Goal: Task Accomplishment & Management: Manage account settings

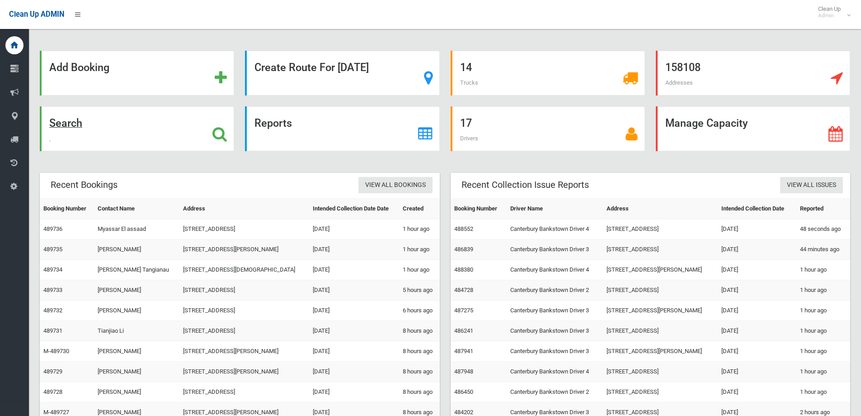
click at [79, 123] on strong "Search" at bounding box center [65, 123] width 33 height 13
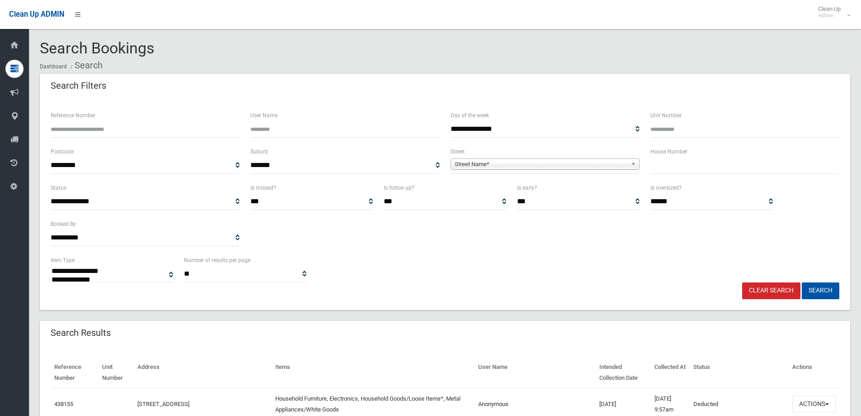
select select
click at [248, 60] on ol "Dashboard Search" at bounding box center [445, 65] width 811 height 17
click at [437, 278] on div "**********" at bounding box center [445, 269] width 800 height 28
click at [389, 284] on div "Clear Search Search" at bounding box center [445, 290] width 800 height 17
click at [387, 81] on div "Search Filters" at bounding box center [445, 86] width 811 height 25
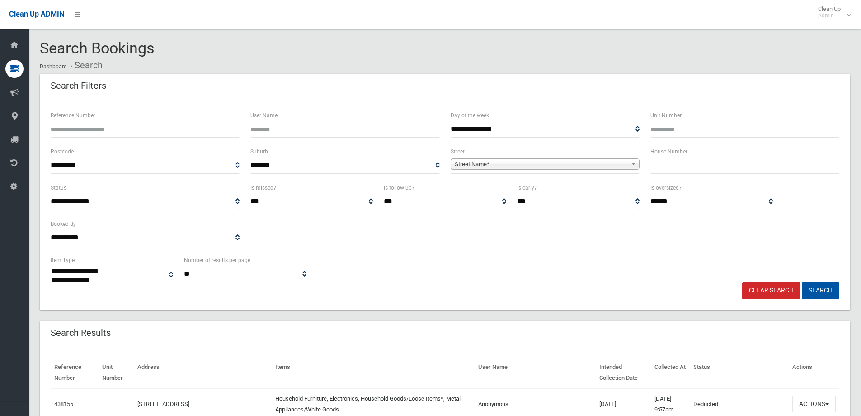
click at [680, 165] on input "text" at bounding box center [745, 165] width 189 height 17
type input "**"
click at [621, 162] on span "Street Name*" at bounding box center [541, 164] width 173 height 11
type input "***"
click at [501, 192] on li "Lum eah Avenue (PUNCHBOWL 2196)" at bounding box center [545, 189] width 185 height 11
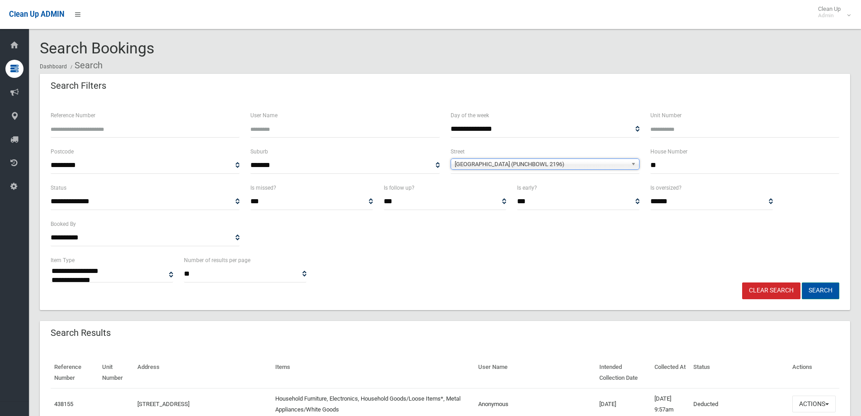
click at [818, 286] on button "Search" at bounding box center [821, 290] width 38 height 17
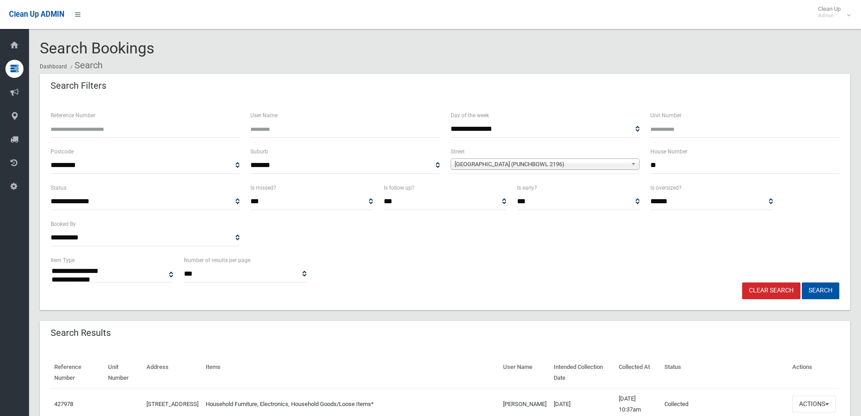
select select
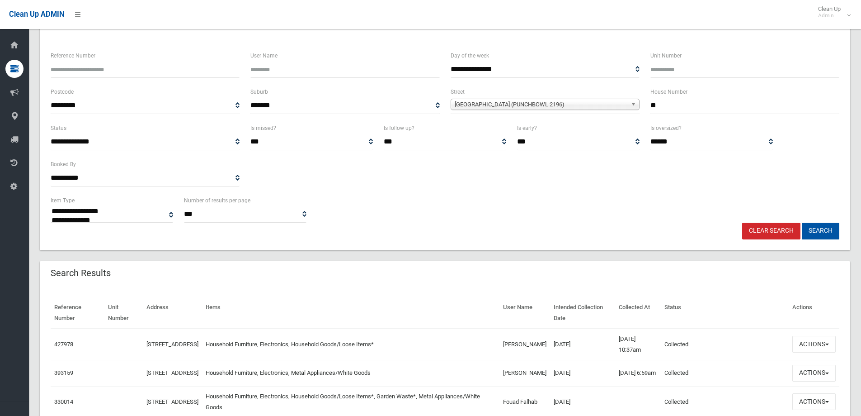
scroll to position [136, 0]
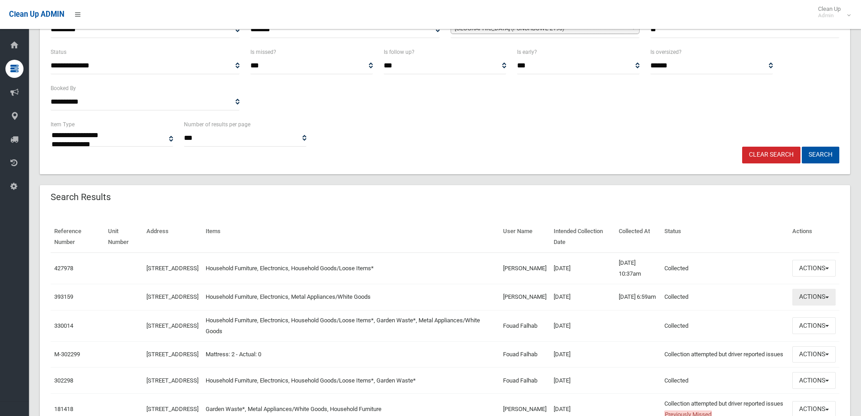
click at [828, 298] on span "button" at bounding box center [828, 297] width 4 height 2
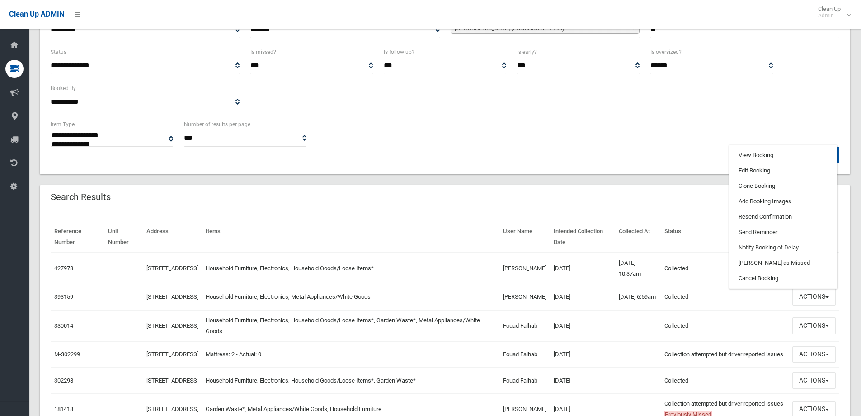
drag, startPoint x: 613, startPoint y: 203, endPoint x: 618, endPoint y: 201, distance: 4.9
click at [614, 203] on div "Search Results" at bounding box center [445, 197] width 811 height 25
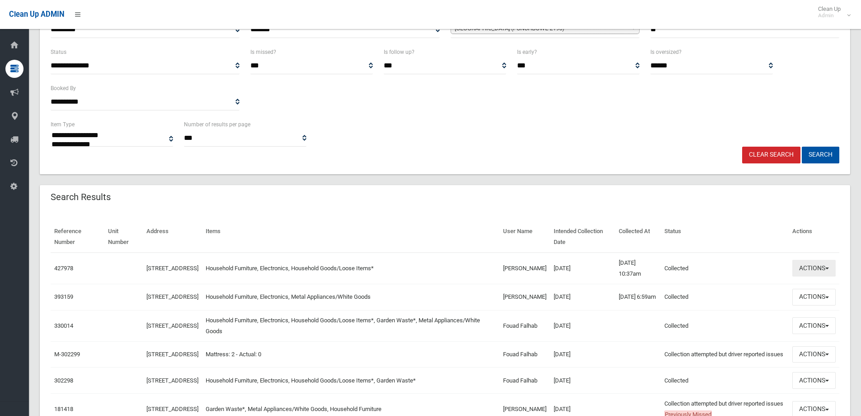
drag, startPoint x: 809, startPoint y: 266, endPoint x: 797, endPoint y: 257, distance: 15.2
click at [810, 266] on button "Actions" at bounding box center [814, 268] width 43 height 17
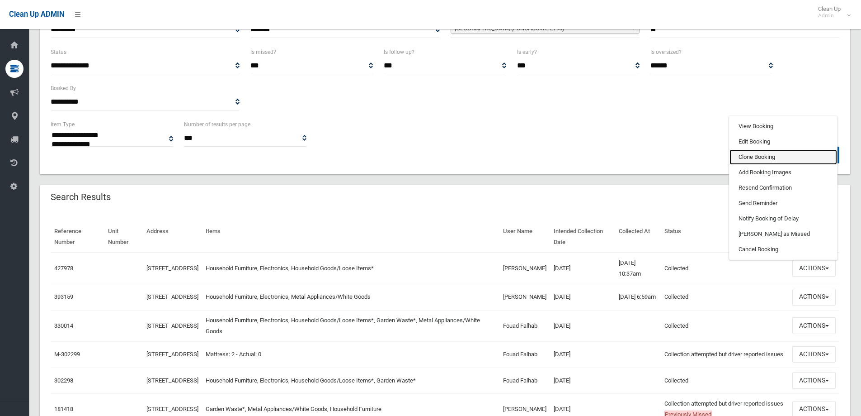
click at [758, 162] on link "Clone Booking" at bounding box center [784, 156] width 108 height 15
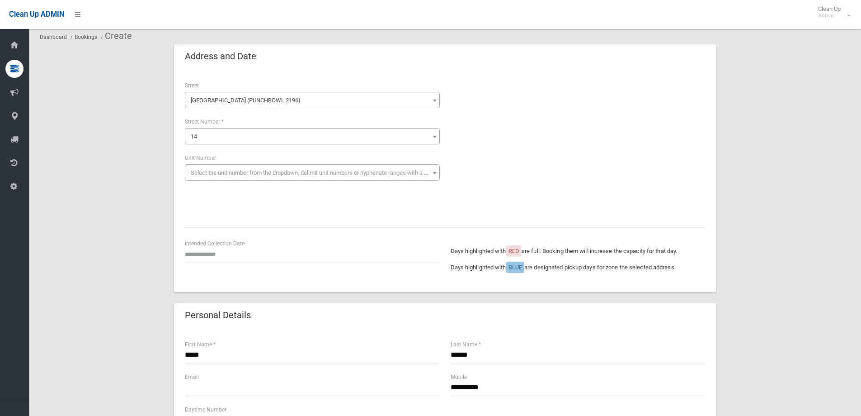
scroll to position [45, 0]
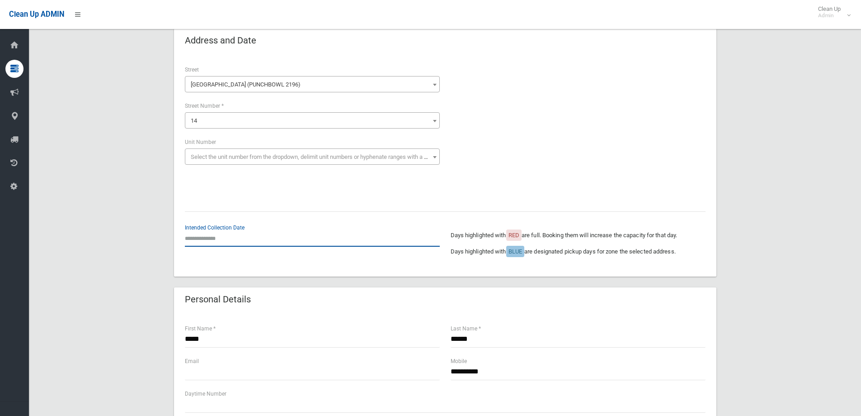
click at [216, 239] on input "text" at bounding box center [312, 238] width 255 height 17
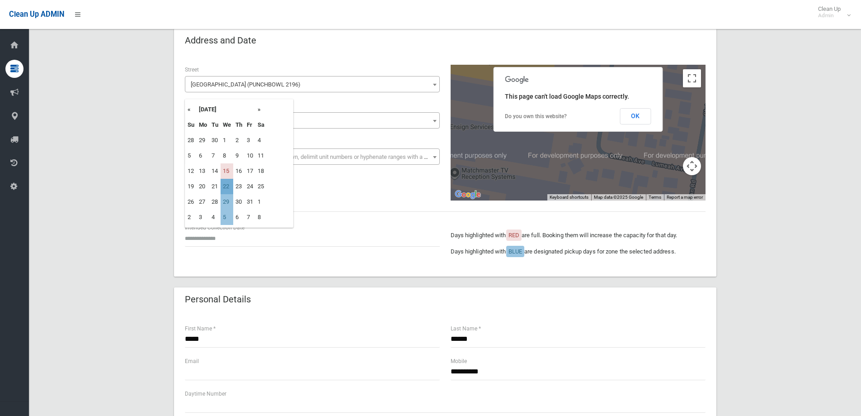
click at [227, 186] on td "22" at bounding box center [227, 186] width 13 height 15
type input "**********"
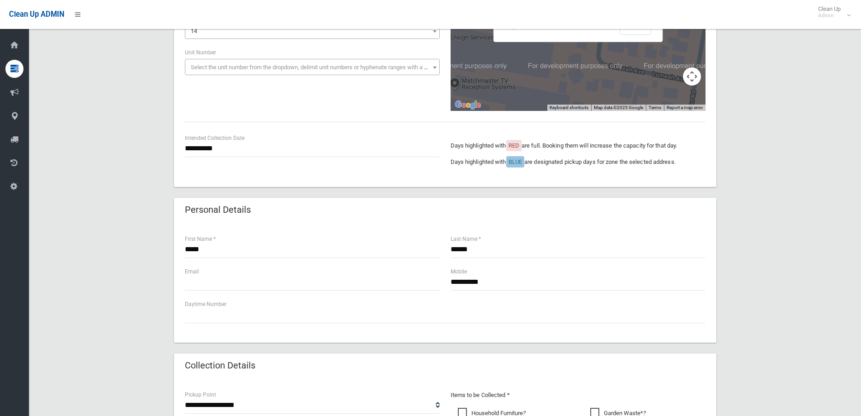
scroll to position [136, 0]
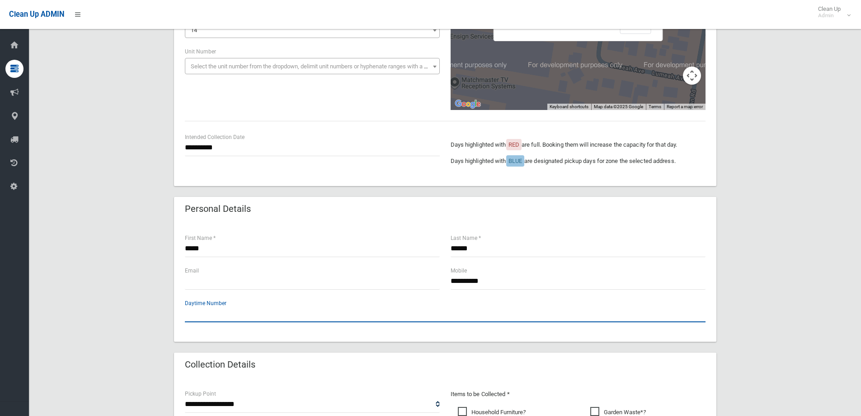
click at [213, 314] on input "text" at bounding box center [445, 313] width 521 height 17
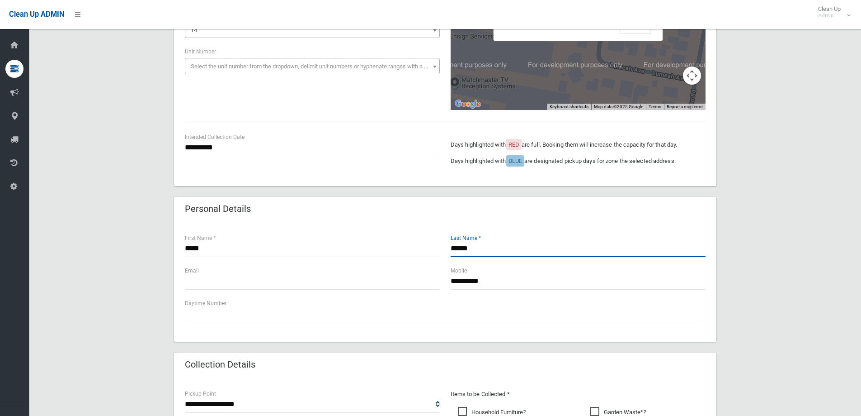
click at [487, 249] on input "******" at bounding box center [578, 248] width 255 height 17
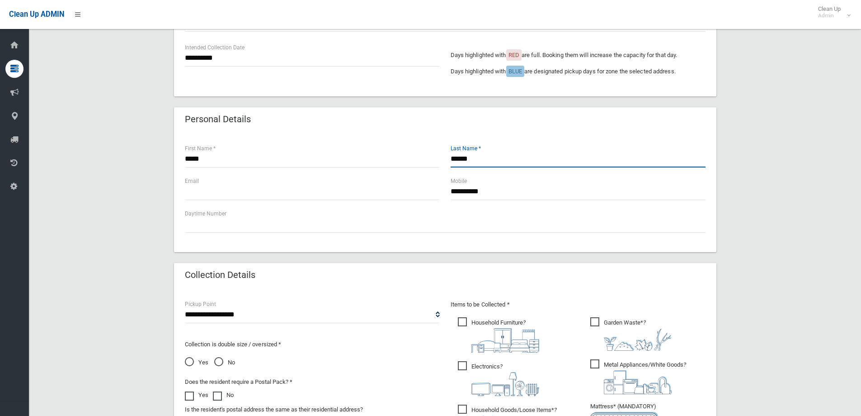
scroll to position [317, 0]
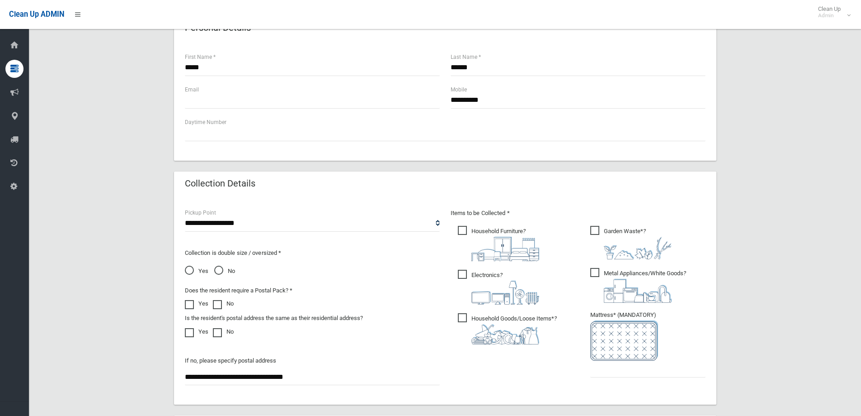
click at [596, 234] on span "Garden Waste* ?" at bounding box center [631, 242] width 81 height 33
click at [596, 274] on span "Metal Appliances/White Goods ?" at bounding box center [639, 285] width 96 height 35
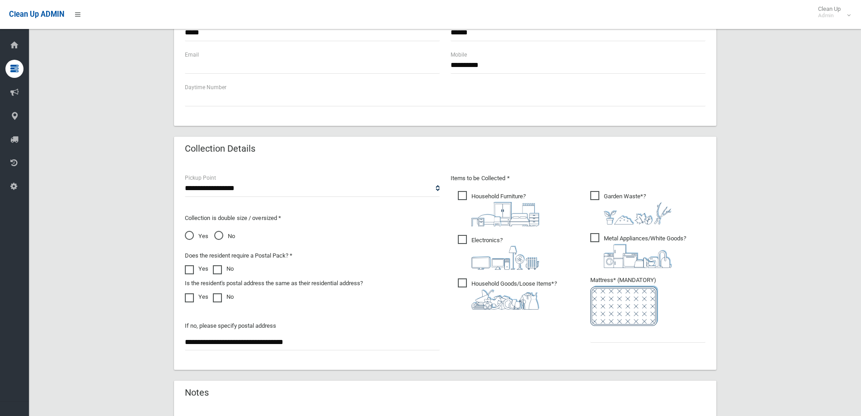
scroll to position [407, 0]
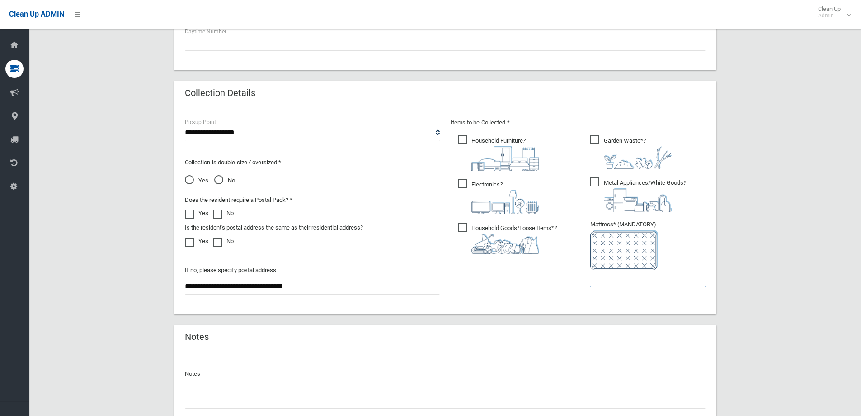
click at [618, 281] on input "text" at bounding box center [648, 278] width 115 height 17
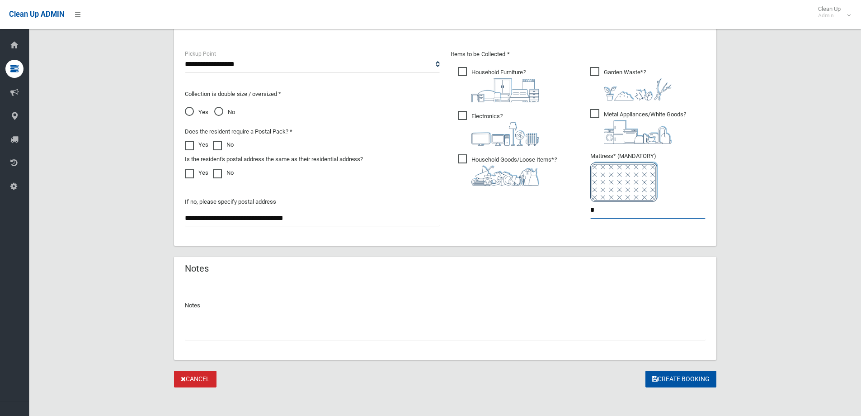
scroll to position [479, 0]
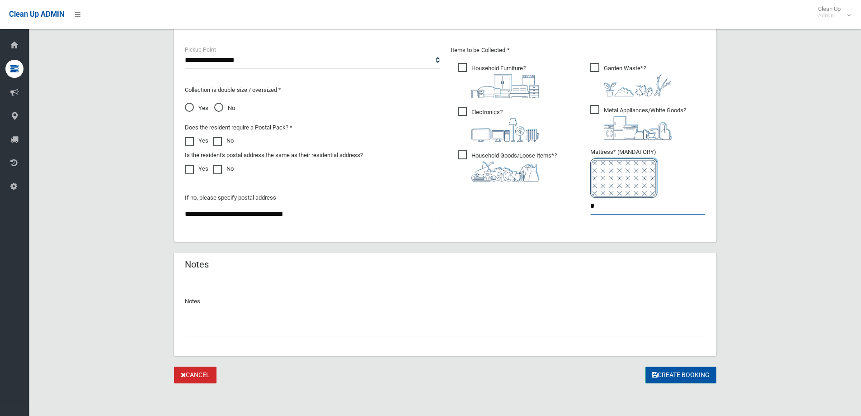
type input "*"
click at [674, 374] on button "Create Booking" at bounding box center [681, 374] width 71 height 17
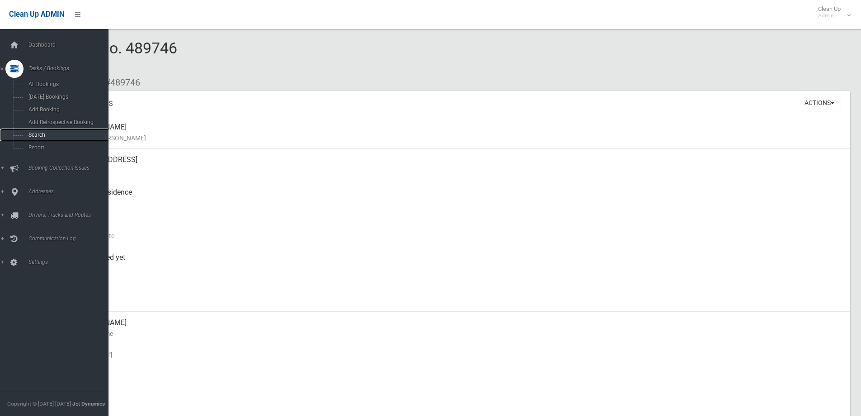
click at [63, 135] on span "Search" at bounding box center [67, 135] width 82 height 6
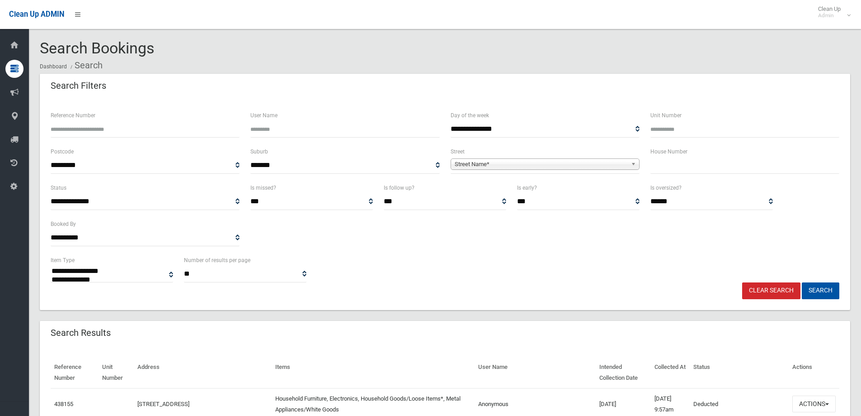
select select
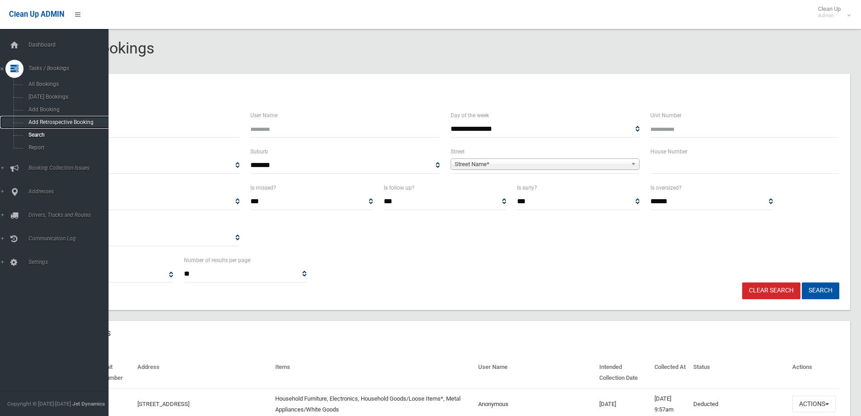
click at [64, 127] on link "Add Retrospective Booking" at bounding box center [57, 122] width 115 height 13
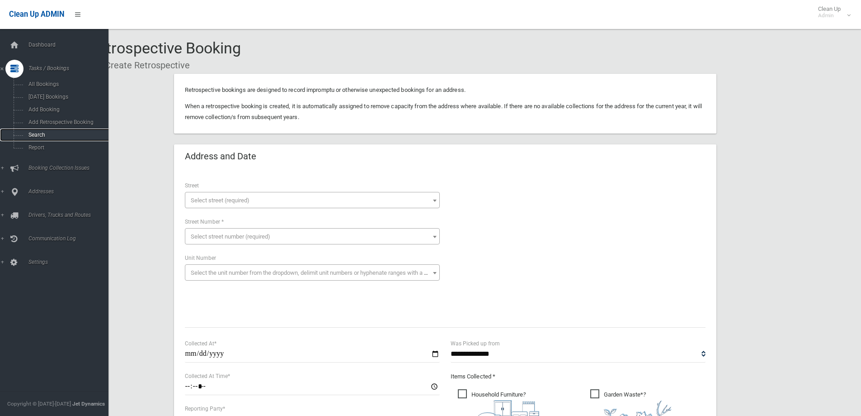
click at [45, 131] on link "Search" at bounding box center [57, 134] width 115 height 13
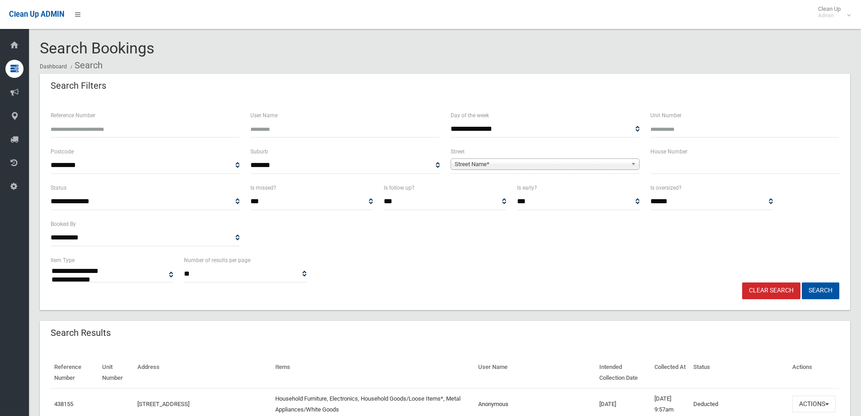
select select
click at [685, 166] on input "text" at bounding box center [745, 165] width 189 height 17
type input "**"
click at [571, 160] on span "Street Name*" at bounding box center [541, 164] width 173 height 11
type input "*****"
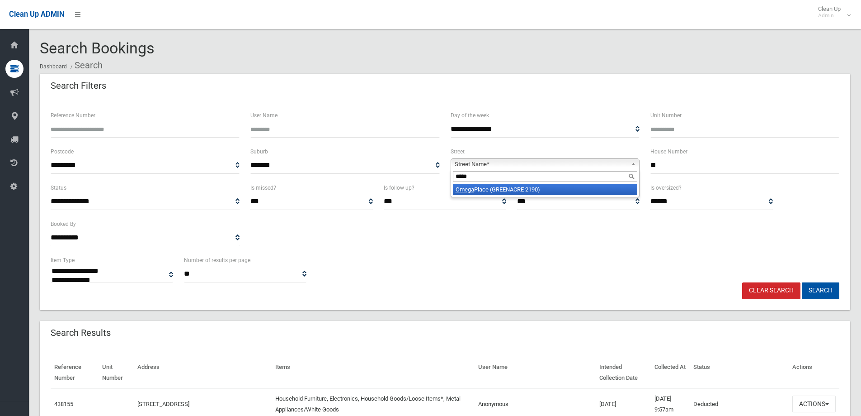
click at [556, 188] on li "Omega Place (GREENACRE 2190)" at bounding box center [545, 189] width 185 height 11
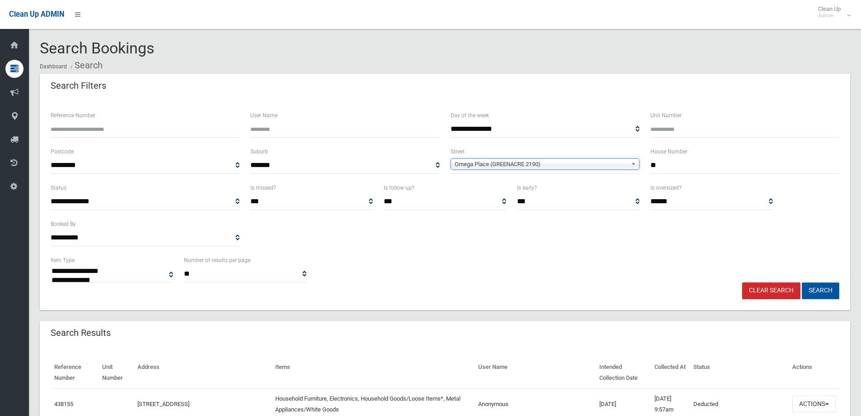
click at [827, 287] on button "Search" at bounding box center [821, 290] width 38 height 17
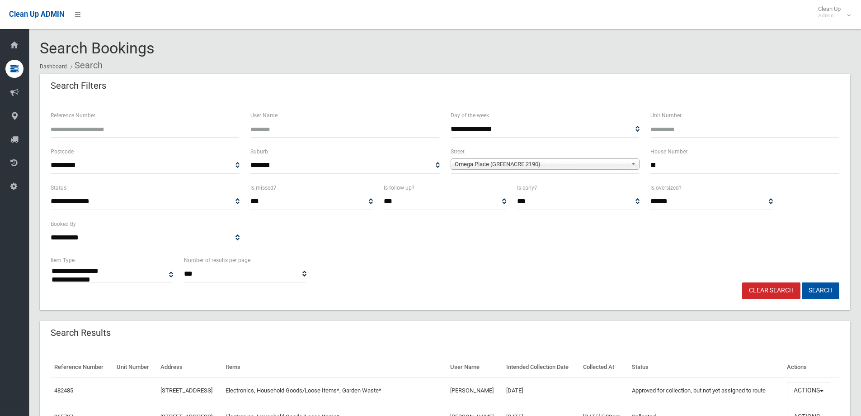
select select
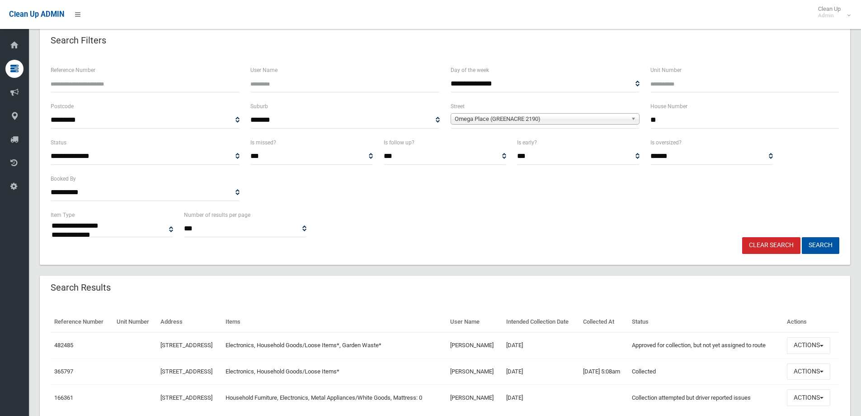
scroll to position [109, 0]
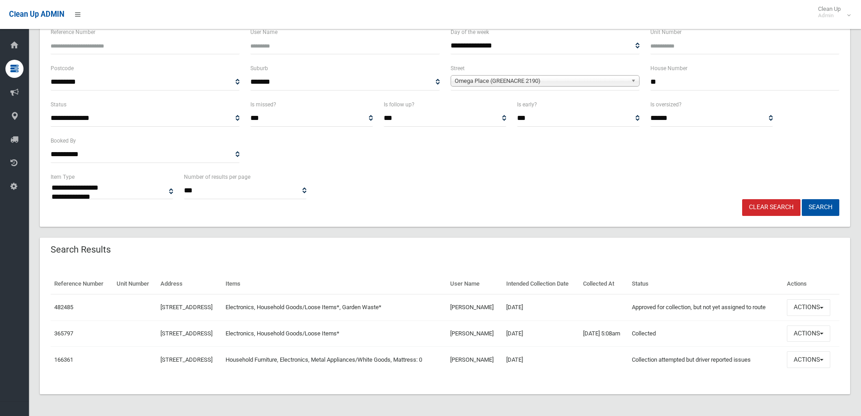
click at [652, 237] on div "Search Results" at bounding box center [445, 249] width 811 height 25
click at [805, 299] on button "Actions" at bounding box center [808, 307] width 43 height 17
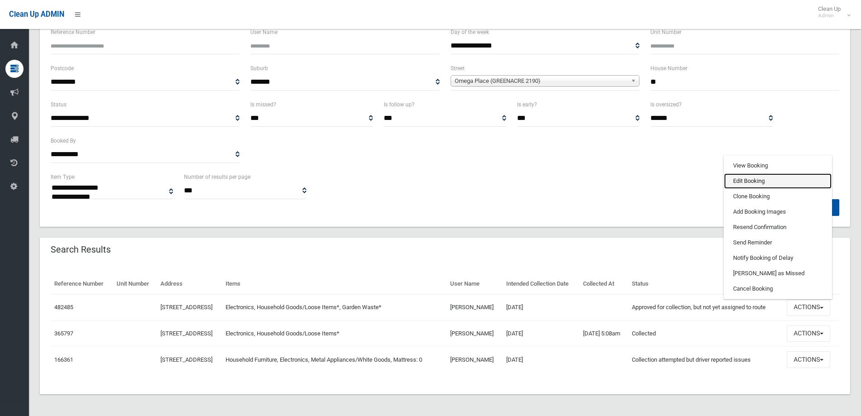
click at [754, 173] on link "Edit Booking" at bounding box center [778, 180] width 108 height 15
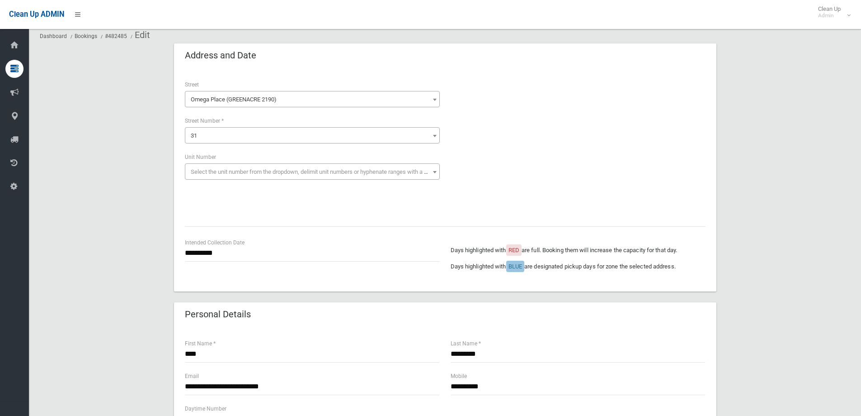
scroll to position [45, 0]
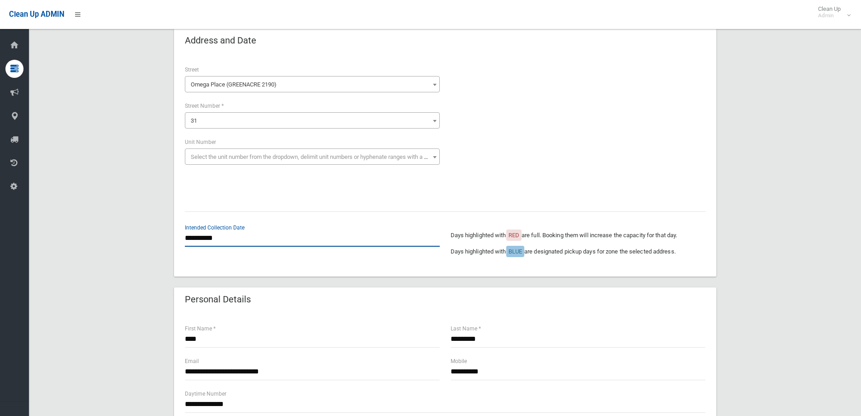
click at [217, 239] on input "**********" at bounding box center [312, 238] width 255 height 17
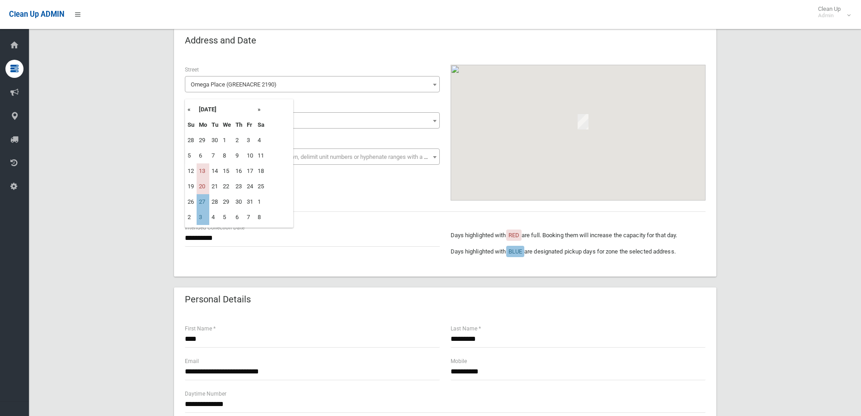
click at [257, 110] on th "»" at bounding box center [261, 109] width 11 height 15
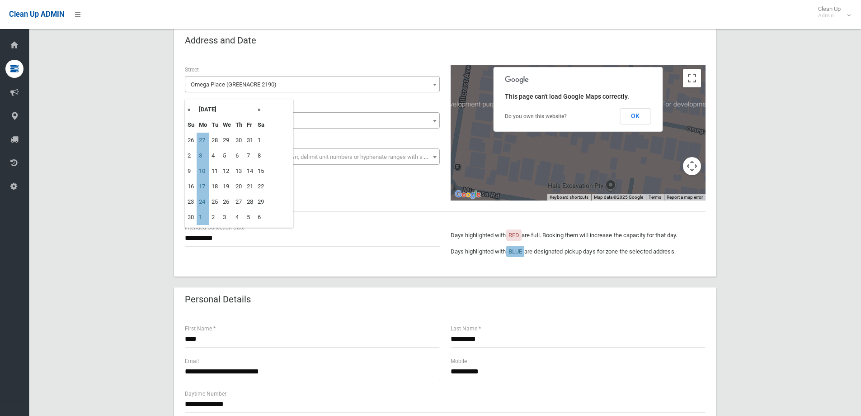
click at [189, 108] on th "«" at bounding box center [190, 109] width 11 height 15
click at [260, 109] on th "»" at bounding box center [261, 109] width 11 height 15
click at [200, 155] on td "3" at bounding box center [203, 155] width 13 height 15
type input "**********"
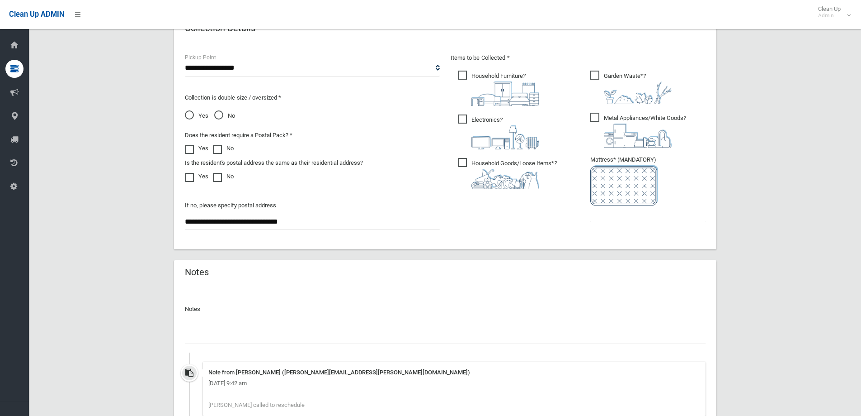
scroll to position [558, 0]
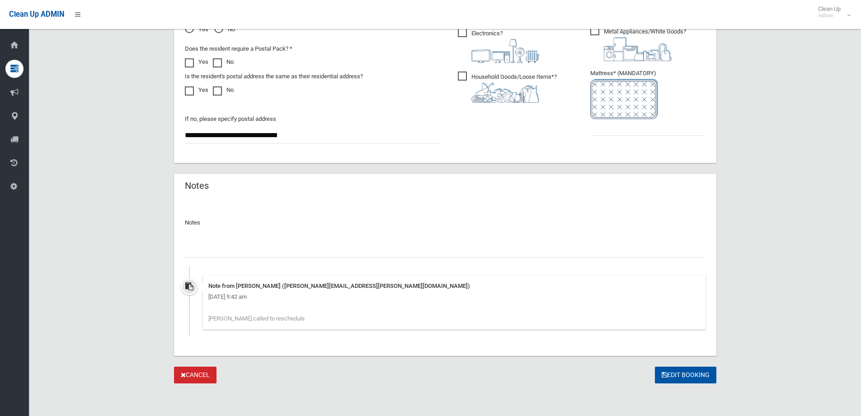
click at [251, 245] on input "text" at bounding box center [445, 249] width 521 height 17
click at [269, 248] on input "text" at bounding box center [445, 249] width 521 height 17
type input "**********"
click at [688, 379] on button "Edit Booking" at bounding box center [686, 374] width 62 height 17
type input "*"
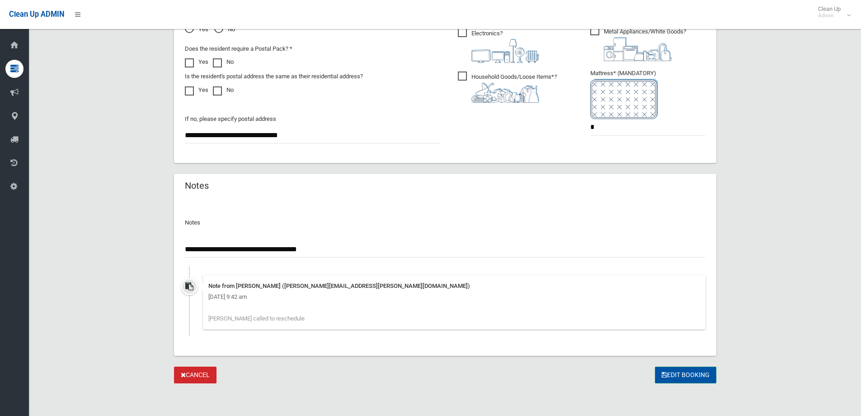
click at [694, 373] on button "Edit Booking" at bounding box center [686, 374] width 62 height 17
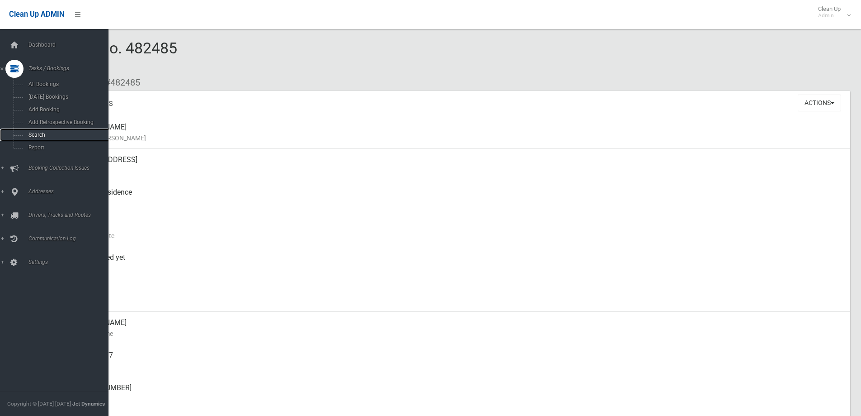
click at [43, 137] on span "Search" at bounding box center [67, 135] width 82 height 6
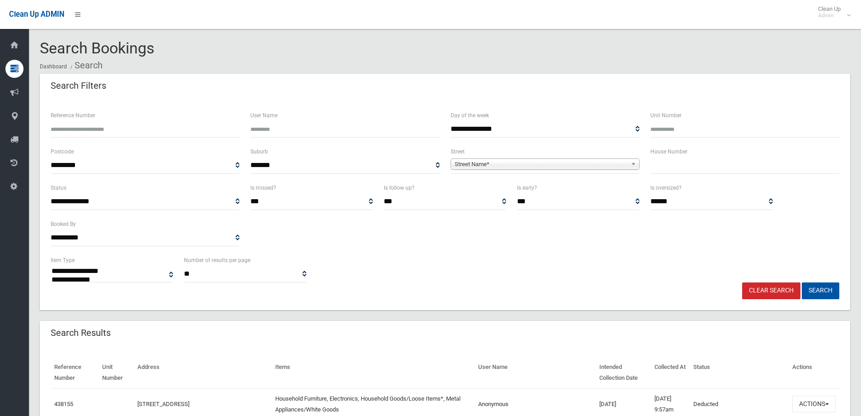
select select
click at [663, 162] on input "text" at bounding box center [745, 165] width 189 height 17
type input "*"
click at [560, 164] on span "Street Name*" at bounding box center [541, 164] width 173 height 11
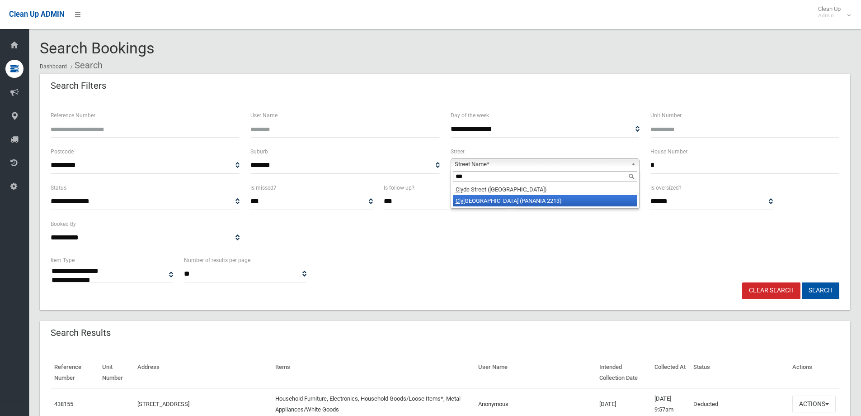
type input "***"
click at [555, 199] on li "Cly fford Place (PANANIA 2213)" at bounding box center [545, 200] width 185 height 11
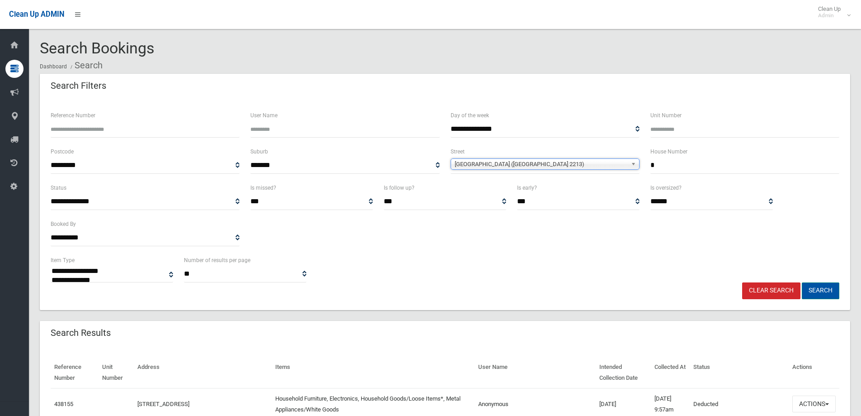
click at [814, 289] on button "Search" at bounding box center [821, 290] width 38 height 17
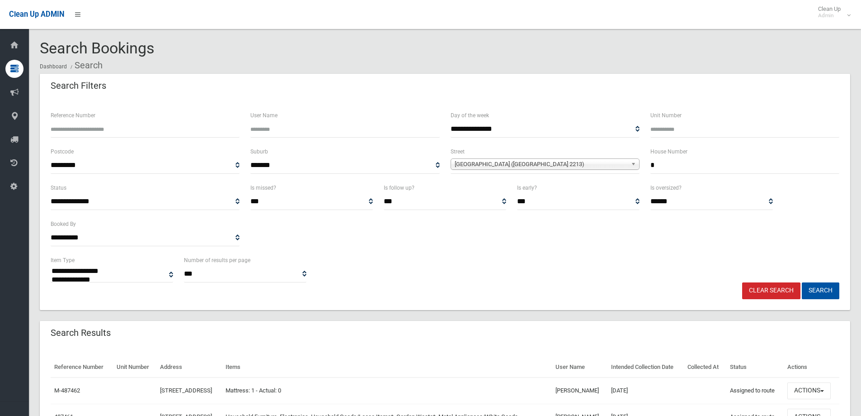
select select
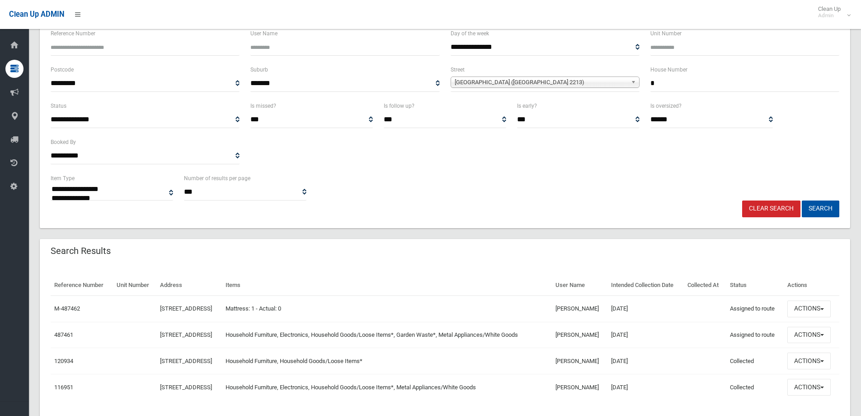
scroll to position [90, 0]
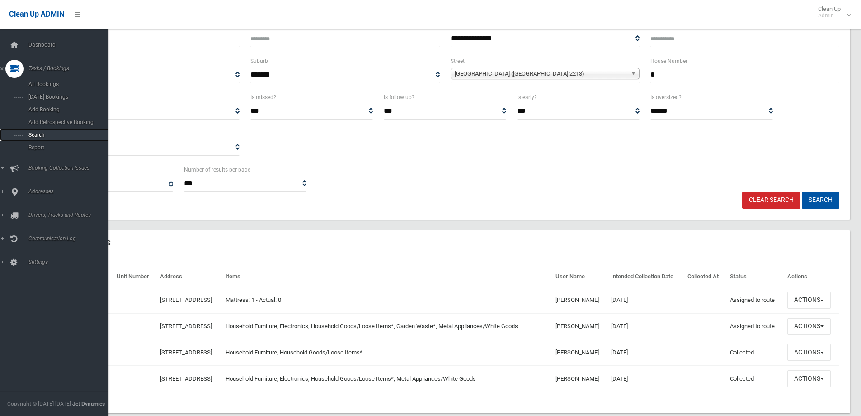
click at [27, 136] on span "Search" at bounding box center [67, 135] width 82 height 6
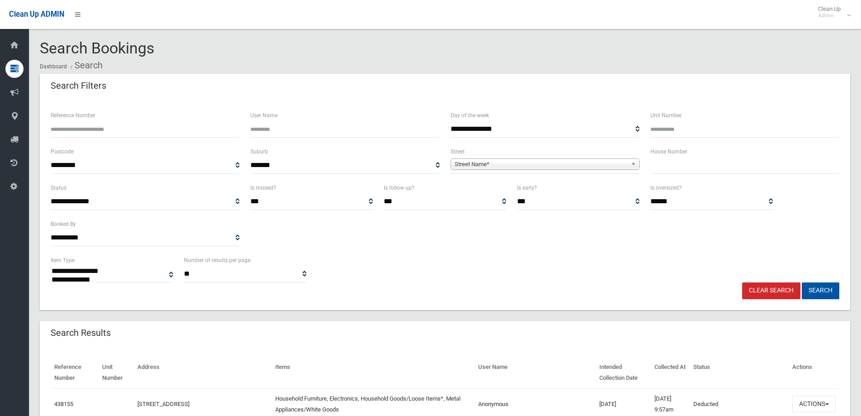
select select
click at [696, 161] on input "text" at bounding box center [745, 165] width 189 height 17
type input "*"
click at [568, 163] on span "Street Name*" at bounding box center [541, 164] width 173 height 11
type input "******"
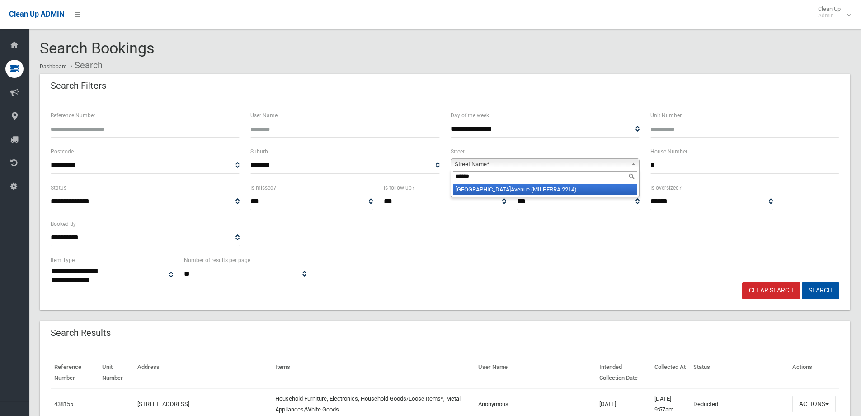
click at [546, 187] on li "Amiens Avenue (MILPERRA 2214)" at bounding box center [545, 189] width 185 height 11
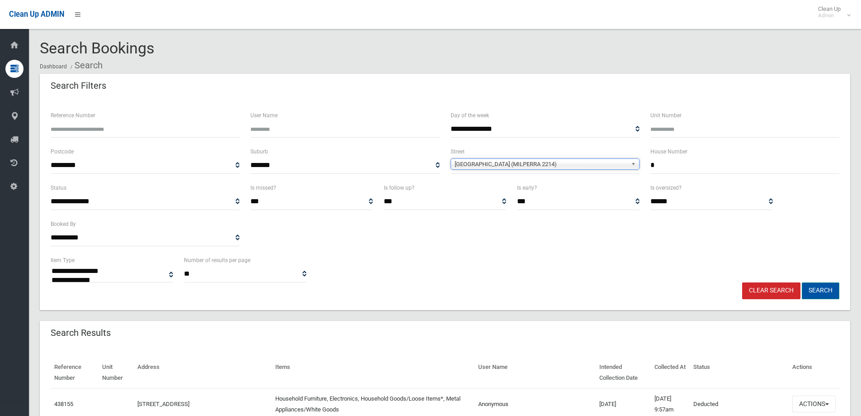
click at [821, 285] on button "Search" at bounding box center [821, 290] width 38 height 17
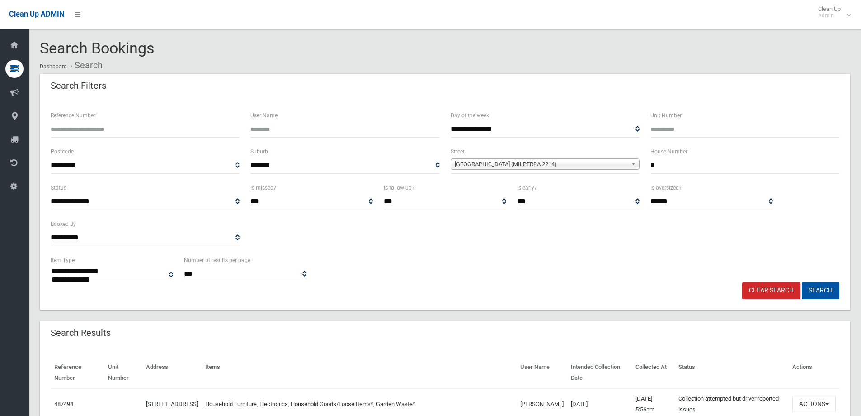
select select
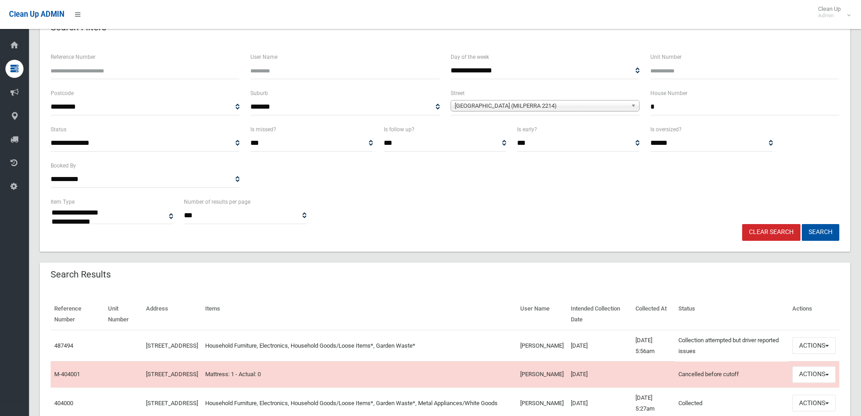
scroll to position [181, 0]
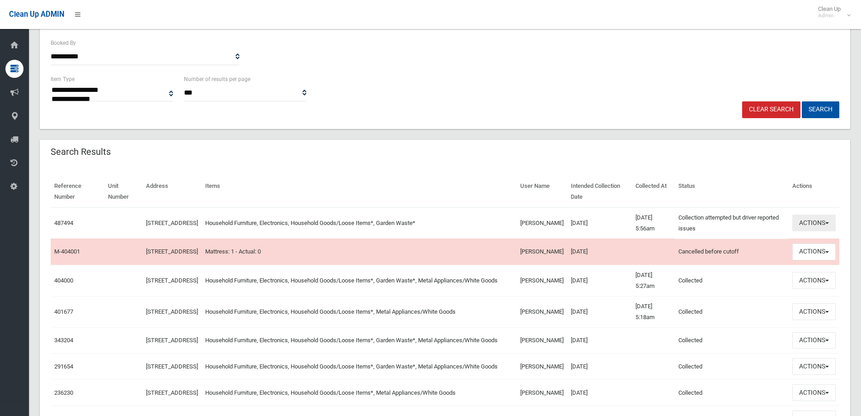
drag, startPoint x: 817, startPoint y: 222, endPoint x: 816, endPoint y: 217, distance: 5.5
click at [817, 222] on button "Actions" at bounding box center [814, 222] width 43 height 17
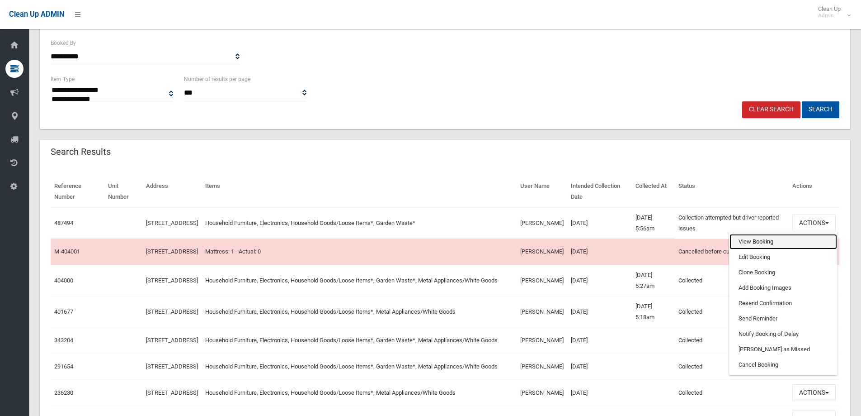
click at [758, 240] on link "View Booking" at bounding box center [784, 241] width 108 height 15
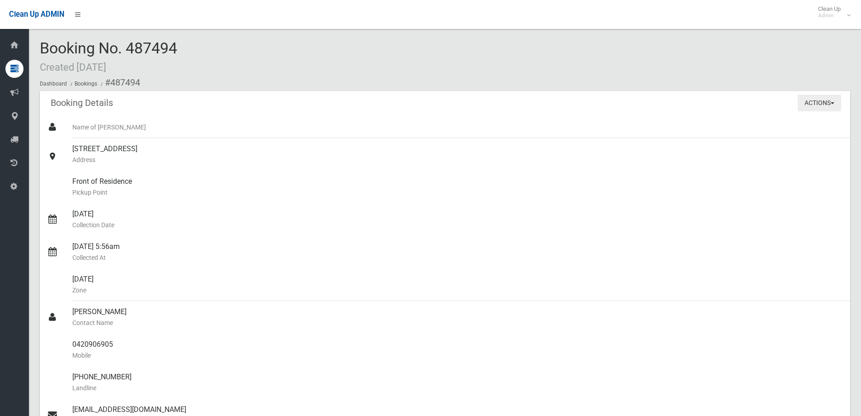
click at [829, 104] on button "Actions" at bounding box center [819, 103] width 43 height 17
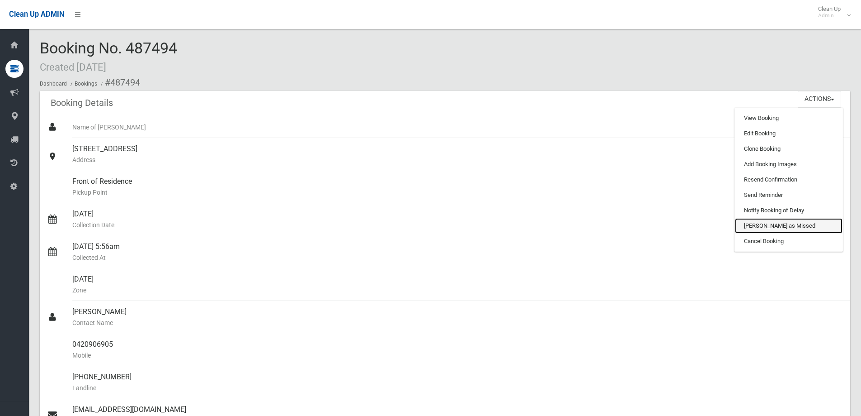
click at [761, 223] on link "[PERSON_NAME] as Missed" at bounding box center [789, 225] width 108 height 15
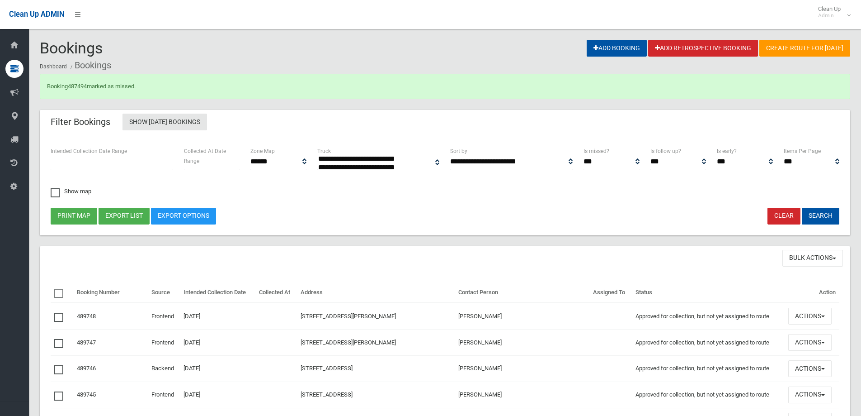
select select
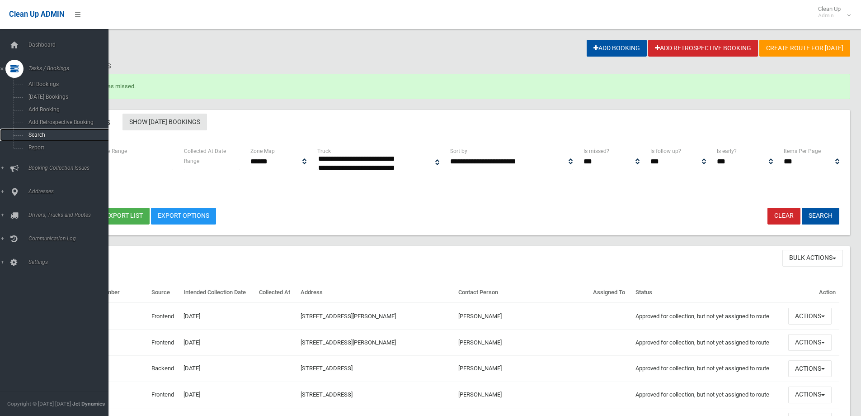
click at [40, 135] on span "Search" at bounding box center [67, 135] width 82 height 6
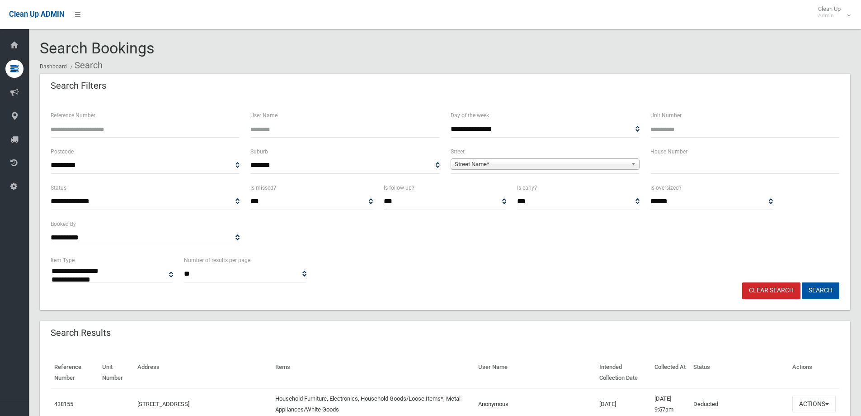
select select
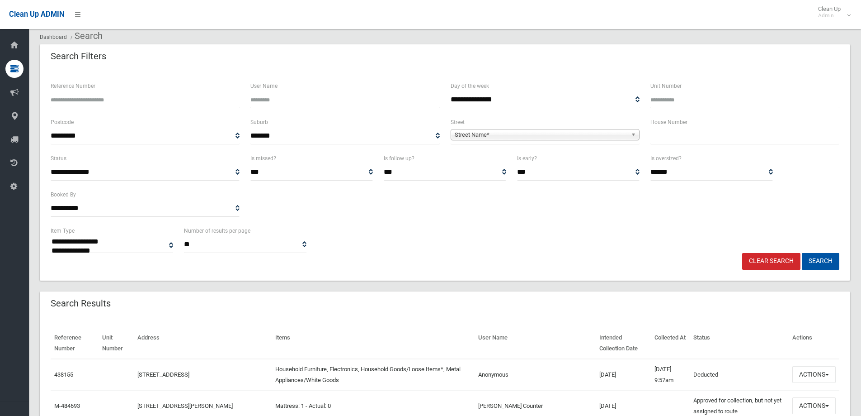
scroll to position [45, 0]
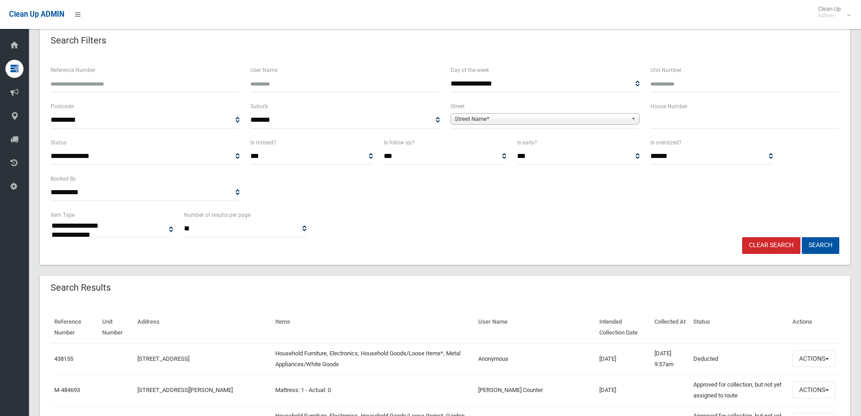
click at [678, 124] on input "text" at bounding box center [745, 120] width 189 height 17
type input "**"
click at [568, 118] on span "Street Name*" at bounding box center [541, 119] width 173 height 11
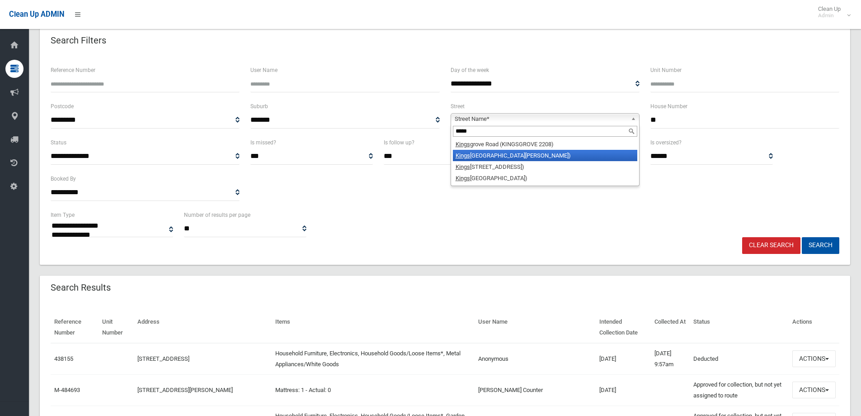
type input "*****"
click at [540, 154] on li "Kings grove Road (BELMORE 2192)" at bounding box center [545, 155] width 185 height 11
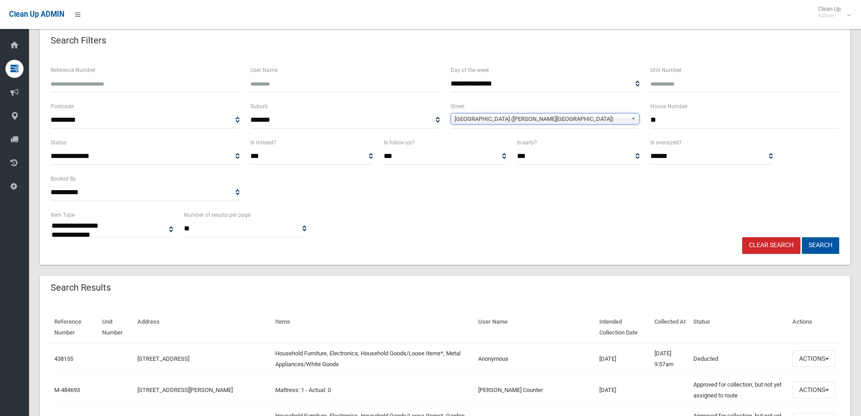
click at [828, 249] on button "Search" at bounding box center [821, 245] width 38 height 17
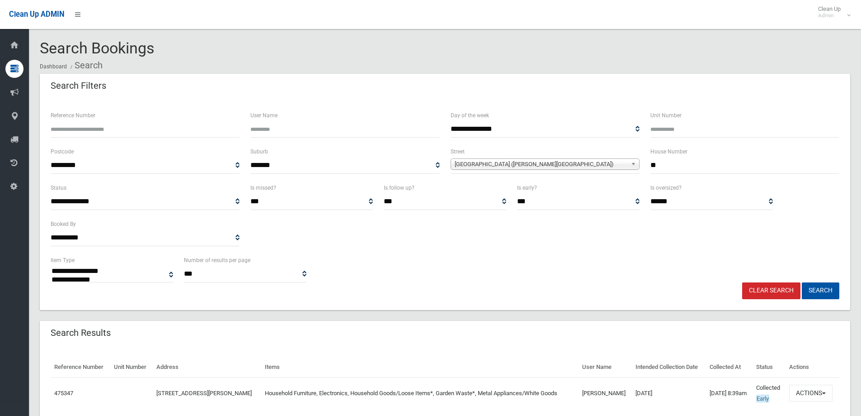
select select
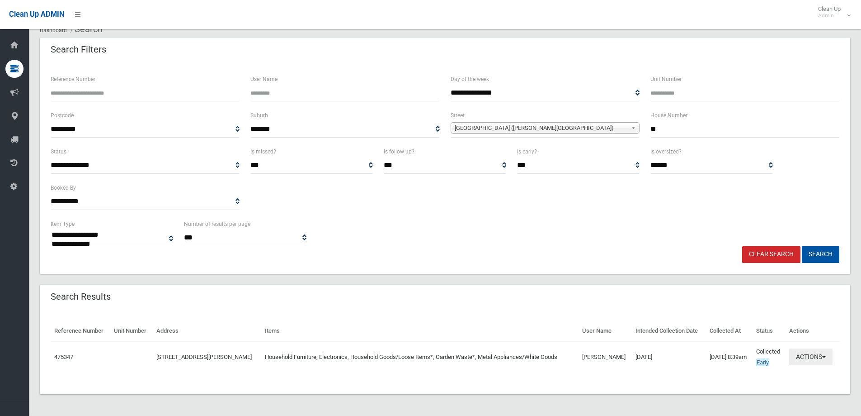
click at [819, 357] on button "Actions" at bounding box center [811, 356] width 43 height 17
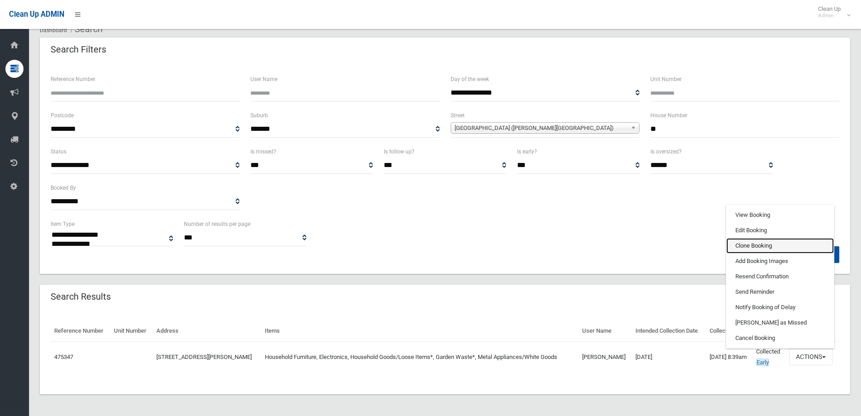
click at [762, 248] on link "Clone Booking" at bounding box center [781, 245] width 108 height 15
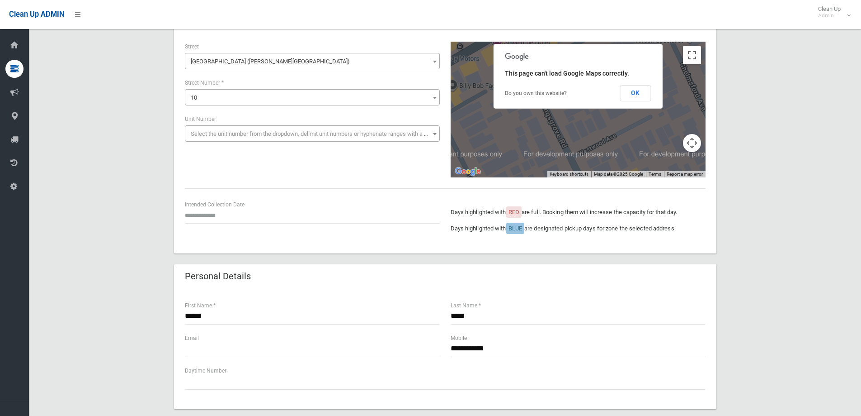
scroll to position [45, 0]
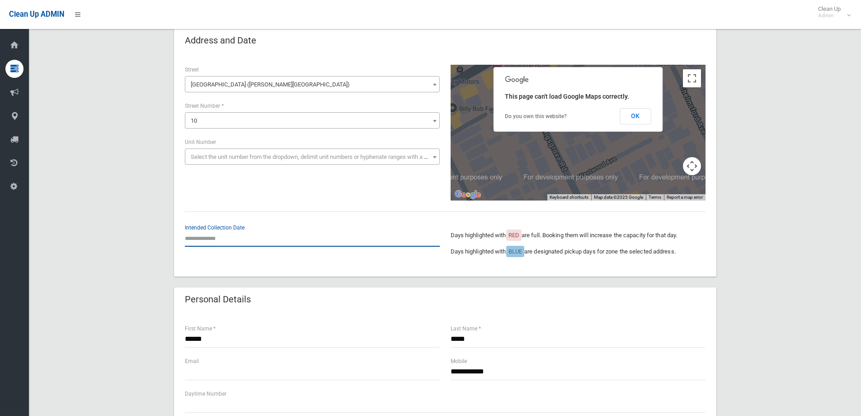
click at [213, 237] on input "text" at bounding box center [312, 238] width 255 height 17
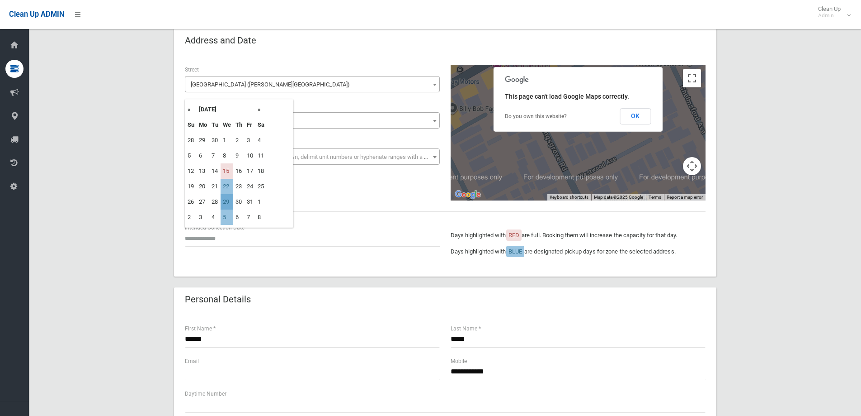
click at [225, 199] on td "29" at bounding box center [227, 201] width 13 height 15
type input "**********"
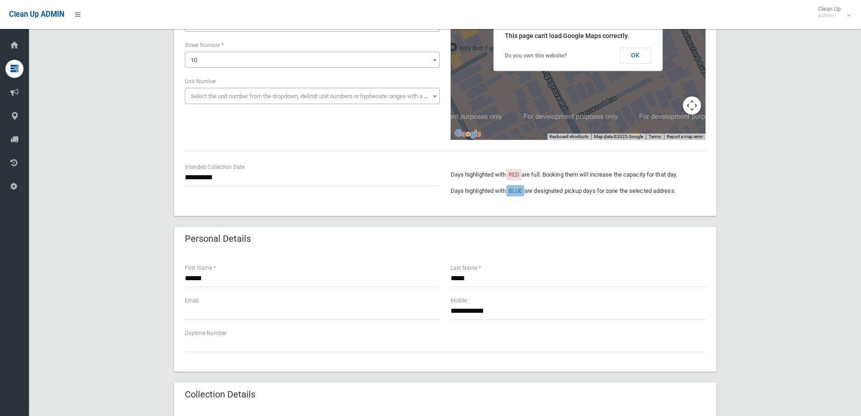
scroll to position [90, 0]
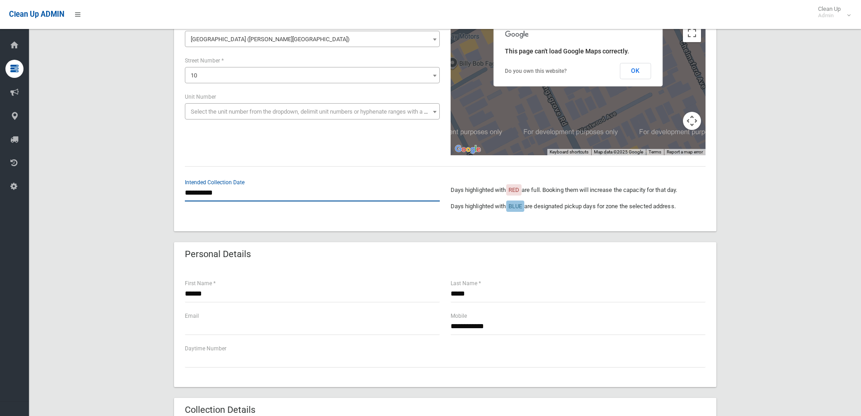
click at [238, 189] on input "**********" at bounding box center [312, 193] width 255 height 17
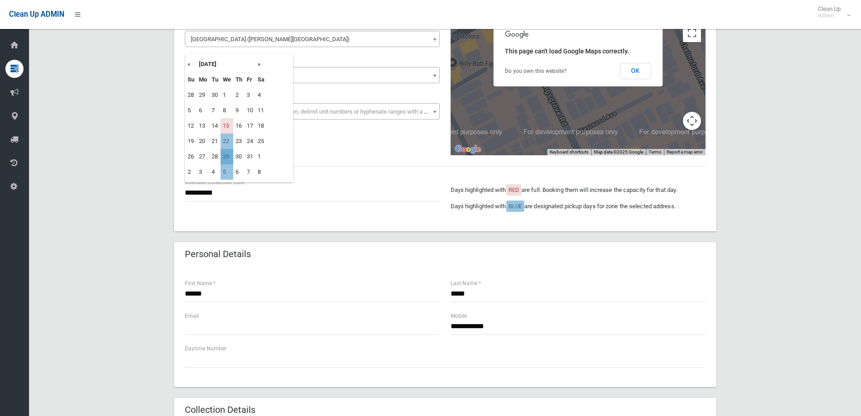
click at [228, 155] on td "29" at bounding box center [227, 156] width 13 height 15
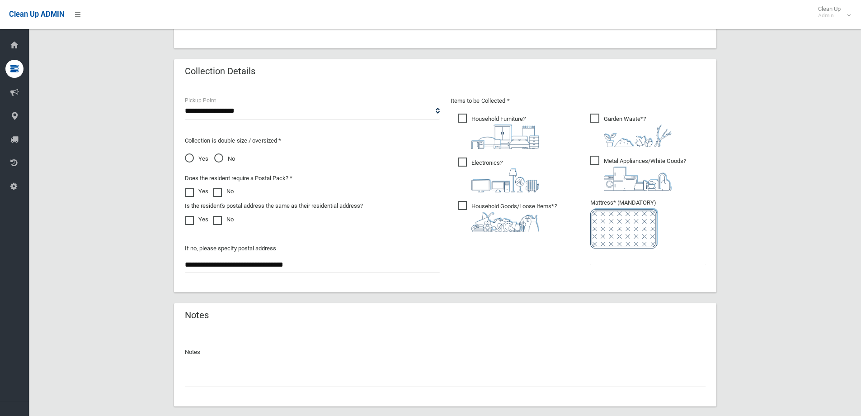
scroll to position [362, 0]
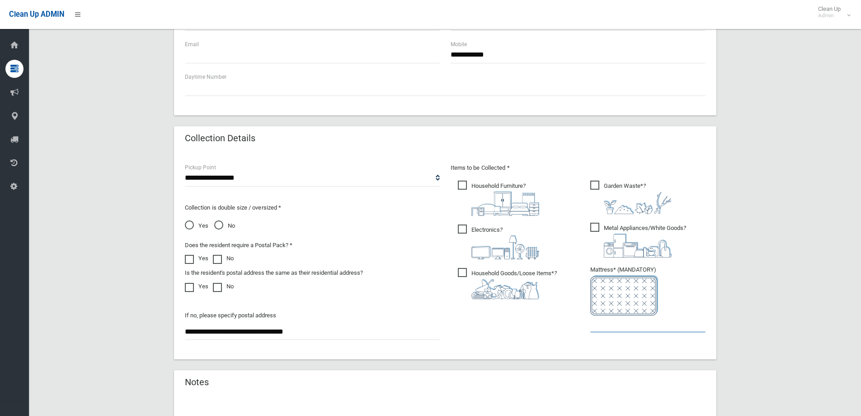
click at [618, 327] on input "text" at bounding box center [648, 323] width 115 height 17
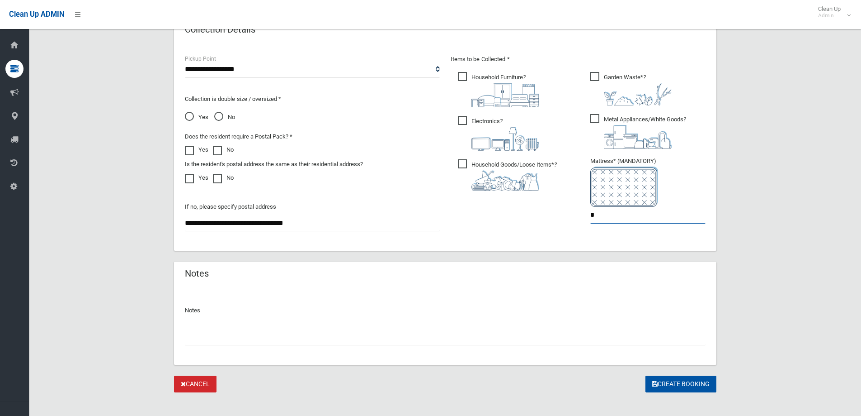
scroll to position [479, 0]
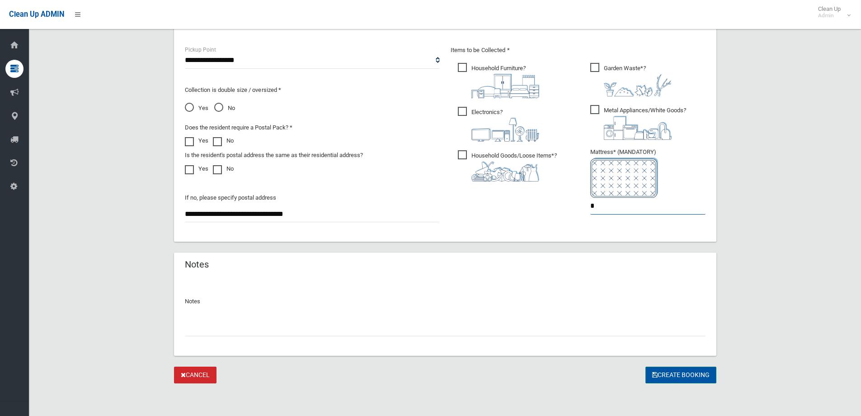
type input "*"
click at [671, 374] on button "Create Booking" at bounding box center [681, 374] width 71 height 17
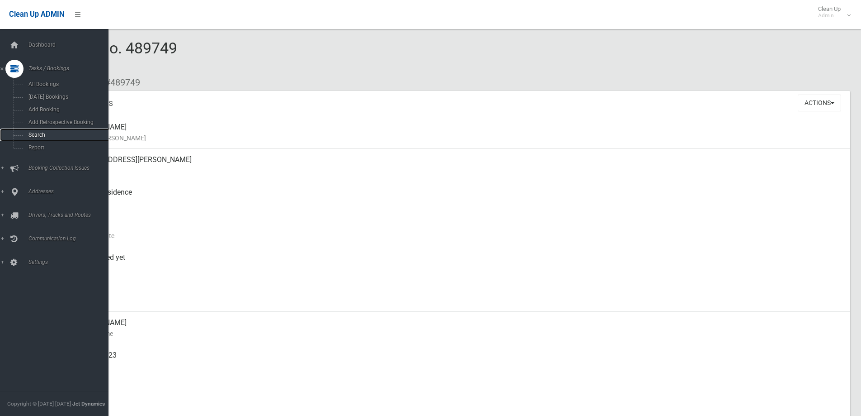
click at [47, 139] on link "Search" at bounding box center [57, 134] width 115 height 13
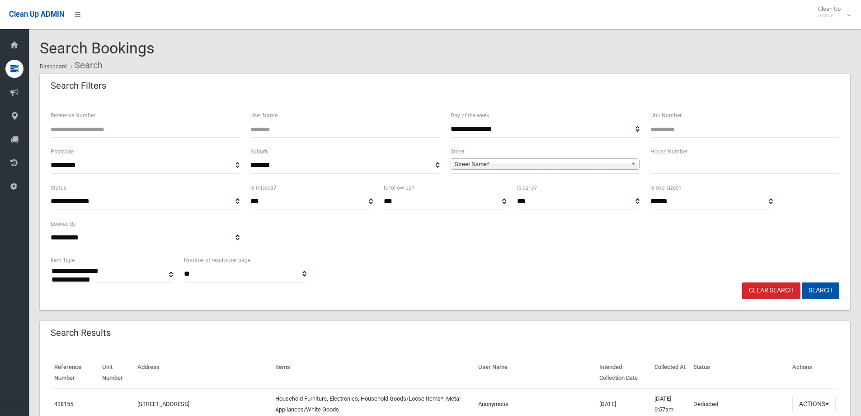
select select
click at [702, 165] on input "text" at bounding box center [745, 165] width 189 height 17
type input "**"
drag, startPoint x: 600, startPoint y: 165, endPoint x: 586, endPoint y: 164, distance: 13.6
click at [601, 165] on span "Street Name*" at bounding box center [541, 164] width 173 height 11
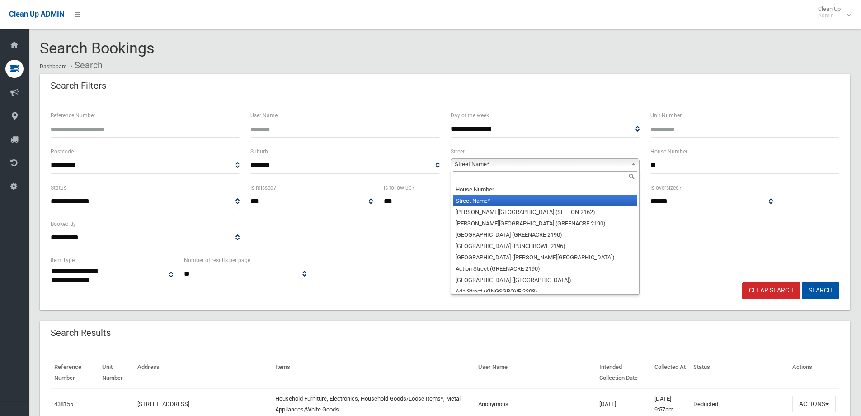
click at [558, 178] on input "text" at bounding box center [545, 176] width 185 height 11
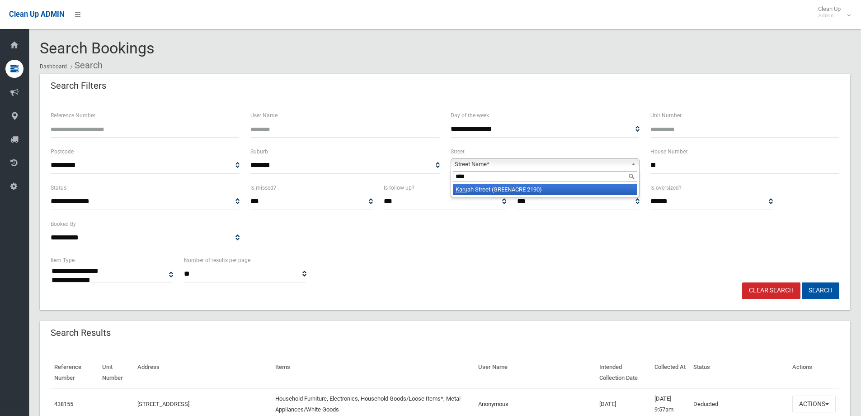
type input "****"
click at [557, 190] on li "Karu ah Street (GREENACRE 2190)" at bounding box center [545, 189] width 185 height 11
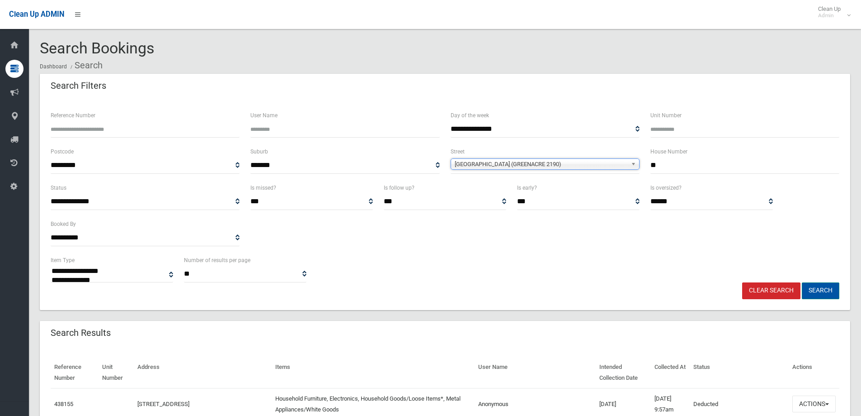
click at [818, 286] on button "Search" at bounding box center [821, 290] width 38 height 17
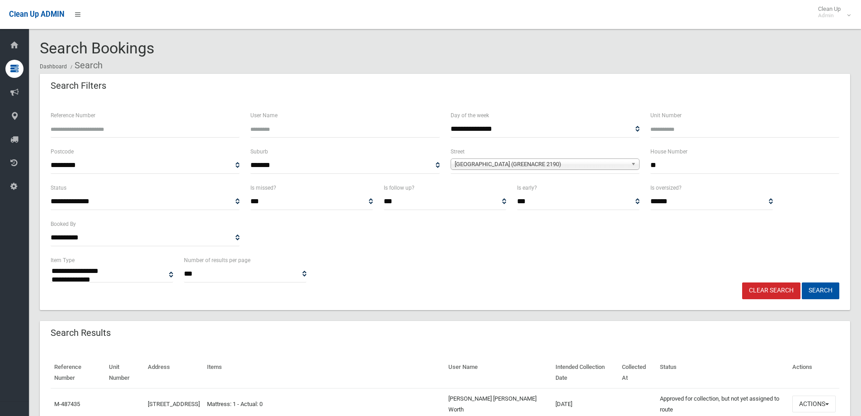
select select
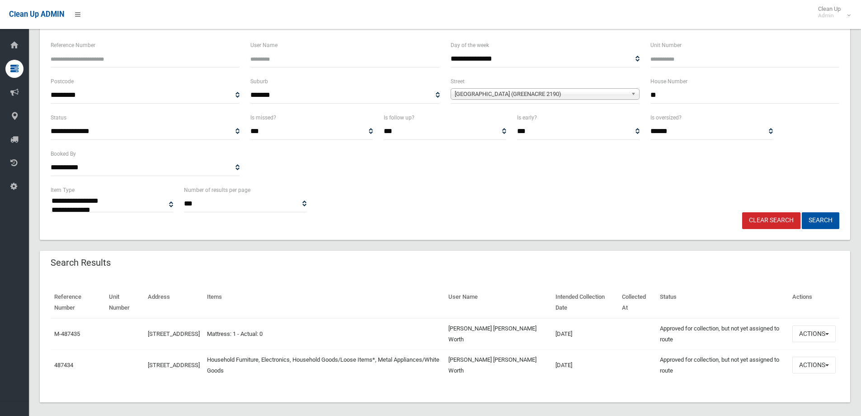
scroll to position [78, 0]
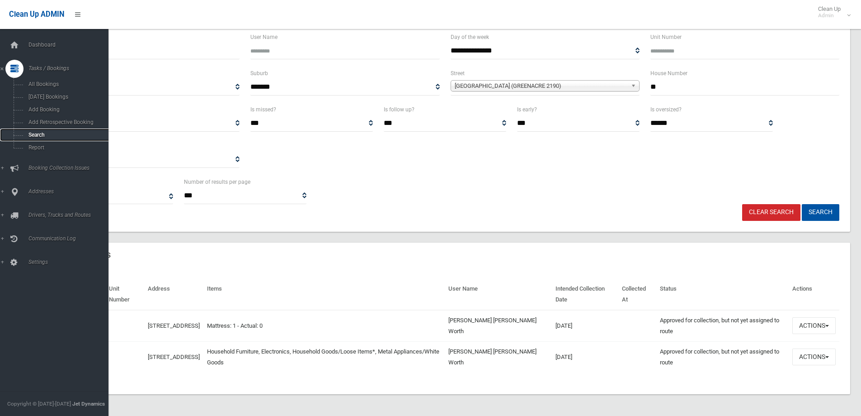
click at [47, 134] on span "Search" at bounding box center [67, 135] width 82 height 6
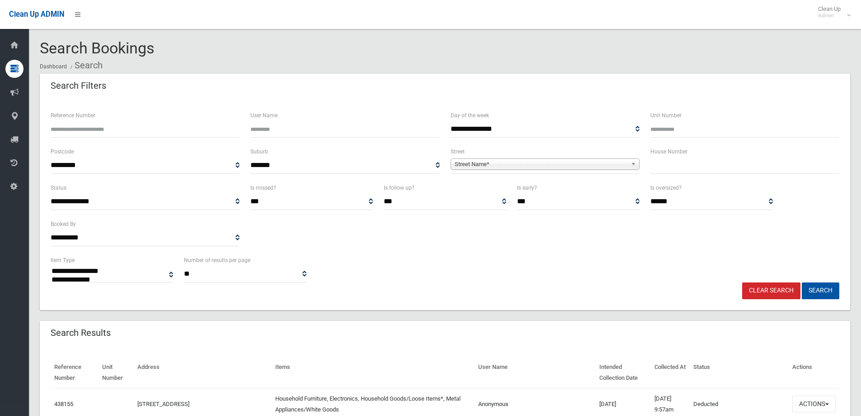
select select
drag, startPoint x: 673, startPoint y: 170, endPoint x: 658, endPoint y: 163, distance: 15.8
click at [671, 170] on input "text" at bounding box center [745, 165] width 189 height 17
type input "*"
type input "**"
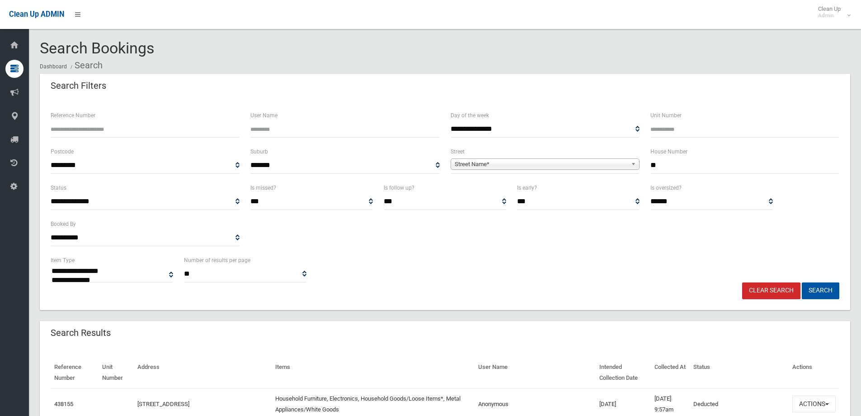
click at [585, 162] on span "Street Name*" at bounding box center [541, 164] width 173 height 11
type input "*****"
click at [481, 187] on li "Ninth Avenue (CAMPSIE 2194)" at bounding box center [545, 189] width 185 height 11
click at [830, 289] on button "Search" at bounding box center [821, 290] width 38 height 17
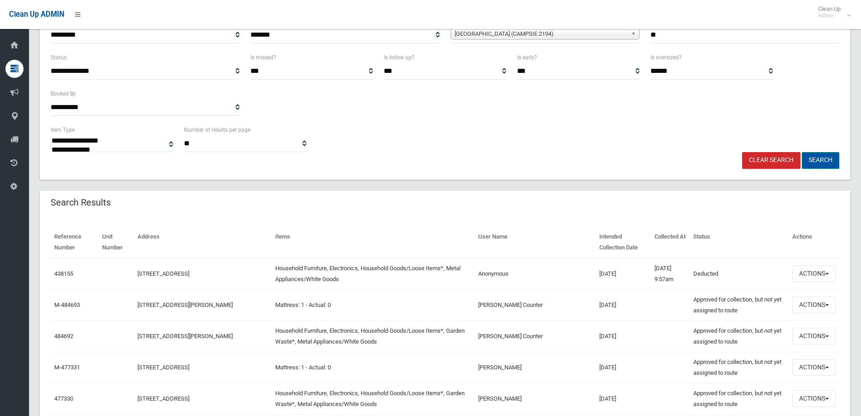
scroll to position [136, 0]
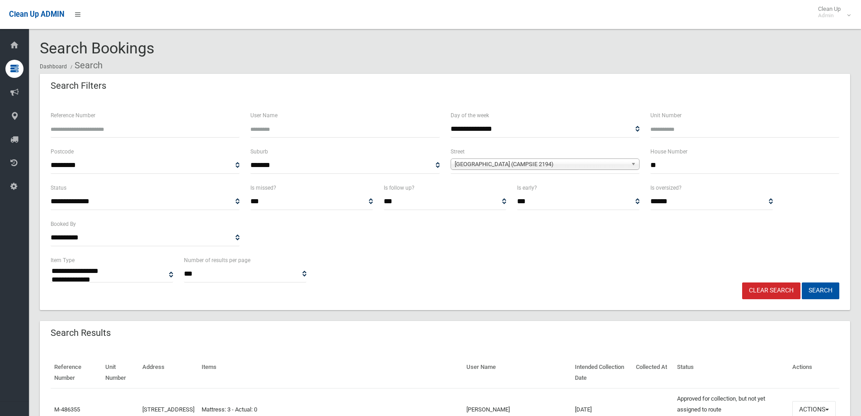
select select
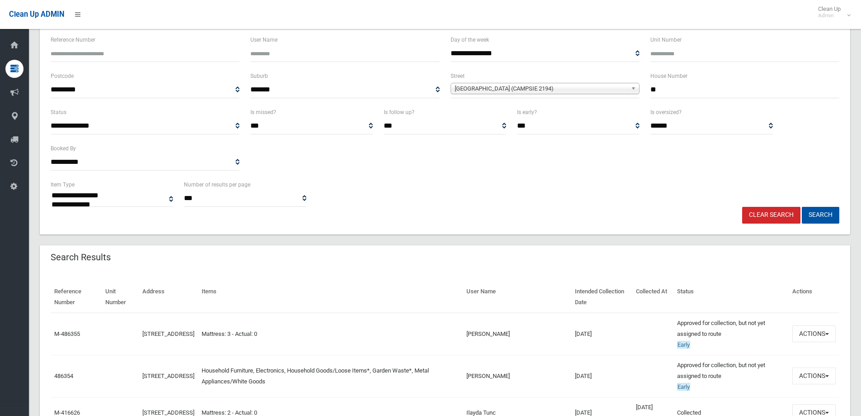
scroll to position [136, 0]
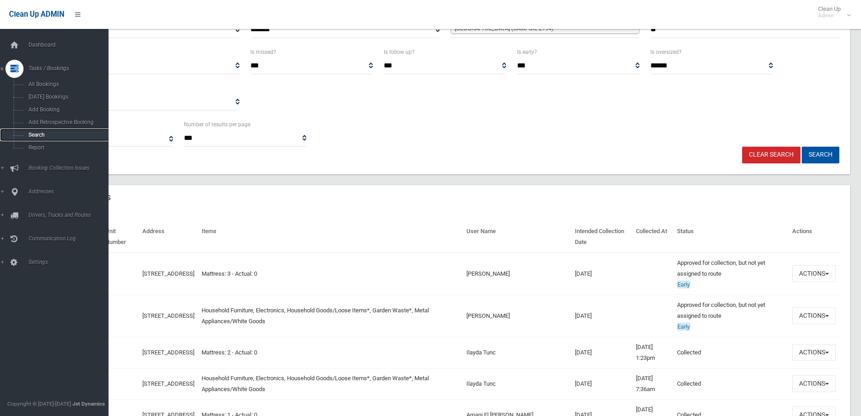
click at [42, 136] on span "Search" at bounding box center [67, 135] width 82 height 6
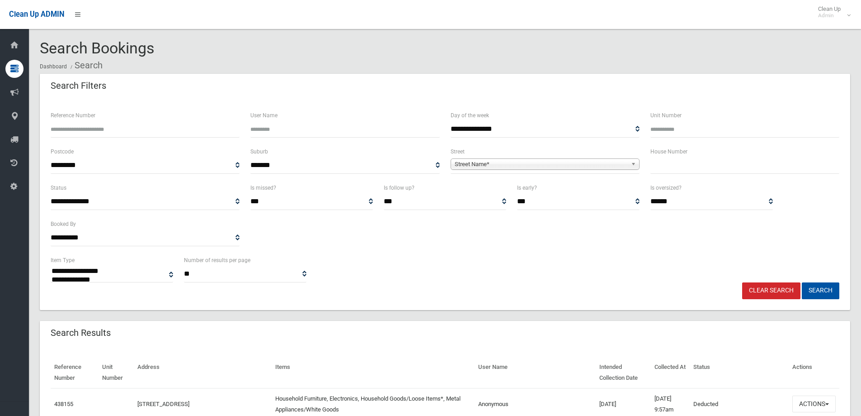
select select
click at [675, 163] on input "text" at bounding box center [745, 165] width 189 height 17
type input "**"
click at [612, 164] on span "Street Name*" at bounding box center [541, 164] width 173 height 11
type input "****"
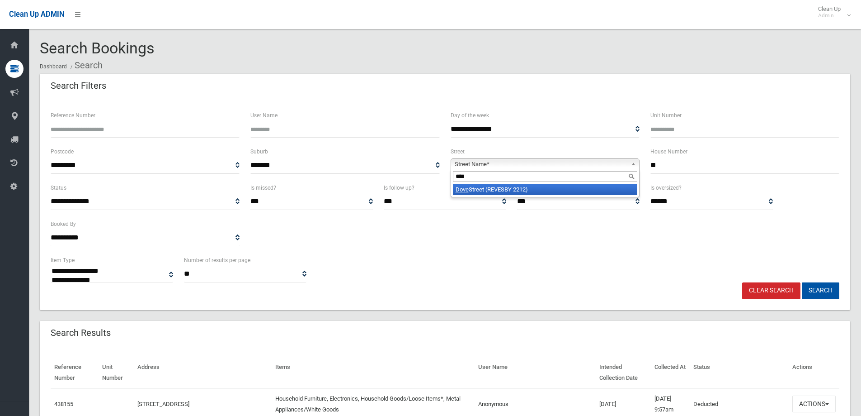
click at [558, 188] on li "Dove Street (REVESBY 2212)" at bounding box center [545, 189] width 185 height 11
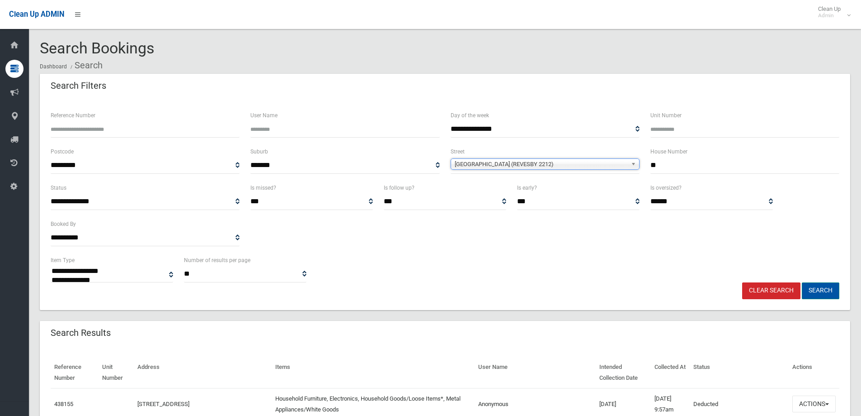
click at [827, 286] on button "Search" at bounding box center [821, 290] width 38 height 17
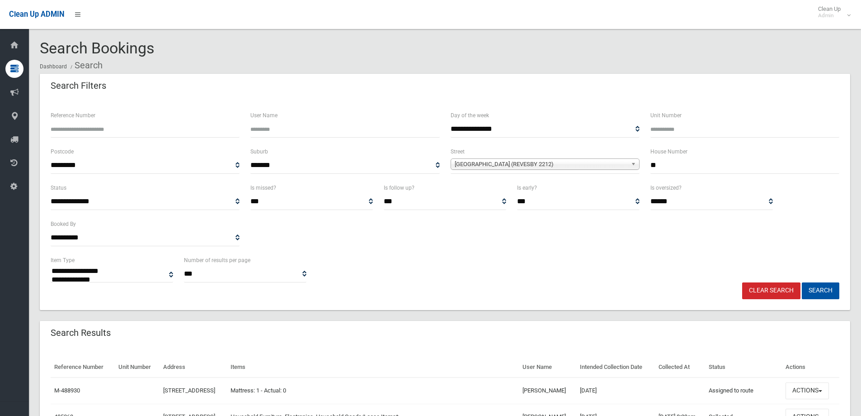
select select
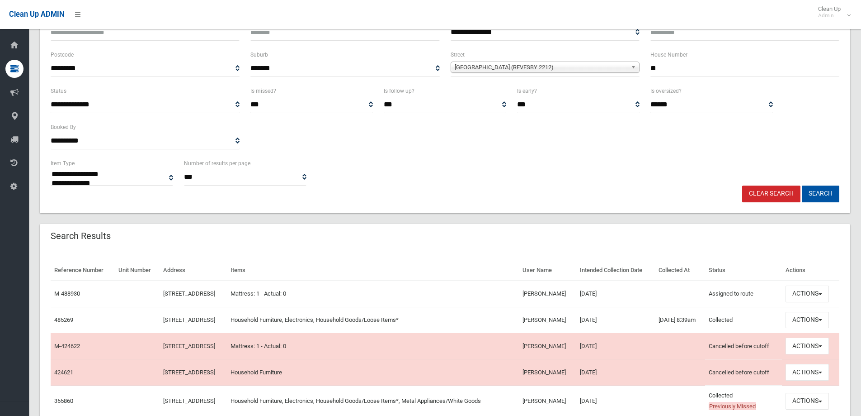
scroll to position [136, 0]
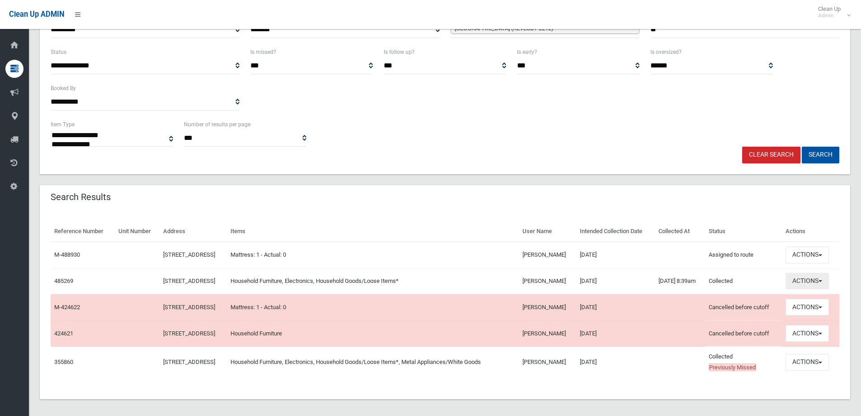
click at [807, 279] on button "Actions" at bounding box center [807, 281] width 43 height 17
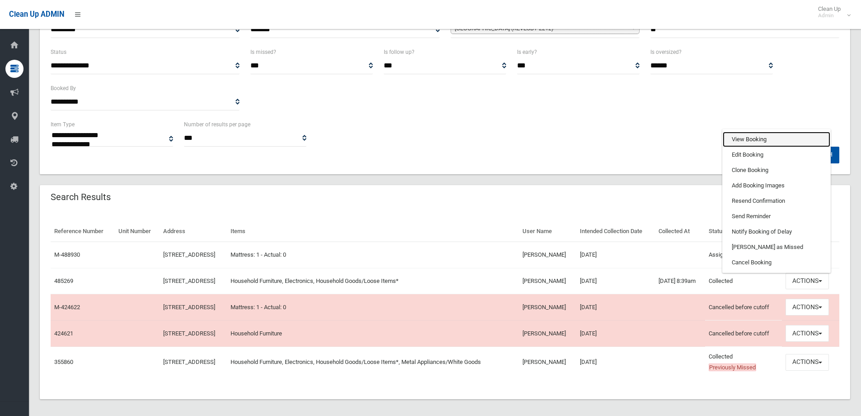
click at [750, 136] on link "View Booking" at bounding box center [777, 139] width 108 height 15
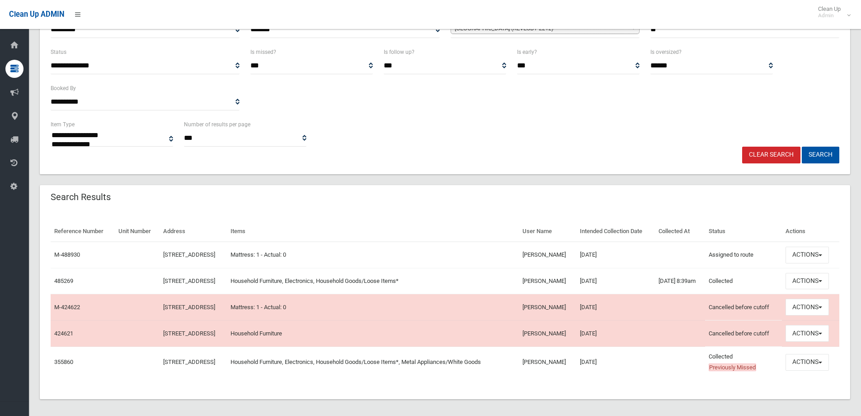
click at [447, 207] on div "Search Results" at bounding box center [445, 197] width 811 height 25
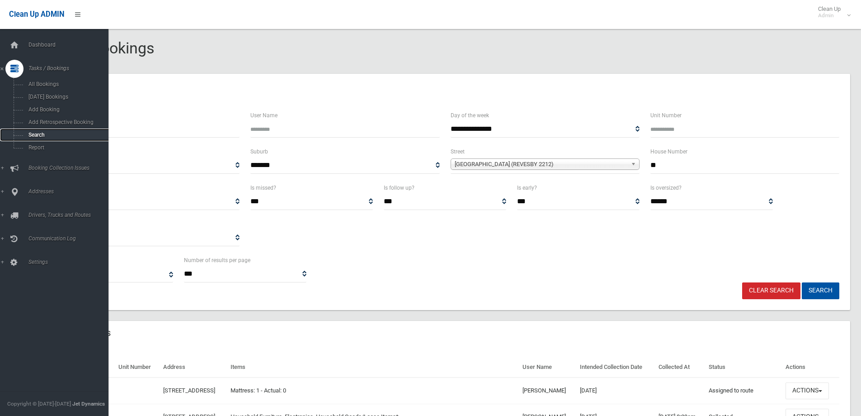
click at [41, 132] on span "Search" at bounding box center [67, 135] width 82 height 6
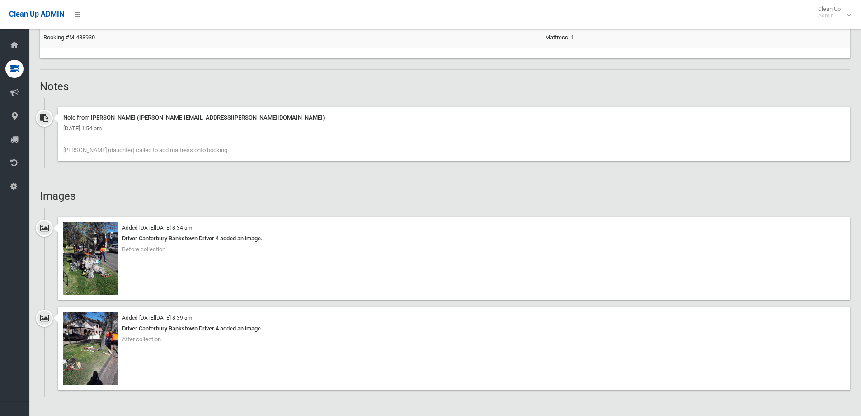
scroll to position [678, 0]
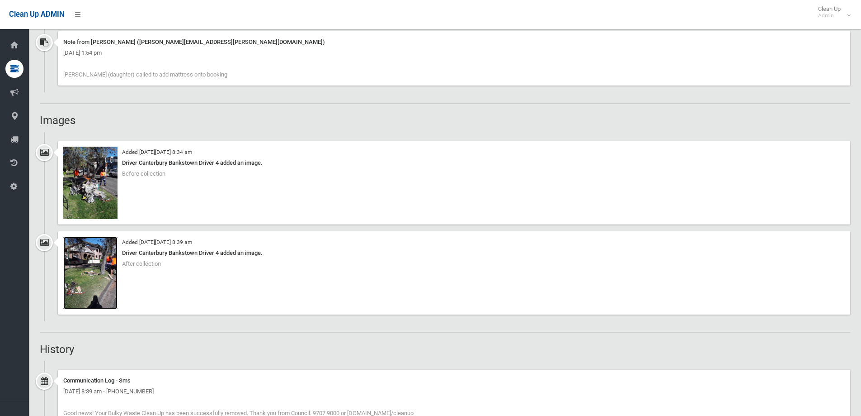
click at [79, 291] on img at bounding box center [90, 273] width 54 height 72
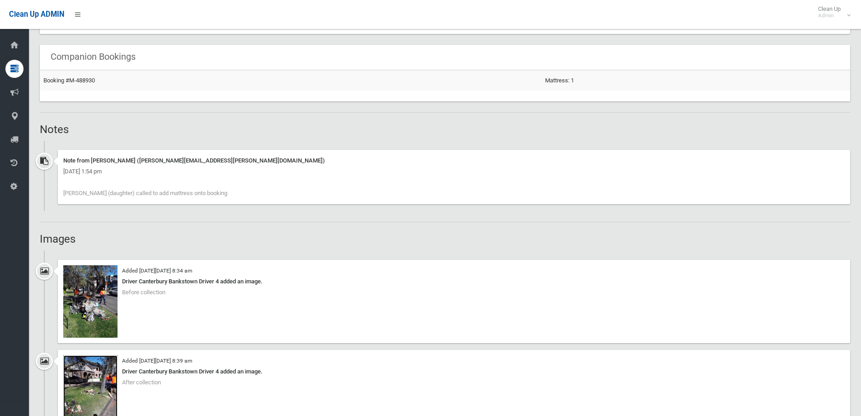
scroll to position [633, 0]
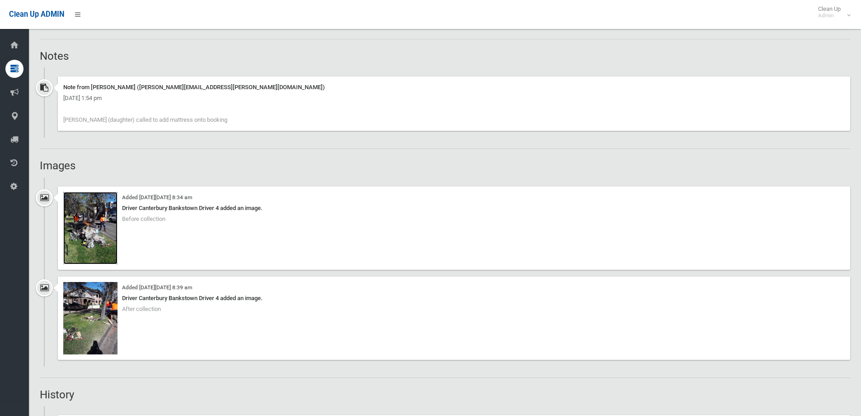
click at [92, 226] on img at bounding box center [90, 228] width 54 height 72
click at [98, 318] on img at bounding box center [90, 318] width 54 height 72
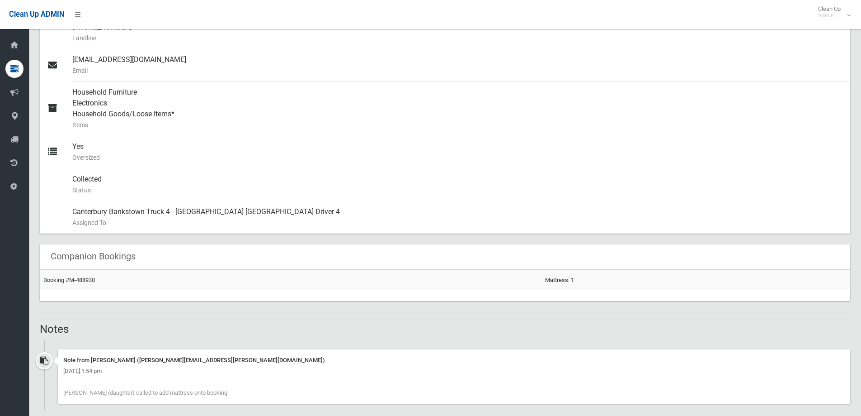
scroll to position [317, 0]
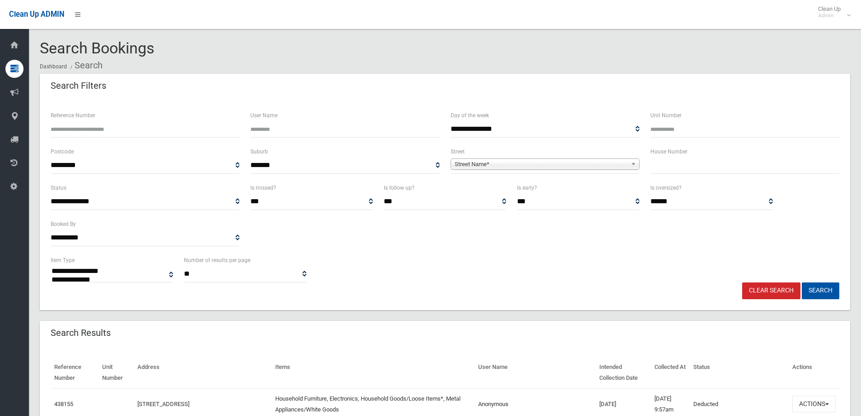
select select
click at [689, 161] on input "text" at bounding box center [745, 165] width 189 height 17
type input "***"
click at [589, 166] on span "Street Name*" at bounding box center [541, 164] width 173 height 11
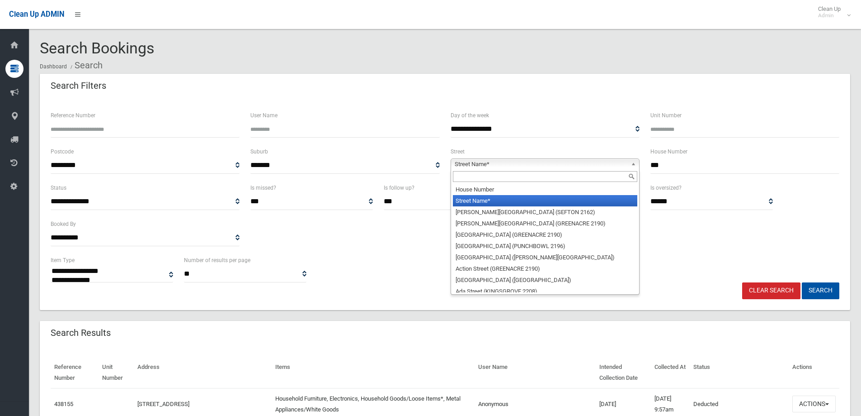
click at [517, 180] on input "text" at bounding box center [545, 176] width 185 height 11
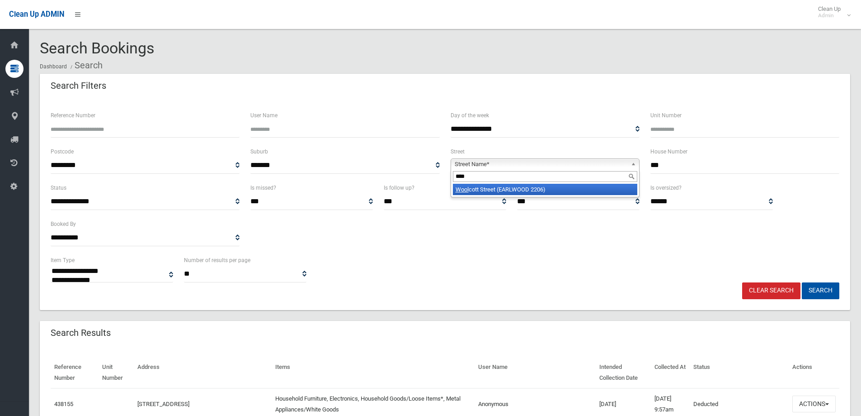
type input "****"
click at [516, 185] on li "Wool cott Street (EARLWOOD 2206)" at bounding box center [545, 189] width 185 height 11
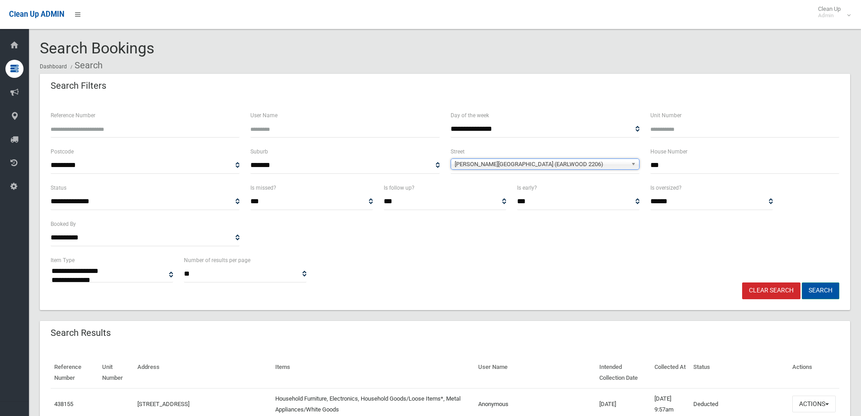
click at [815, 293] on button "Search" at bounding box center [821, 290] width 38 height 17
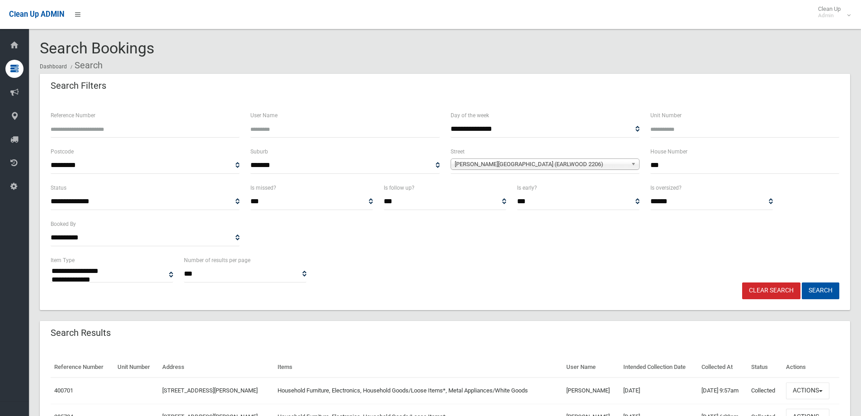
select select
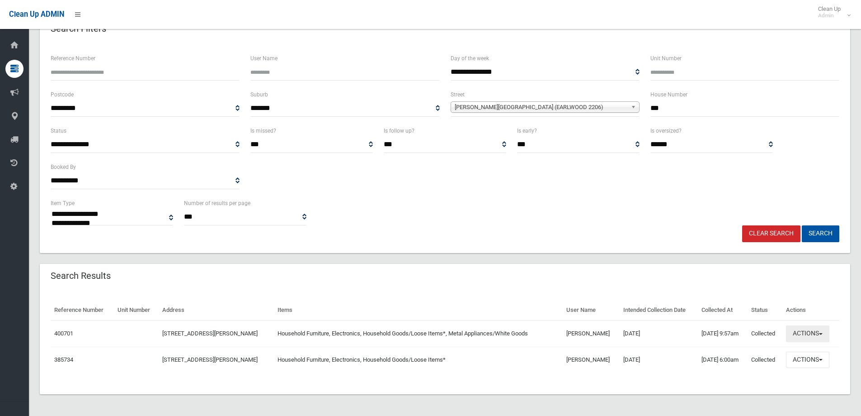
drag, startPoint x: 827, startPoint y: 335, endPoint x: 822, endPoint y: 327, distance: 9.5
click at [827, 335] on button "Actions" at bounding box center [807, 333] width 43 height 17
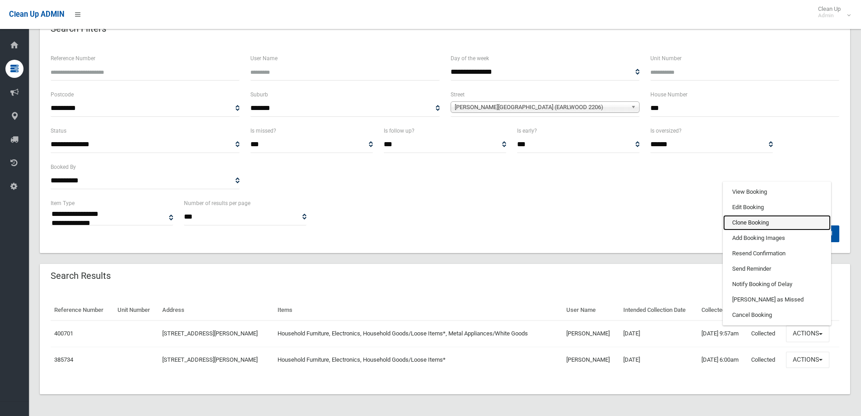
click at [767, 218] on link "Clone Booking" at bounding box center [778, 222] width 108 height 15
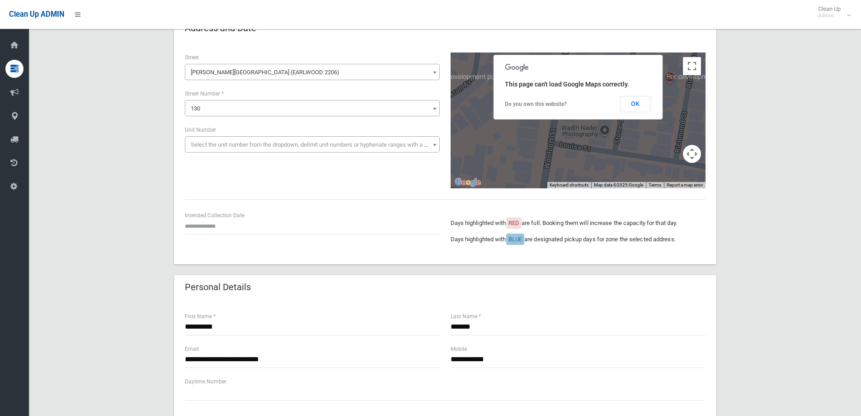
scroll to position [90, 0]
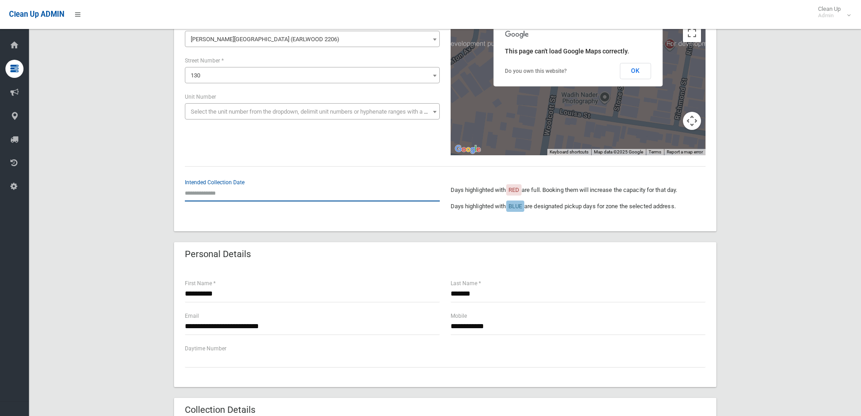
click at [217, 194] on input "text" at bounding box center [312, 193] width 255 height 17
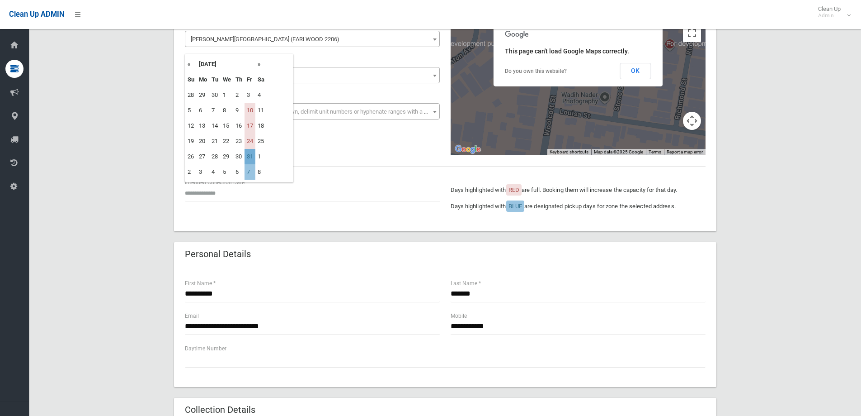
click at [253, 153] on td "31" at bounding box center [250, 156] width 11 height 15
type input "**********"
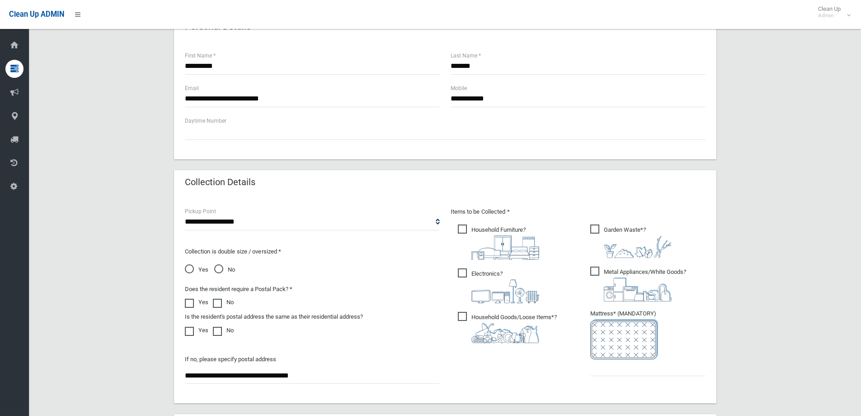
scroll to position [362, 0]
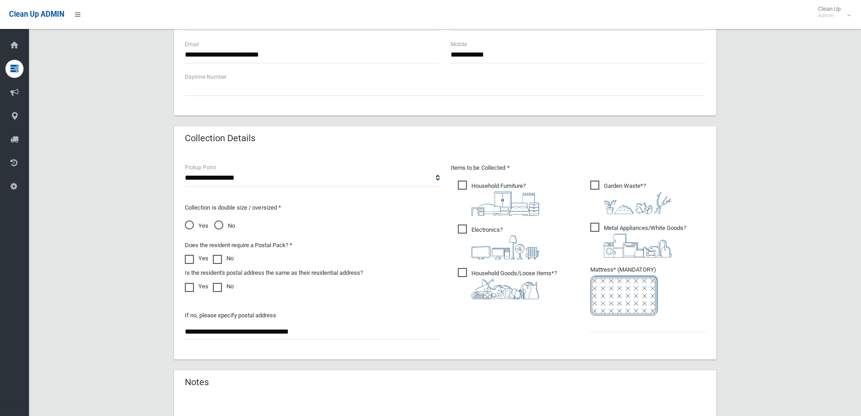
click at [598, 188] on span "Garden Waste* ?" at bounding box center [631, 196] width 81 height 33
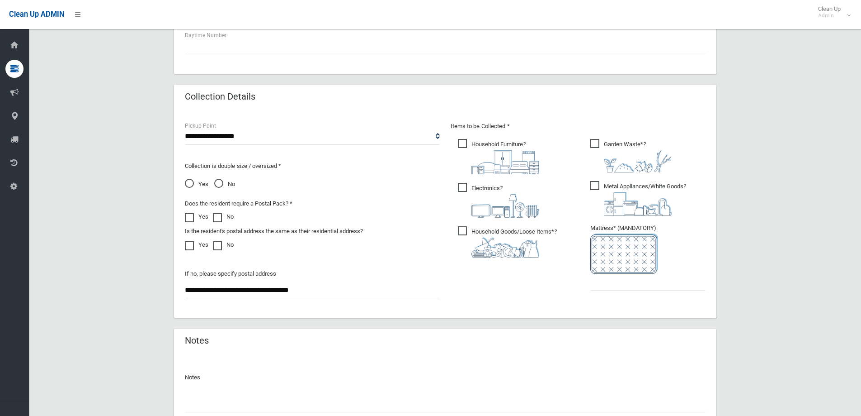
scroll to position [452, 0]
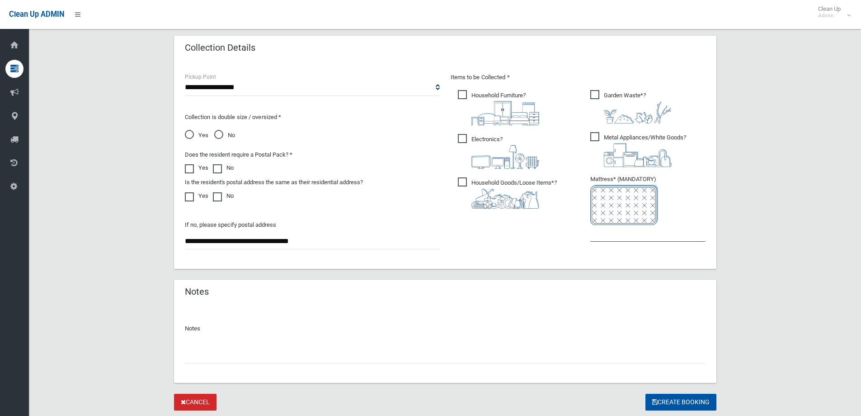
click at [613, 236] on input "text" at bounding box center [648, 233] width 115 height 17
type input "*"
click at [672, 408] on button "Create Booking" at bounding box center [681, 401] width 71 height 17
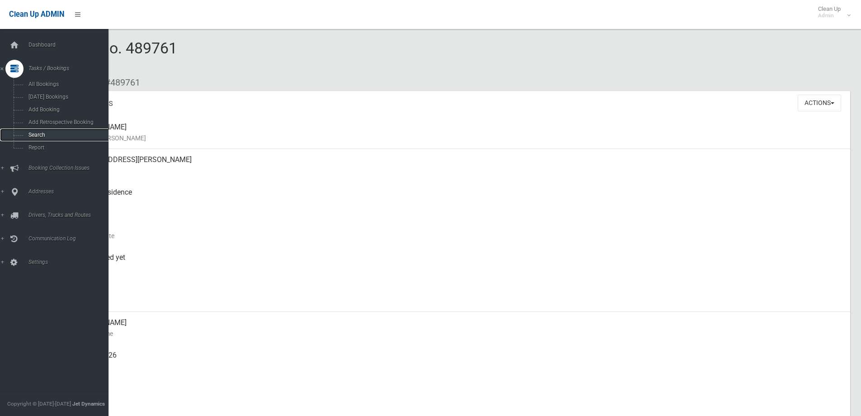
click at [55, 137] on span "Search" at bounding box center [67, 135] width 82 height 6
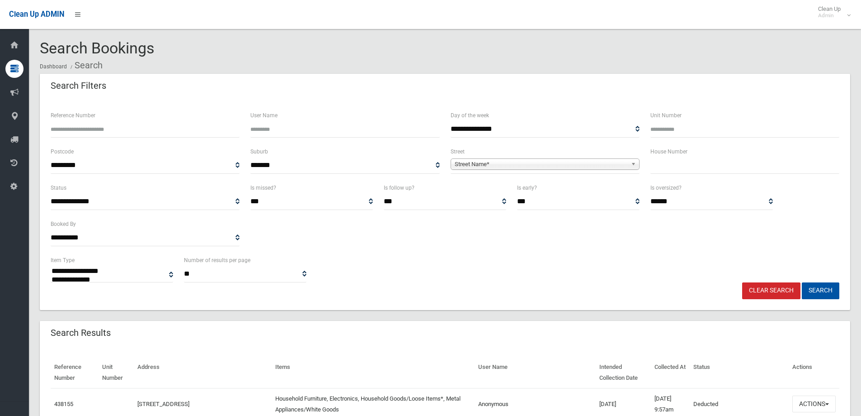
select select
click at [669, 158] on div "House Number" at bounding box center [745, 160] width 189 height 28
click at [667, 167] on input "text" at bounding box center [745, 165] width 189 height 17
type input "**"
click at [616, 162] on span "Street Name*" at bounding box center [541, 164] width 173 height 11
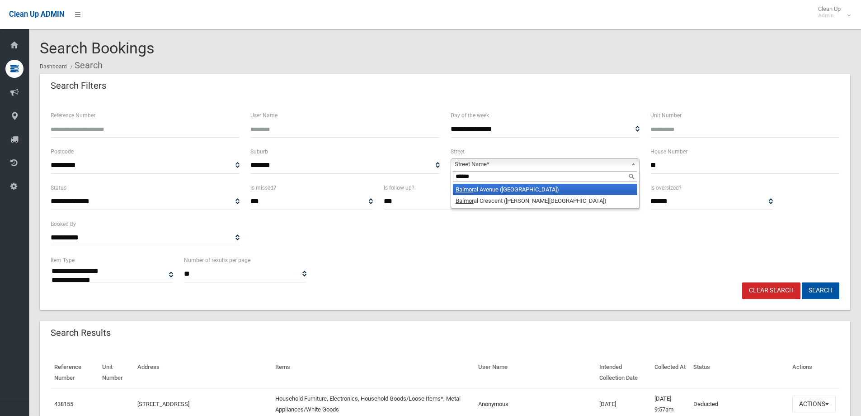
type input "******"
click at [539, 188] on li "Balmor al Avenue (CROYDON PARK 2133)" at bounding box center [545, 189] width 185 height 11
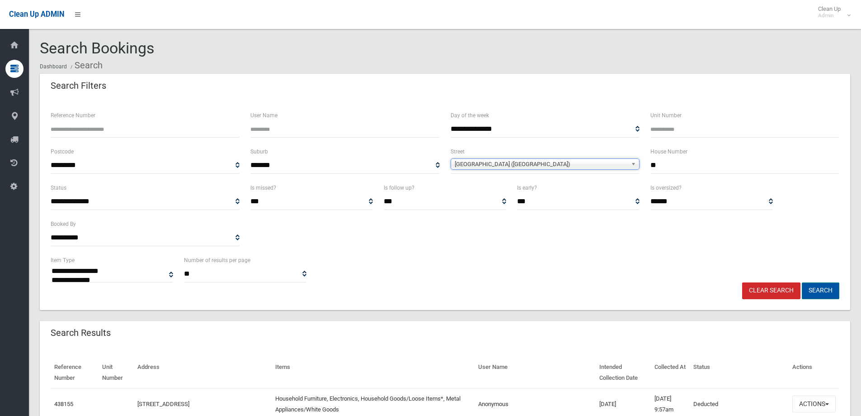
drag, startPoint x: 825, startPoint y: 288, endPoint x: 787, endPoint y: 275, distance: 39.8
click at [825, 288] on button "Search" at bounding box center [821, 290] width 38 height 17
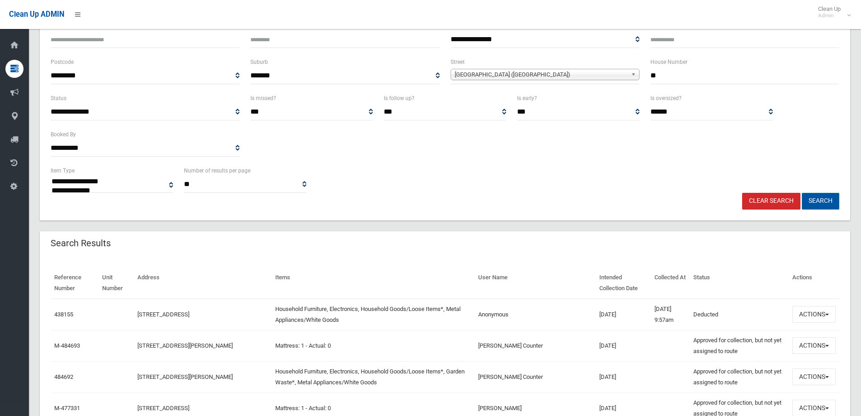
scroll to position [90, 0]
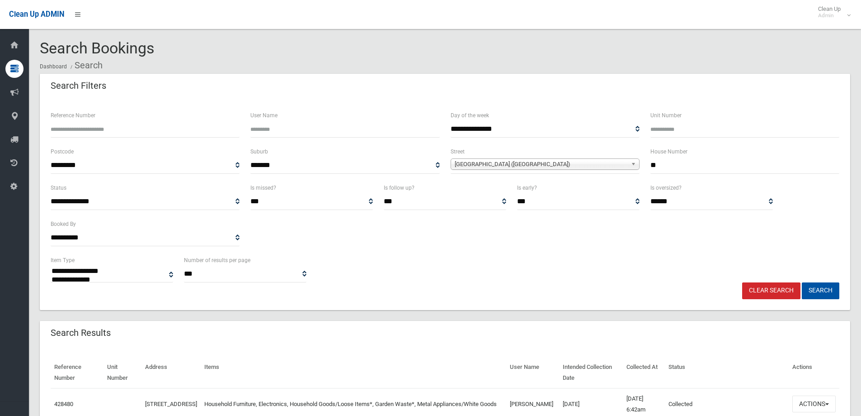
select select
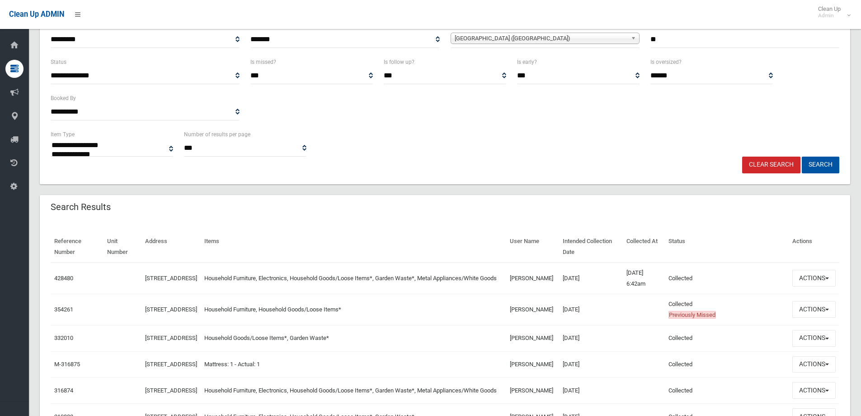
scroll to position [136, 0]
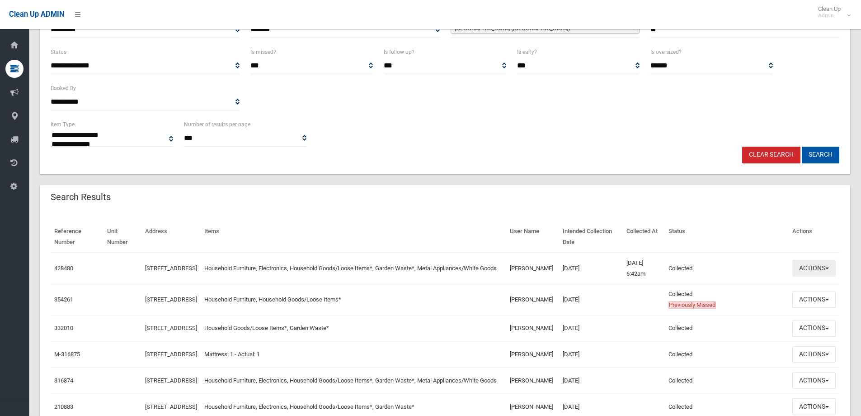
click at [810, 269] on button "Actions" at bounding box center [814, 268] width 43 height 17
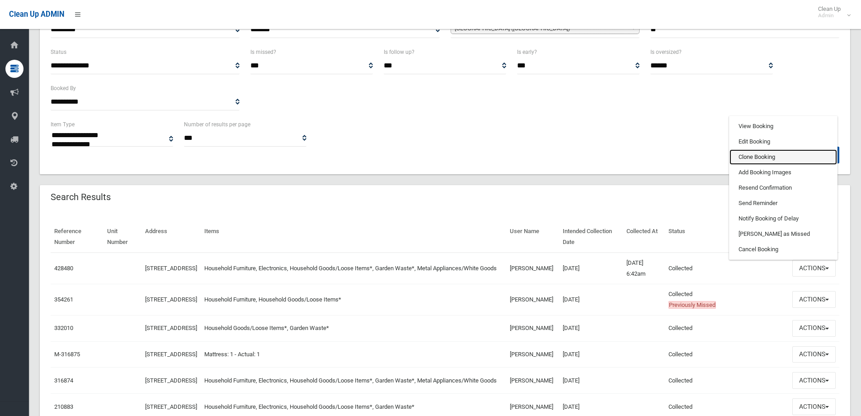
click at [753, 155] on link "Clone Booking" at bounding box center [784, 156] width 108 height 15
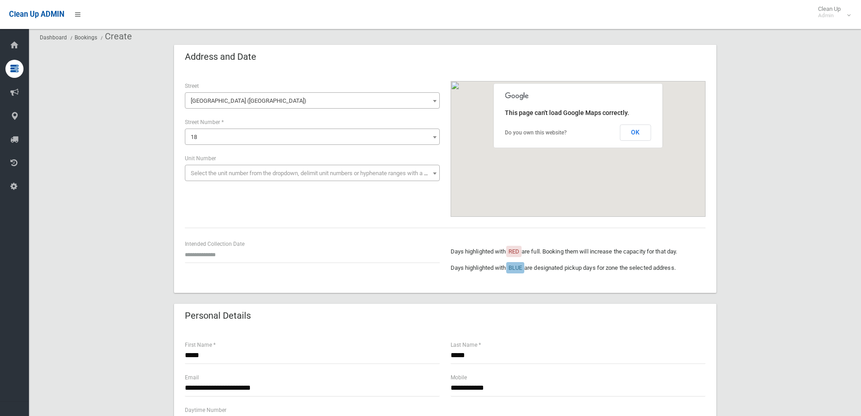
scroll to position [45, 0]
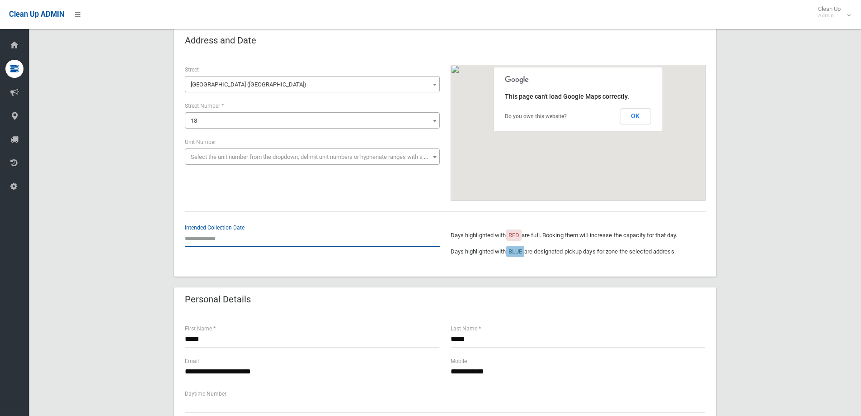
click at [207, 236] on input "text" at bounding box center [312, 238] width 255 height 17
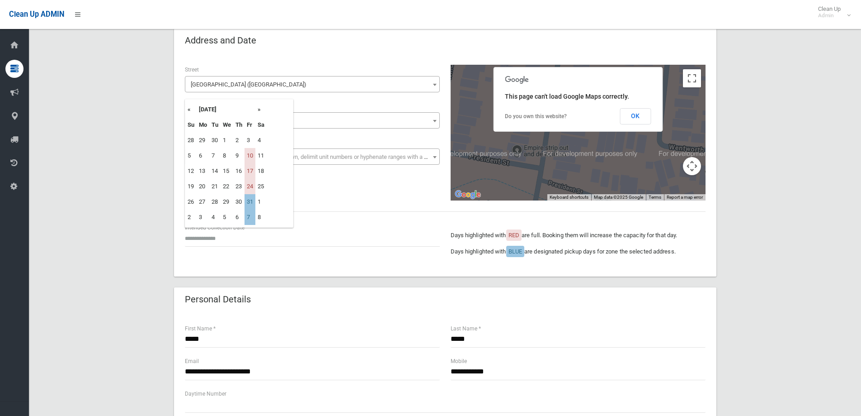
click at [259, 108] on th "»" at bounding box center [261, 109] width 11 height 15
click at [251, 201] on td "28" at bounding box center [250, 201] width 11 height 15
type input "**********"
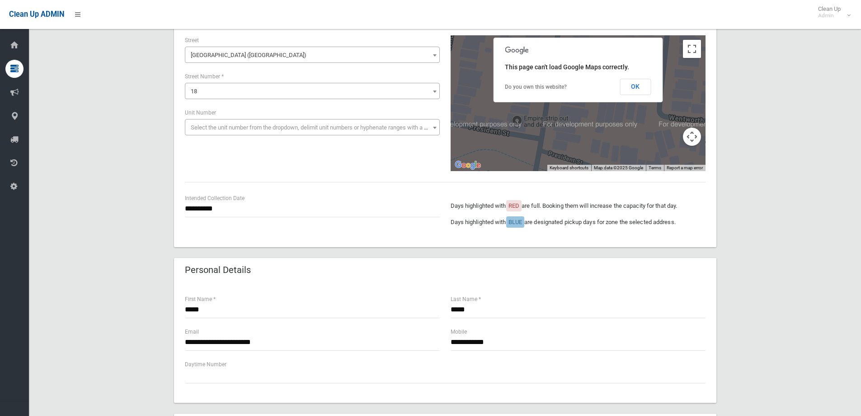
scroll to position [90, 0]
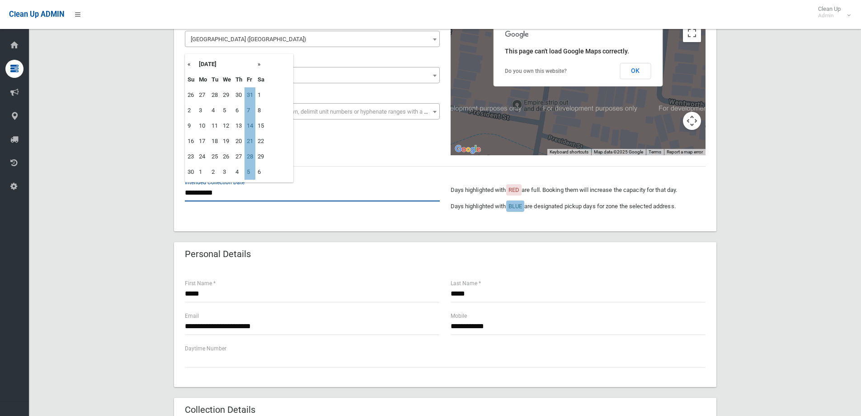
click at [218, 196] on input "**********" at bounding box center [312, 193] width 255 height 17
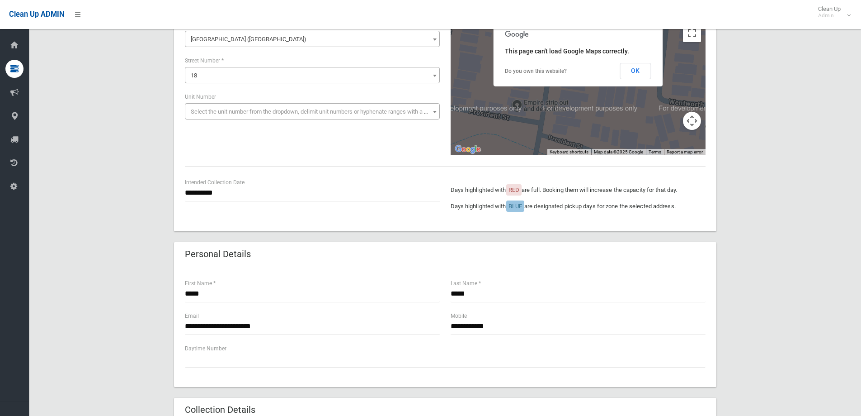
click at [324, 227] on div "**********" at bounding box center [445, 120] width 543 height 222
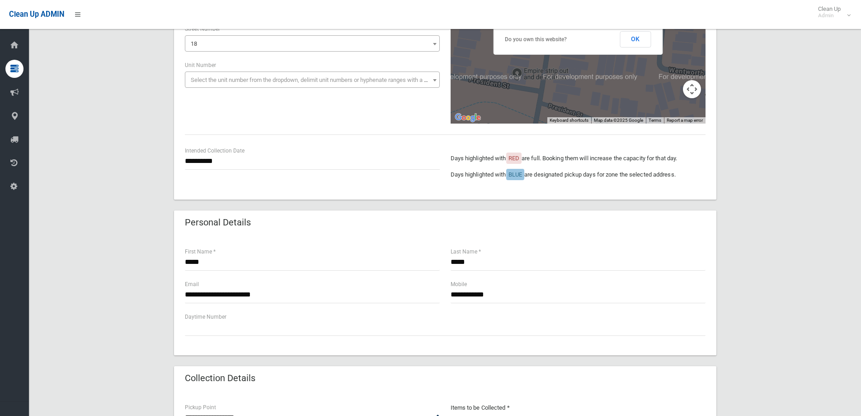
scroll to position [271, 0]
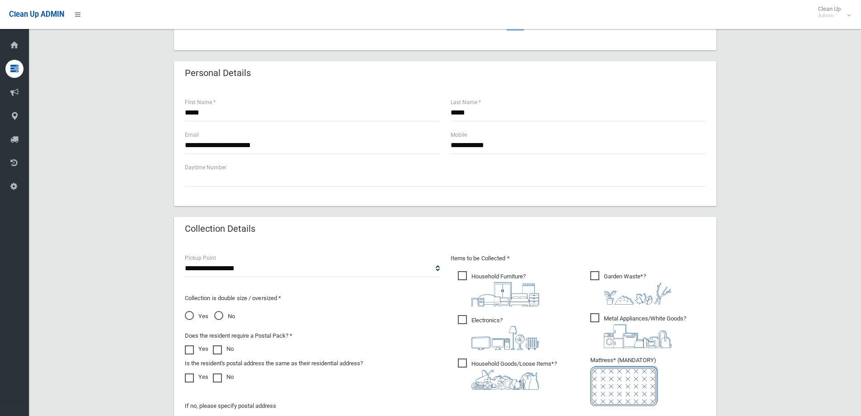
click at [767, 221] on div "**********" at bounding box center [445, 196] width 811 height 789
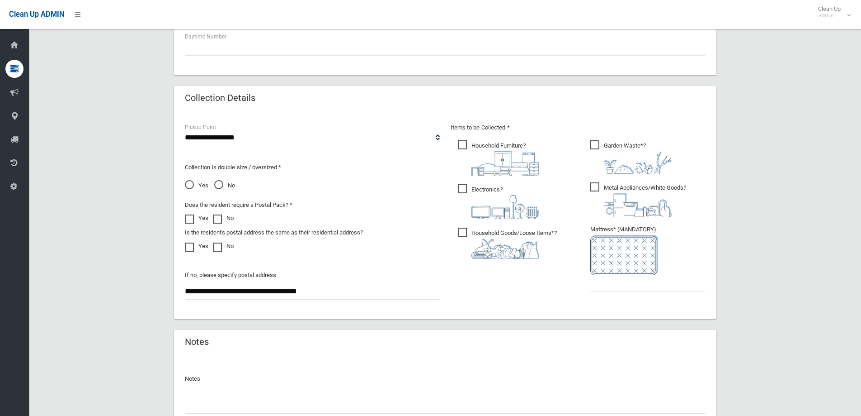
scroll to position [407, 0]
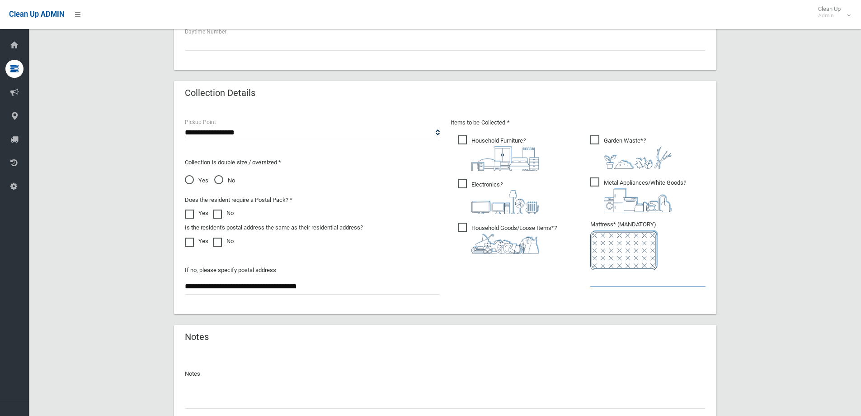
click at [610, 284] on input "text" at bounding box center [648, 278] width 115 height 17
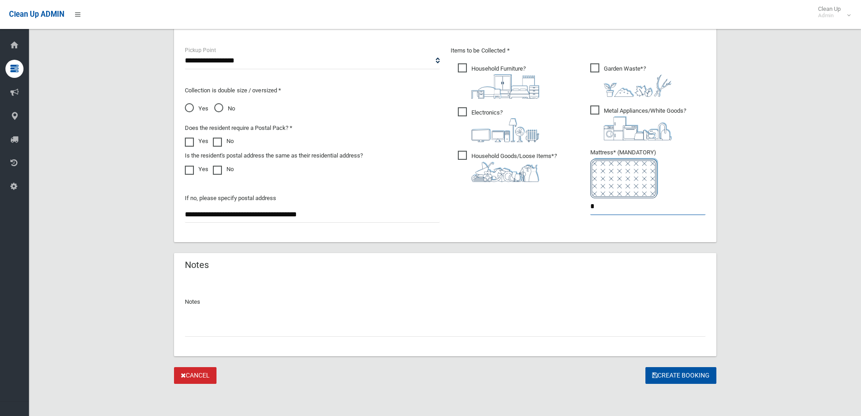
scroll to position [479, 0]
type input "*"
drag, startPoint x: 681, startPoint y: 370, endPoint x: 624, endPoint y: 334, distance: 67.5
click at [681, 370] on button "Create Booking" at bounding box center [681, 374] width 71 height 17
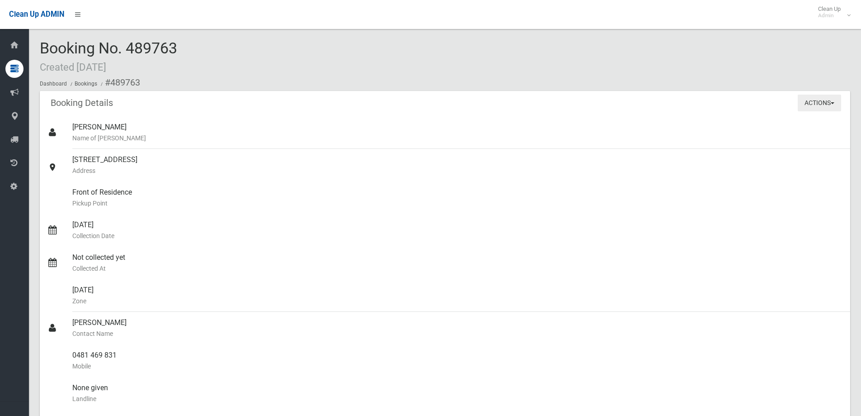
click at [811, 111] on button "Actions" at bounding box center [819, 103] width 43 height 17
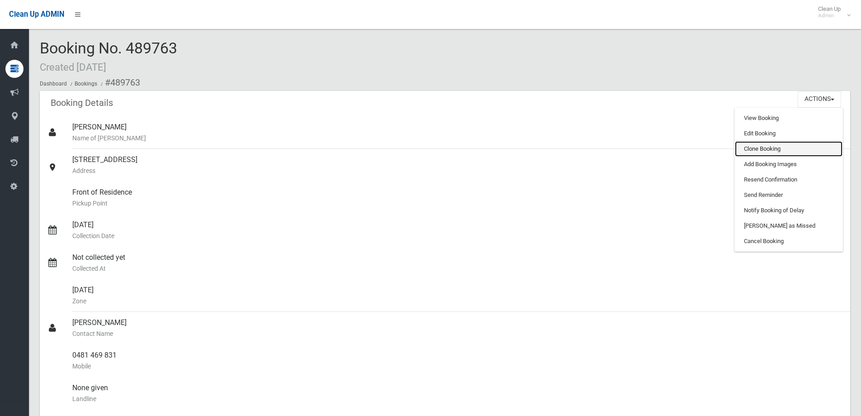
click at [776, 150] on link "Clone Booking" at bounding box center [789, 148] width 108 height 15
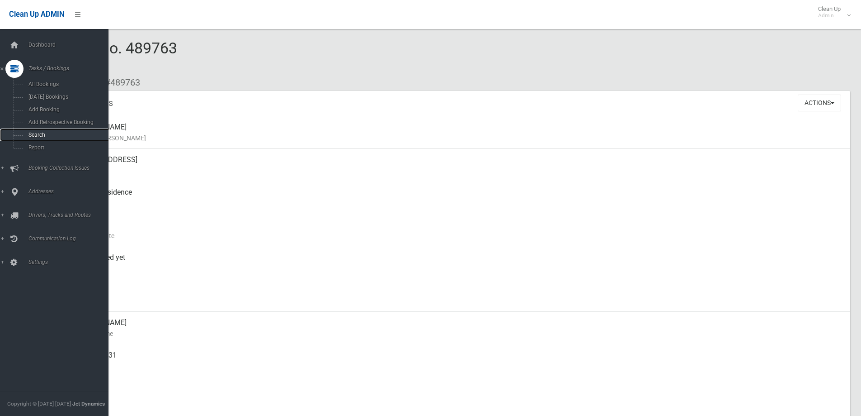
click at [50, 138] on link "Search" at bounding box center [57, 134] width 115 height 13
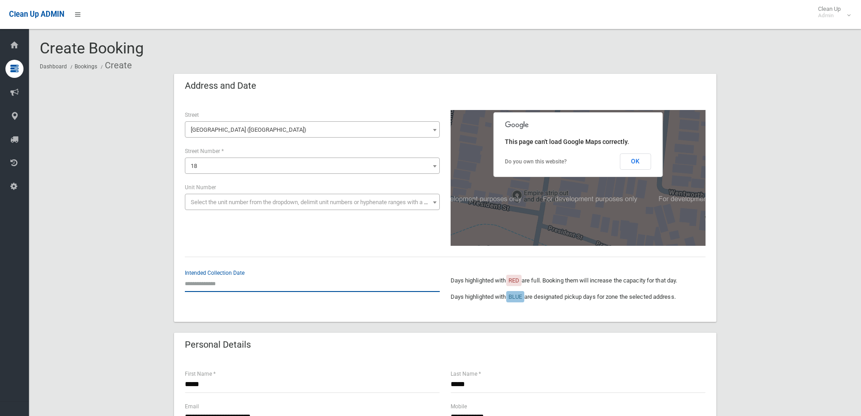
click at [222, 284] on input "text" at bounding box center [312, 283] width 255 height 17
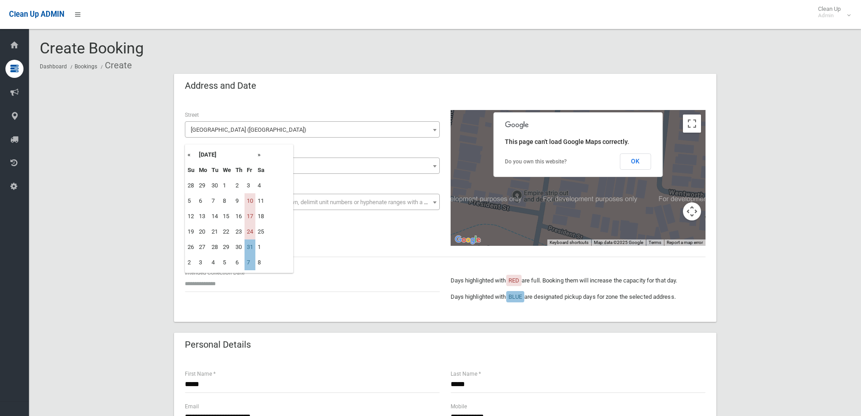
click at [259, 155] on th "»" at bounding box center [261, 154] width 11 height 15
click at [253, 200] on td "12" at bounding box center [250, 200] width 11 height 15
type input "**********"
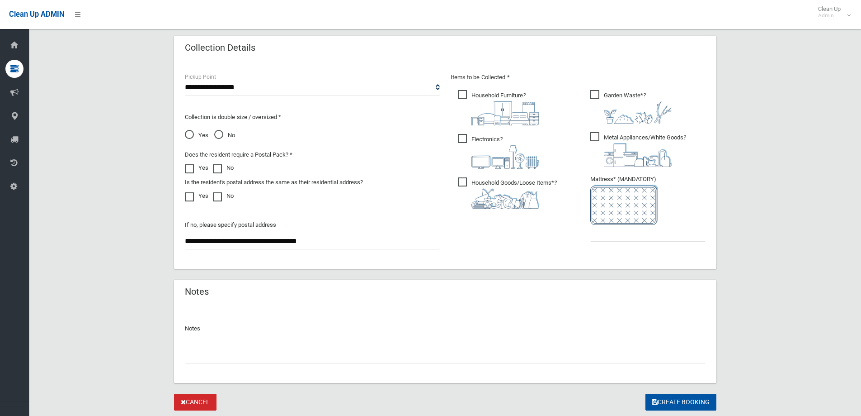
scroll to position [407, 0]
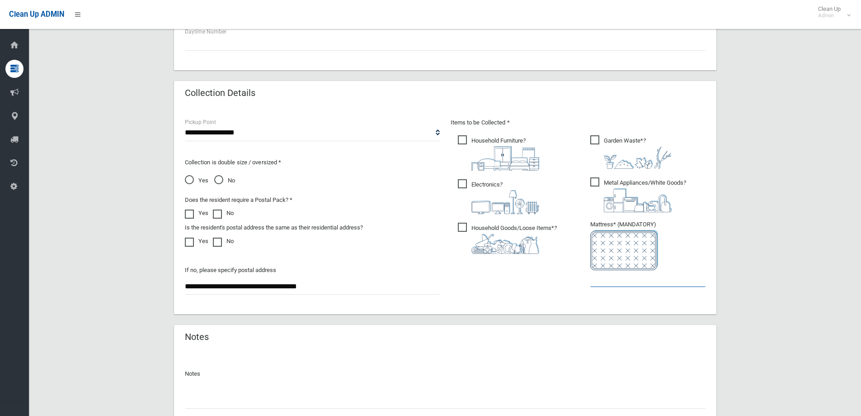
click at [614, 280] on input "text" at bounding box center [648, 278] width 115 height 17
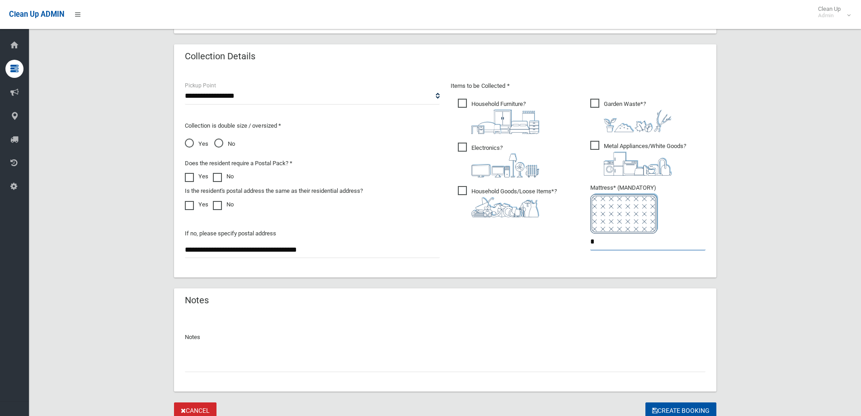
scroll to position [479, 0]
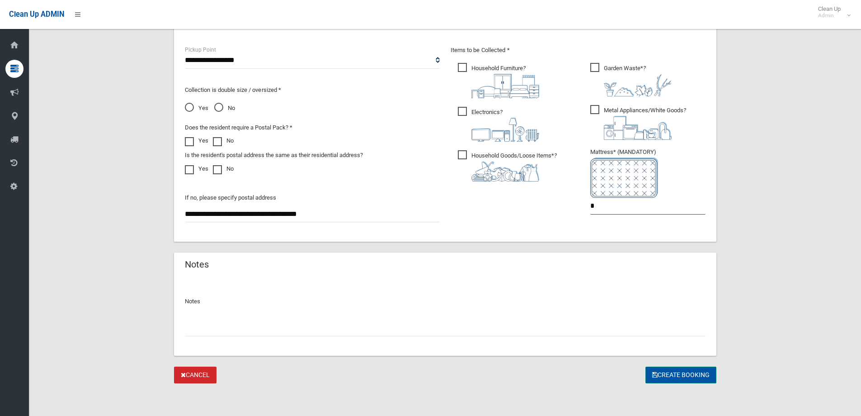
type input "*"
click at [679, 376] on button "Create Booking" at bounding box center [681, 374] width 71 height 17
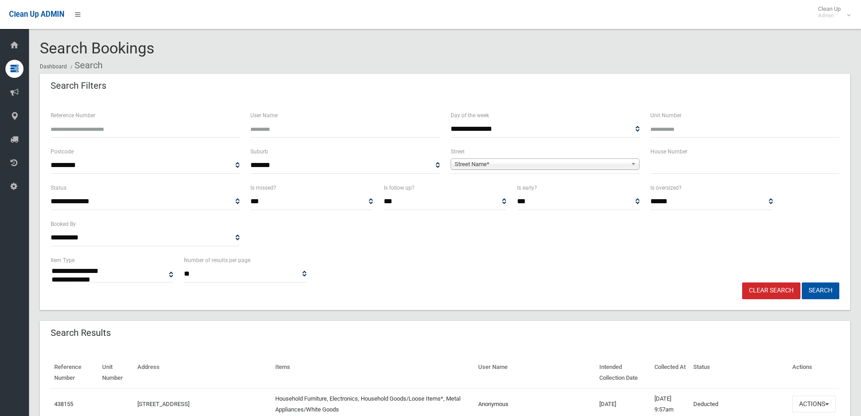
select select
click at [685, 169] on input "text" at bounding box center [745, 165] width 189 height 17
type input "**"
click at [614, 166] on span "Street Name*" at bounding box center [541, 164] width 173 height 11
type input "******"
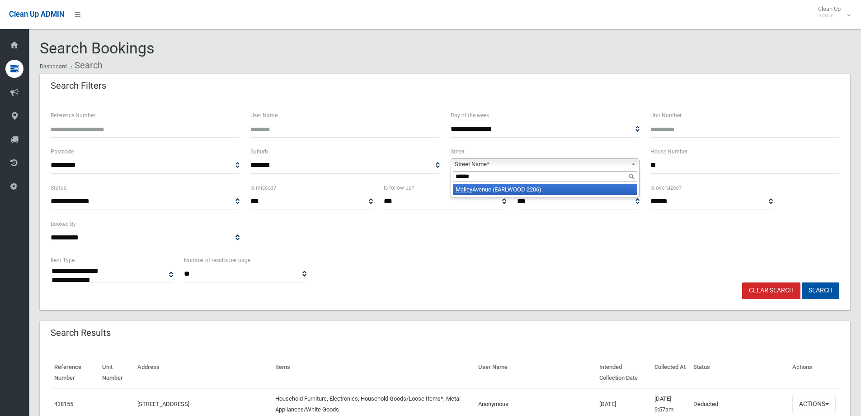
click at [583, 191] on li "Malley Avenue (EARLWOOD 2206)" at bounding box center [545, 189] width 185 height 11
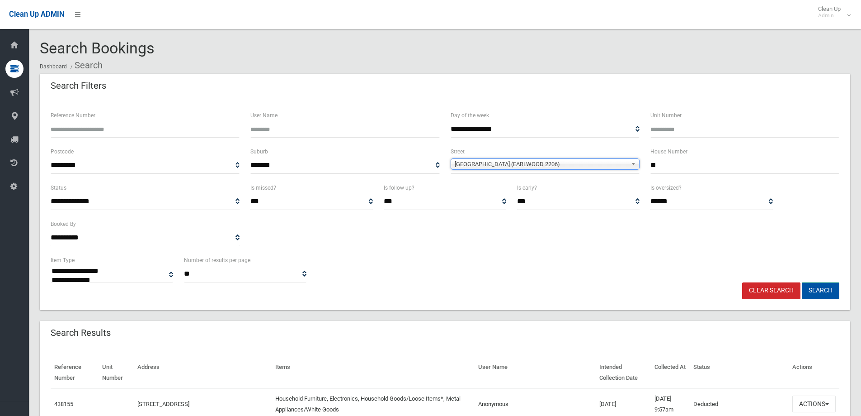
click at [818, 286] on button "Search" at bounding box center [821, 290] width 38 height 17
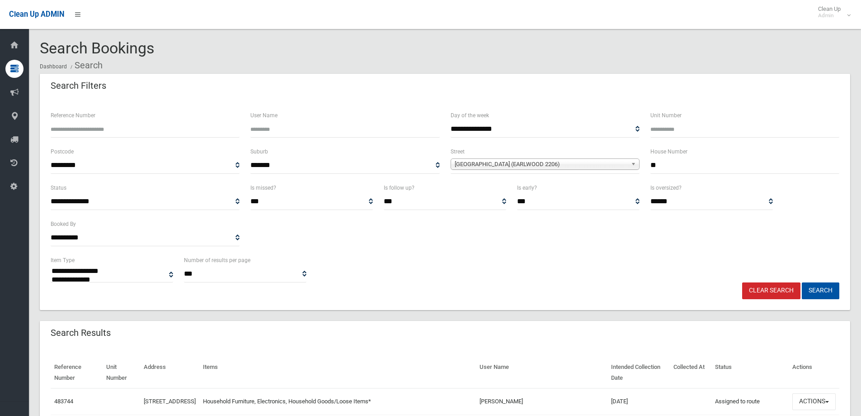
select select
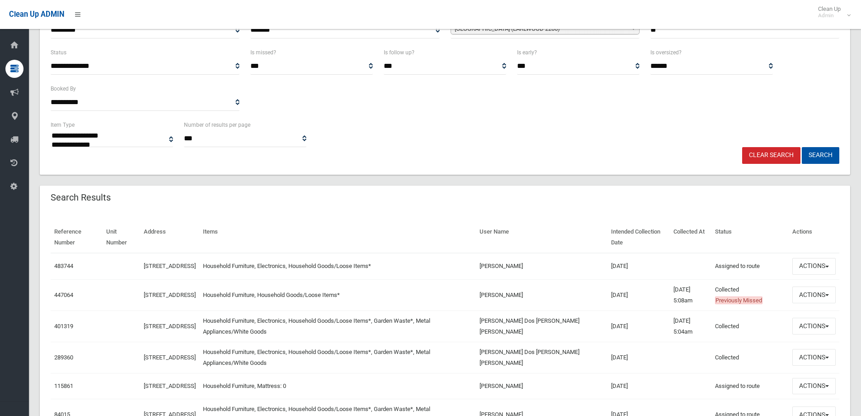
scroll to position [136, 0]
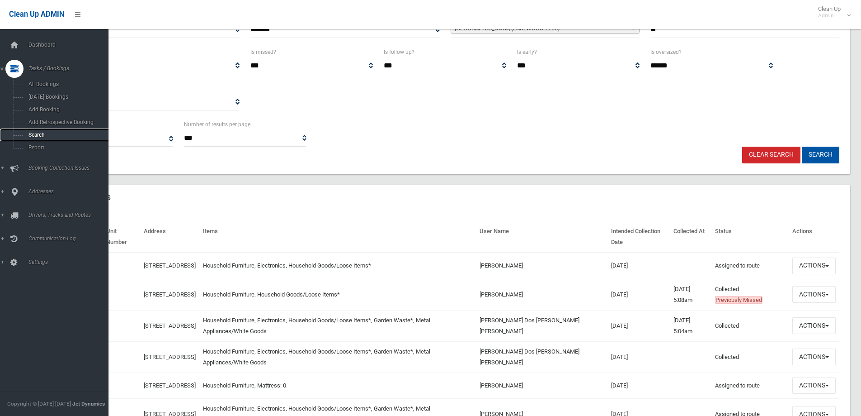
click at [51, 134] on span "Search" at bounding box center [67, 135] width 82 height 6
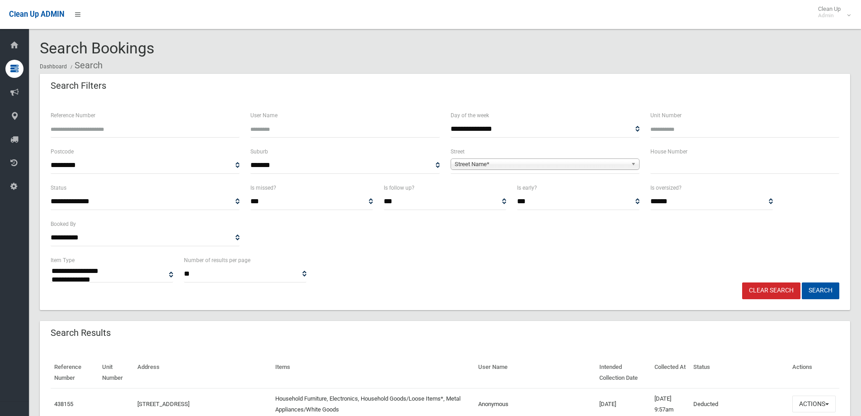
select select
click at [674, 170] on input "text" at bounding box center [745, 165] width 189 height 17
click at [674, 166] on input "text" at bounding box center [745, 165] width 189 height 17
type input "***"
click at [621, 166] on span "Street Name*" at bounding box center [541, 164] width 173 height 11
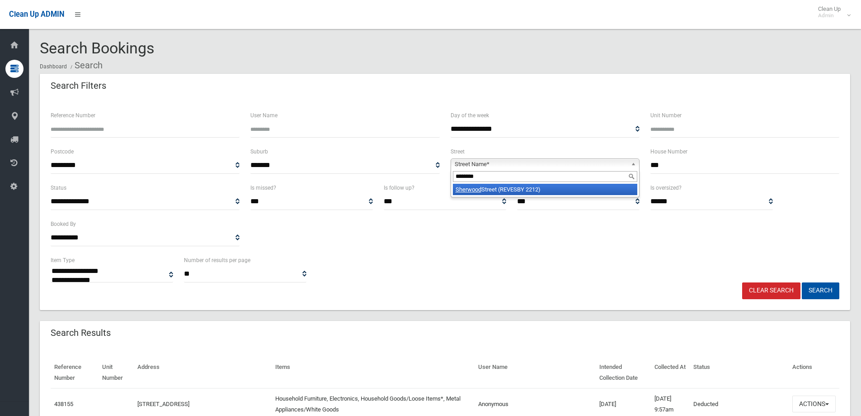
type input "********"
click at [542, 186] on li "Sherwood Street (REVESBY 2212)" at bounding box center [545, 189] width 185 height 11
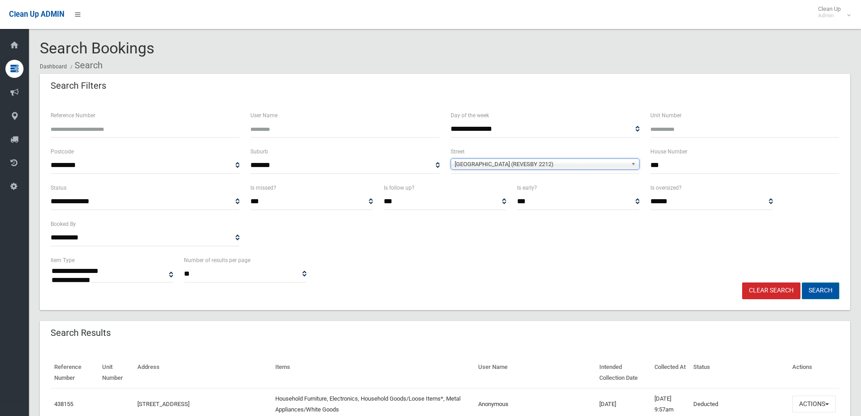
click at [835, 293] on button "Search" at bounding box center [821, 290] width 38 height 17
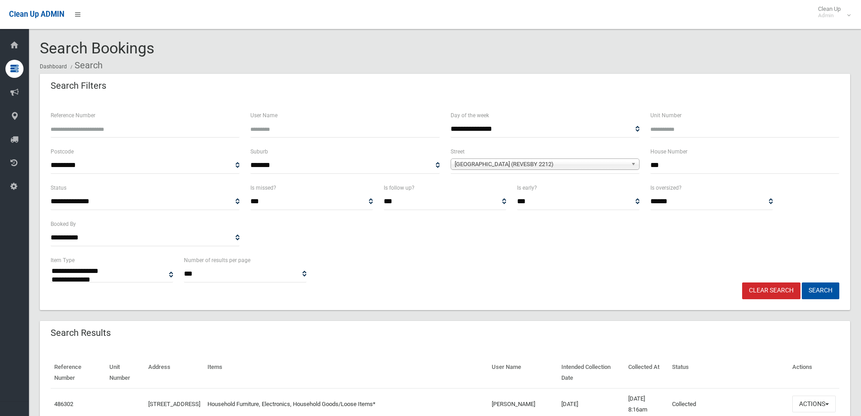
select select
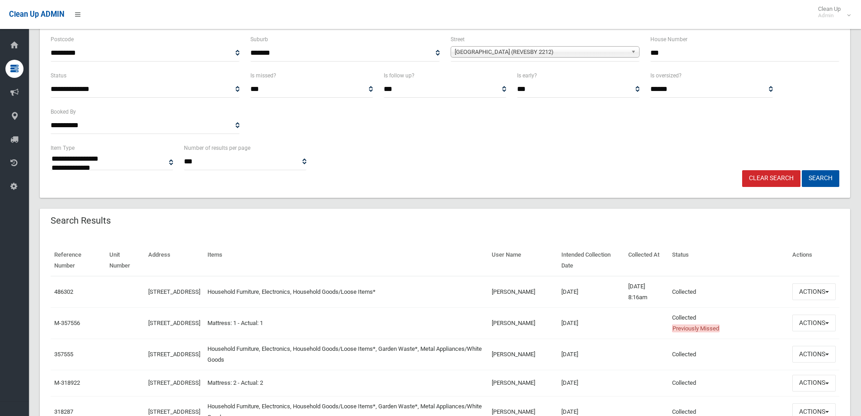
scroll to position [136, 0]
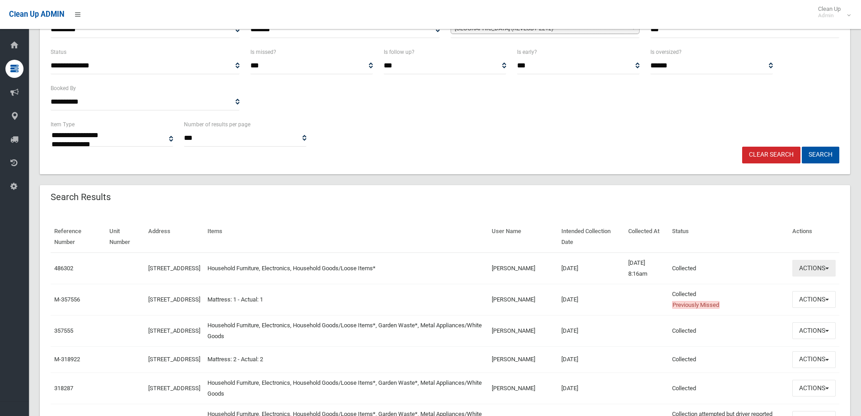
click at [817, 267] on button "Actions" at bounding box center [814, 268] width 43 height 17
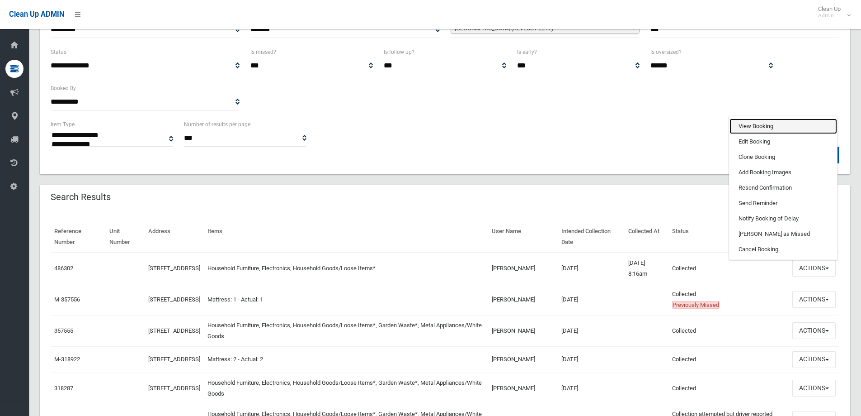
click at [764, 120] on link "View Booking" at bounding box center [784, 125] width 108 height 15
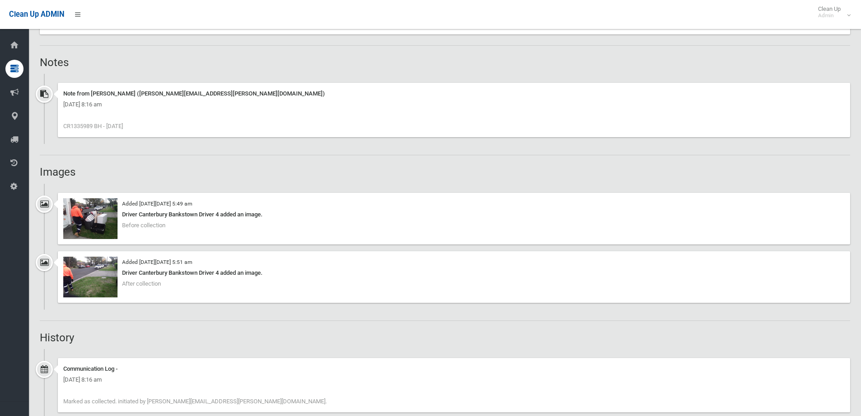
scroll to position [588, 0]
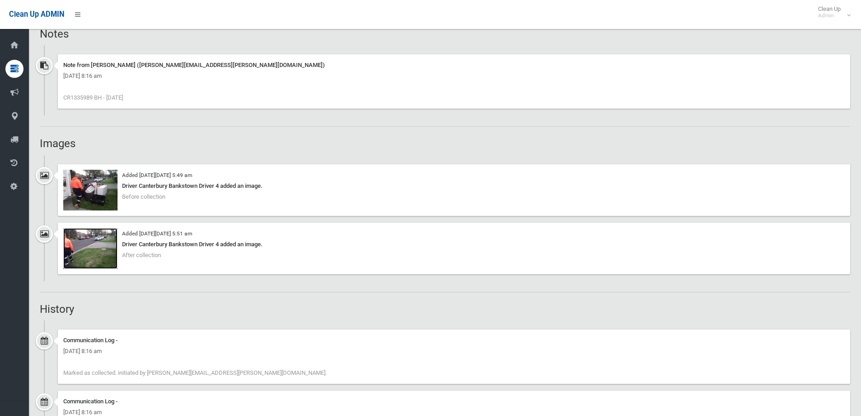
click at [80, 237] on img at bounding box center [90, 248] width 54 height 41
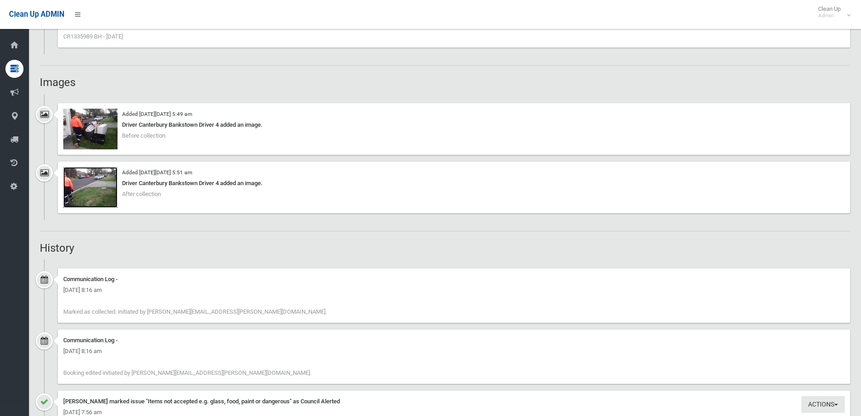
scroll to position [633, 0]
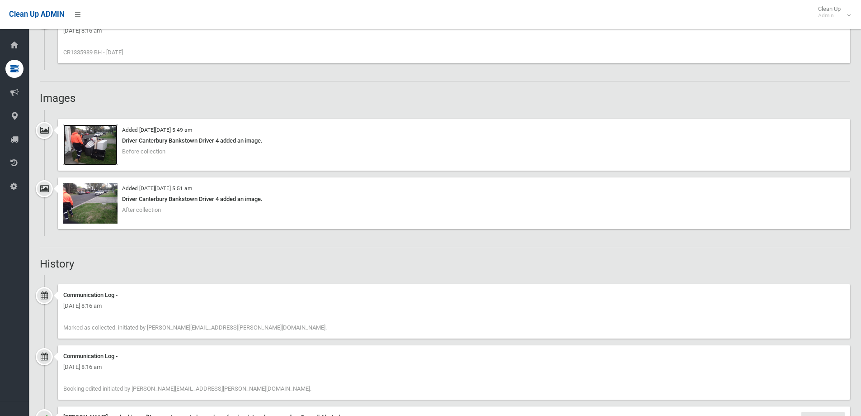
click at [82, 151] on img at bounding box center [90, 144] width 54 height 41
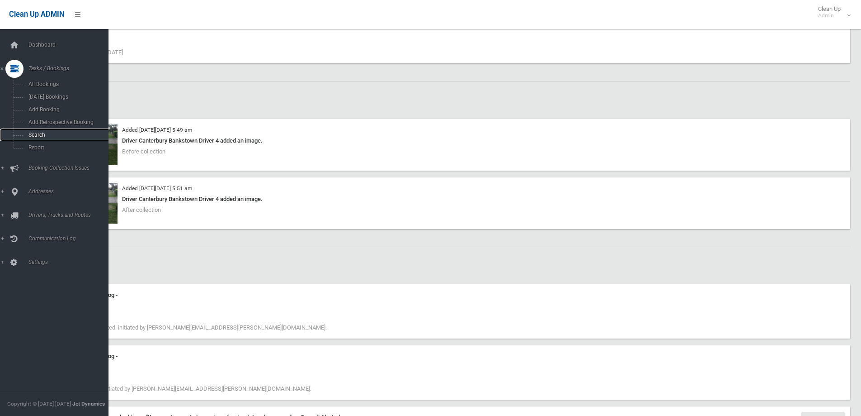
drag, startPoint x: 49, startPoint y: 135, endPoint x: 9, endPoint y: 130, distance: 40.5
click at [49, 135] on span "Search" at bounding box center [67, 135] width 82 height 6
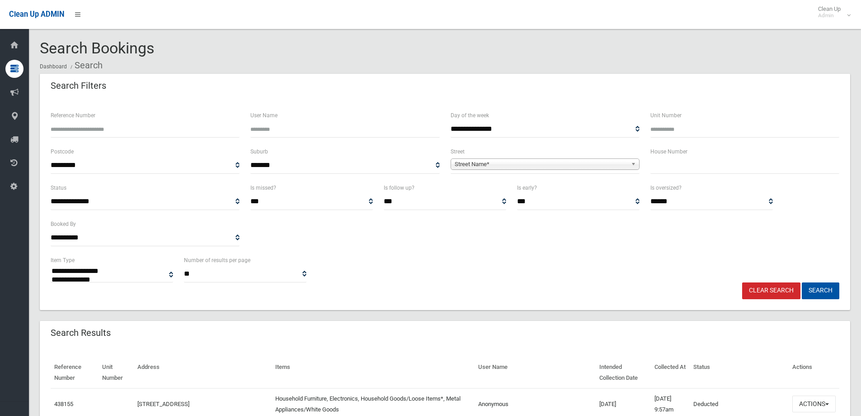
select select
click at [673, 165] on input "text" at bounding box center [745, 165] width 189 height 17
type input "*"
click at [634, 161] on b at bounding box center [635, 164] width 8 height 10
type input "****"
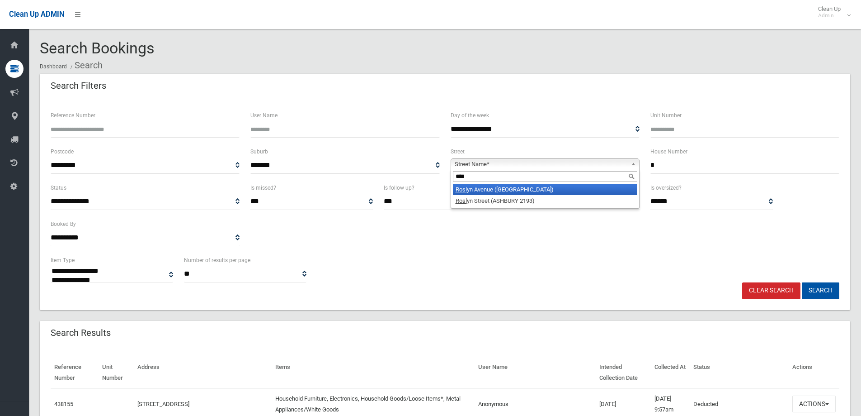
drag, startPoint x: 563, startPoint y: 185, endPoint x: 633, endPoint y: 215, distance: 75.4
click at [564, 185] on li "Rosl yn Avenue (PANANIA 2213)" at bounding box center [545, 189] width 185 height 11
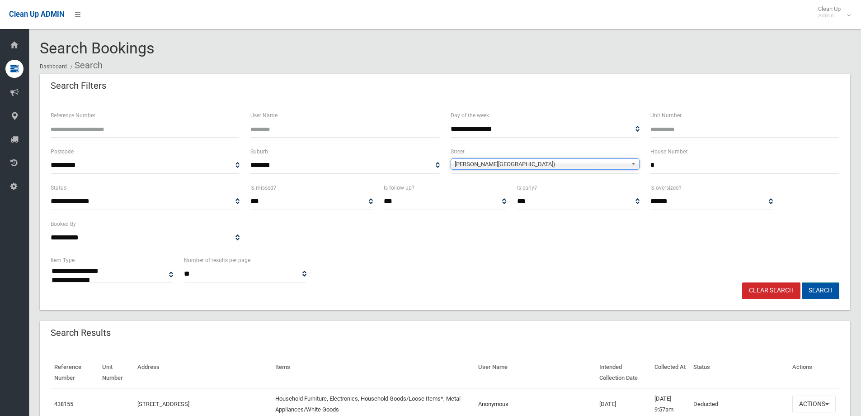
click at [824, 290] on button "Search" at bounding box center [821, 290] width 38 height 17
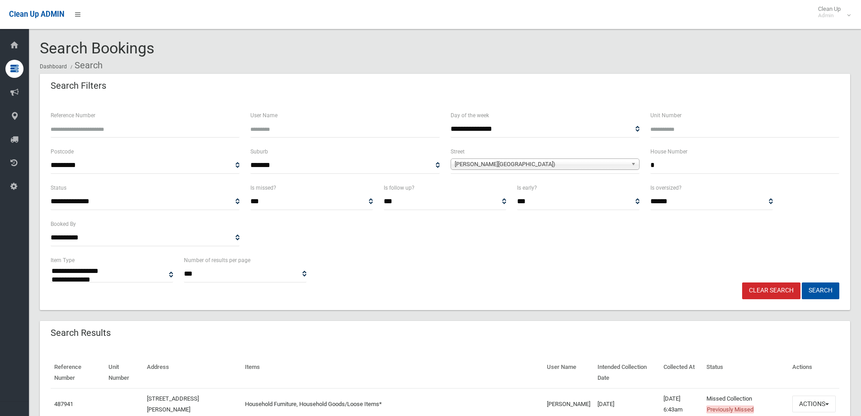
select select
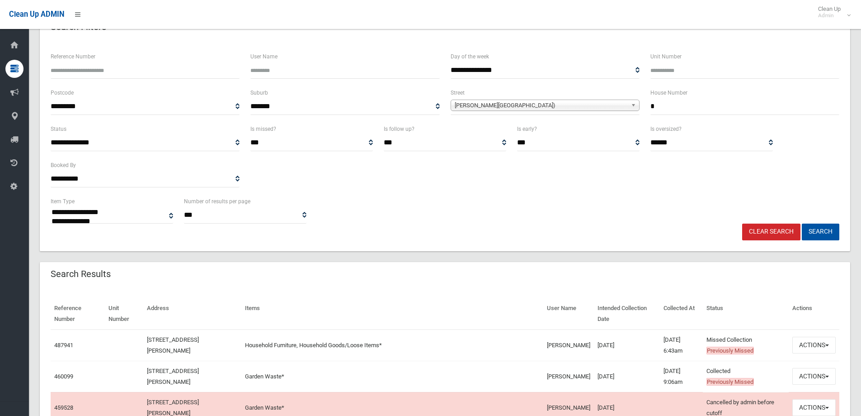
scroll to position [136, 0]
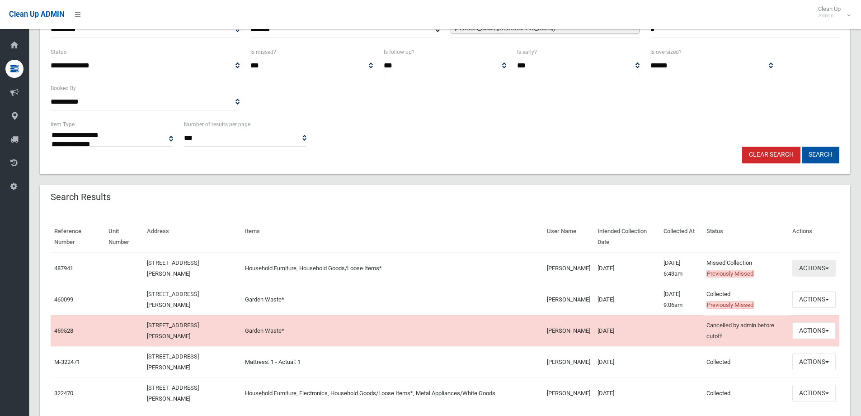
click at [825, 268] on button "Actions" at bounding box center [814, 268] width 43 height 17
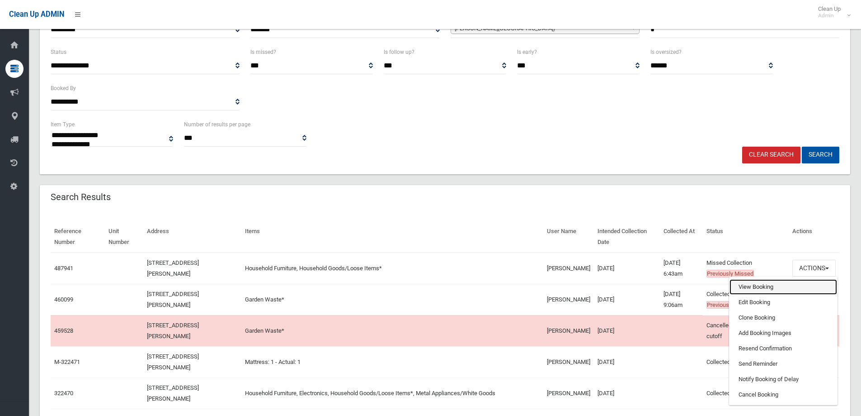
click at [767, 285] on link "View Booking" at bounding box center [784, 286] width 108 height 15
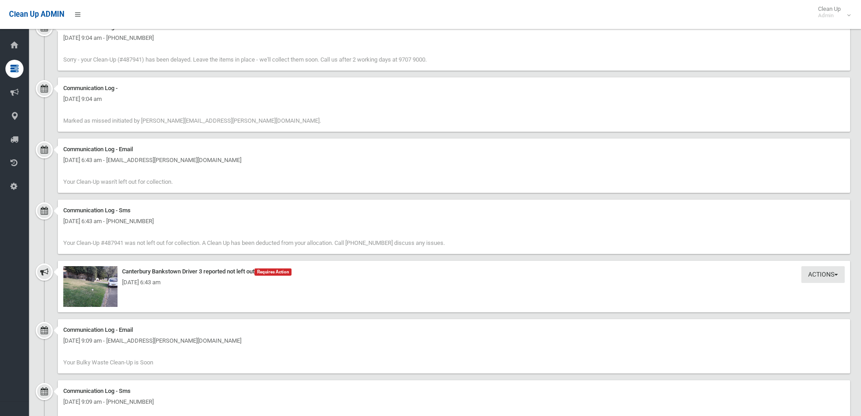
scroll to position [633, 0]
click at [102, 290] on img at bounding box center [90, 285] width 54 height 41
click at [99, 303] on img at bounding box center [90, 285] width 54 height 41
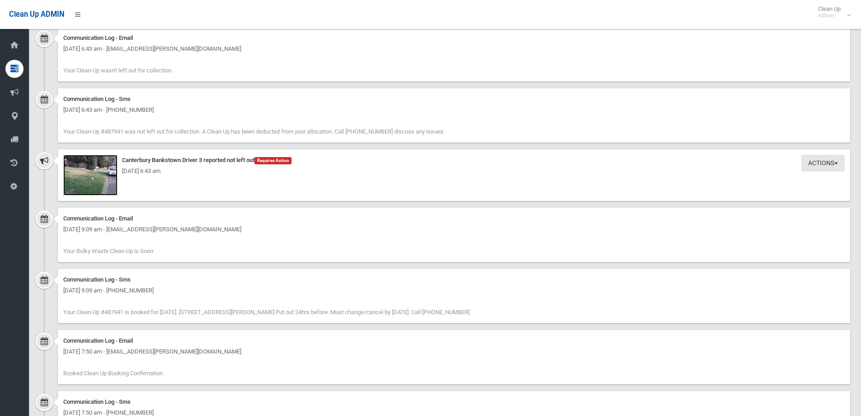
scroll to position [661, 0]
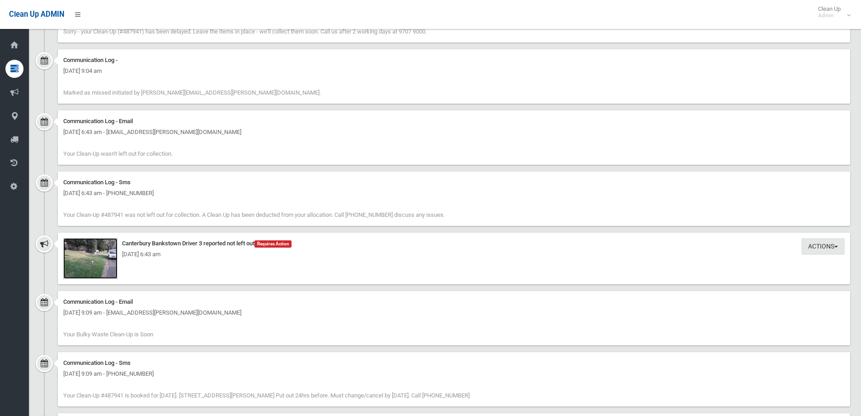
click at [99, 268] on img at bounding box center [90, 258] width 54 height 41
click at [74, 250] on div "[DATE] 6:43 am" at bounding box center [454, 254] width 782 height 11
click at [85, 259] on div "[DATE] 6:43 am" at bounding box center [454, 254] width 782 height 11
click at [91, 265] on img at bounding box center [90, 258] width 54 height 41
click at [95, 263] on img at bounding box center [90, 258] width 54 height 41
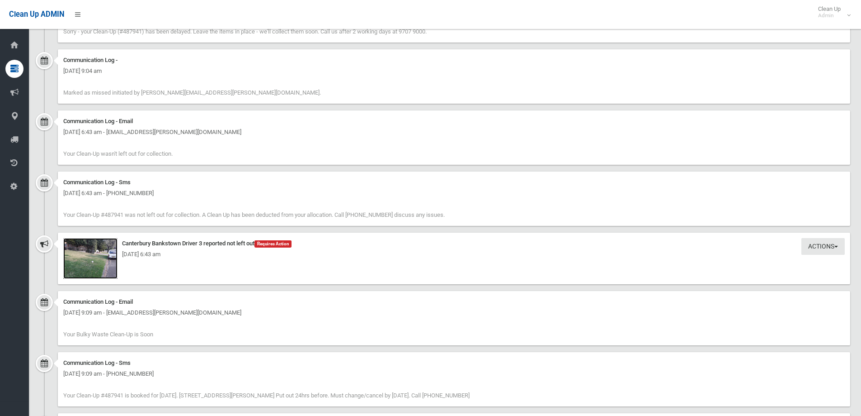
click at [109, 261] on img at bounding box center [90, 258] width 54 height 41
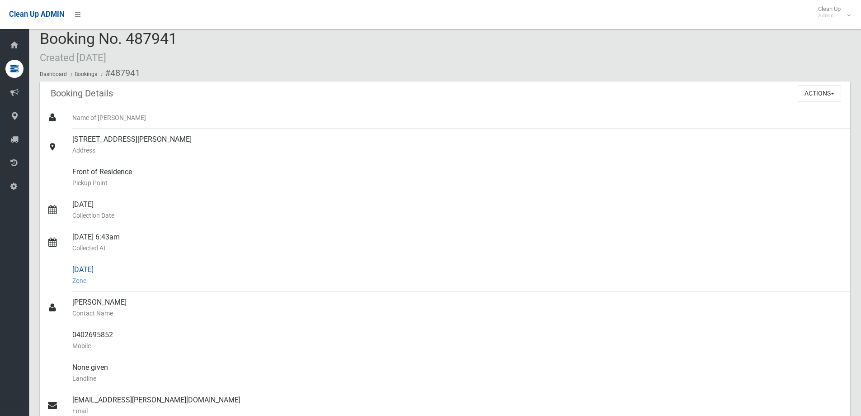
scroll to position [0, 0]
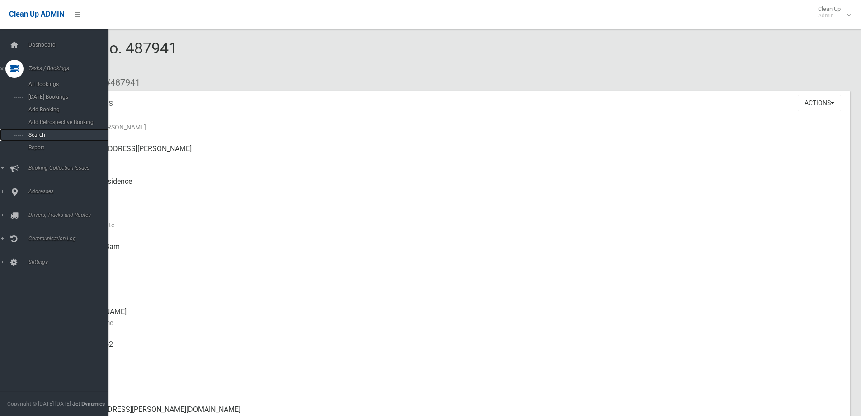
click at [24, 132] on link "Search" at bounding box center [57, 134] width 115 height 13
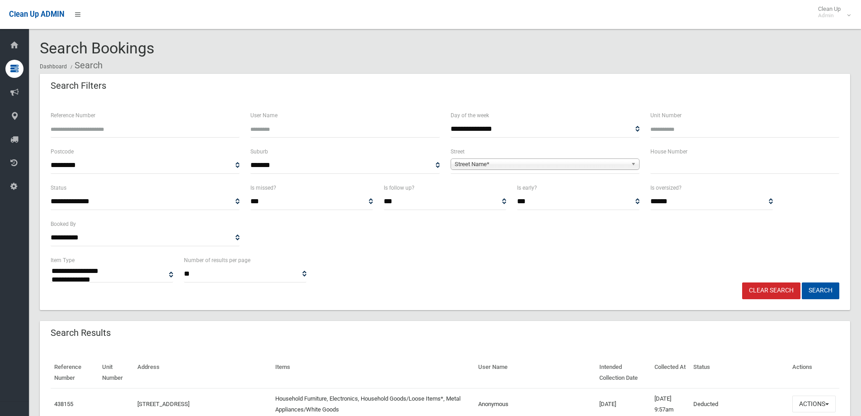
select select
click at [669, 173] on input "text" at bounding box center [745, 165] width 189 height 17
type input "**"
click at [607, 162] on span "Street Name*" at bounding box center [541, 164] width 173 height 11
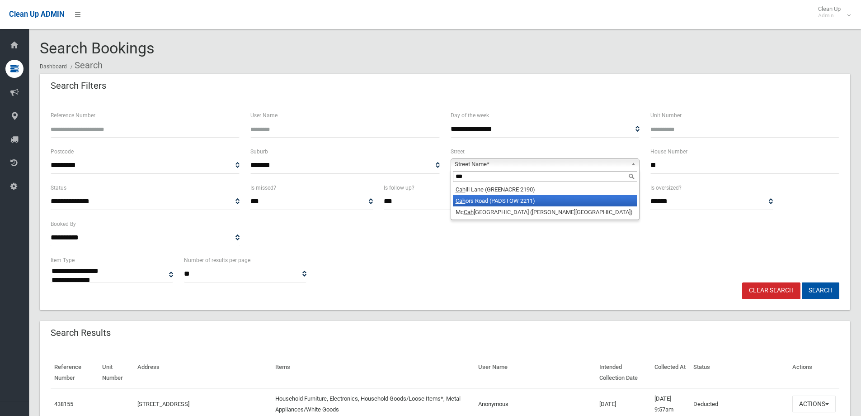
type input "***"
click at [518, 202] on li "Cah ors Road (PADSTOW 2211)" at bounding box center [545, 200] width 185 height 11
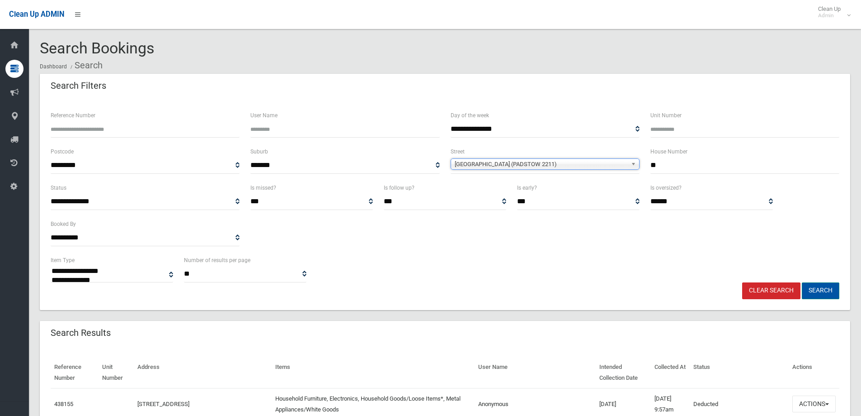
drag, startPoint x: 821, startPoint y: 291, endPoint x: 647, endPoint y: 261, distance: 176.6
click at [821, 291] on button "Search" at bounding box center [821, 290] width 38 height 17
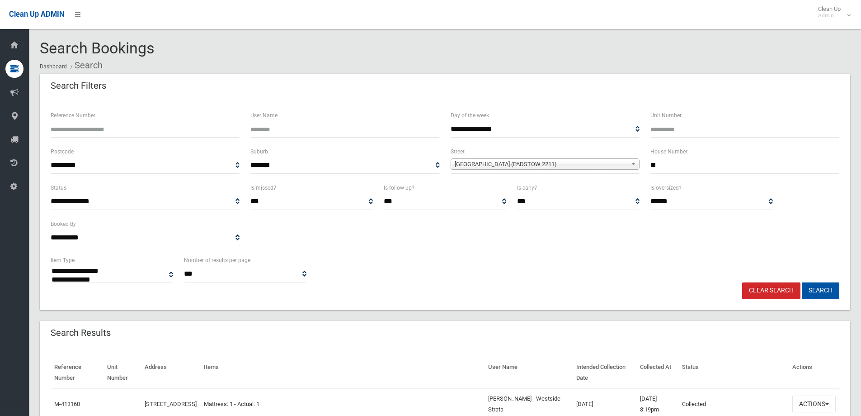
select select
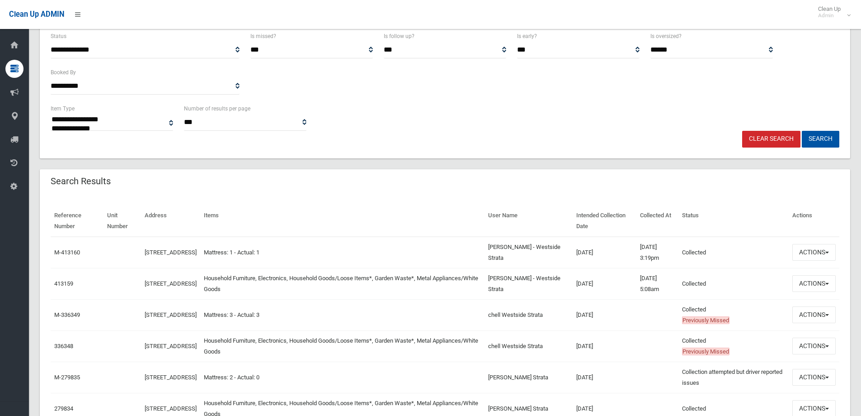
scroll to position [136, 0]
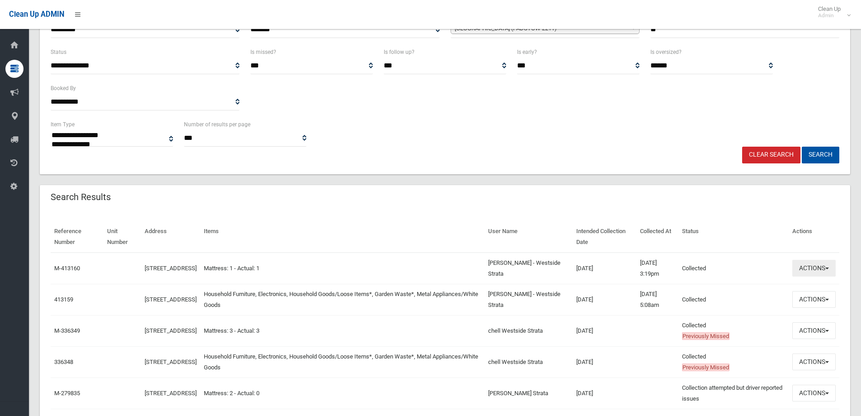
click at [819, 266] on button "Actions" at bounding box center [814, 268] width 43 height 17
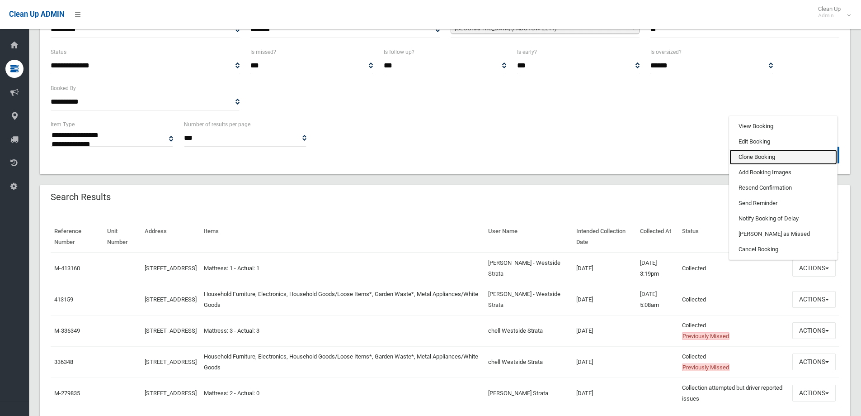
click at [767, 154] on link "Clone Booking" at bounding box center [784, 156] width 108 height 15
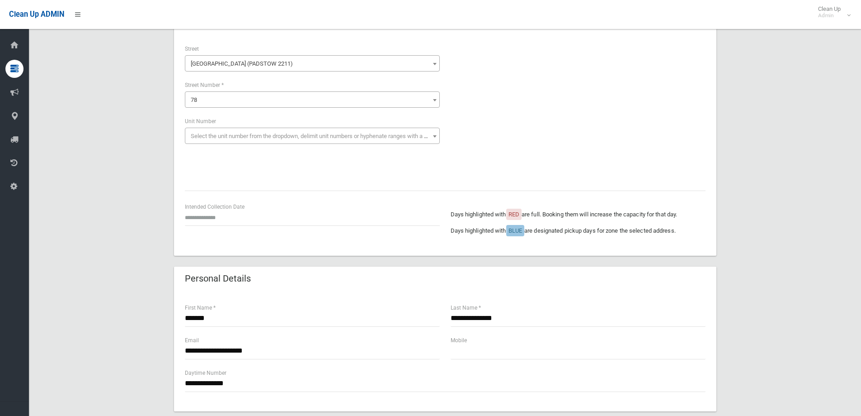
scroll to position [136, 0]
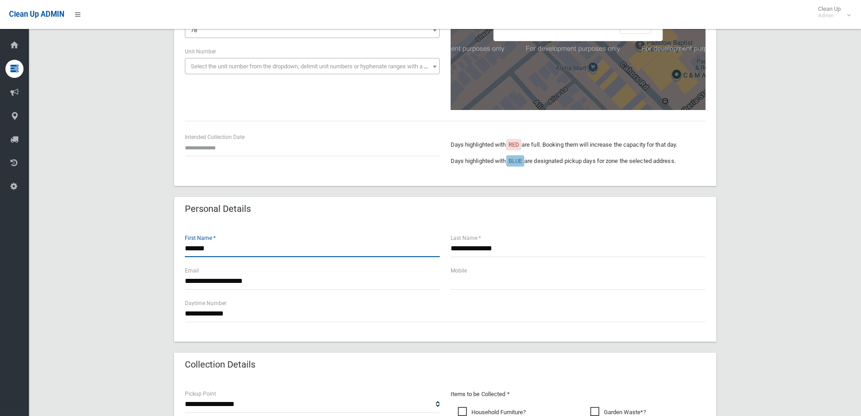
drag, startPoint x: 234, startPoint y: 251, endPoint x: 141, endPoint y: 256, distance: 93.3
click at [137, 258] on div "**********" at bounding box center [445, 332] width 811 height 789
type input "*"
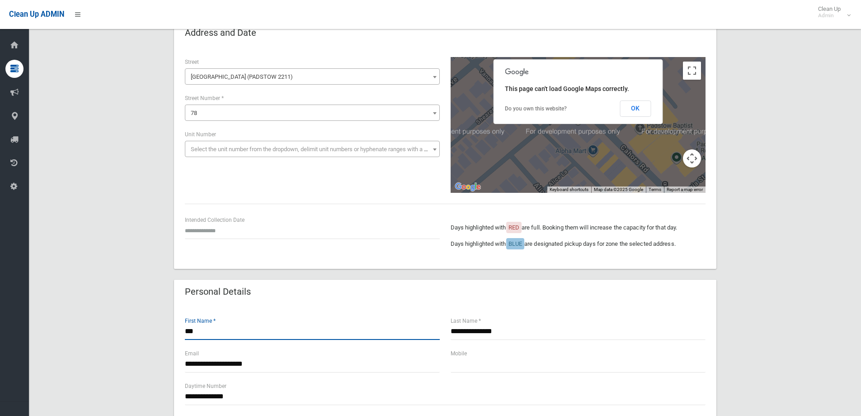
scroll to position [45, 0]
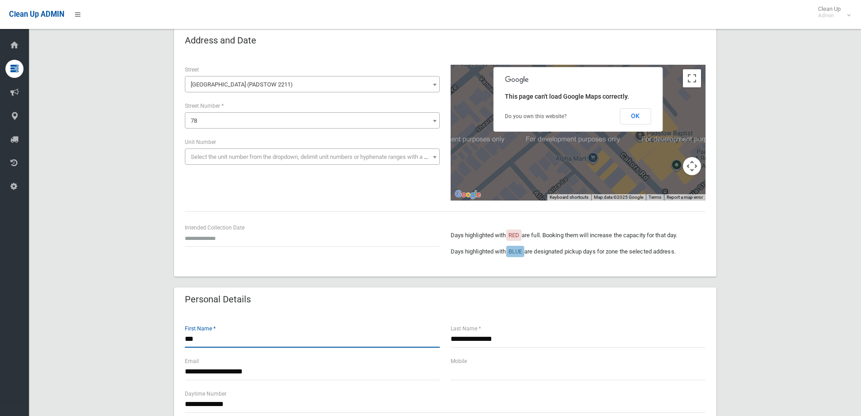
type input "***"
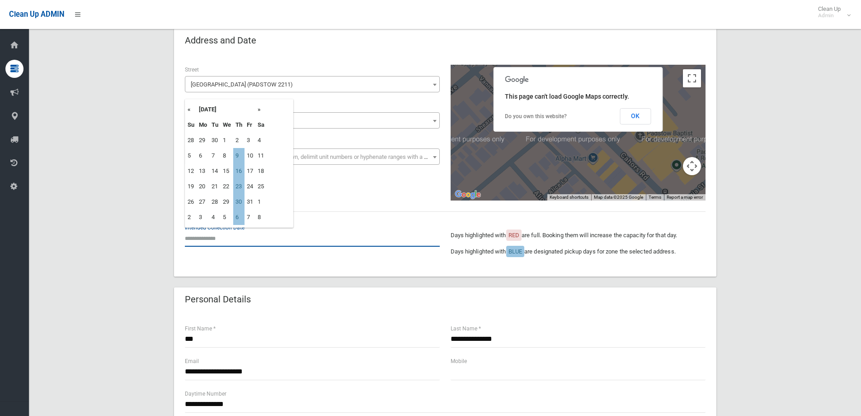
click at [220, 239] on input "text" at bounding box center [312, 238] width 255 height 17
click at [240, 187] on td "23" at bounding box center [238, 186] width 11 height 15
type input "**********"
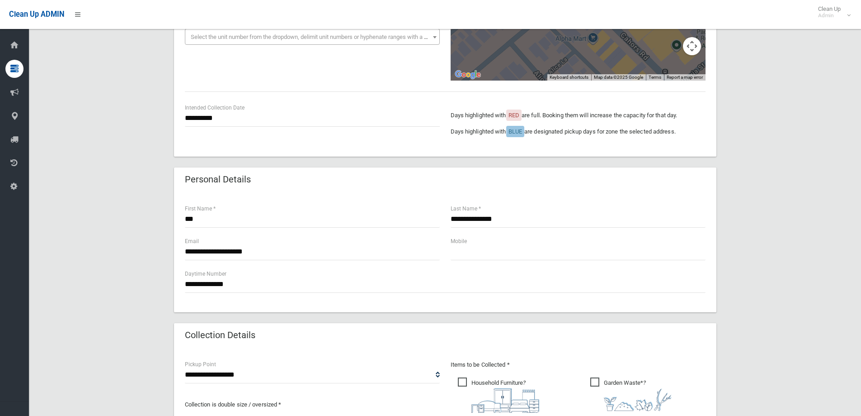
scroll to position [181, 0]
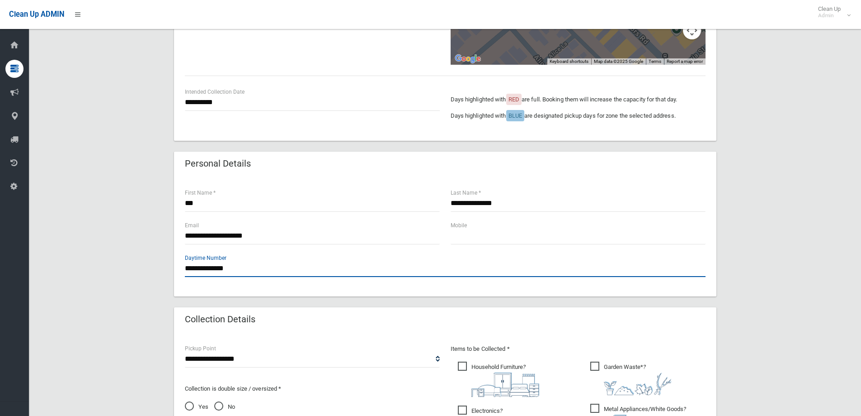
click at [244, 269] on input "**********" at bounding box center [445, 268] width 521 height 17
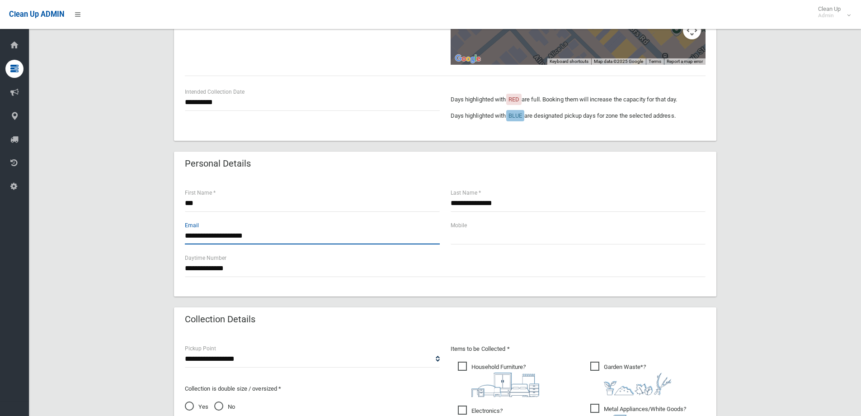
click at [277, 237] on input "**********" at bounding box center [312, 235] width 255 height 17
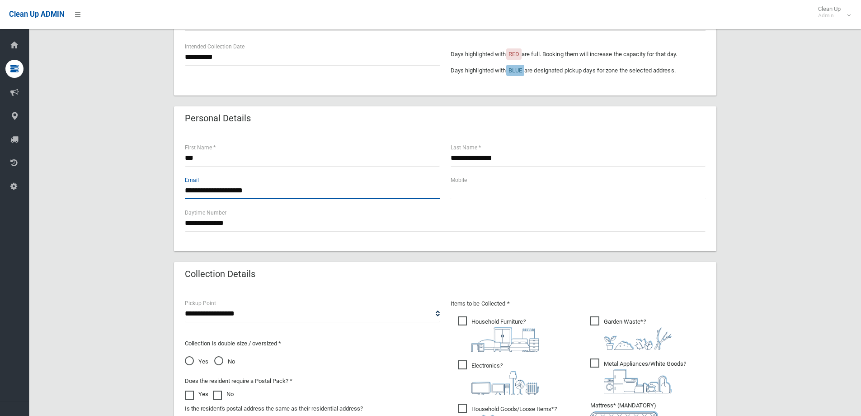
scroll to position [317, 0]
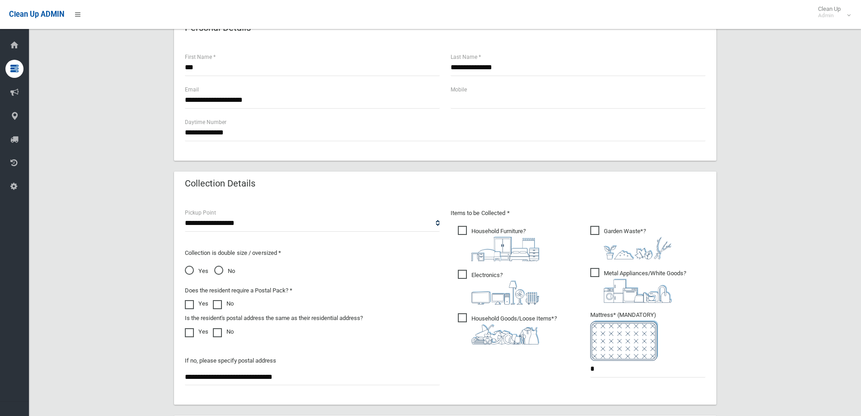
click at [459, 237] on span "Household Furniture ?" at bounding box center [498, 243] width 81 height 35
click at [458, 275] on span "Electronics ?" at bounding box center [498, 287] width 81 height 35
click at [463, 319] on span "Household Goods/Loose Items* ?" at bounding box center [507, 328] width 99 height 31
drag, startPoint x: 590, startPoint y: 271, endPoint x: 596, endPoint y: 248, distance: 23.8
click at [591, 271] on span "Metal Appliances/White Goods ?" at bounding box center [639, 285] width 96 height 35
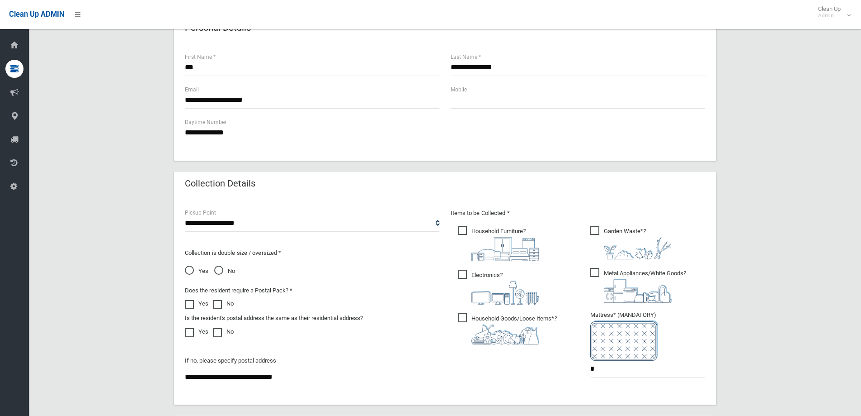
click at [596, 233] on span "Garden Waste* ?" at bounding box center [631, 242] width 81 height 33
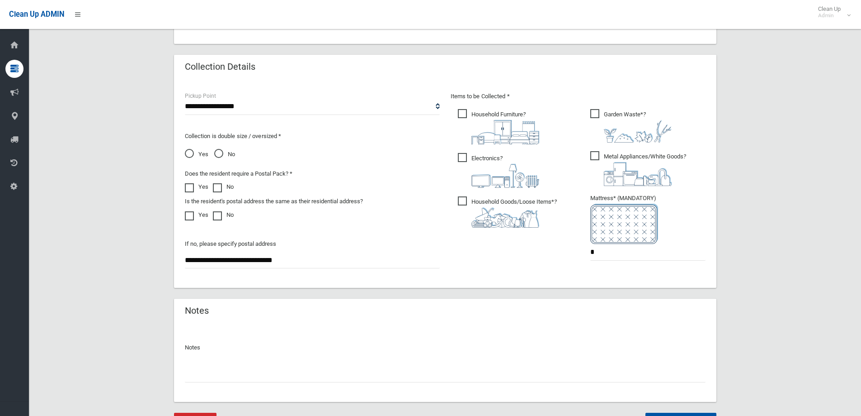
scroll to position [452, 0]
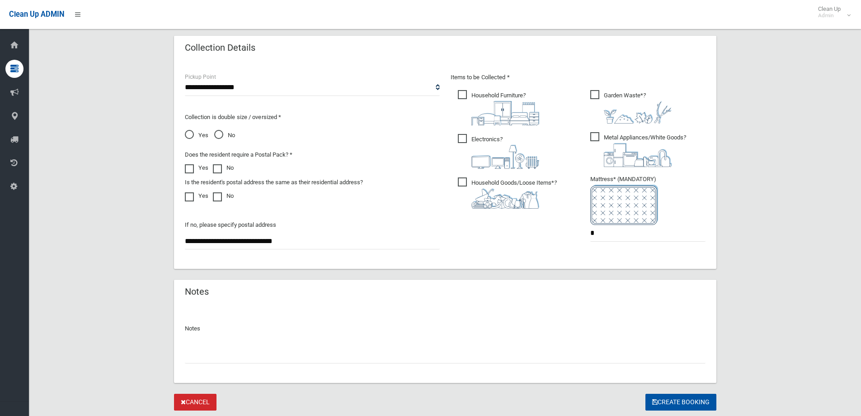
click at [284, 356] on input "text" at bounding box center [445, 354] width 521 height 17
type input "**********"
click at [673, 399] on button "Create Booking" at bounding box center [681, 401] width 71 height 17
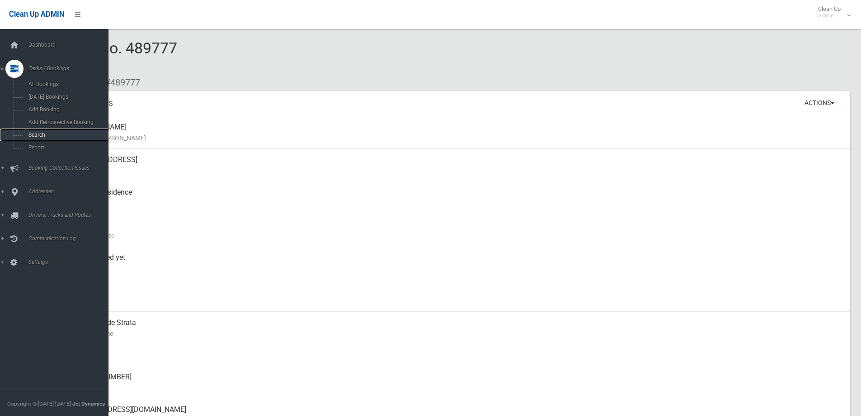
click at [47, 131] on link "Search" at bounding box center [57, 134] width 115 height 13
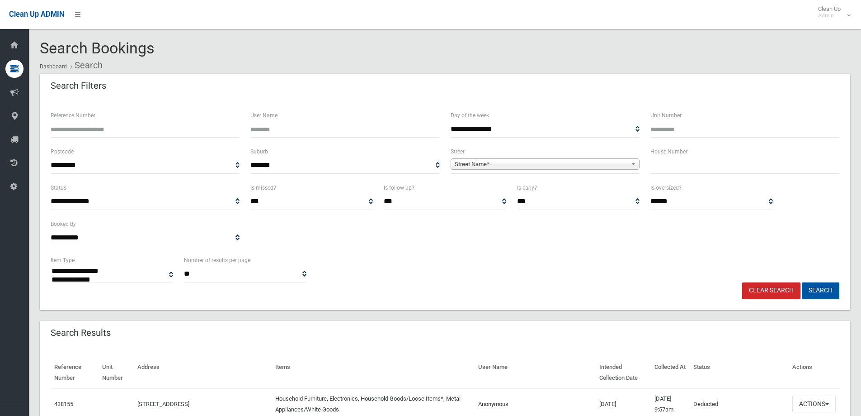
select select
click at [686, 166] on input "text" at bounding box center [745, 165] width 189 height 17
type input "****"
click at [567, 162] on span "Street Name*" at bounding box center [541, 164] width 173 height 11
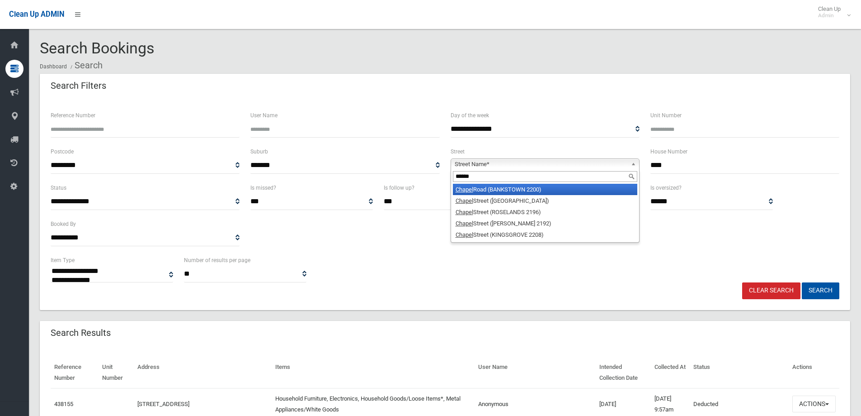
type input "******"
click at [491, 188] on li "[GEOGRAPHIC_DATA] (BANKSTOWN 2200)" at bounding box center [545, 189] width 185 height 11
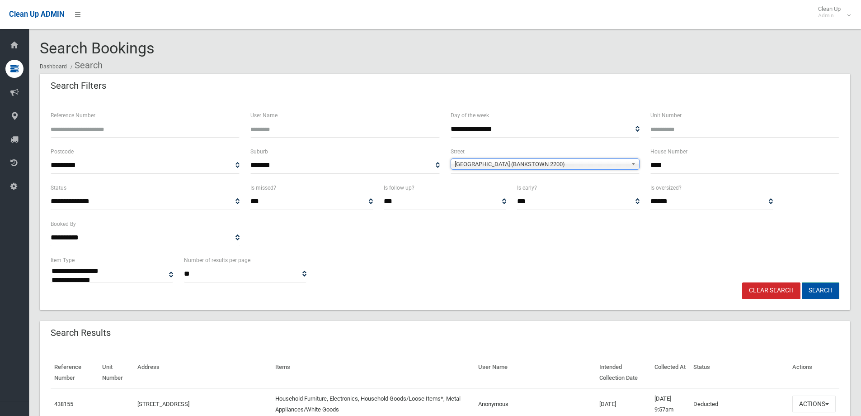
click at [826, 292] on button "Search" at bounding box center [821, 290] width 38 height 17
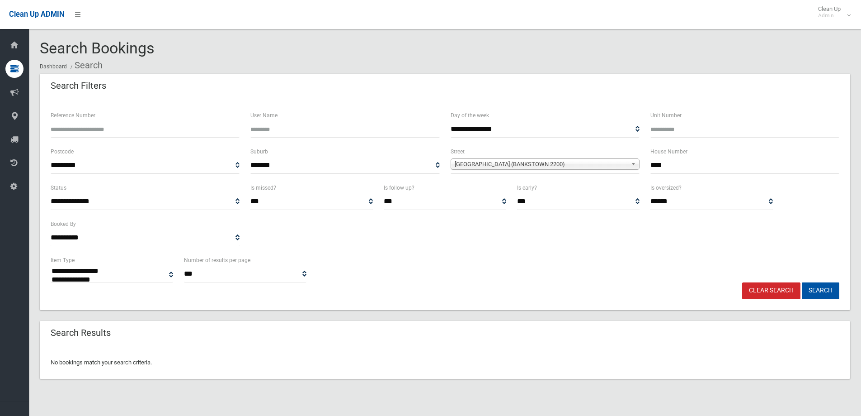
select select
click at [658, 165] on input "****" at bounding box center [745, 165] width 189 height 17
type input "***"
click at [802, 282] on button "Search" at bounding box center [821, 290] width 38 height 17
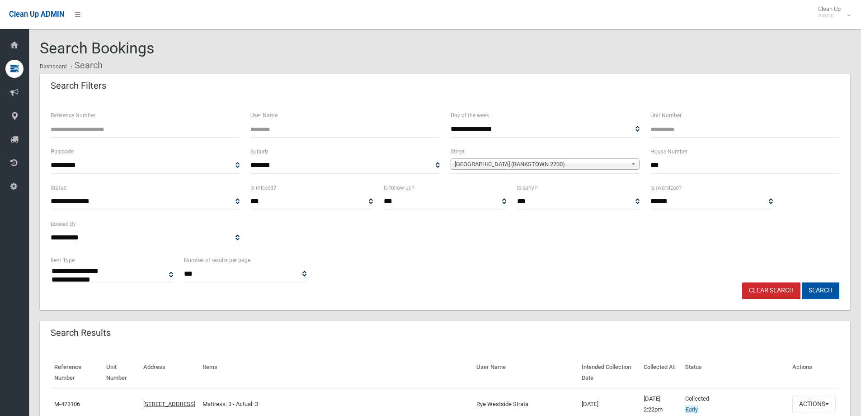
select select
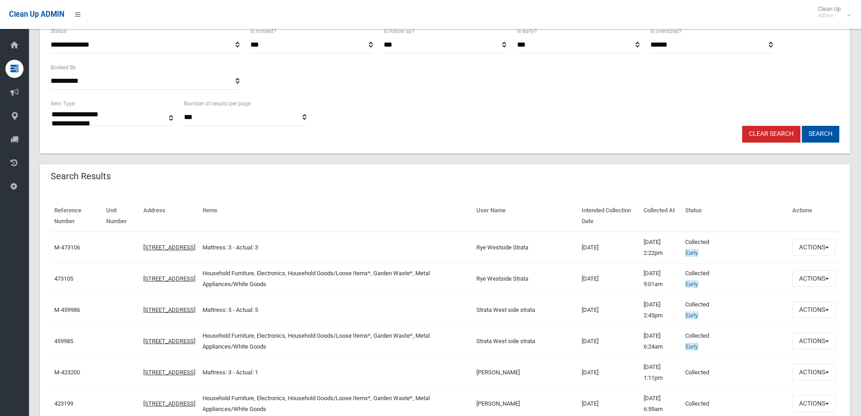
scroll to position [181, 0]
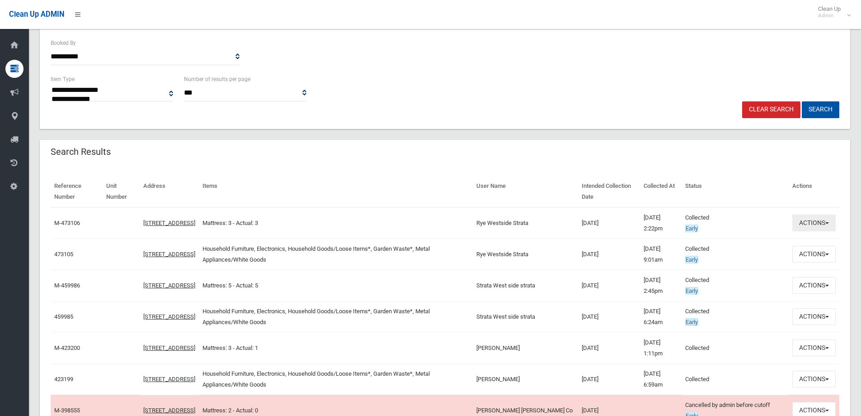
click at [820, 228] on button "Actions" at bounding box center [814, 222] width 43 height 17
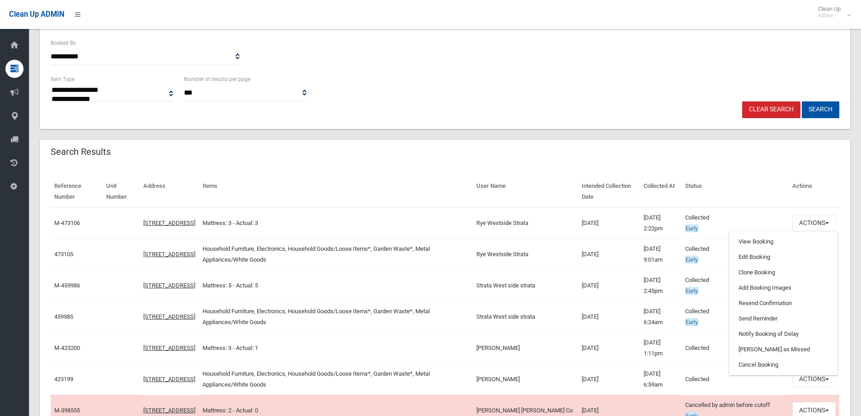
click at [749, 178] on th "Status" at bounding box center [735, 191] width 107 height 31
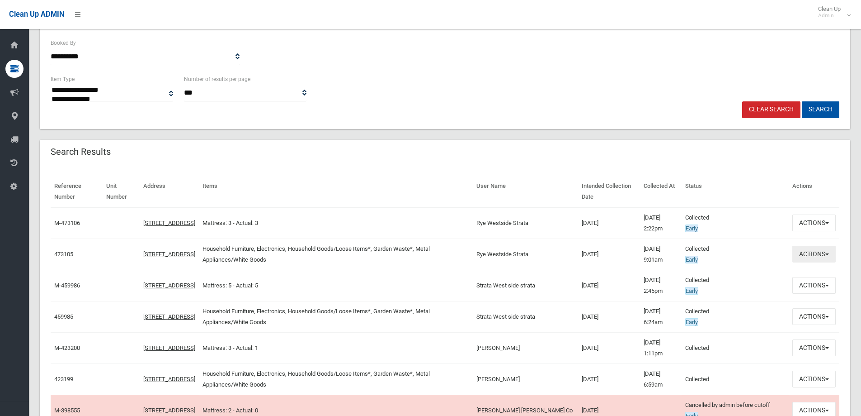
click at [806, 249] on button "Actions" at bounding box center [814, 254] width 43 height 17
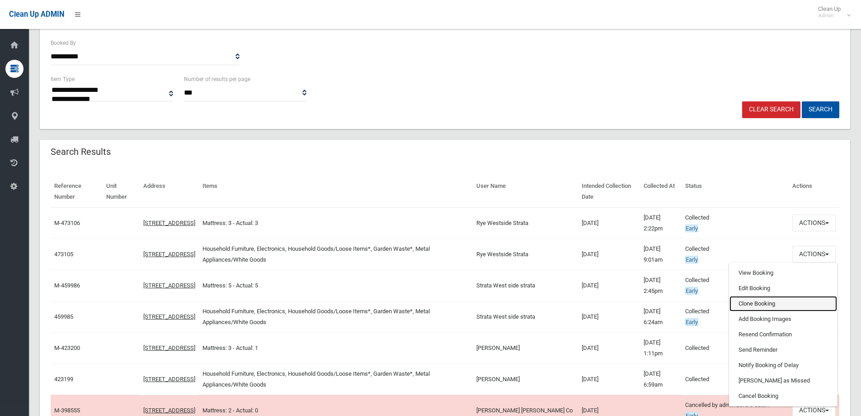
click at [766, 303] on link "Clone Booking" at bounding box center [784, 303] width 108 height 15
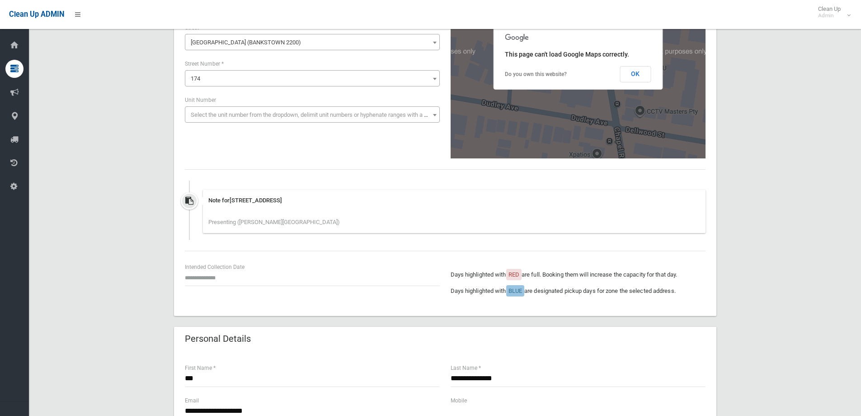
scroll to position [90, 0]
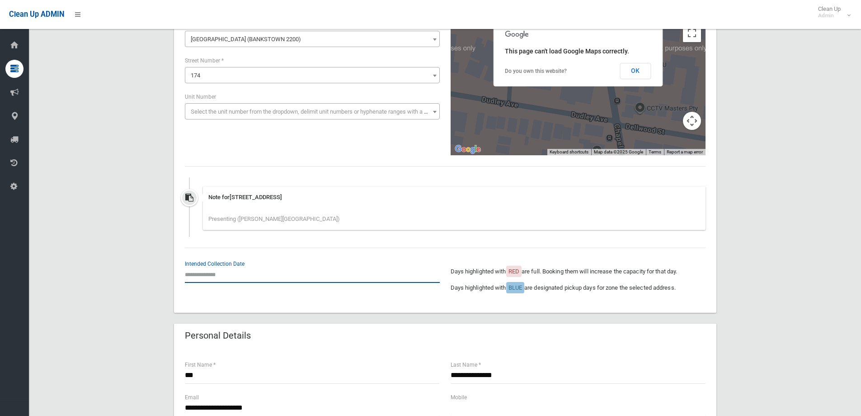
click at [213, 274] on input "text" at bounding box center [312, 274] width 255 height 17
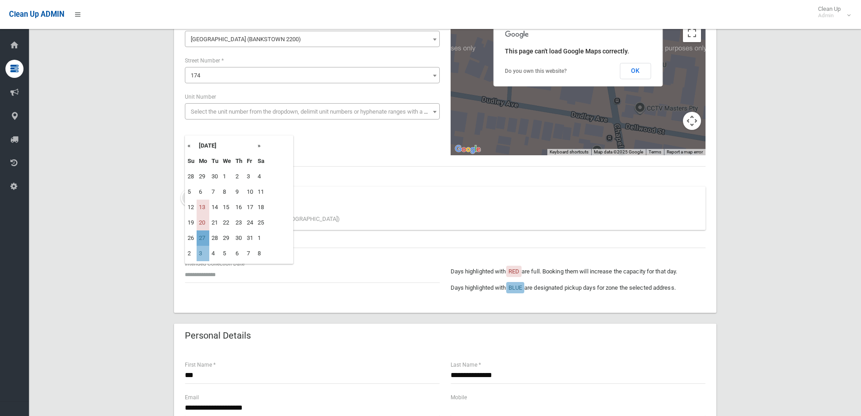
click at [206, 240] on td "27" at bounding box center [203, 237] width 13 height 15
type input "**********"
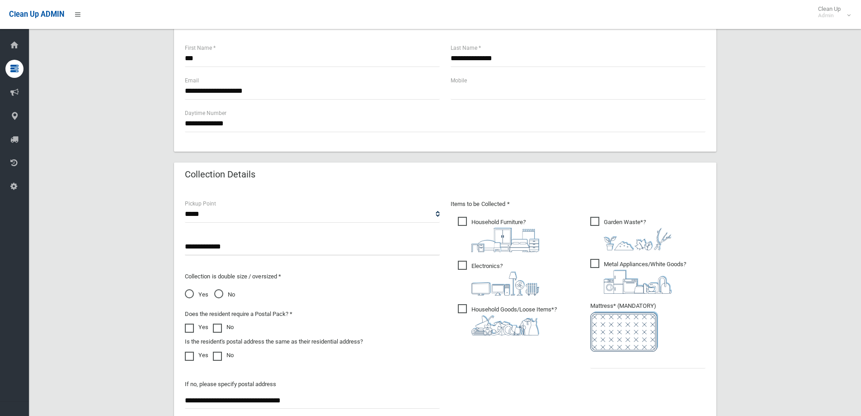
scroll to position [452, 0]
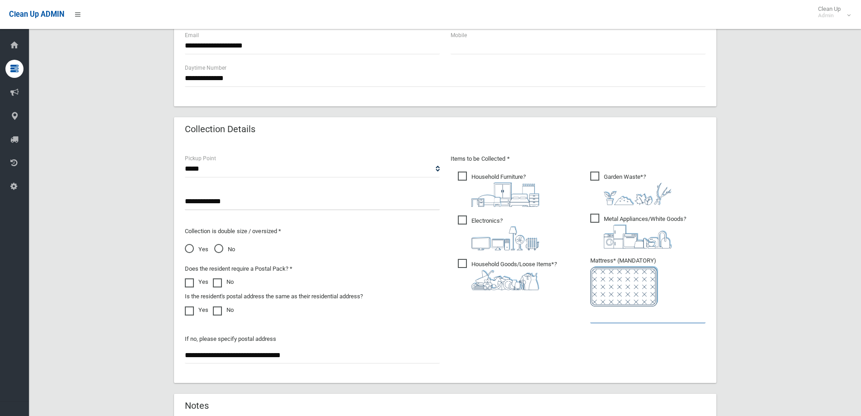
click at [605, 320] on input "text" at bounding box center [648, 314] width 115 height 17
type input "*"
click at [506, 341] on div "**********" at bounding box center [446, 262] width 532 height 218
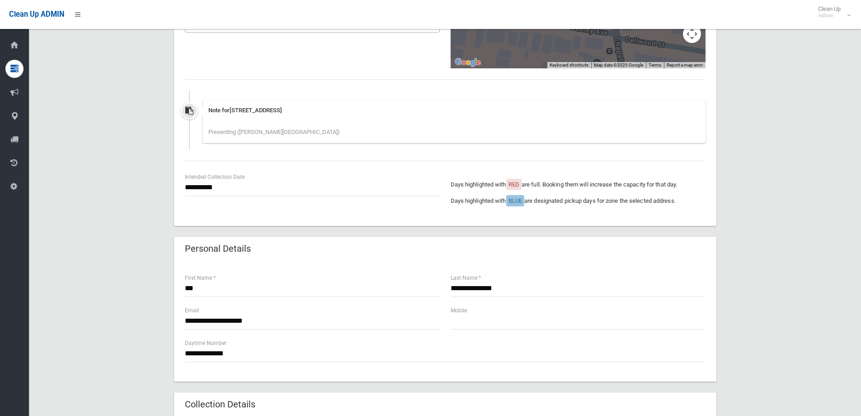
scroll to position [45, 0]
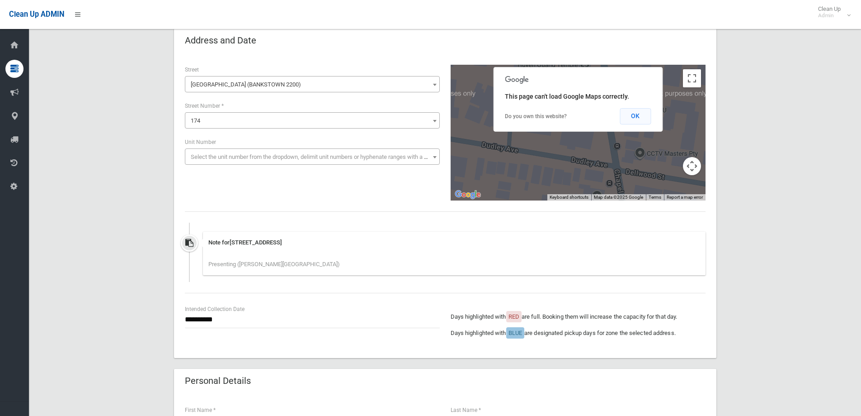
click at [639, 120] on button "OK" at bounding box center [635, 116] width 31 height 16
click at [634, 116] on button "OK" at bounding box center [635, 116] width 31 height 16
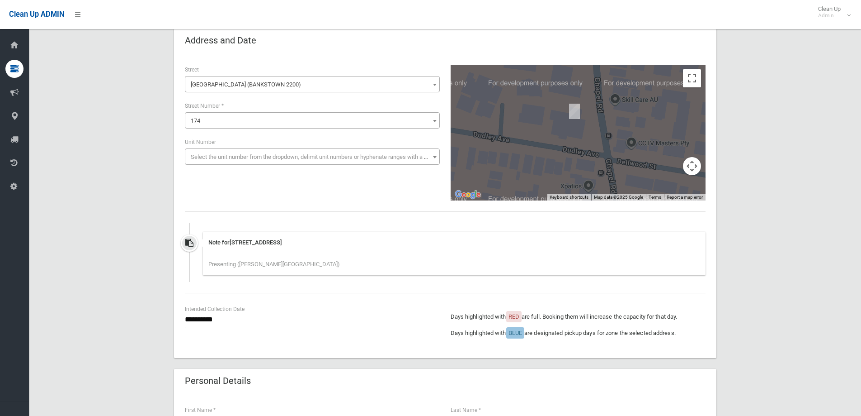
drag, startPoint x: 581, startPoint y: 166, endPoint x: 572, endPoint y: 155, distance: 14.5
click at [572, 155] on div at bounding box center [578, 133] width 255 height 136
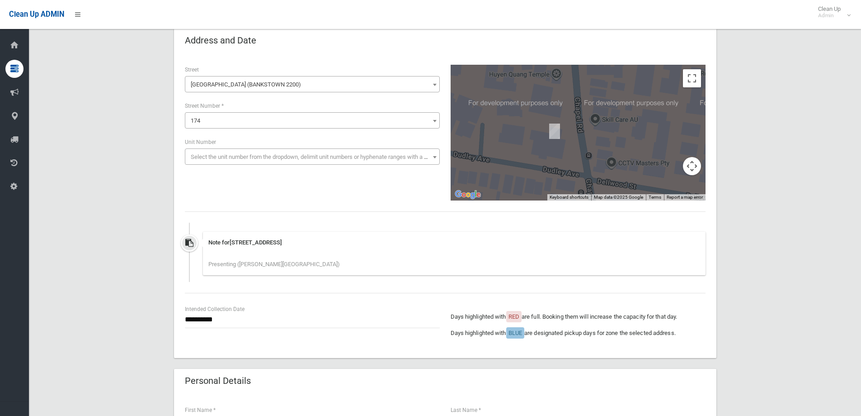
drag, startPoint x: 573, startPoint y: 142, endPoint x: 525, endPoint y: 164, distance: 53.2
click at [552, 163] on div at bounding box center [578, 133] width 255 height 136
click at [263, 194] on div "**********" at bounding box center [446, 133] width 532 height 136
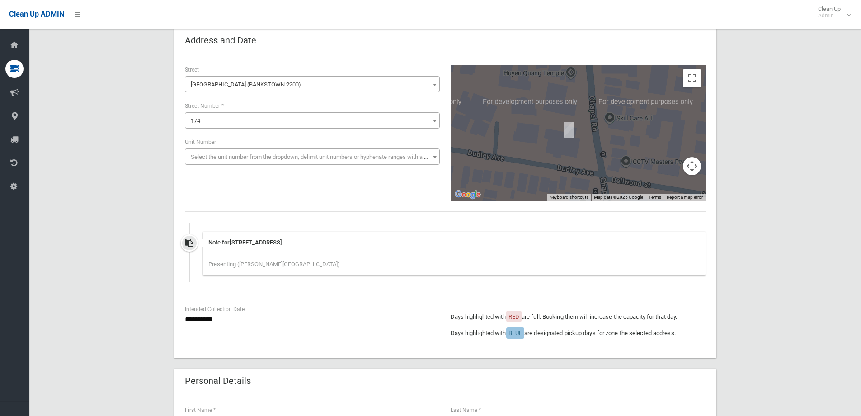
drag, startPoint x: 554, startPoint y: 155, endPoint x: 569, endPoint y: 154, distance: 15.4
click at [569, 154] on div at bounding box center [578, 133] width 255 height 136
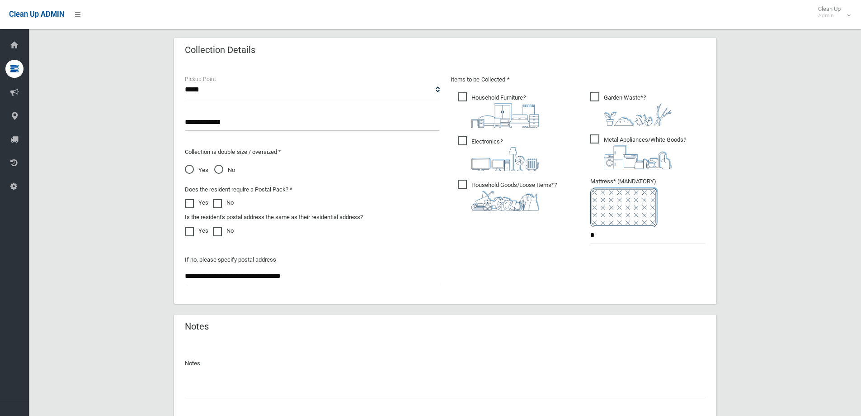
scroll to position [543, 0]
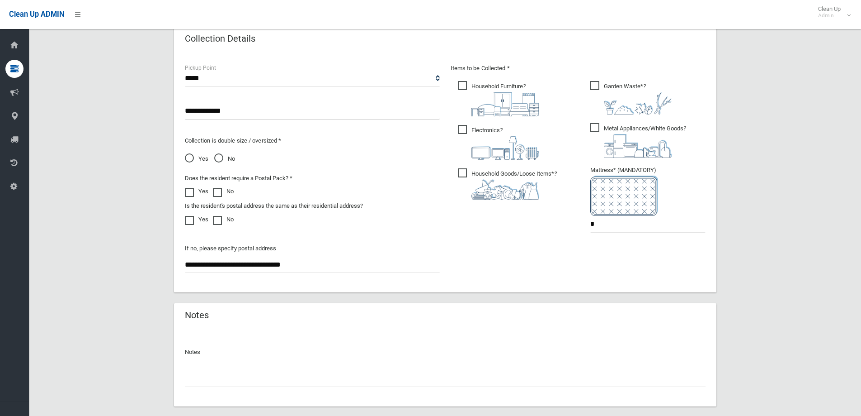
click at [225, 374] on input "text" at bounding box center [445, 378] width 521 height 17
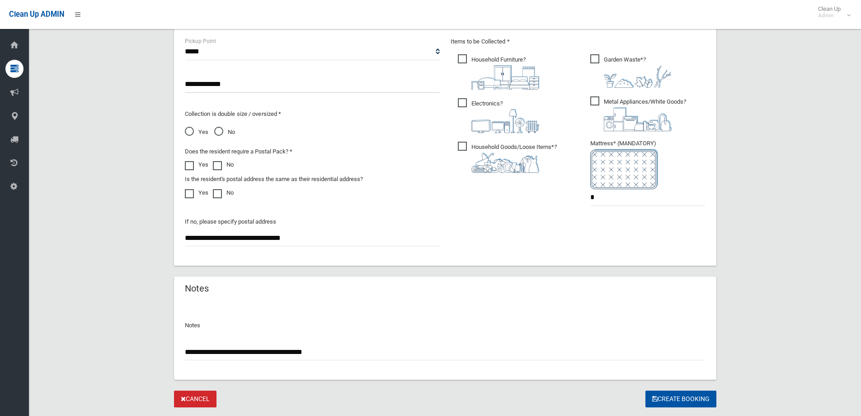
scroll to position [593, 0]
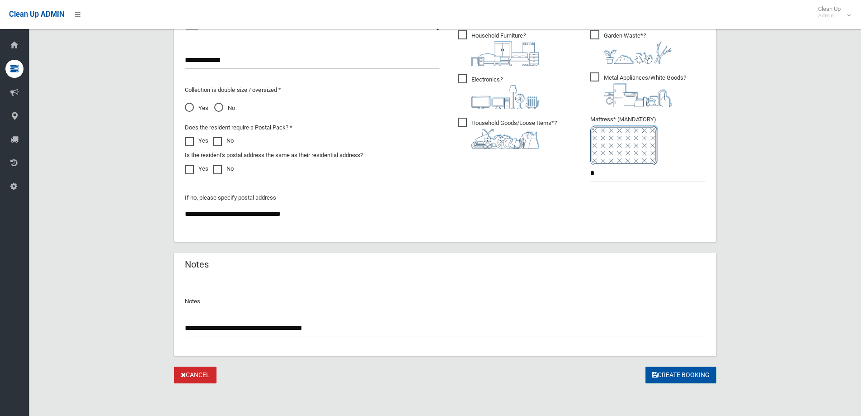
type input "**********"
click at [677, 371] on button "Create Booking" at bounding box center [681, 374] width 71 height 17
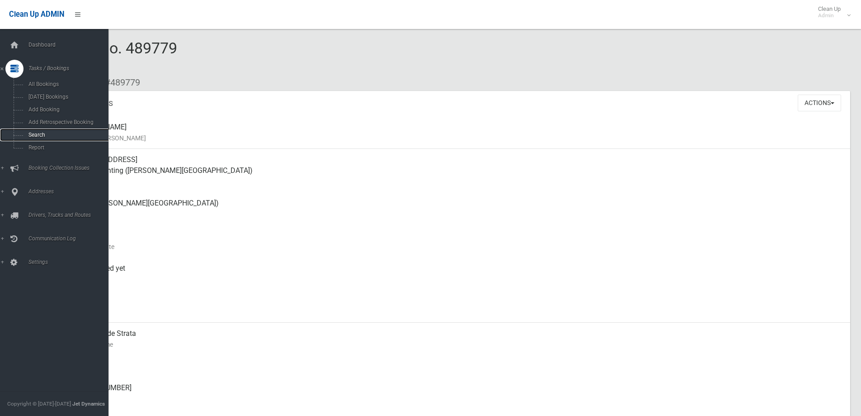
click at [35, 134] on span "Search" at bounding box center [67, 135] width 82 height 6
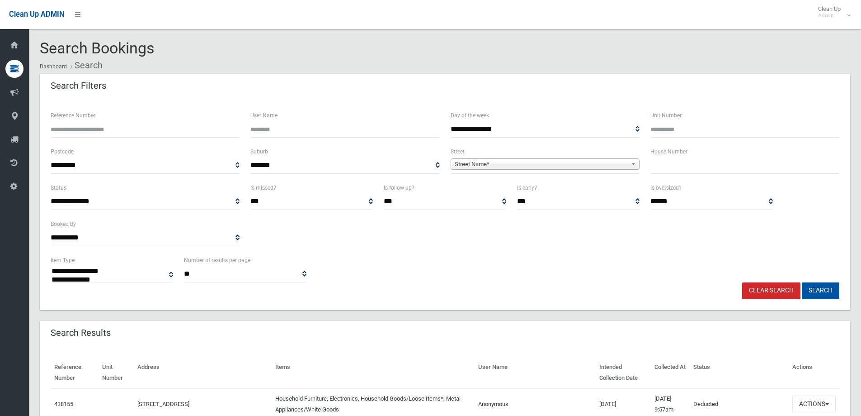
select select
click at [686, 162] on input "text" at bounding box center [745, 165] width 189 height 17
type input "******"
click at [612, 163] on span "Street Name*" at bounding box center [541, 164] width 173 height 11
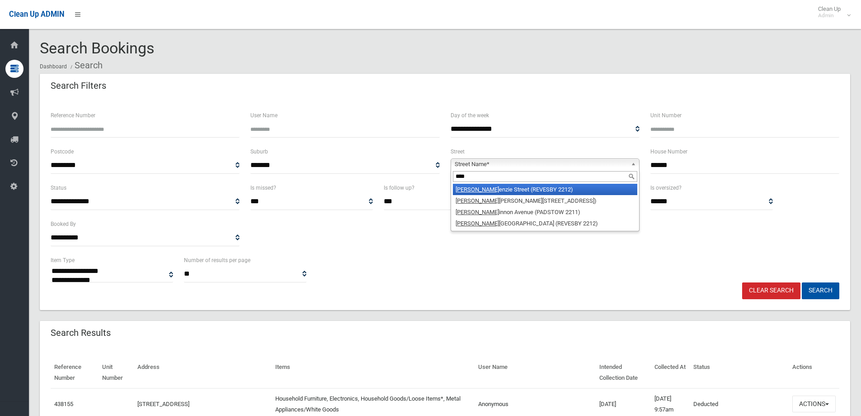
type input "****"
click at [535, 185] on li "Mack enzie Street (REVESBY 2212)" at bounding box center [545, 189] width 185 height 11
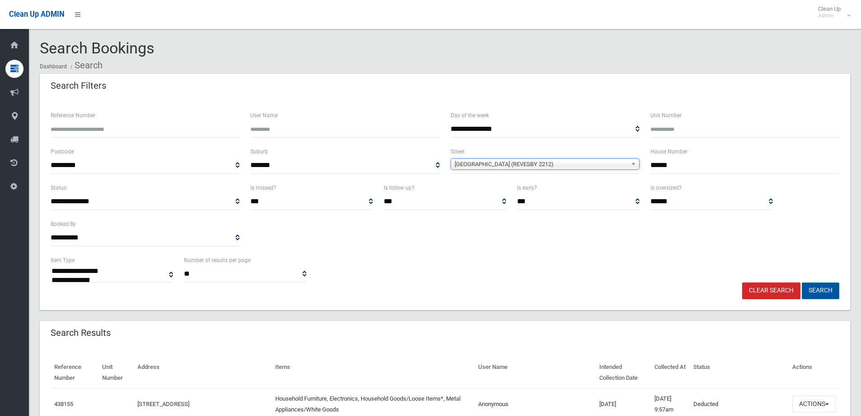
click at [824, 291] on button "Search" at bounding box center [821, 290] width 38 height 17
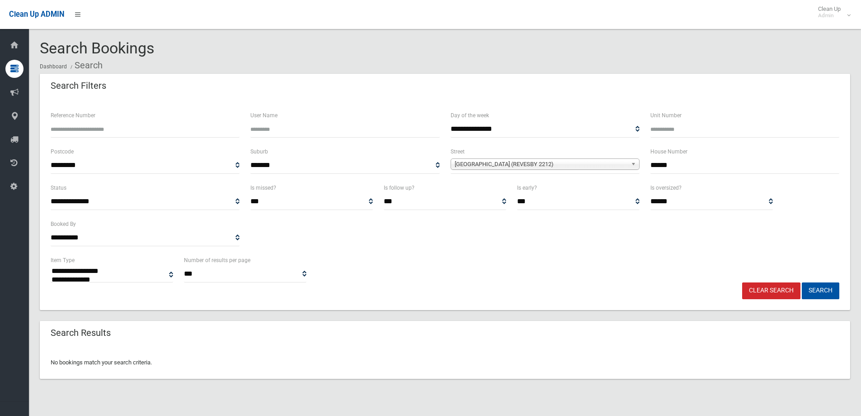
select select
drag, startPoint x: 662, startPoint y: 165, endPoint x: 622, endPoint y: 170, distance: 40.2
click at [622, 170] on div "**********" at bounding box center [445, 164] width 800 height 36
type input "***"
click at [802, 282] on button "Search" at bounding box center [821, 290] width 38 height 17
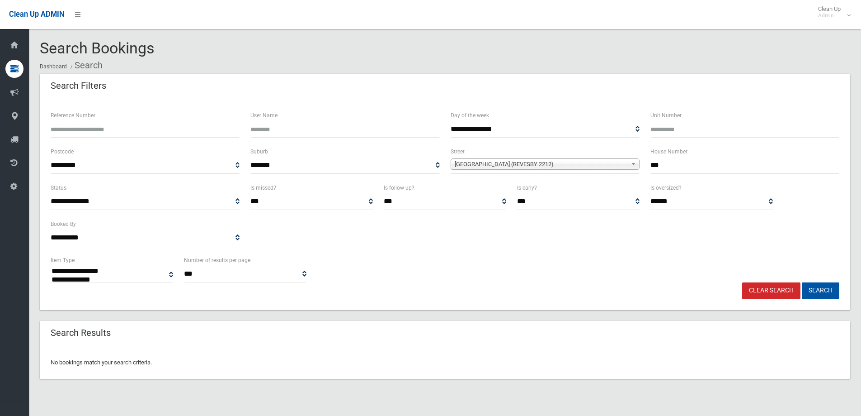
select select
drag, startPoint x: 690, startPoint y: 162, endPoint x: 614, endPoint y: 168, distance: 76.2
click at [615, 168] on div "**********" at bounding box center [445, 164] width 800 height 36
type input "**"
click at [802, 282] on button "Search" at bounding box center [821, 290] width 38 height 17
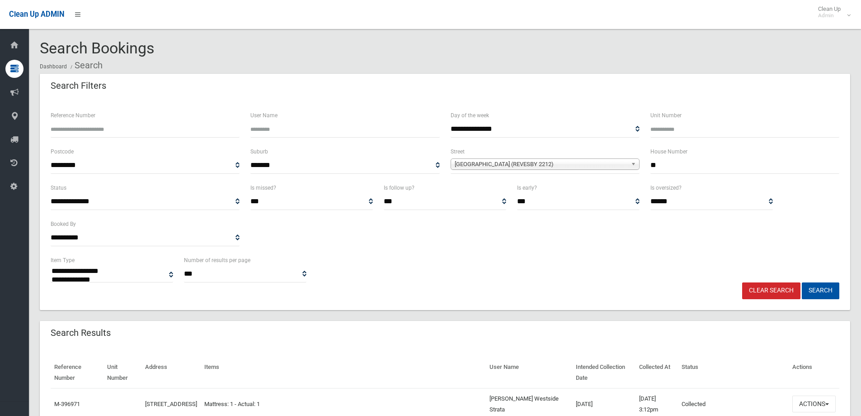
select select
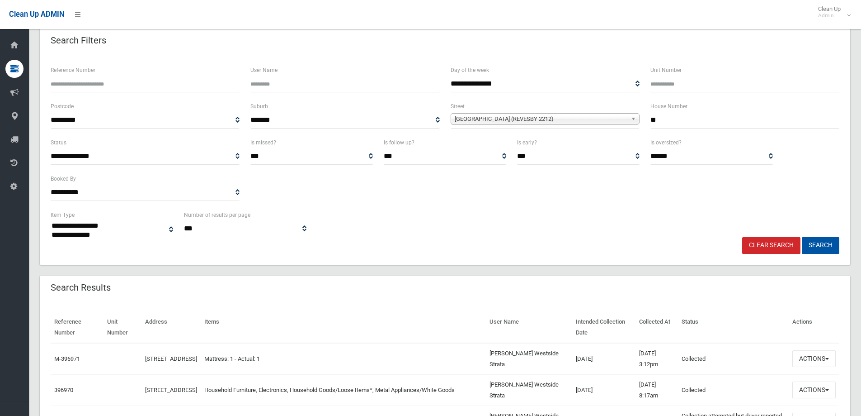
scroll to position [136, 0]
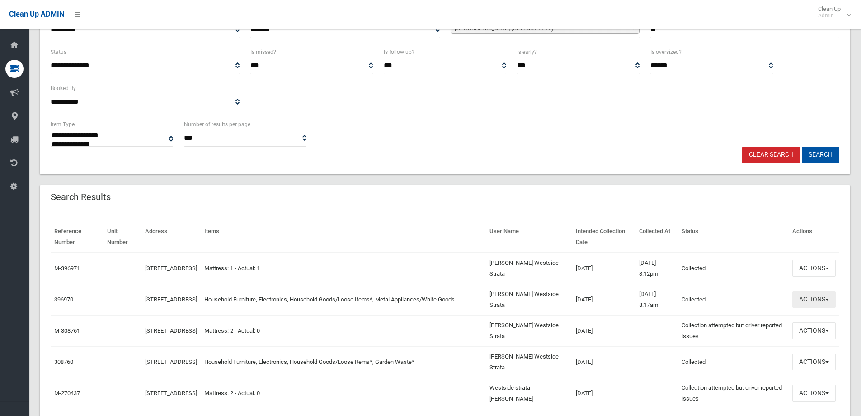
click at [818, 298] on button "Actions" at bounding box center [814, 299] width 43 height 17
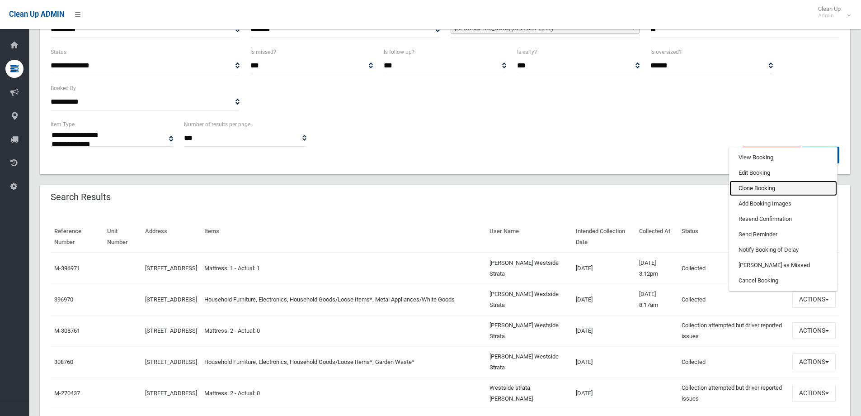
click at [751, 188] on link "Clone Booking" at bounding box center [784, 187] width 108 height 15
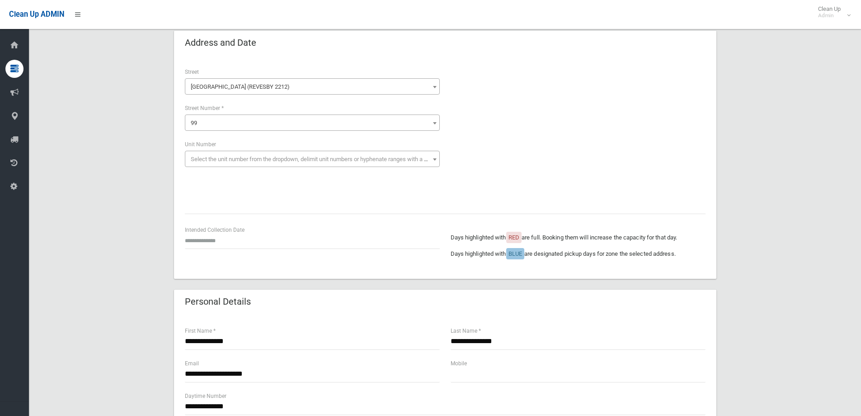
scroll to position [45, 0]
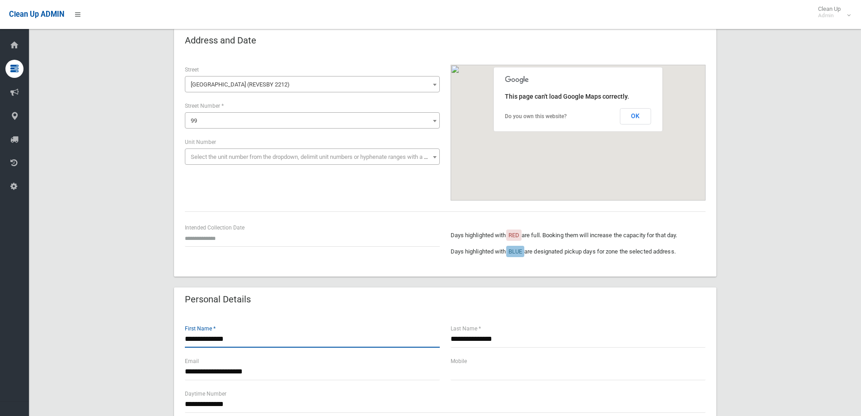
drag, startPoint x: 260, startPoint y: 345, endPoint x: 142, endPoint y: 341, distance: 119.0
click at [142, 341] on div "**********" at bounding box center [445, 422] width 811 height 789
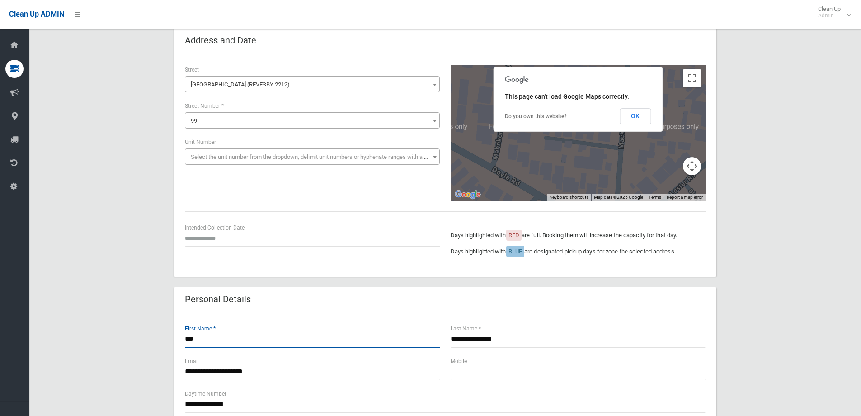
type input "***"
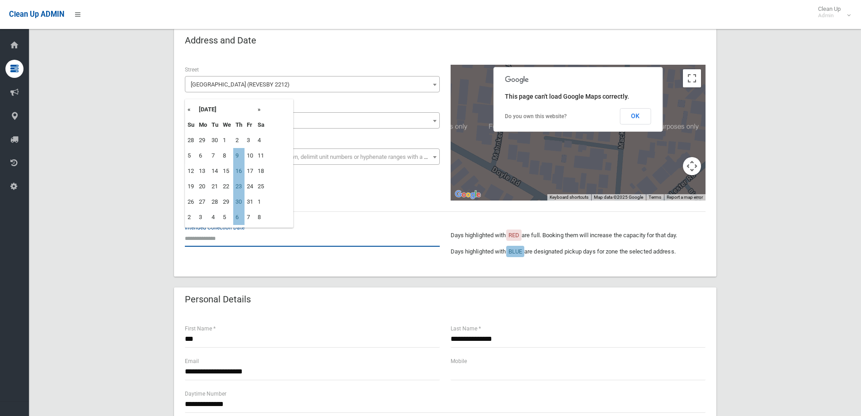
click at [211, 233] on input "text" at bounding box center [312, 238] width 255 height 17
click at [241, 186] on td "23" at bounding box center [238, 186] width 11 height 15
type input "**********"
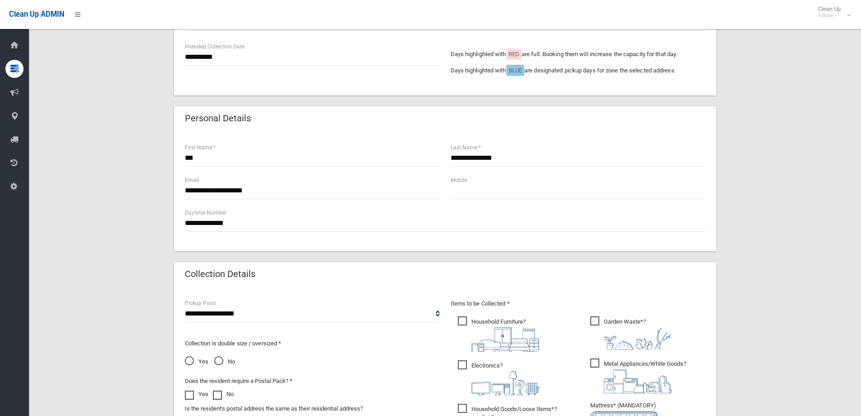
scroll to position [407, 0]
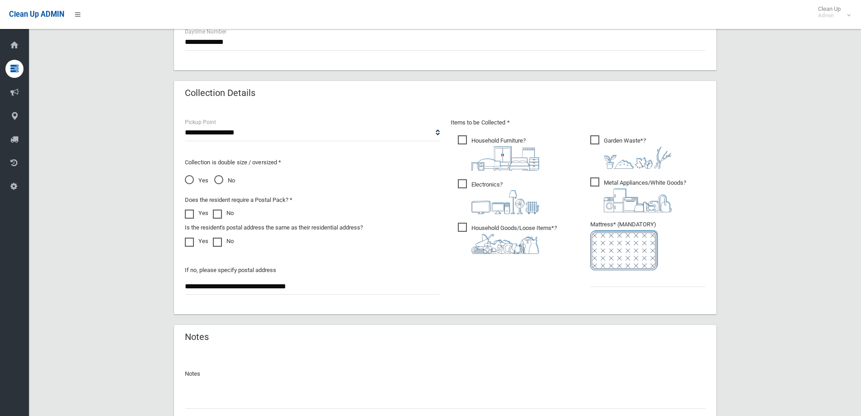
click at [599, 139] on span "Garden Waste* ?" at bounding box center [631, 151] width 81 height 33
click at [601, 270] on img at bounding box center [625, 250] width 68 height 40
click at [601, 275] on input "text" at bounding box center [648, 278] width 115 height 17
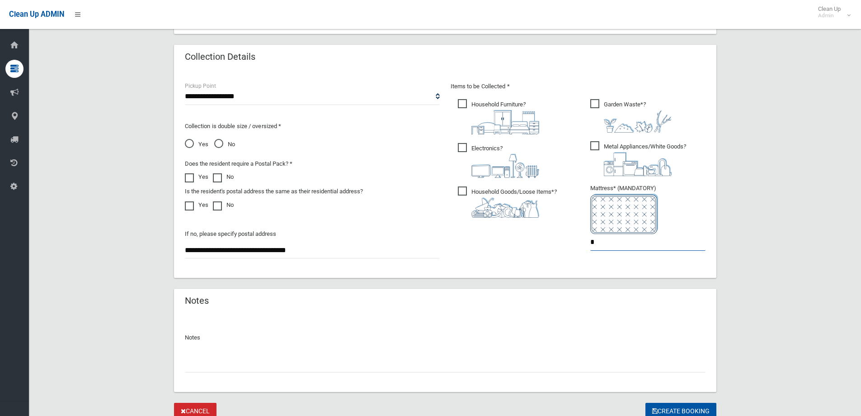
scroll to position [479, 0]
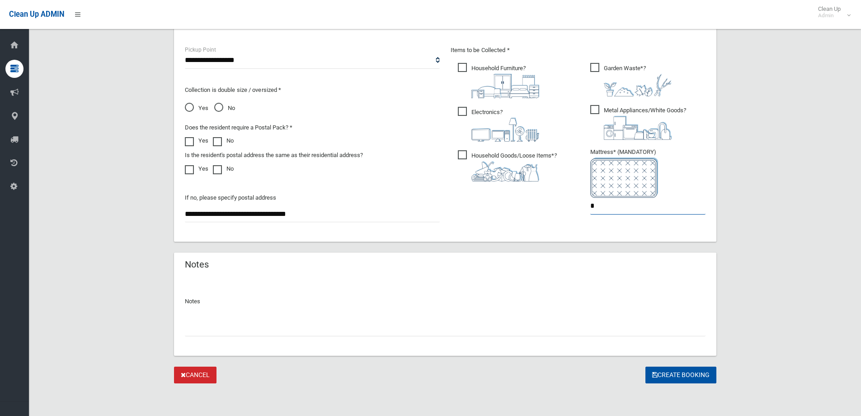
type input "*"
click at [237, 328] on input "text" at bounding box center [445, 327] width 521 height 17
paste input "**********"
click at [301, 327] on input "**********" at bounding box center [445, 327] width 521 height 17
type input "**********"
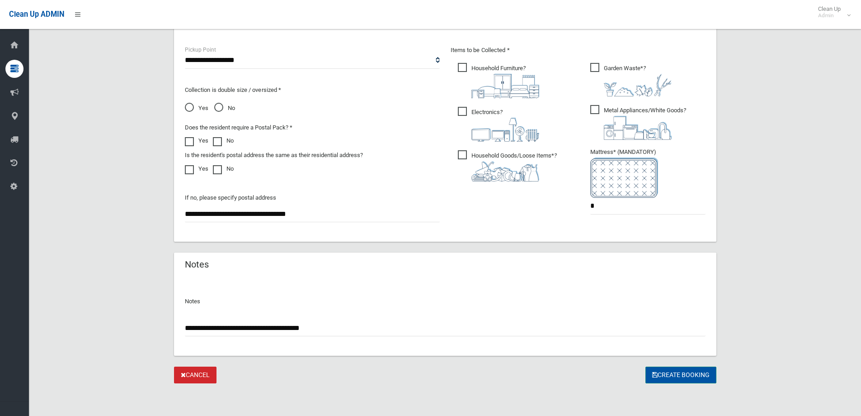
click at [669, 374] on button "Create Booking" at bounding box center [681, 374] width 71 height 17
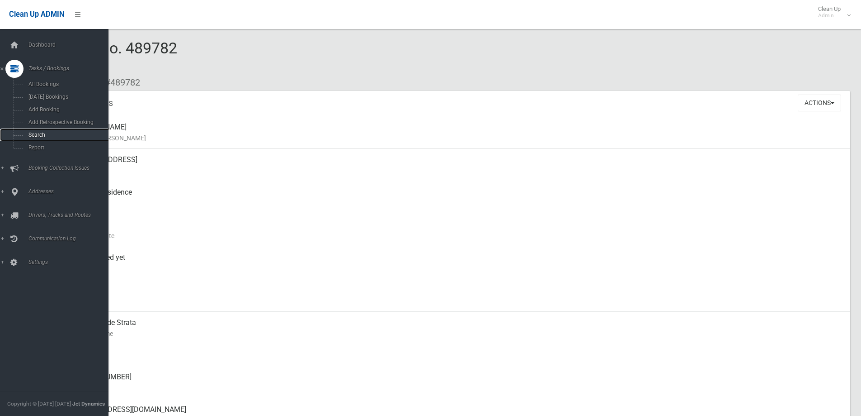
click at [37, 131] on link "Search" at bounding box center [57, 134] width 115 height 13
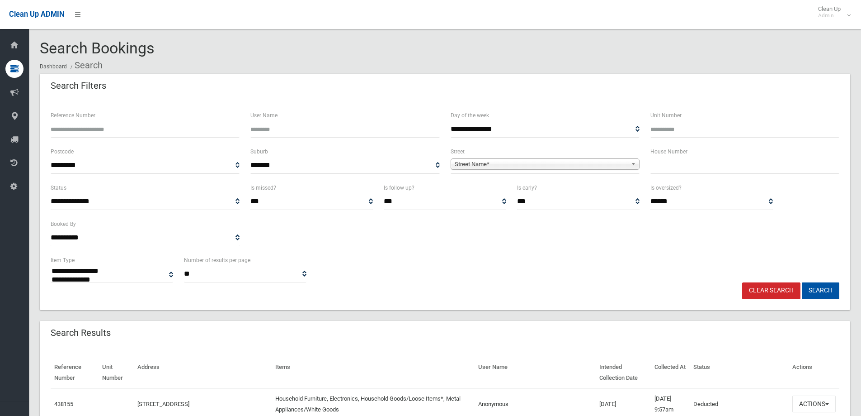
select select
click at [662, 163] on input "text" at bounding box center [745, 165] width 189 height 17
click at [525, 79] on div "Search Filters" at bounding box center [445, 86] width 811 height 25
click at [133, 124] on input "Reference Number" at bounding box center [145, 129] width 189 height 17
type input "********"
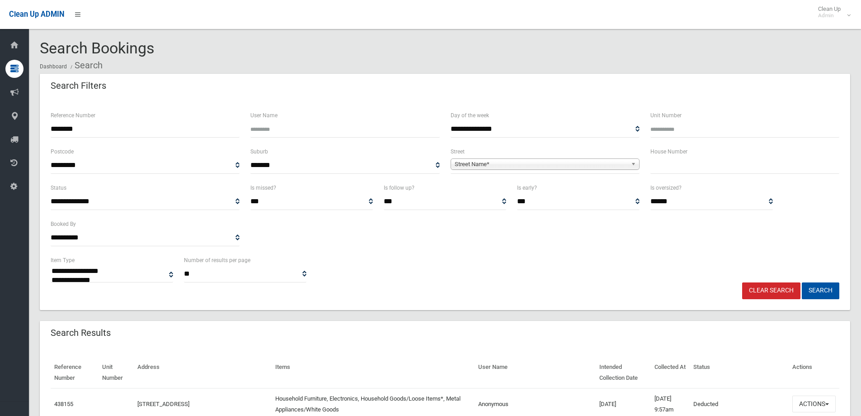
click at [802, 282] on button "Search" at bounding box center [821, 290] width 38 height 17
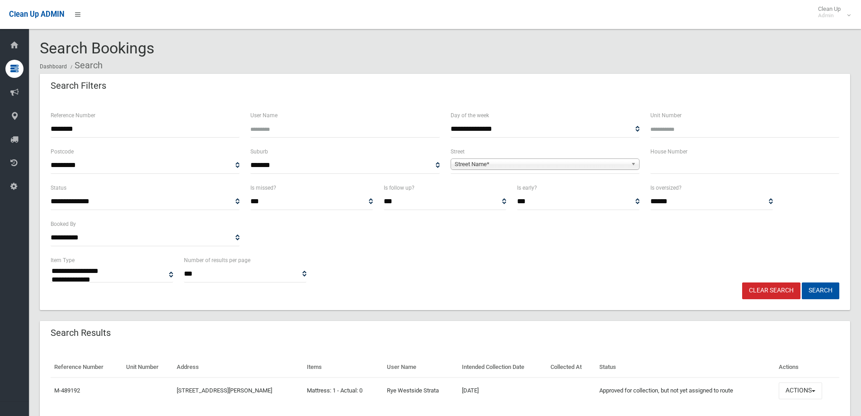
select select
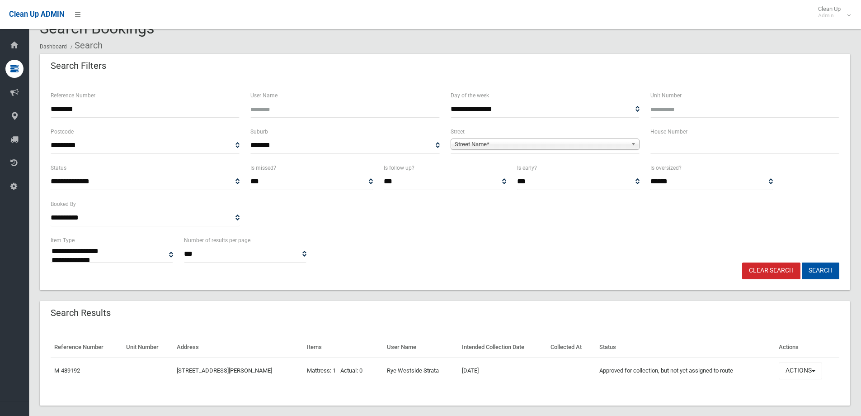
scroll to position [31, 0]
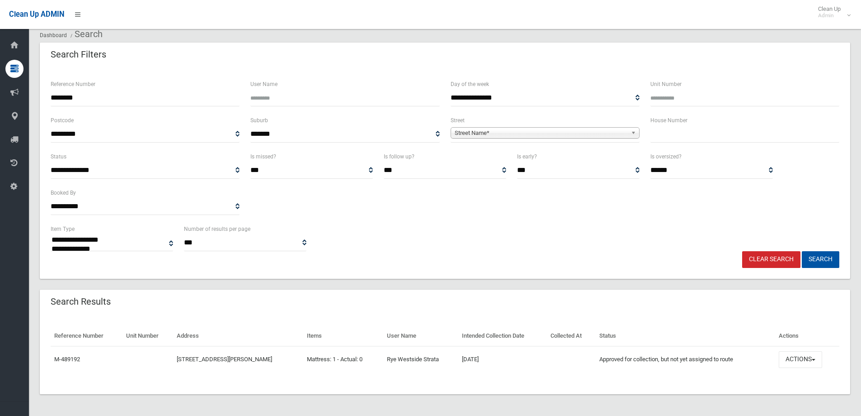
drag, startPoint x: 65, startPoint y: 104, endPoint x: 0, endPoint y: 106, distance: 64.7
click at [0, 106] on div "**********" at bounding box center [430, 198] width 861 height 436
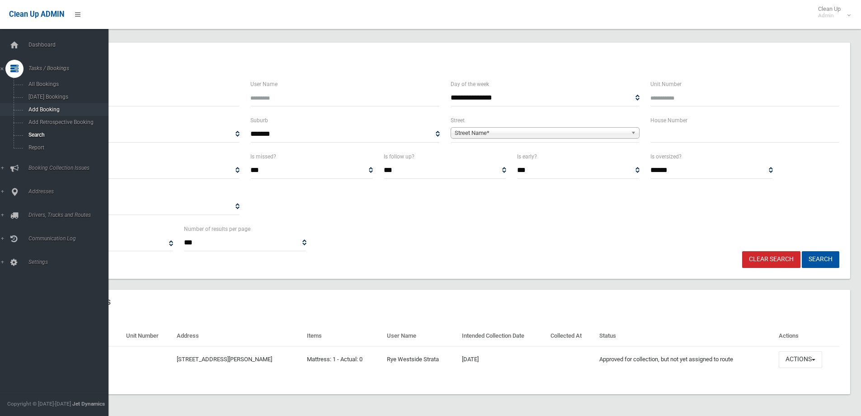
type input "******"
click at [802, 251] on button "Search" at bounding box center [821, 259] width 38 height 17
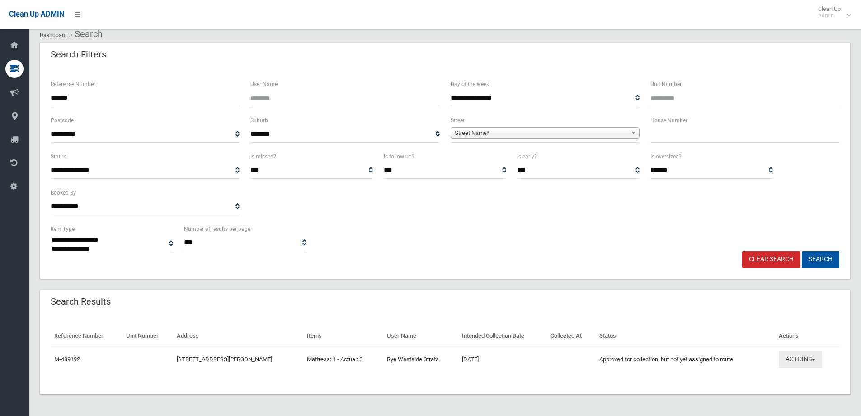
click at [795, 358] on button "Actions" at bounding box center [800, 359] width 43 height 17
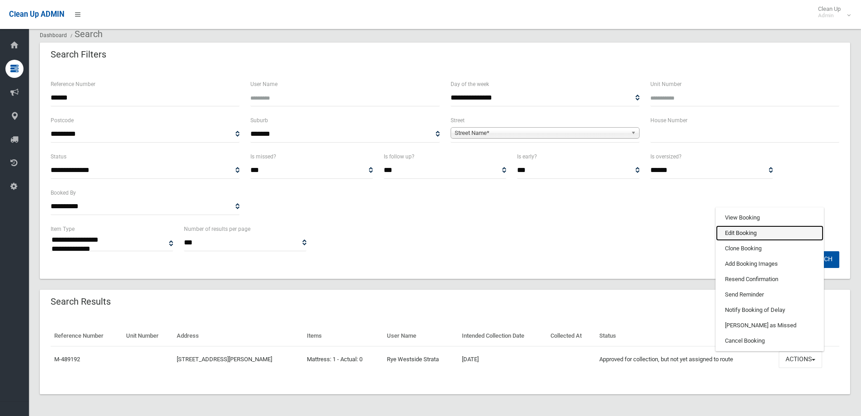
click at [740, 235] on link "Edit Booking" at bounding box center [770, 232] width 108 height 15
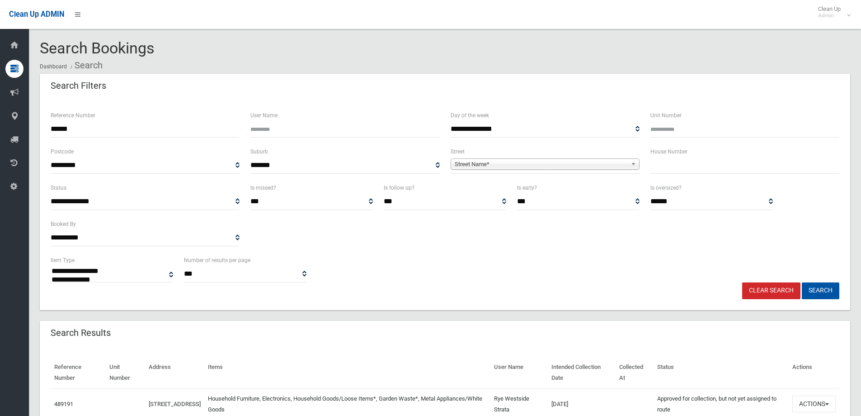
select select
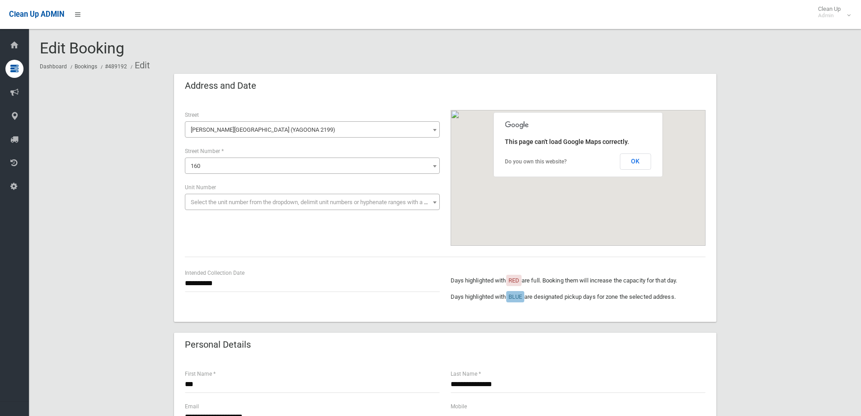
click at [261, 121] on div "**********" at bounding box center [312, 124] width 255 height 28
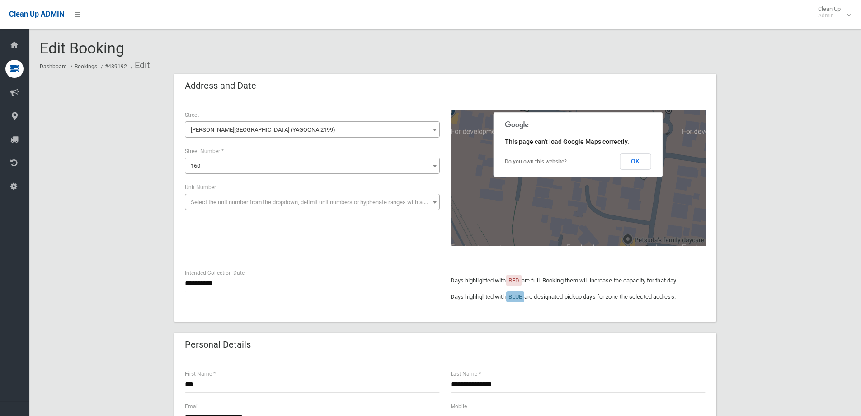
click at [259, 129] on span "Cooper Road (YAGOONA 2199)" at bounding box center [312, 129] width 251 height 13
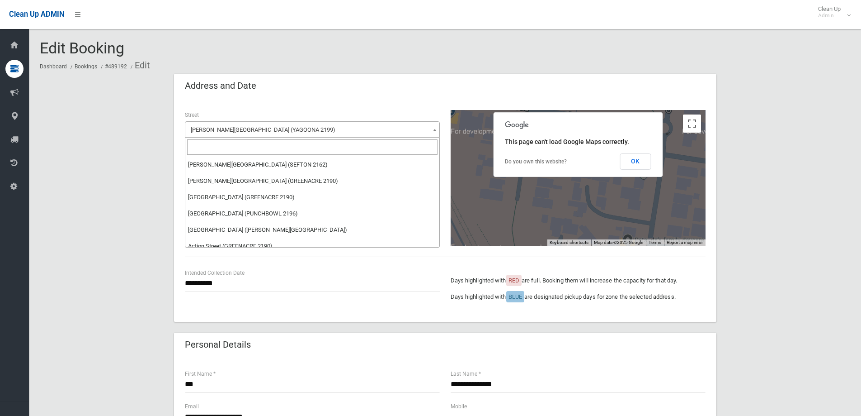
scroll to position [8498, 0]
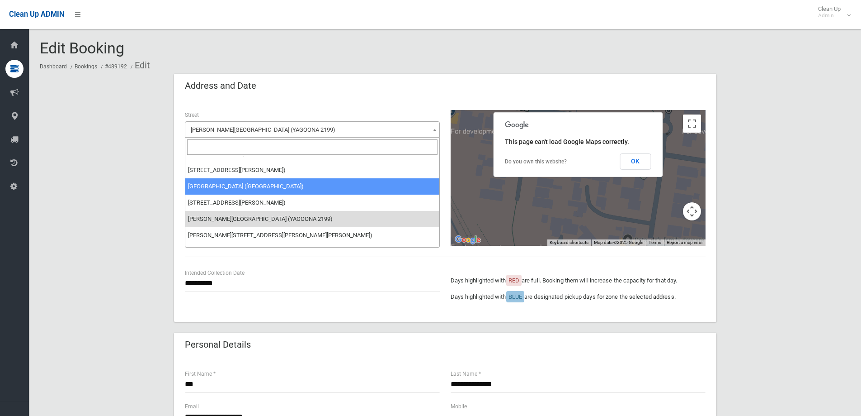
click at [223, 151] on input "search" at bounding box center [312, 146] width 251 height 15
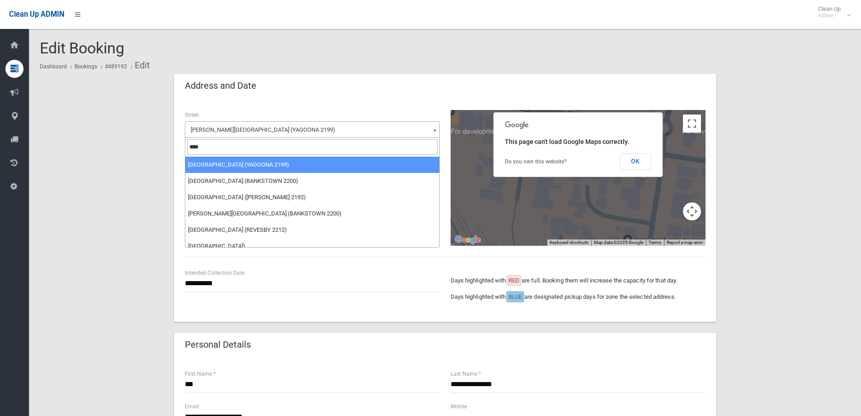
type input "****"
select select "****"
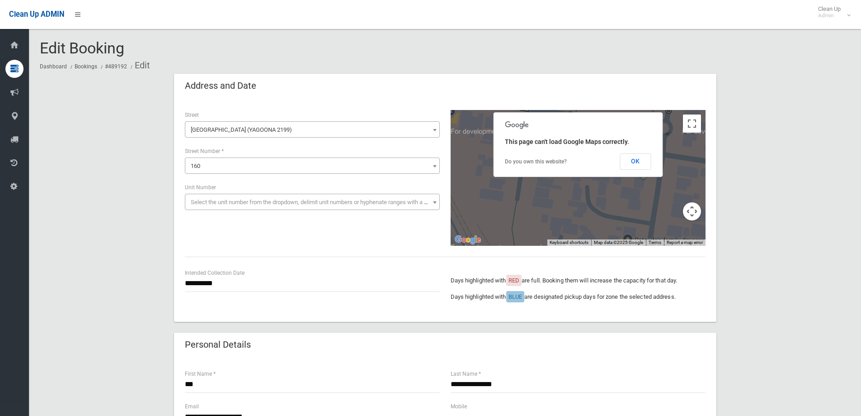
click at [209, 168] on span "160" at bounding box center [312, 166] width 251 height 13
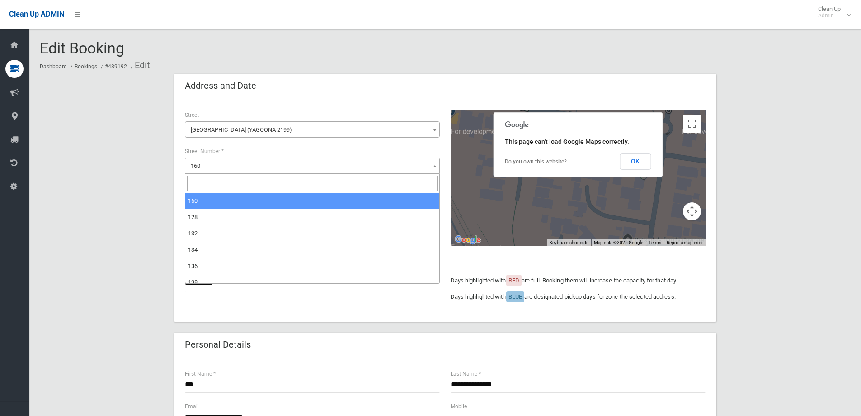
click at [209, 189] on input "search" at bounding box center [312, 182] width 251 height 15
type input "**"
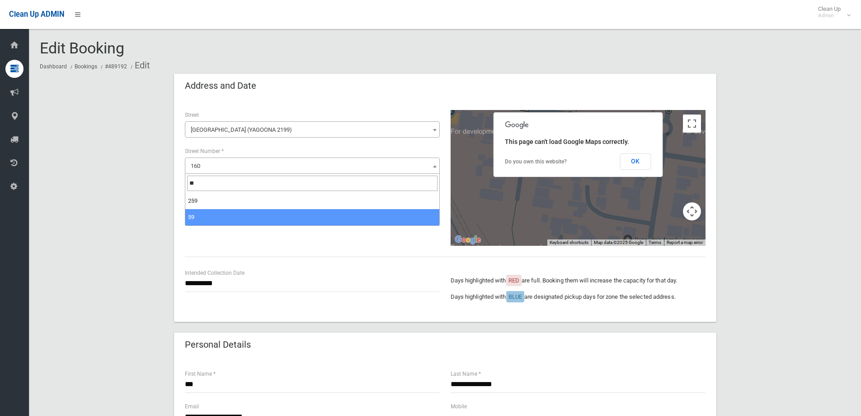
select select "**"
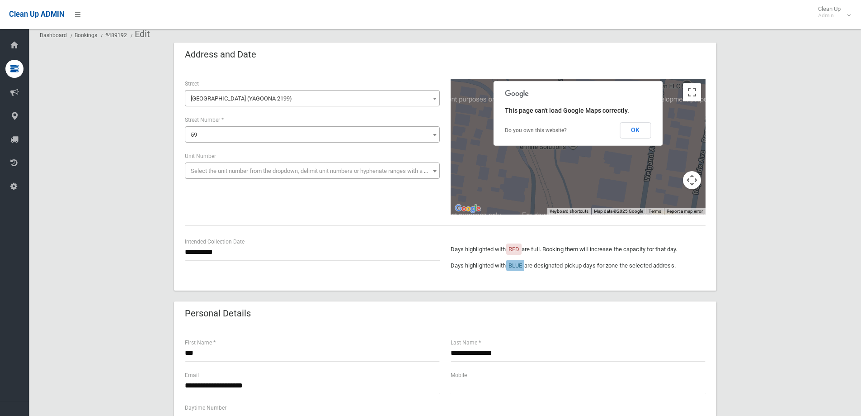
scroll to position [45, 0]
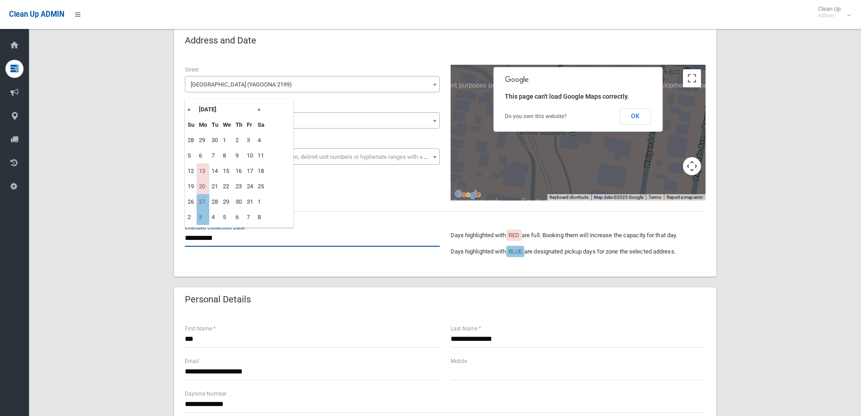
click at [220, 238] on input "**********" at bounding box center [312, 238] width 255 height 17
click at [203, 199] on td "27" at bounding box center [203, 201] width 13 height 15
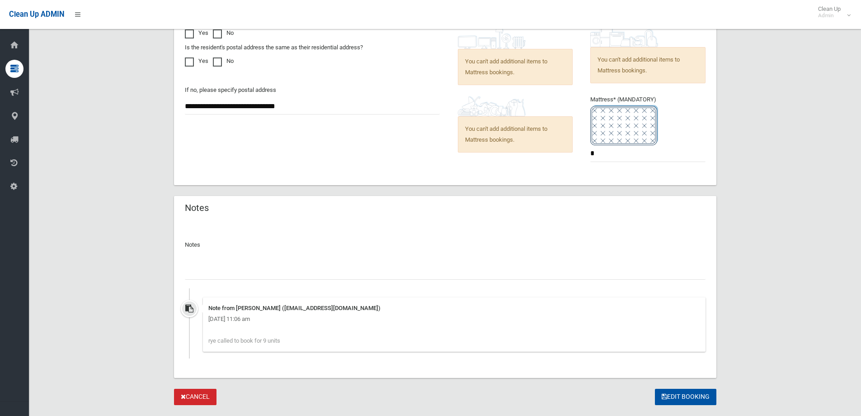
scroll to position [588, 0]
click at [299, 274] on input "text" at bounding box center [445, 270] width 521 height 17
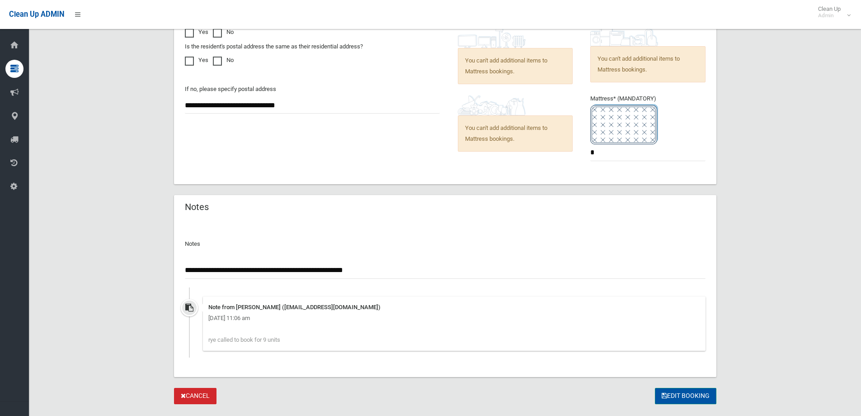
type input "**********"
click at [680, 397] on button "Edit Booking" at bounding box center [686, 396] width 62 height 17
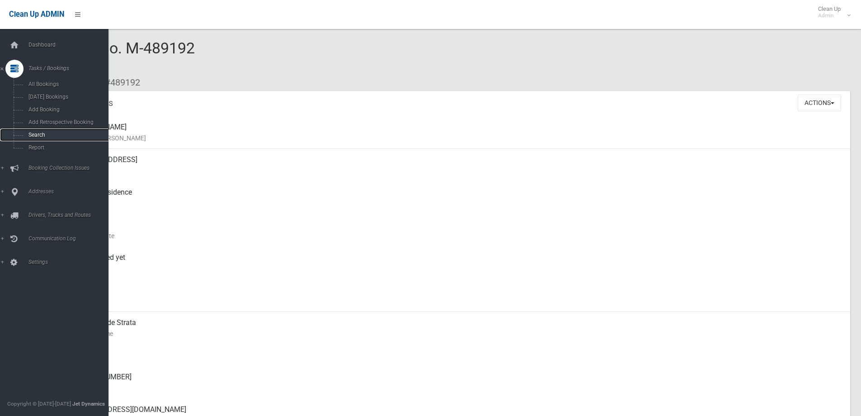
click at [44, 137] on span "Search" at bounding box center [67, 135] width 82 height 6
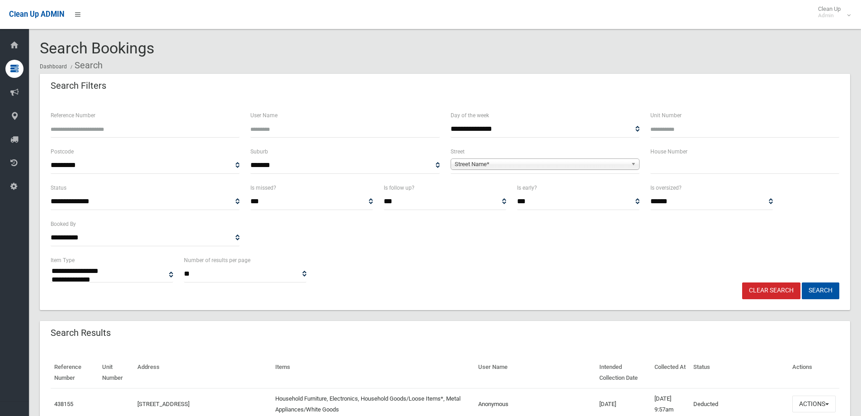
select select
click at [686, 170] on input "text" at bounding box center [745, 165] width 189 height 17
type input "*"
click at [598, 164] on span "Street Name*" at bounding box center [541, 164] width 173 height 11
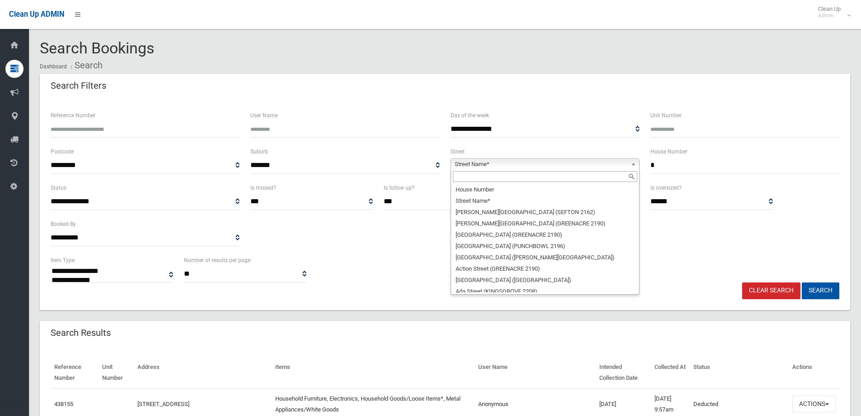
click at [571, 177] on input "text" at bounding box center [545, 176] width 185 height 11
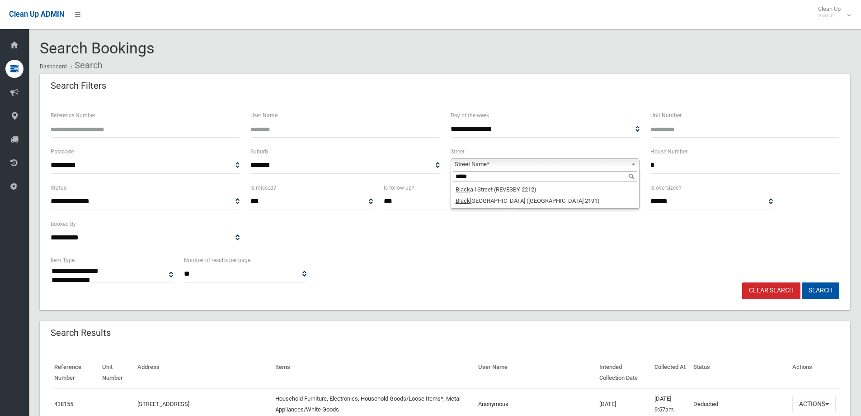
type input "*****"
click at [575, 184] on div "*****" at bounding box center [545, 176] width 188 height 14
click at [573, 189] on li "Black all Street (REVESBY 2212)" at bounding box center [545, 189] width 185 height 11
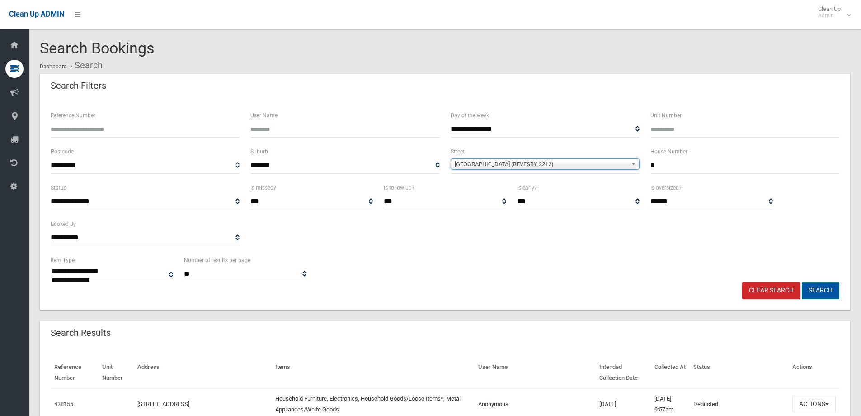
click at [827, 293] on button "Search" at bounding box center [821, 290] width 38 height 17
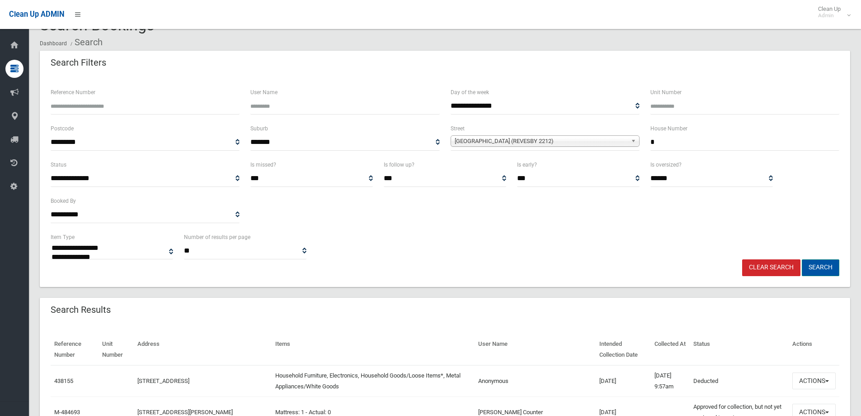
scroll to position [45, 0]
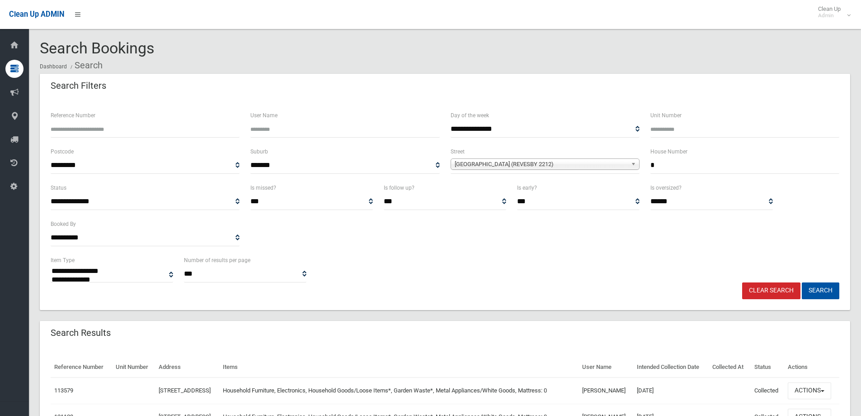
select select
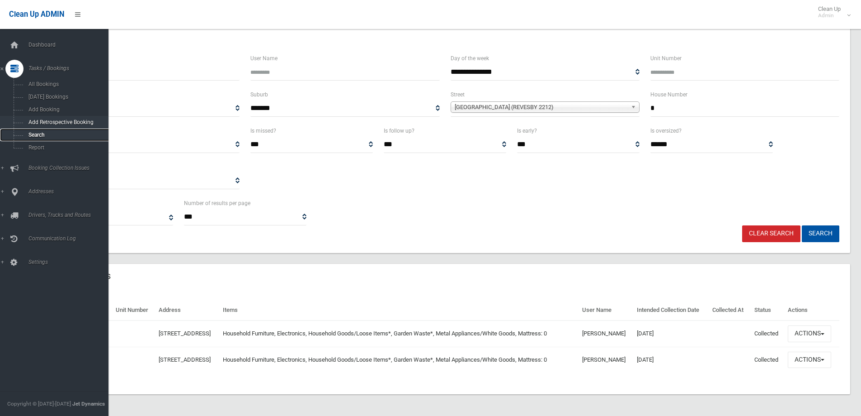
drag, startPoint x: 31, startPoint y: 132, endPoint x: 66, endPoint y: 128, distance: 35.6
click at [31, 132] on span "Search" at bounding box center [67, 135] width 82 height 6
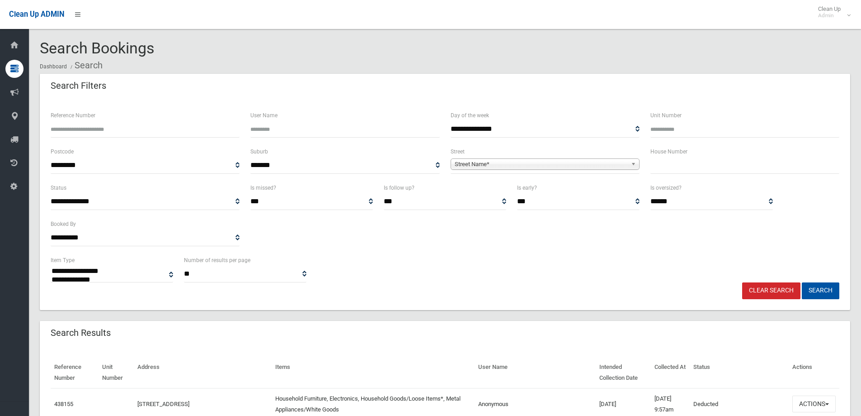
select select
click at [686, 167] on input "text" at bounding box center [745, 165] width 189 height 17
type input "****"
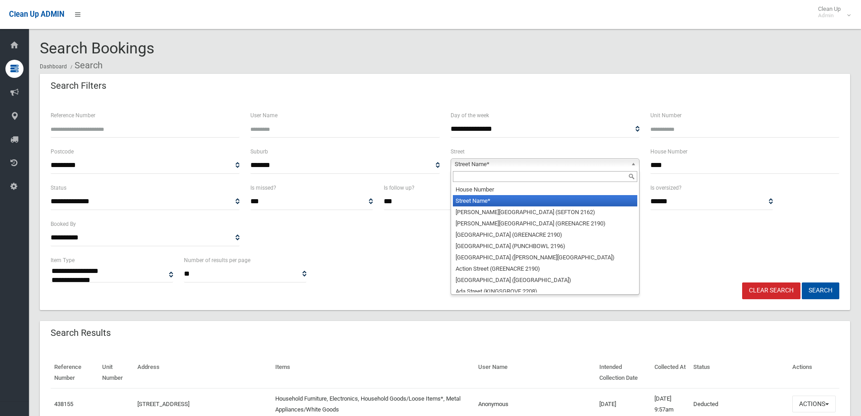
click at [616, 160] on span "Street Name*" at bounding box center [541, 164] width 173 height 11
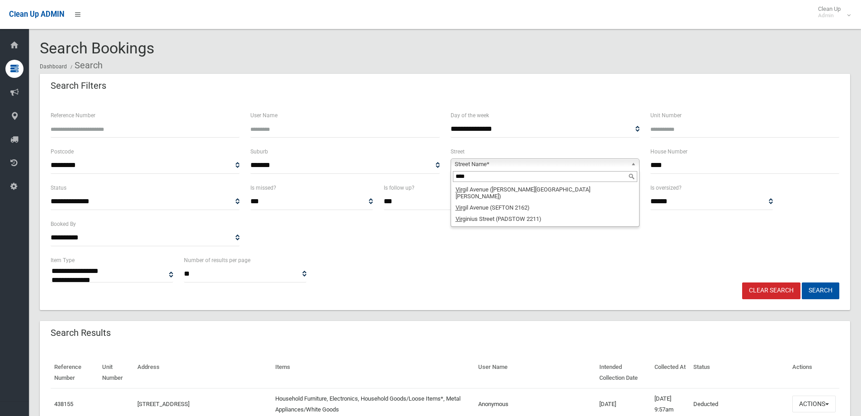
type input "****"
click at [541, 213] on li "Virg inius Street (PADSTOW 2211)" at bounding box center [545, 218] width 185 height 11
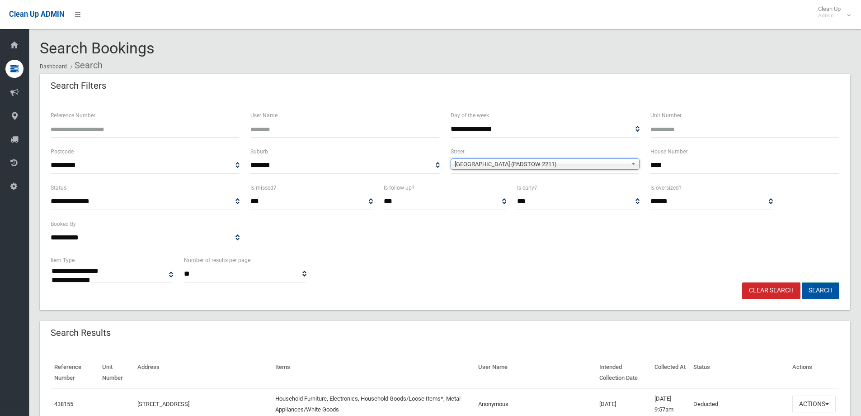
click at [813, 292] on button "Search" at bounding box center [821, 290] width 38 height 17
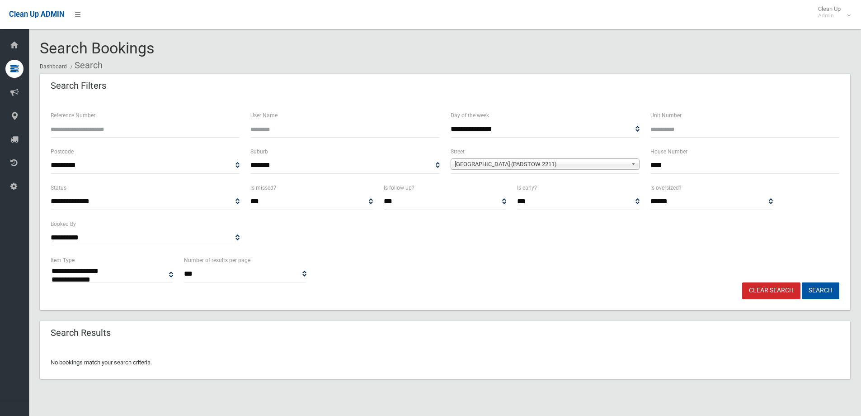
select select
drag, startPoint x: 678, startPoint y: 161, endPoint x: 634, endPoint y: 159, distance: 43.5
click at [634, 159] on div "**********" at bounding box center [445, 164] width 800 height 36
type input "*"
type input "**"
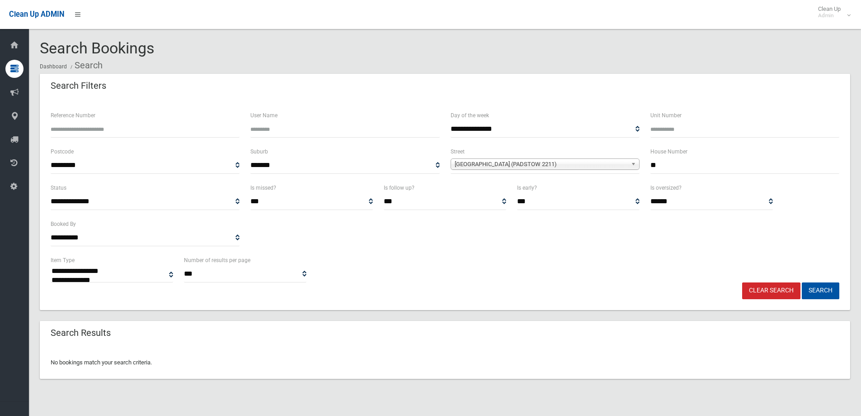
click at [802, 282] on button "Search" at bounding box center [821, 290] width 38 height 17
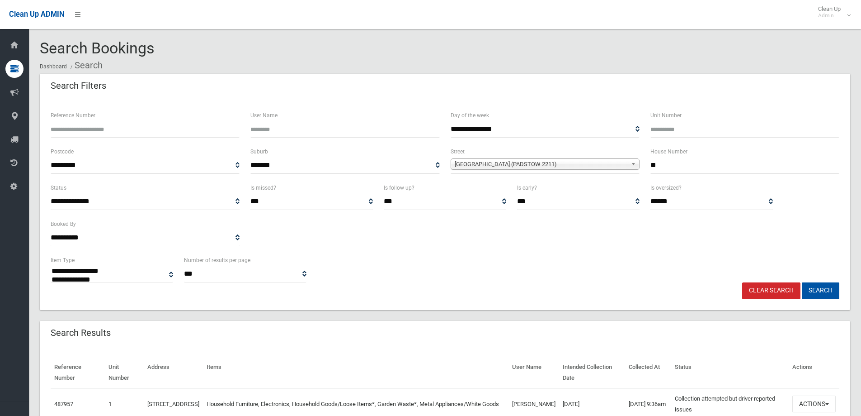
select select
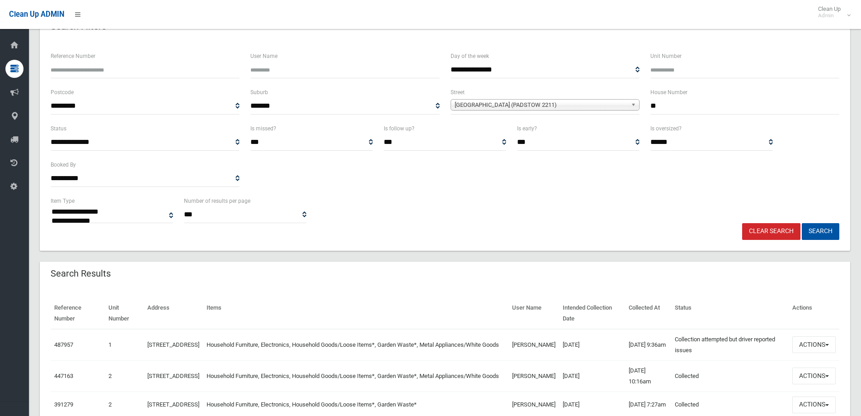
scroll to position [136, 0]
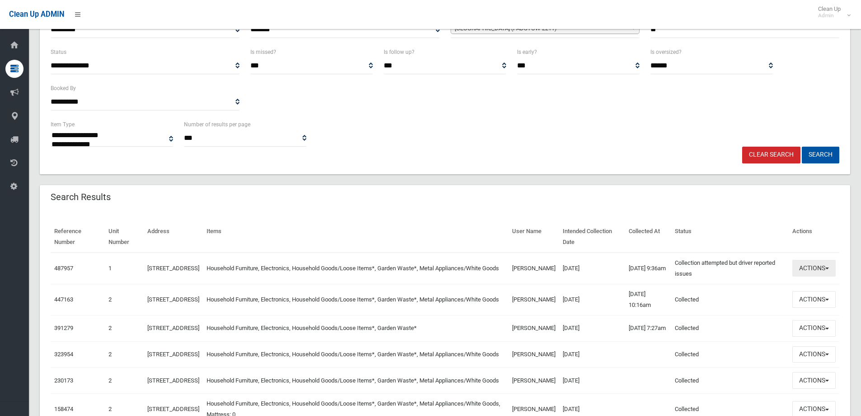
click at [821, 265] on button "Actions" at bounding box center [814, 268] width 43 height 17
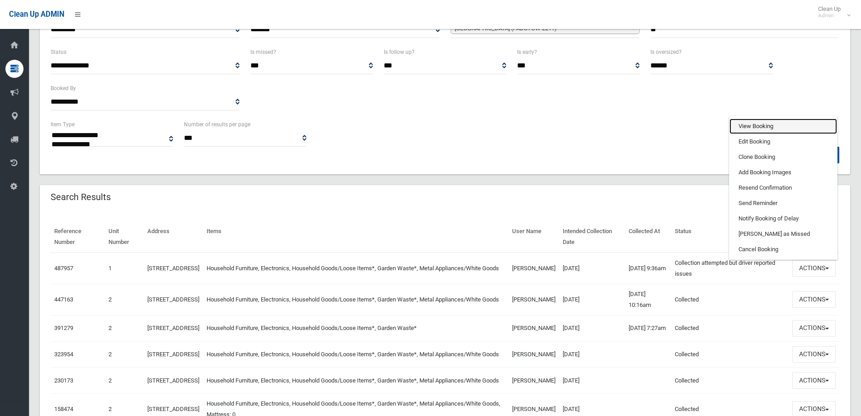
click at [776, 122] on link "View Booking" at bounding box center [784, 125] width 108 height 15
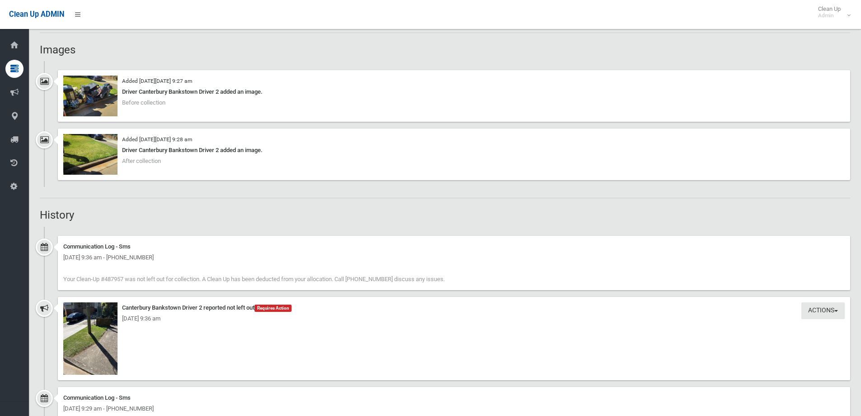
scroll to position [633, 0]
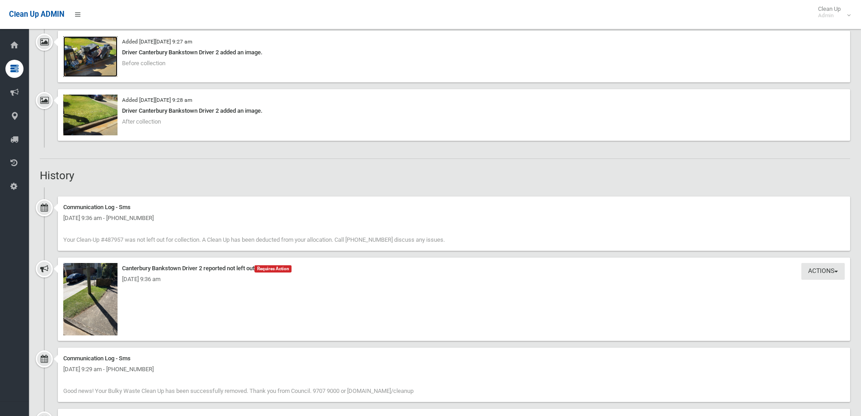
click at [97, 62] on img at bounding box center [90, 56] width 54 height 41
click at [102, 311] on img at bounding box center [90, 299] width 54 height 72
click at [97, 48] on img at bounding box center [90, 56] width 54 height 41
click at [100, 287] on img at bounding box center [90, 299] width 54 height 72
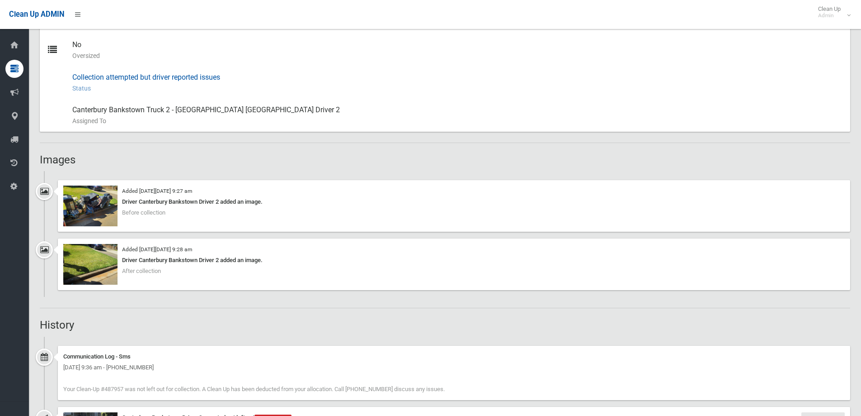
scroll to position [497, 0]
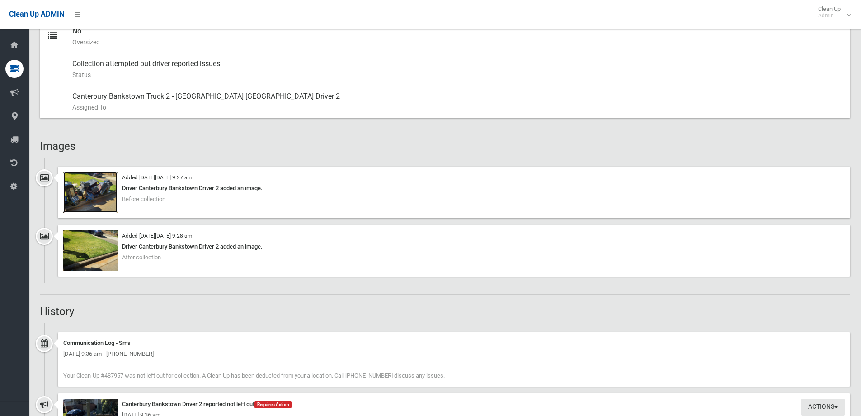
click at [90, 190] on img at bounding box center [90, 192] width 54 height 41
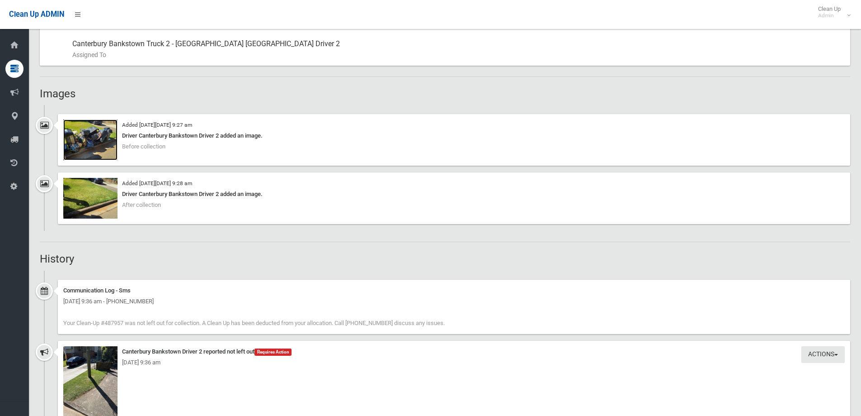
scroll to position [633, 0]
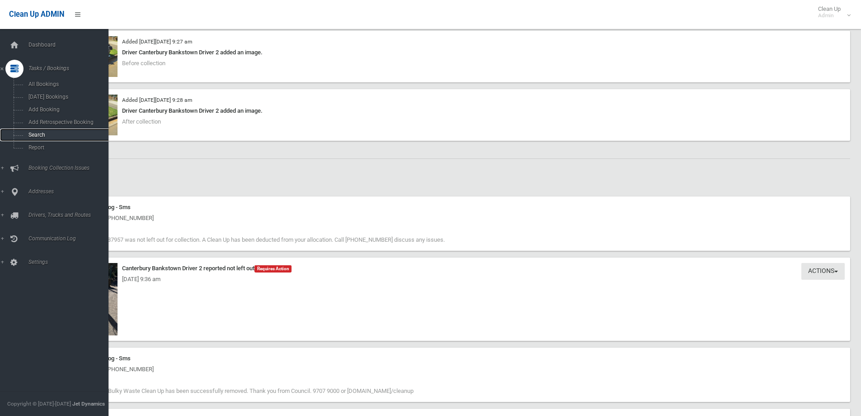
click at [31, 131] on link "Search" at bounding box center [57, 134] width 115 height 13
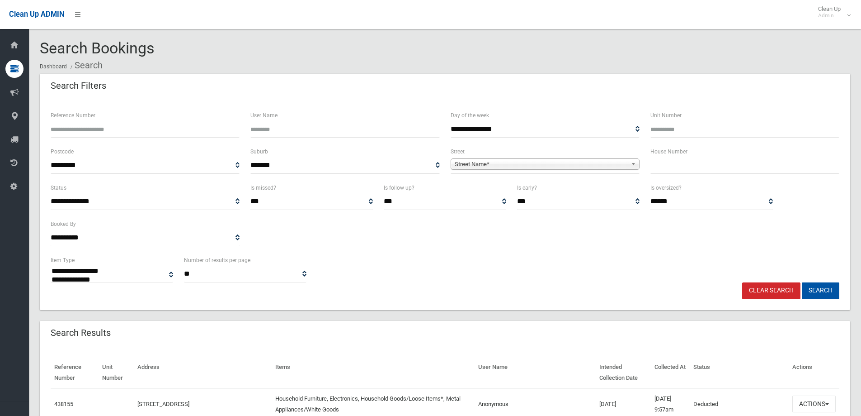
select select
click at [686, 170] on input "text" at bounding box center [745, 165] width 189 height 17
type input "**"
click at [618, 160] on span "Street Name*" at bounding box center [541, 164] width 173 height 11
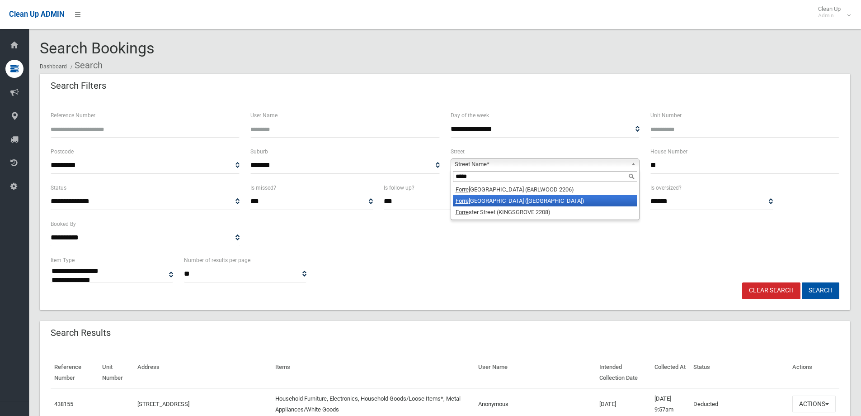
type input "*****"
click at [542, 202] on li "Forre st Road (EAST HILLS 2213)" at bounding box center [545, 200] width 185 height 11
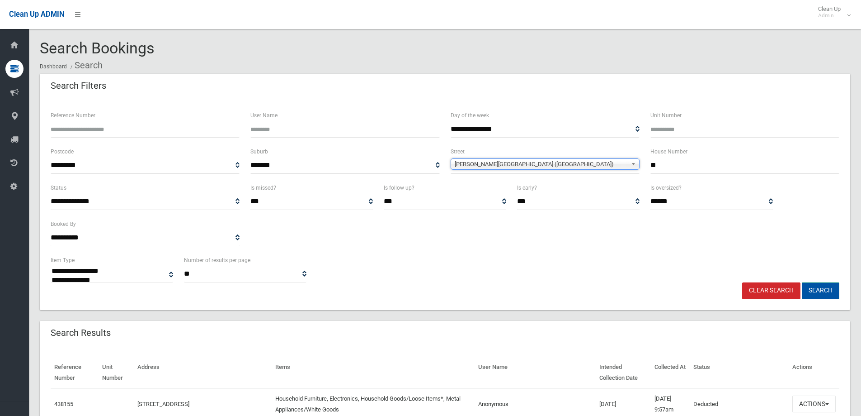
click at [820, 292] on button "Search" at bounding box center [821, 290] width 38 height 17
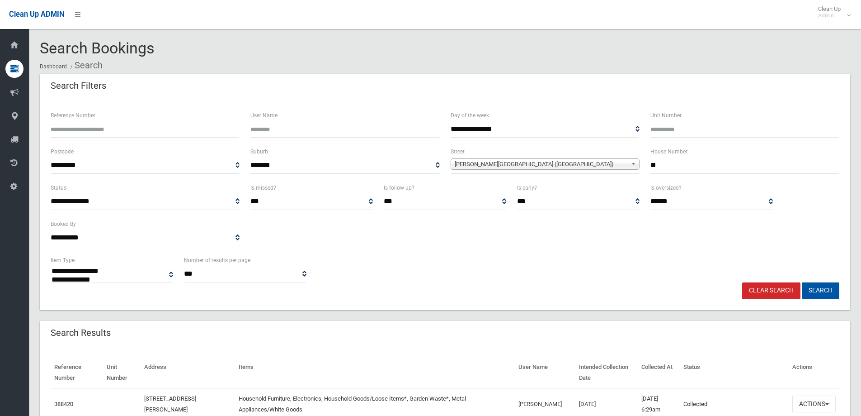
select select
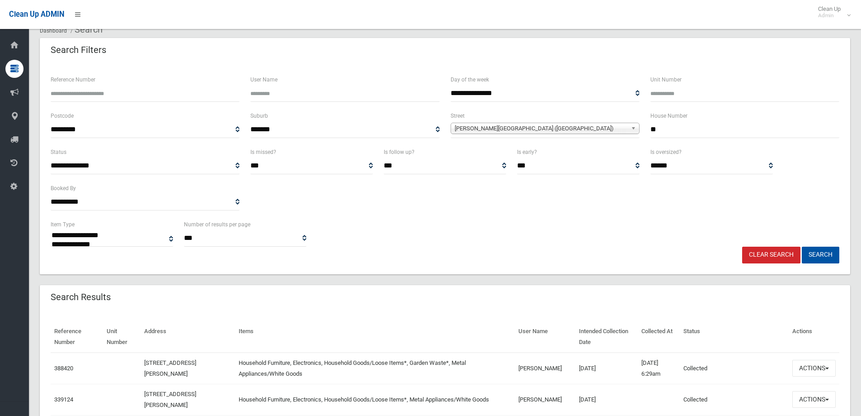
scroll to position [136, 0]
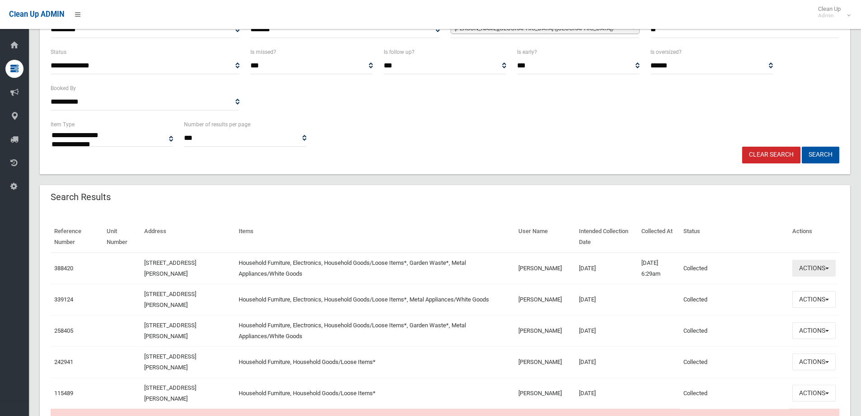
click at [821, 270] on button "Actions" at bounding box center [814, 268] width 43 height 17
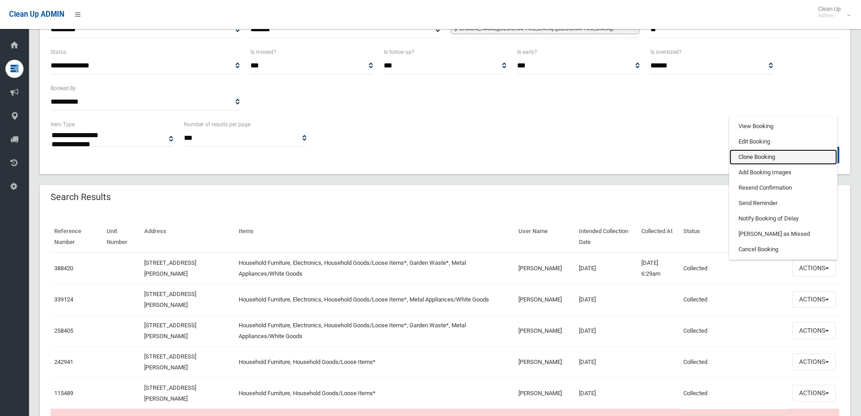
click at [763, 156] on link "Clone Booking" at bounding box center [784, 156] width 108 height 15
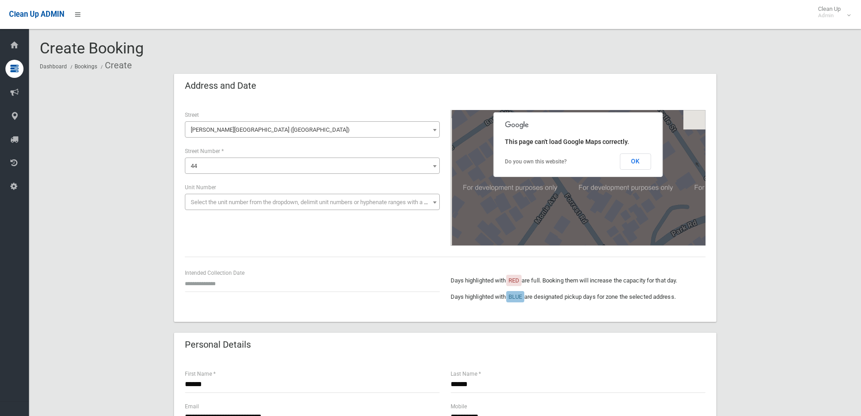
scroll to position [45, 0]
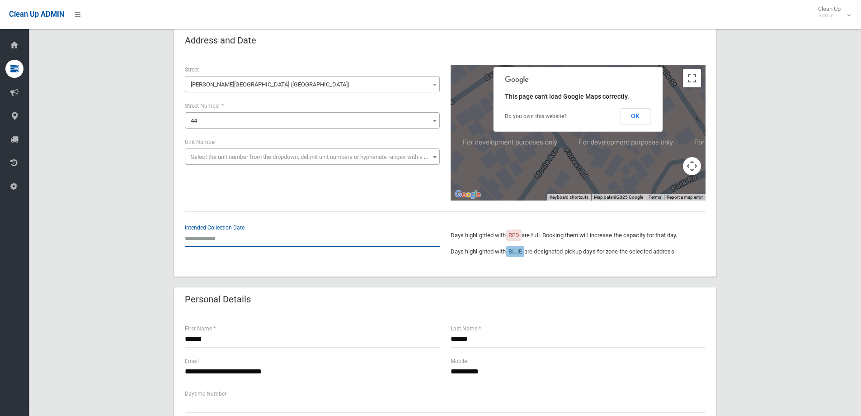
click at [204, 239] on input "text" at bounding box center [312, 238] width 255 height 17
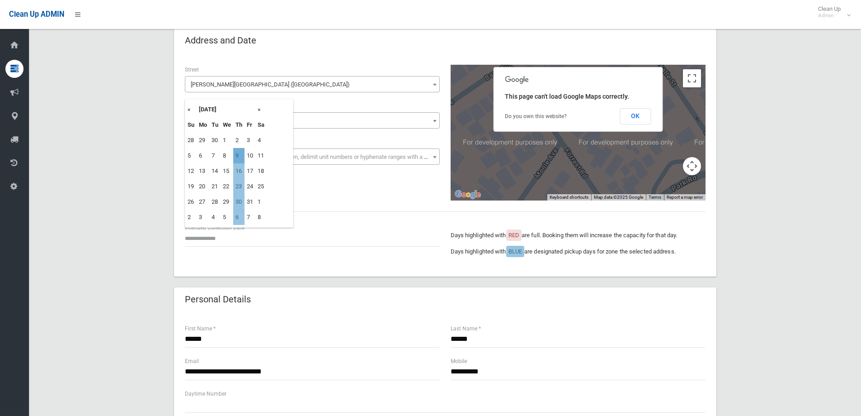
click at [239, 152] on td "9" at bounding box center [238, 155] width 11 height 15
type input "**********"
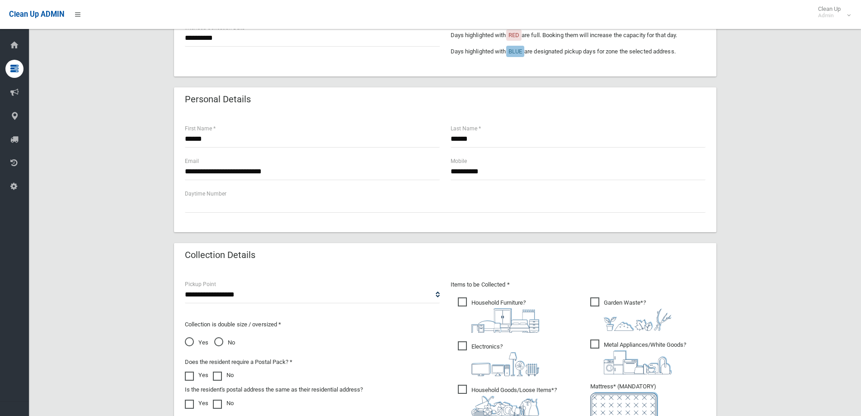
scroll to position [407, 0]
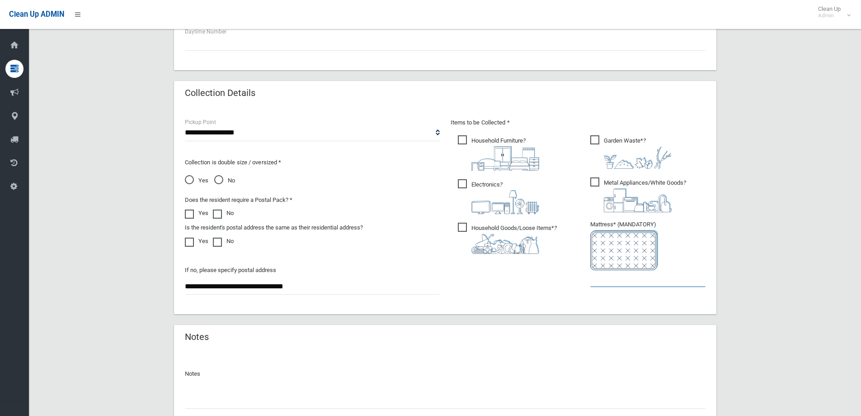
click at [618, 281] on input "text" at bounding box center [648, 278] width 115 height 17
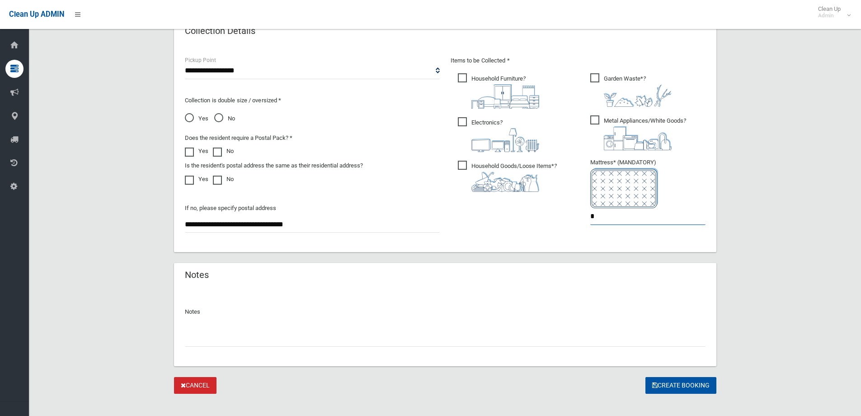
scroll to position [479, 0]
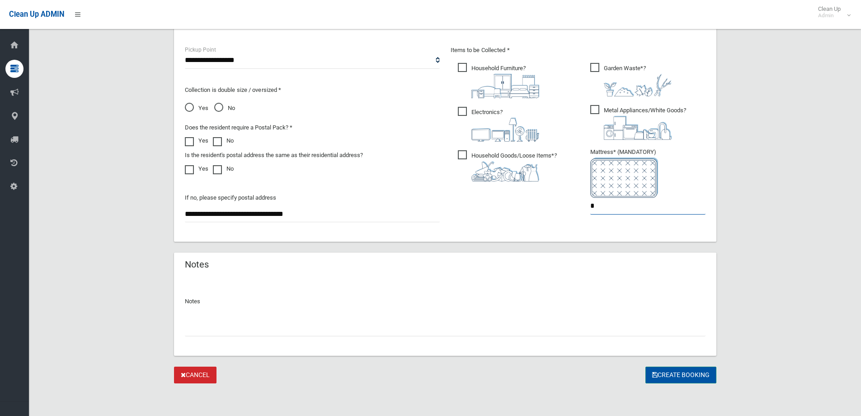
type input "*"
click at [667, 374] on button "Create Booking" at bounding box center [681, 374] width 71 height 17
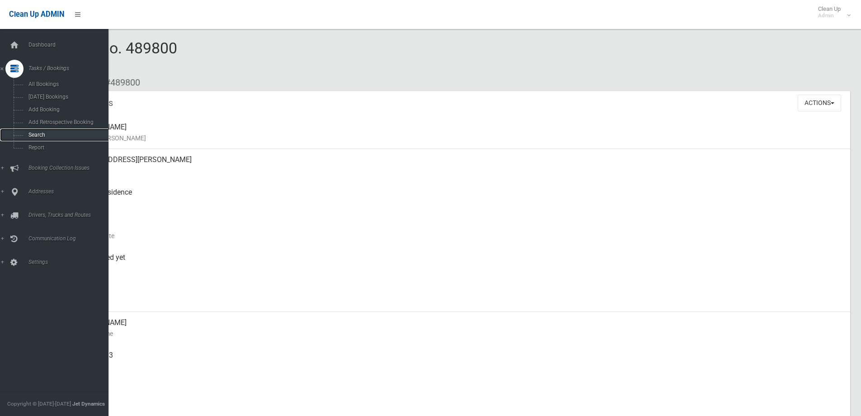
drag, startPoint x: 34, startPoint y: 137, endPoint x: 88, endPoint y: 134, distance: 53.9
click at [36, 137] on span "Search" at bounding box center [67, 135] width 82 height 6
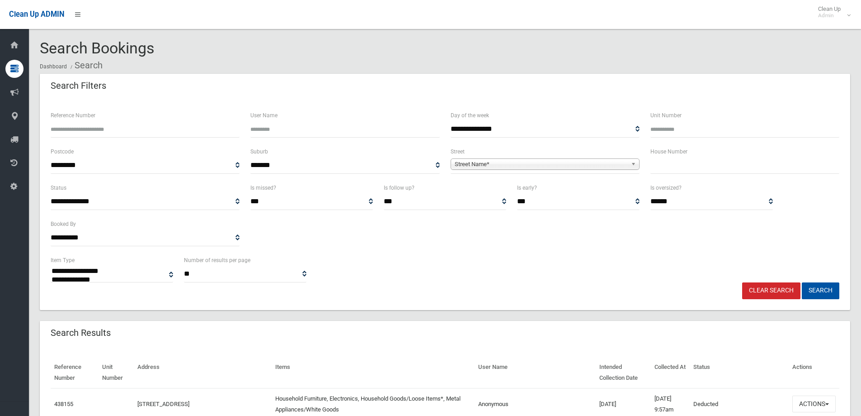
select select
click at [672, 171] on input "text" at bounding box center [745, 165] width 189 height 17
type input "**"
click at [619, 158] on span "**********" at bounding box center [545, 165] width 189 height 17
click at [621, 164] on span "Street Name*" at bounding box center [541, 164] width 173 height 11
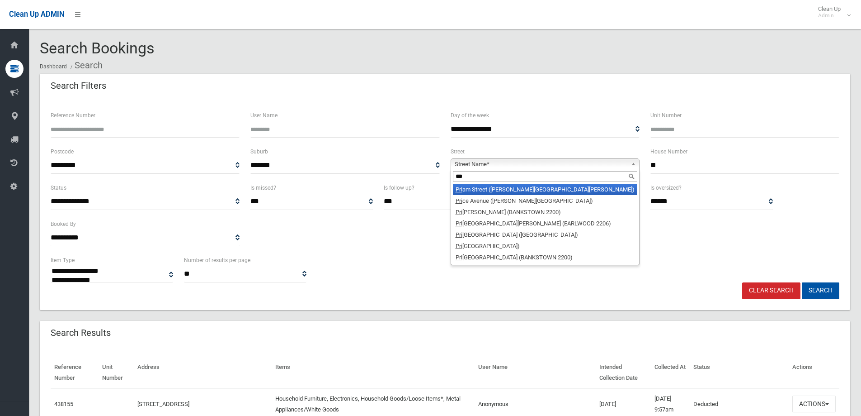
type input "***"
click at [509, 186] on li "Pri am Street (CHESTER HILL 2162)" at bounding box center [545, 189] width 185 height 11
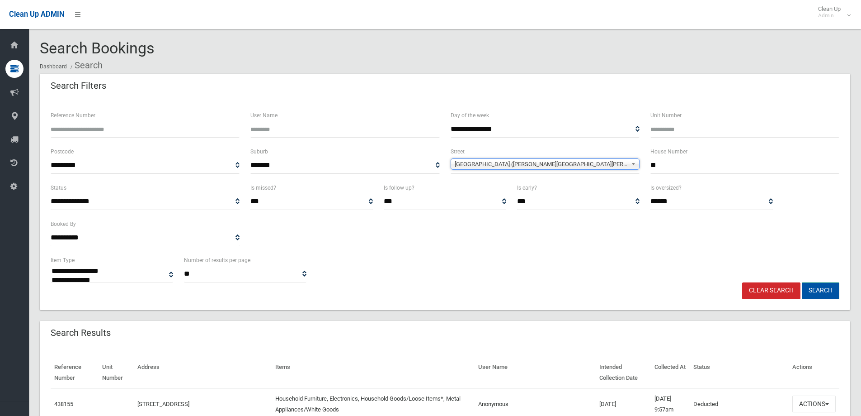
click at [824, 288] on button "Search" at bounding box center [821, 290] width 38 height 17
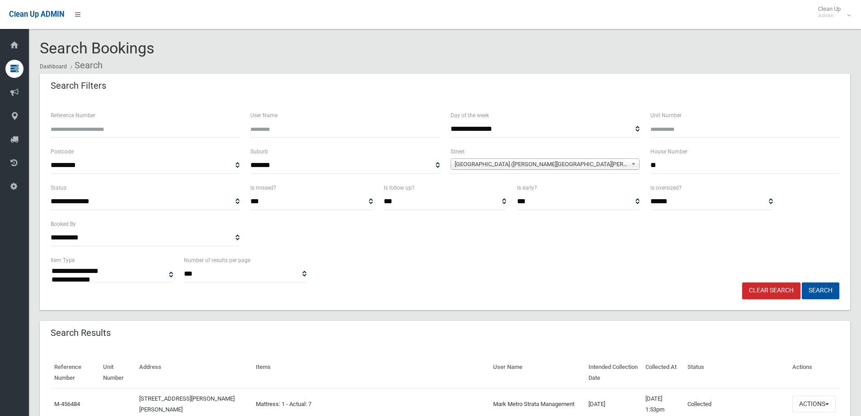
select select
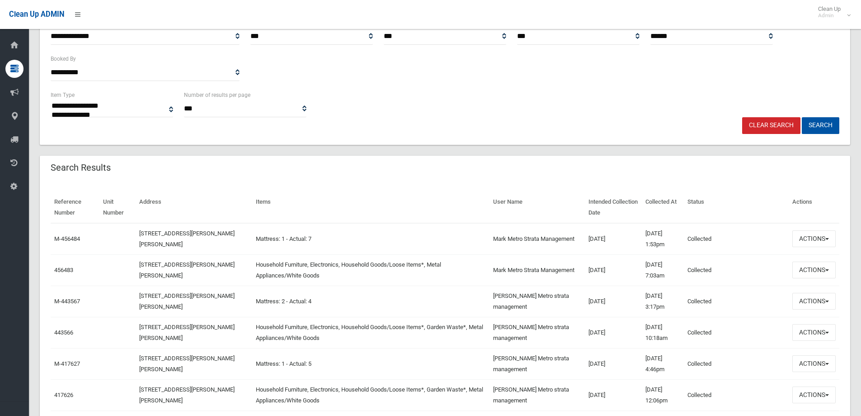
scroll to position [181, 0]
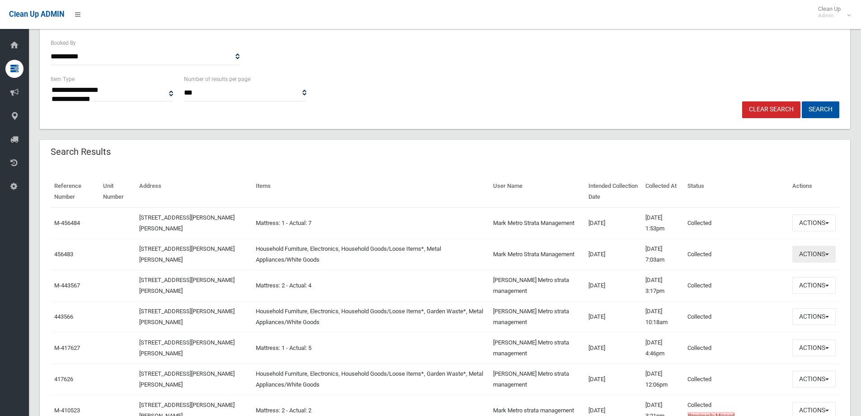
click at [812, 262] on button "Actions" at bounding box center [814, 254] width 43 height 17
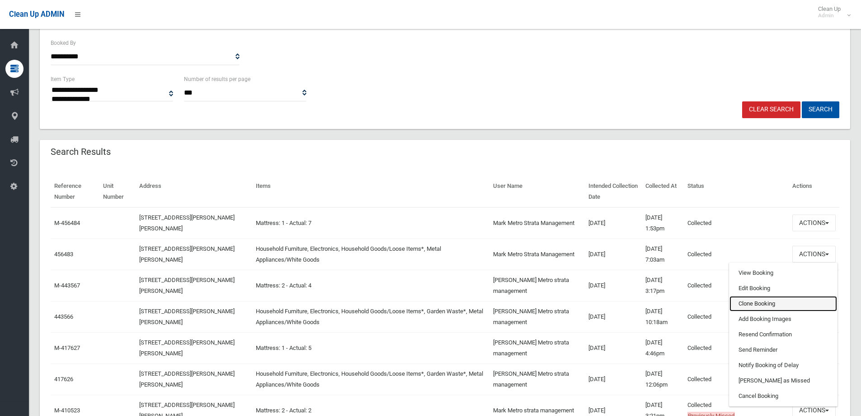
click at [749, 299] on link "Clone Booking" at bounding box center [784, 303] width 108 height 15
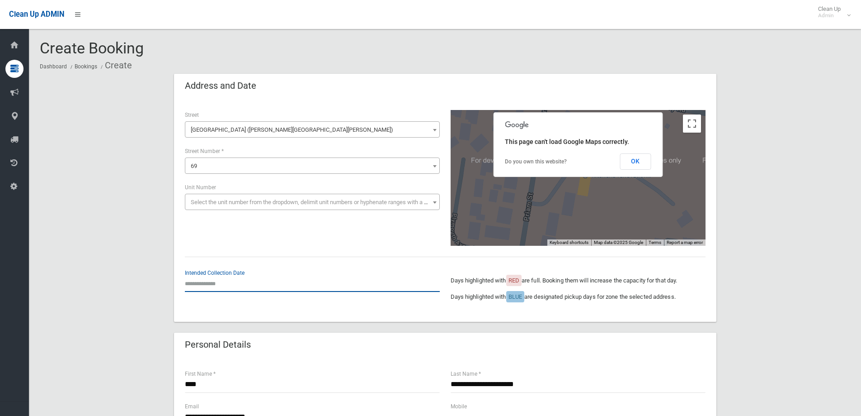
click at [195, 286] on input "text" at bounding box center [312, 283] width 255 height 17
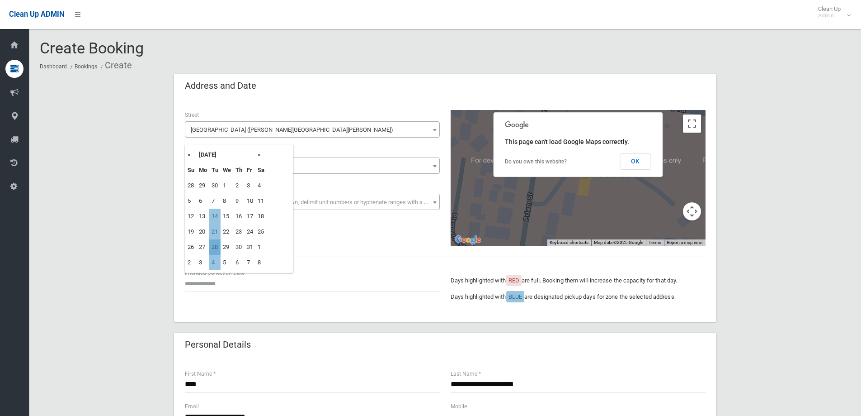
click at [216, 245] on td "28" at bounding box center [214, 246] width 11 height 15
type input "**********"
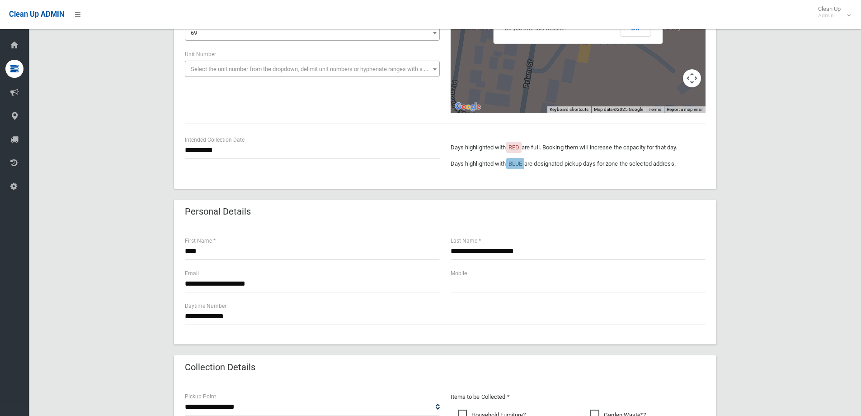
scroll to position [136, 0]
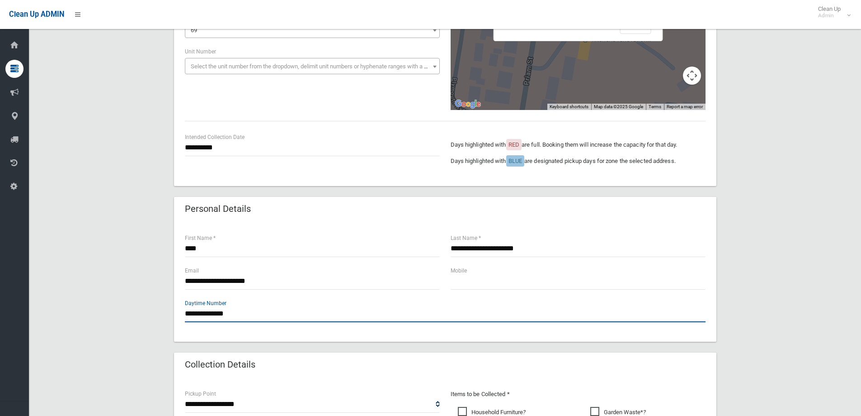
drag, startPoint x: 268, startPoint y: 319, endPoint x: 121, endPoint y: 308, distance: 147.3
click at [121, 308] on div "**********" at bounding box center [445, 332] width 811 height 789
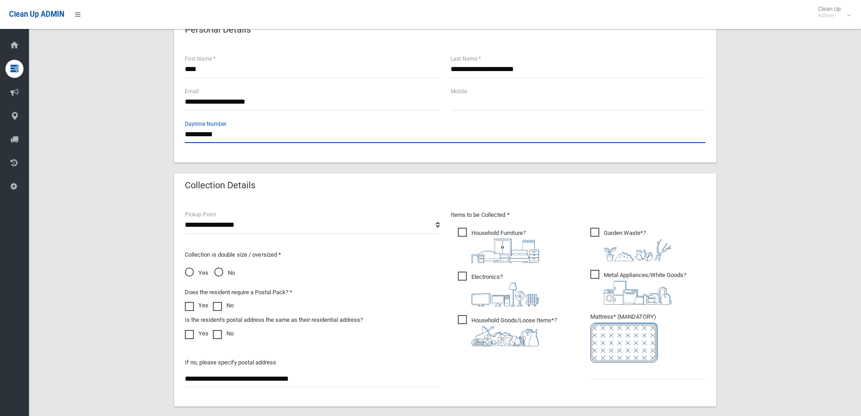
scroll to position [317, 0]
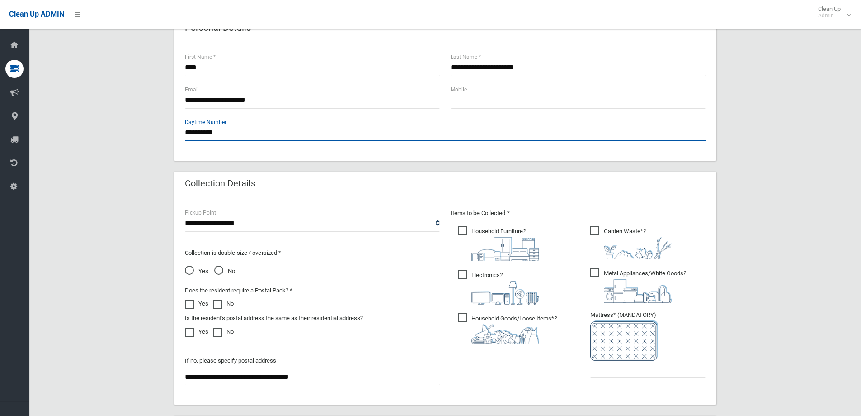
type input "**********"
click at [595, 232] on span "Garden Waste* ?" at bounding box center [631, 242] width 81 height 33
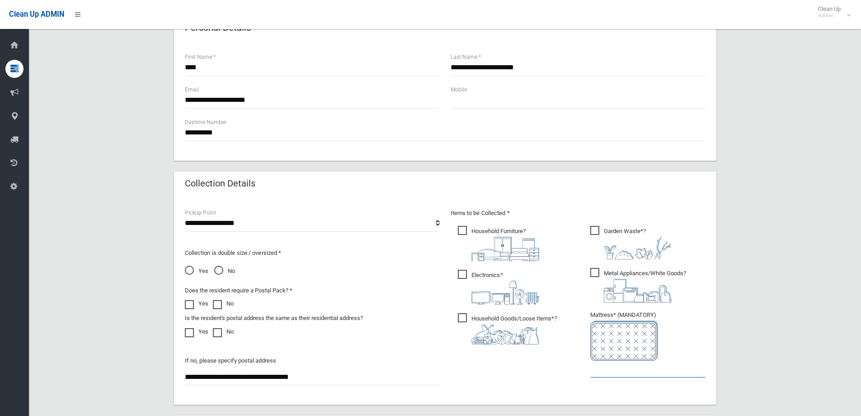
click at [623, 372] on input "text" at bounding box center [648, 368] width 115 height 17
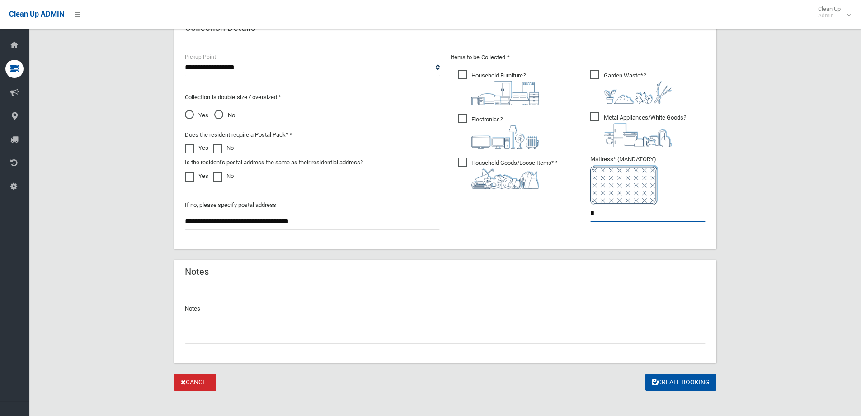
scroll to position [479, 0]
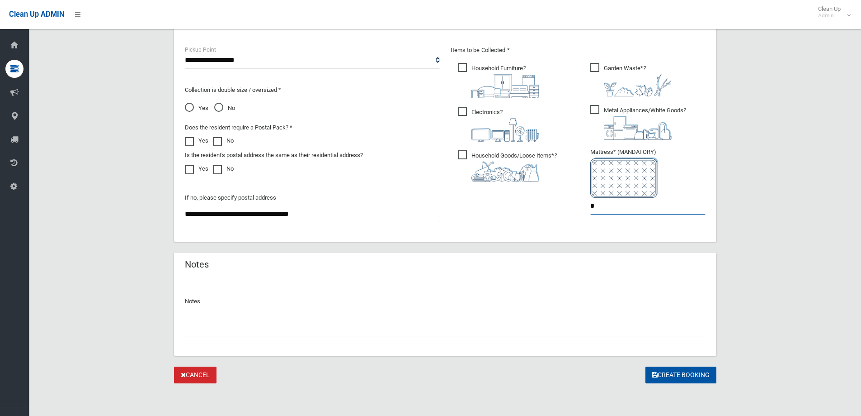
type input "*"
click at [248, 329] on input "text" at bounding box center [445, 327] width 521 height 17
type input "**********"
click at [705, 368] on button "Create Booking" at bounding box center [681, 374] width 71 height 17
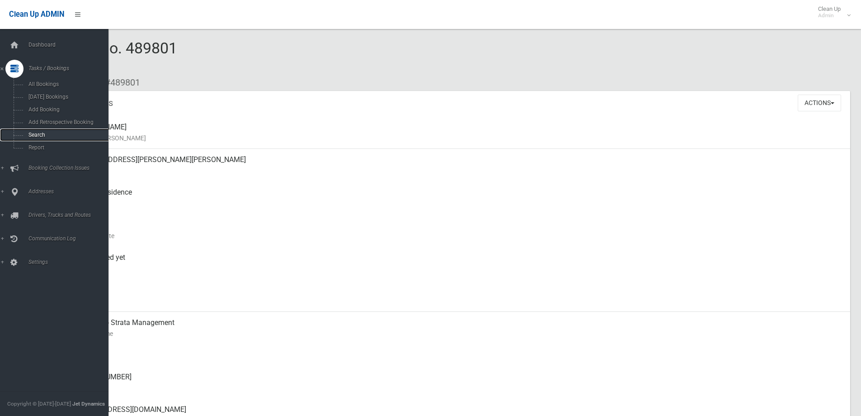
click at [52, 137] on span "Search" at bounding box center [67, 135] width 82 height 6
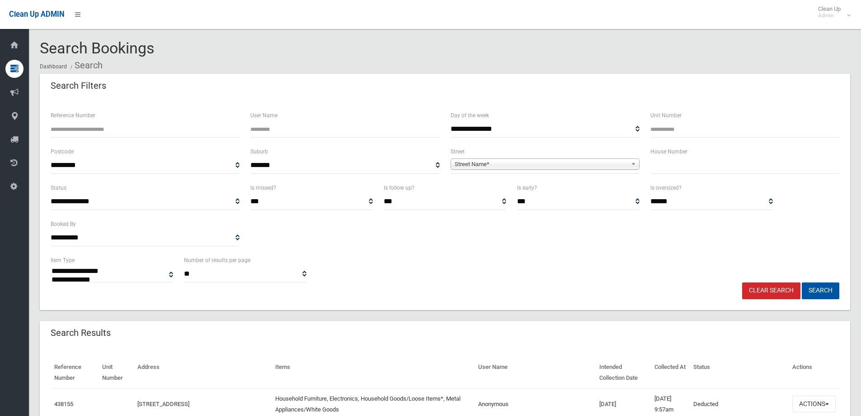
select select
drag, startPoint x: 687, startPoint y: 168, endPoint x: 692, endPoint y: 166, distance: 5.9
click at [688, 168] on input "text" at bounding box center [745, 165] width 189 height 17
type input "***"
click at [587, 168] on span "Street Name*" at bounding box center [541, 164] width 173 height 11
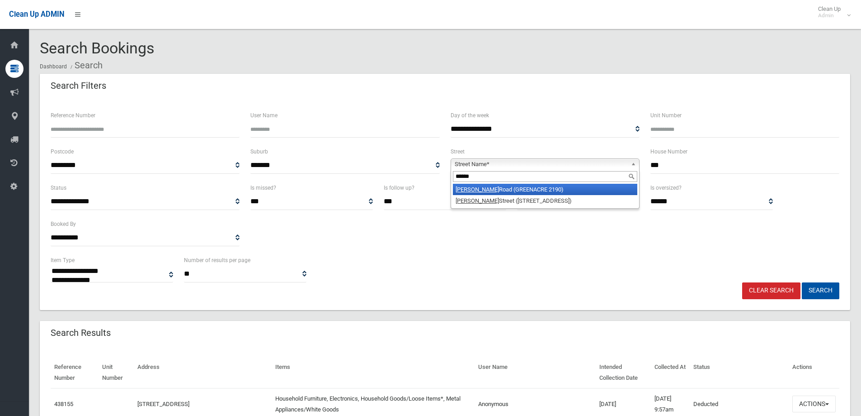
type input "******"
click at [555, 188] on li "Rawson Road (GREENACRE 2190)" at bounding box center [545, 189] width 185 height 11
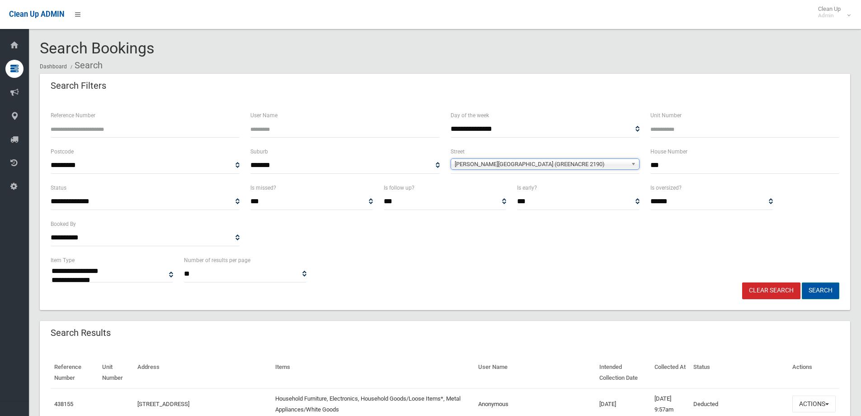
drag, startPoint x: 830, startPoint y: 290, endPoint x: 528, endPoint y: 253, distance: 304.9
click at [830, 290] on button "Search" at bounding box center [821, 290] width 38 height 17
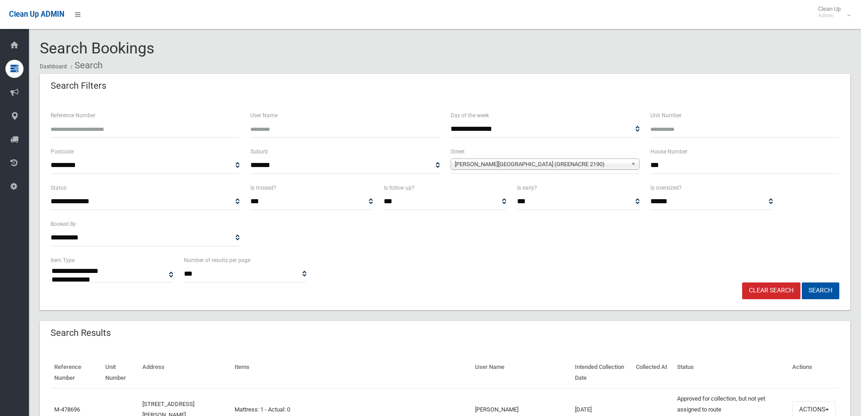
select select
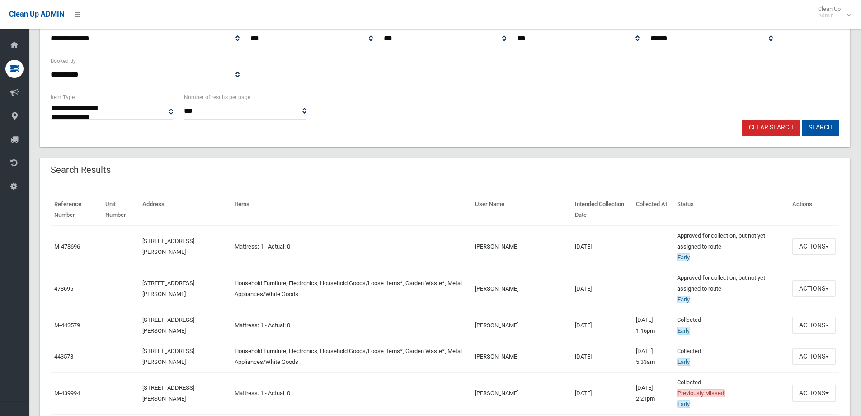
scroll to position [181, 0]
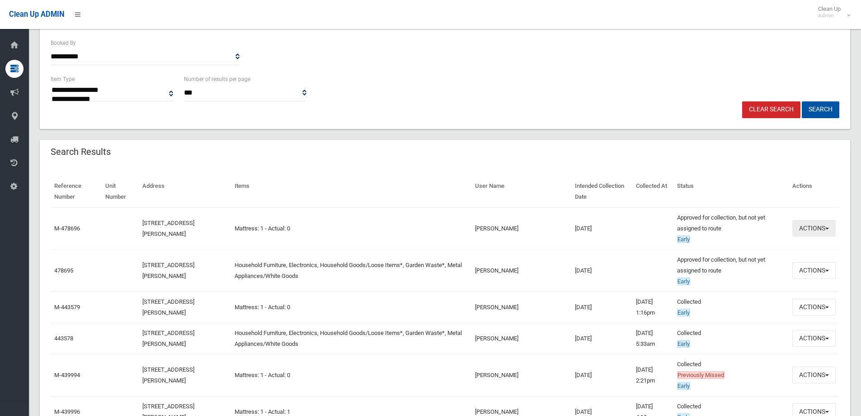
drag, startPoint x: 806, startPoint y: 229, endPoint x: 800, endPoint y: 225, distance: 7.8
click at [807, 229] on button "Actions" at bounding box center [814, 228] width 43 height 17
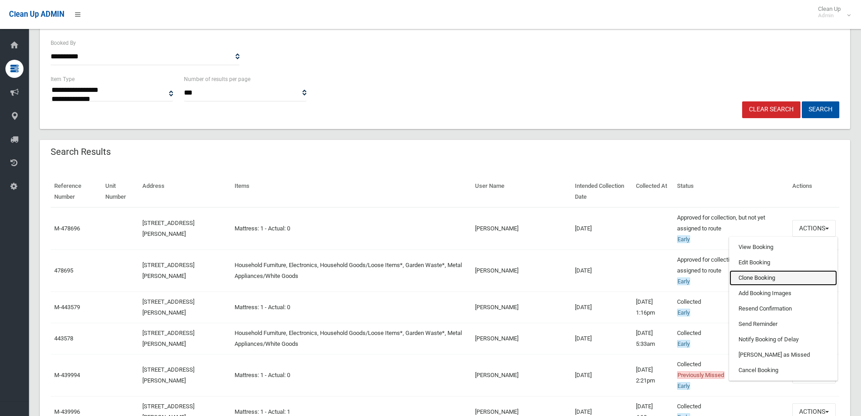
click at [759, 275] on link "Clone Booking" at bounding box center [784, 277] width 108 height 15
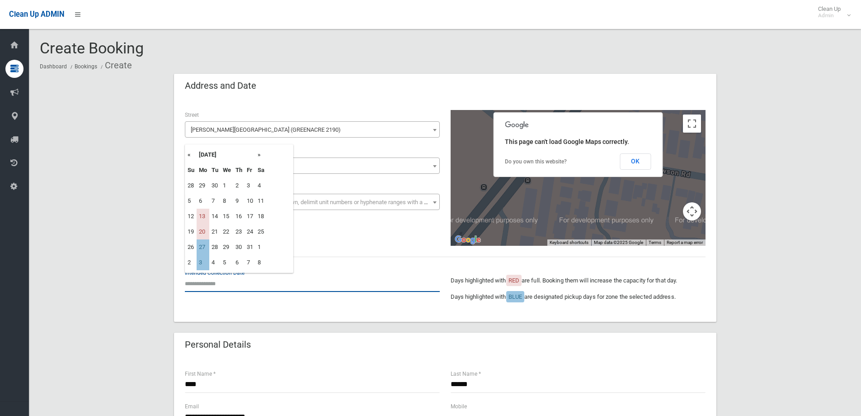
click at [204, 281] on input "text" at bounding box center [312, 283] width 255 height 17
click at [203, 247] on td "27" at bounding box center [203, 246] width 13 height 15
type input "**********"
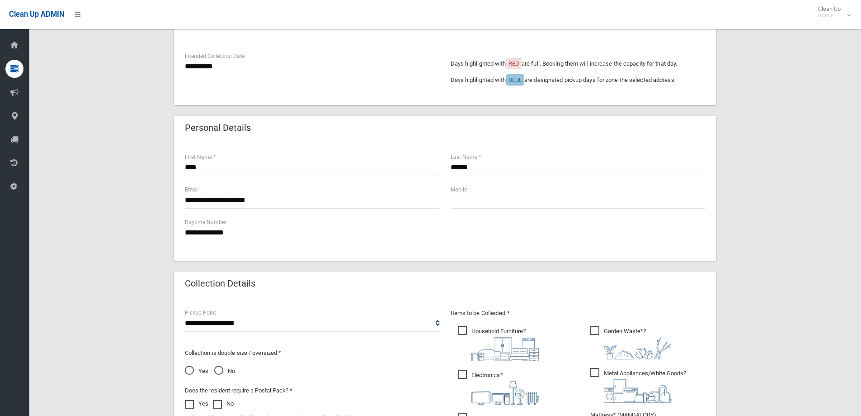
scroll to position [317, 0]
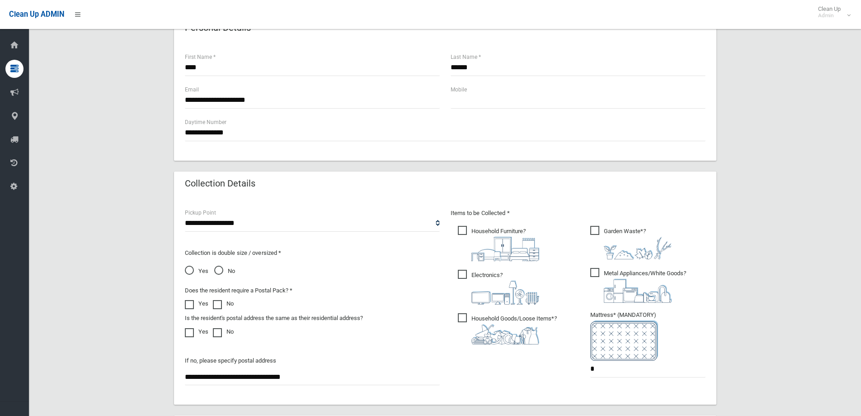
click at [597, 232] on span "Garden Waste* ?" at bounding box center [631, 242] width 81 height 33
click at [595, 271] on span "Metal Appliances/White Goods ?" at bounding box center [639, 285] width 96 height 35
click at [468, 317] on span "Household Goods/Loose Items* ?" at bounding box center [507, 328] width 99 height 31
drag, startPoint x: 461, startPoint y: 277, endPoint x: 464, endPoint y: 248, distance: 29.1
click at [461, 276] on span "Electronics ?" at bounding box center [498, 287] width 81 height 35
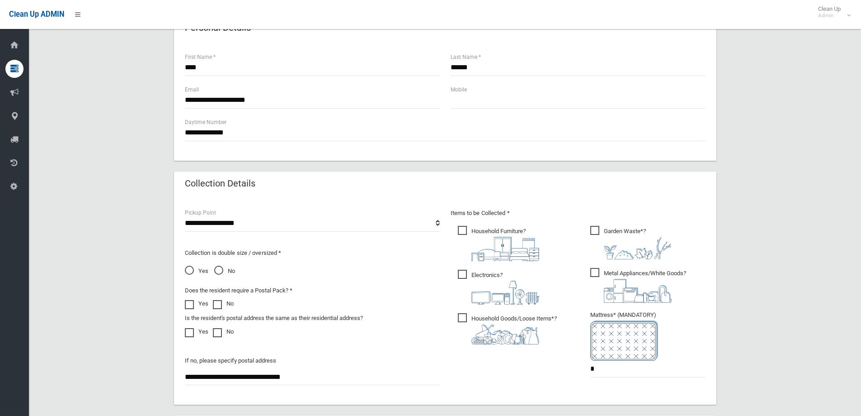
click at [464, 230] on span "Household Furniture ?" at bounding box center [498, 243] width 81 height 35
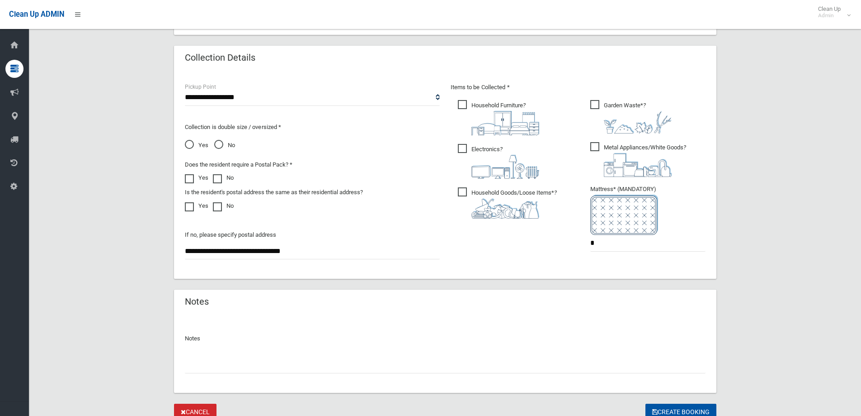
scroll to position [479, 0]
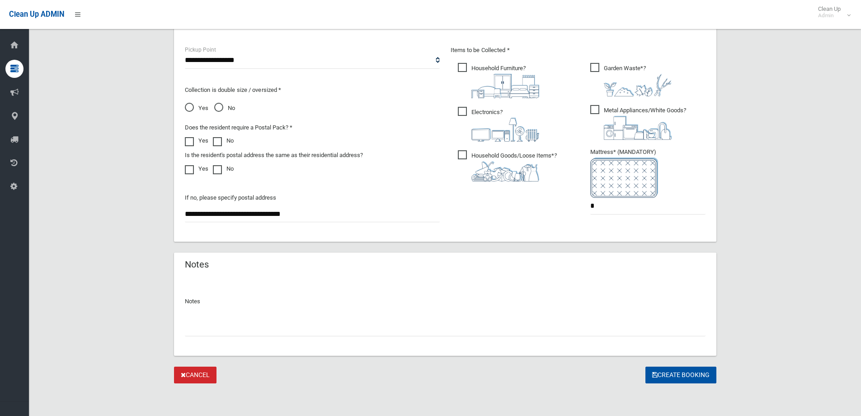
click at [233, 334] on input "text" at bounding box center [445, 327] width 521 height 17
type input "**********"
click at [670, 382] on button "Create Booking" at bounding box center [681, 374] width 71 height 17
click at [667, 373] on div "Create Booking" at bounding box center [681, 374] width 71 height 17
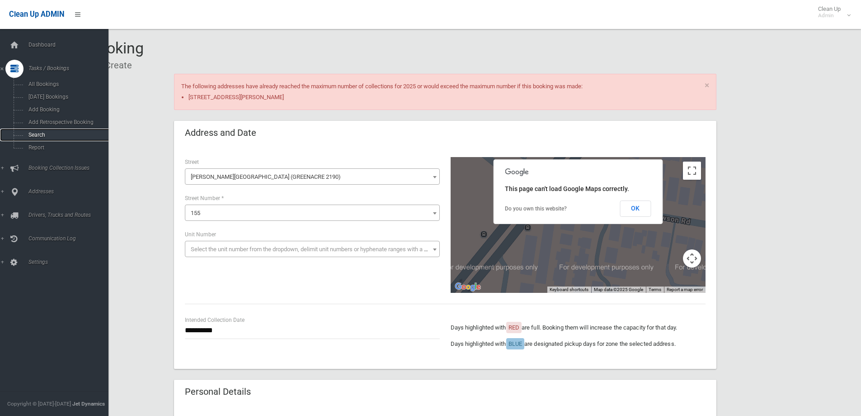
click at [31, 133] on span "Search" at bounding box center [67, 135] width 82 height 6
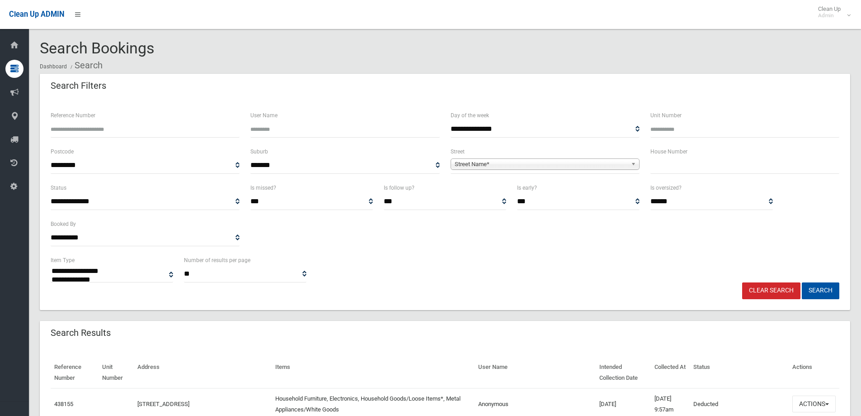
select select
click at [656, 166] on input "text" at bounding box center [745, 165] width 189 height 17
type input "*****"
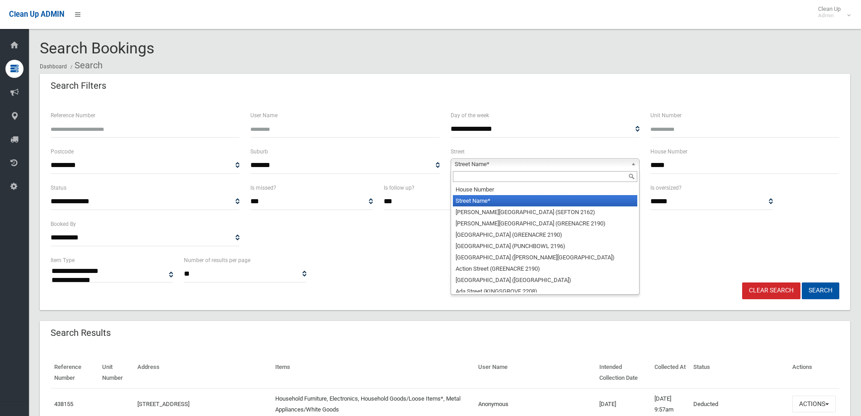
drag, startPoint x: 612, startPoint y: 160, endPoint x: 535, endPoint y: 171, distance: 78.5
click at [612, 160] on span "Street Name*" at bounding box center [541, 164] width 173 height 11
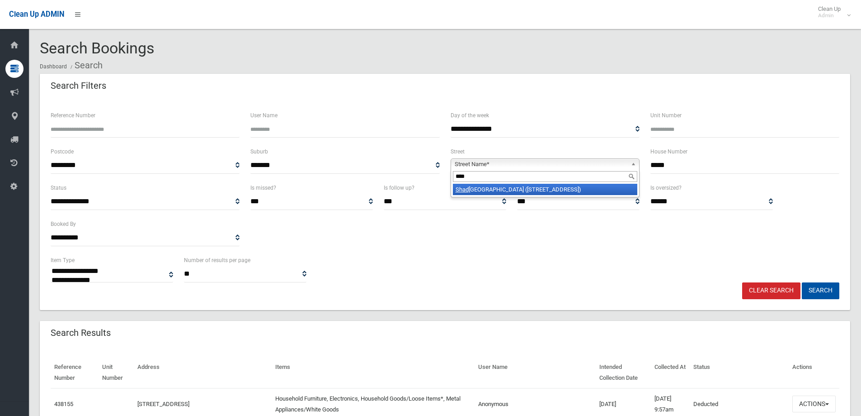
type input "****"
click at [509, 189] on li "Shad forth Street (WILEY PARK 2195)" at bounding box center [545, 189] width 185 height 11
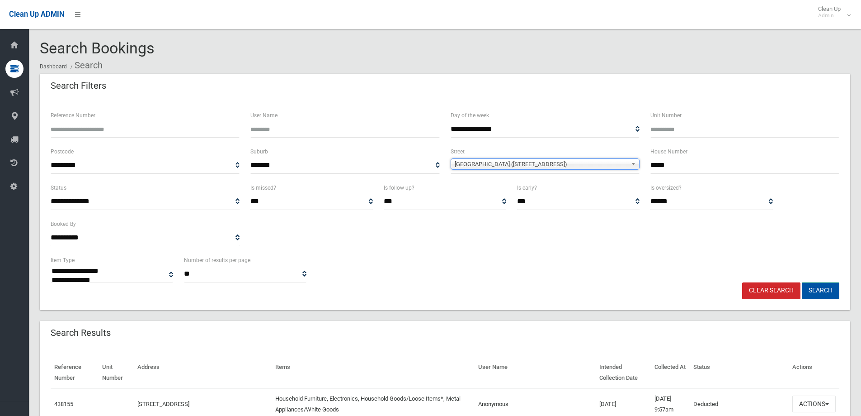
click at [835, 286] on button "Search" at bounding box center [821, 290] width 38 height 17
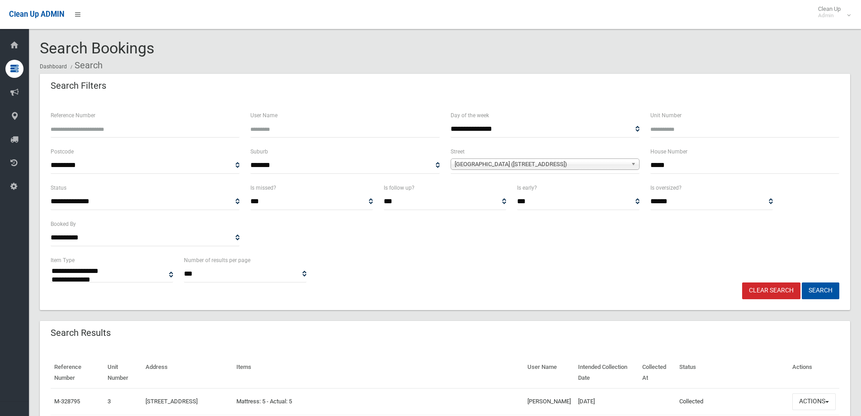
select select
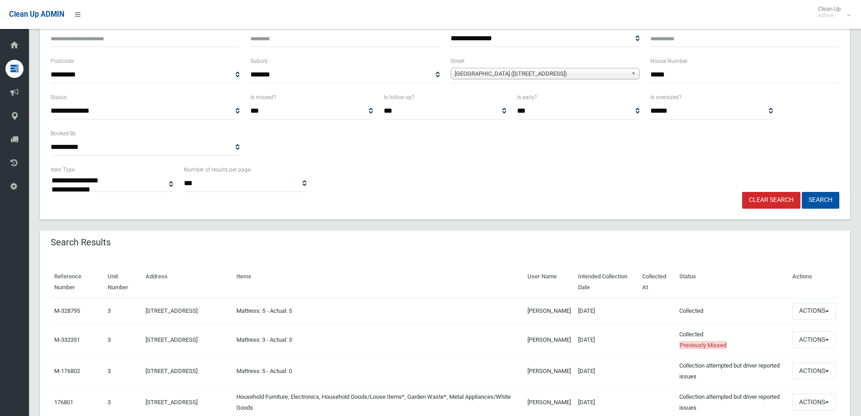
scroll to position [136, 0]
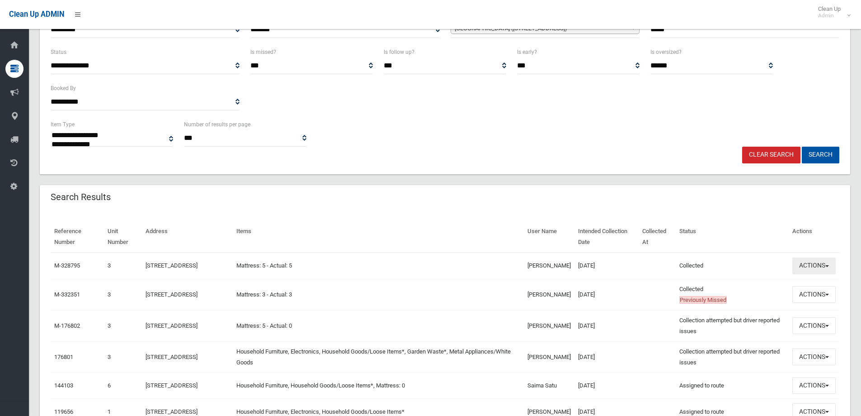
click at [808, 266] on button "Actions" at bounding box center [814, 265] width 43 height 17
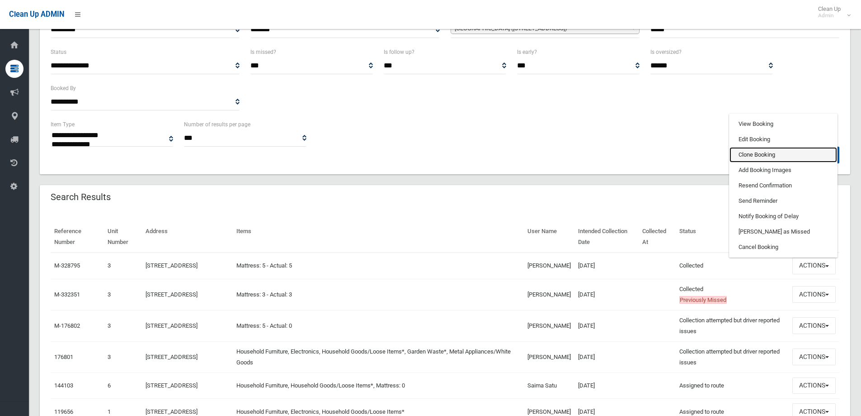
click at [762, 154] on link "Clone Booking" at bounding box center [784, 154] width 108 height 15
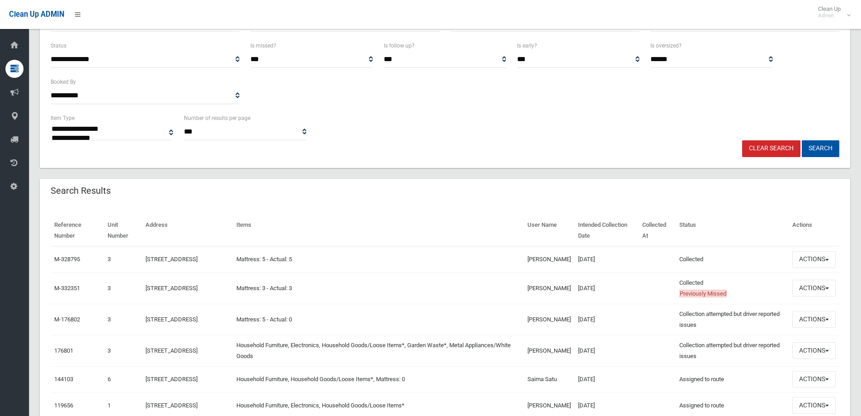
scroll to position [0, 0]
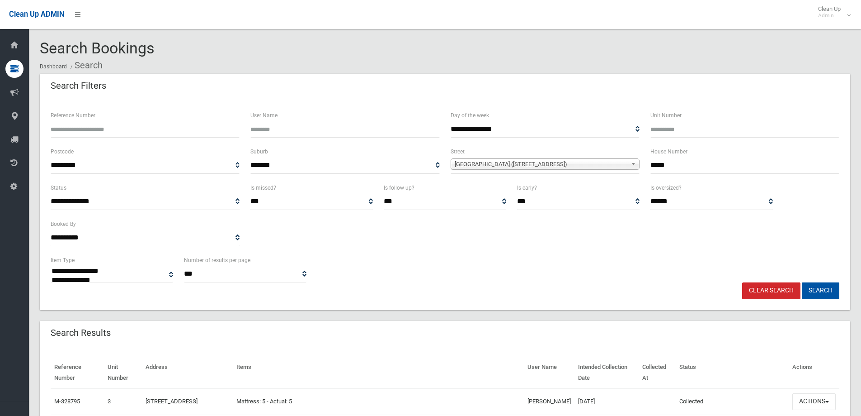
drag, startPoint x: 690, startPoint y: 169, endPoint x: 639, endPoint y: 170, distance: 50.7
click at [639, 170] on div "**********" at bounding box center [445, 164] width 800 height 36
type input "**"
click at [802, 282] on button "Search" at bounding box center [821, 290] width 38 height 17
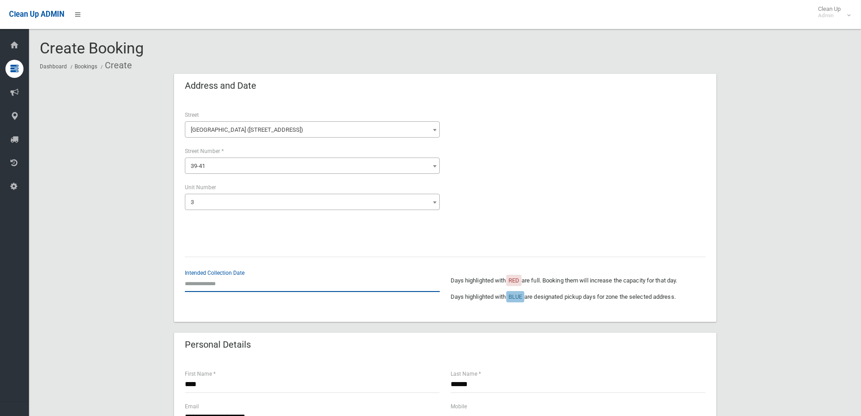
click at [211, 279] on input "text" at bounding box center [312, 283] width 255 height 17
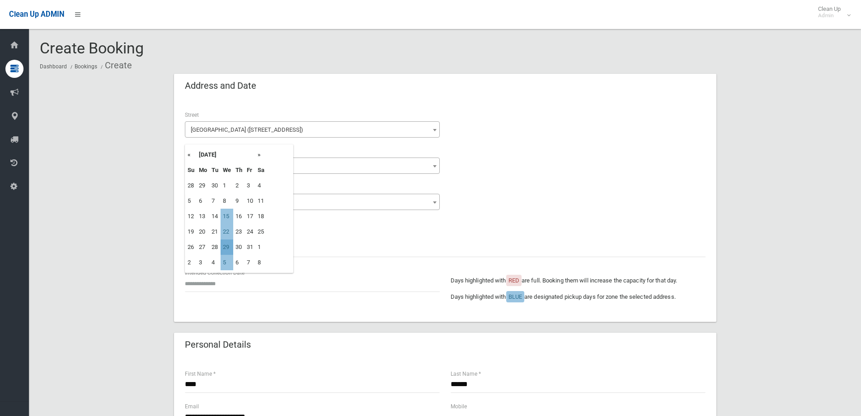
click at [224, 244] on td "29" at bounding box center [227, 246] width 13 height 15
type input "**********"
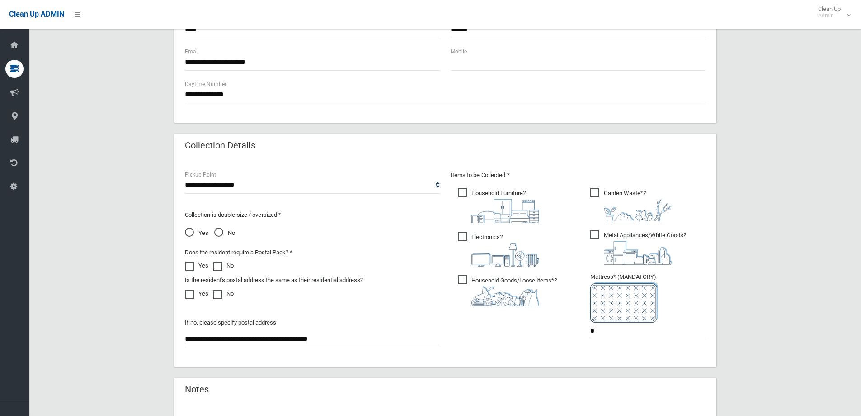
scroll to position [362, 0]
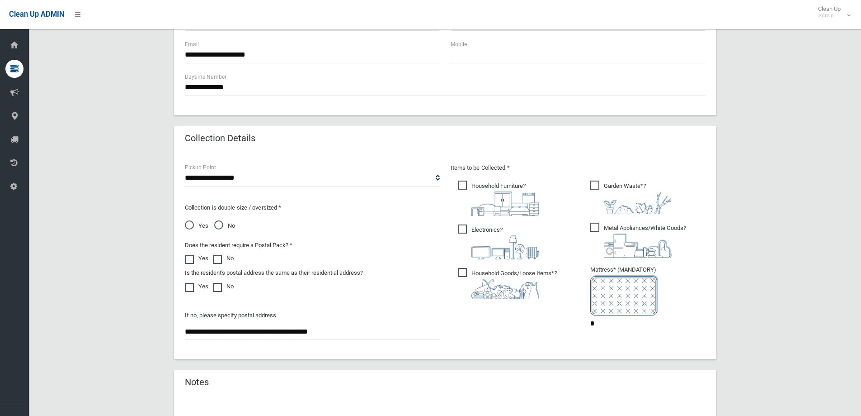
click at [464, 183] on span "Household Furniture ?" at bounding box center [498, 197] width 81 height 35
click at [464, 234] on span "Electronics ?" at bounding box center [498, 241] width 81 height 35
click at [468, 273] on span "Household Goods/Loose Items* ?" at bounding box center [507, 283] width 99 height 31
click at [598, 230] on span "Metal Appliances/White Goods ?" at bounding box center [639, 239] width 96 height 35
click at [595, 182] on span "Garden Waste* ?" at bounding box center [631, 196] width 81 height 33
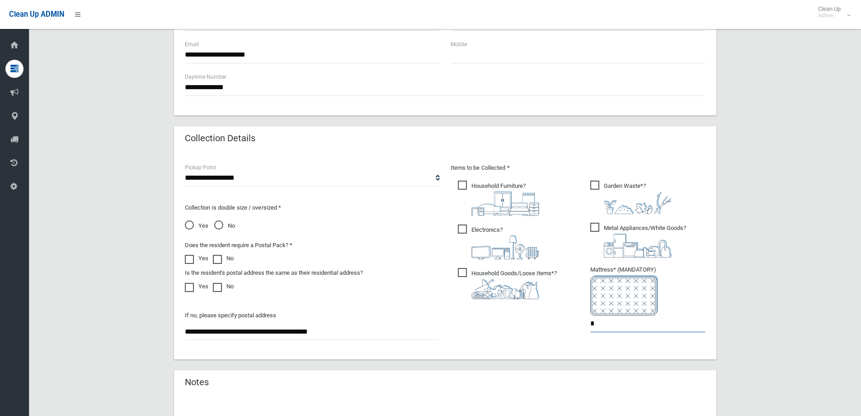
drag, startPoint x: 622, startPoint y: 323, endPoint x: 521, endPoint y: 327, distance: 101.8
click at [524, 327] on div "Items to be Collected * Household Furniture ? *" at bounding box center [578, 253] width 266 height 182
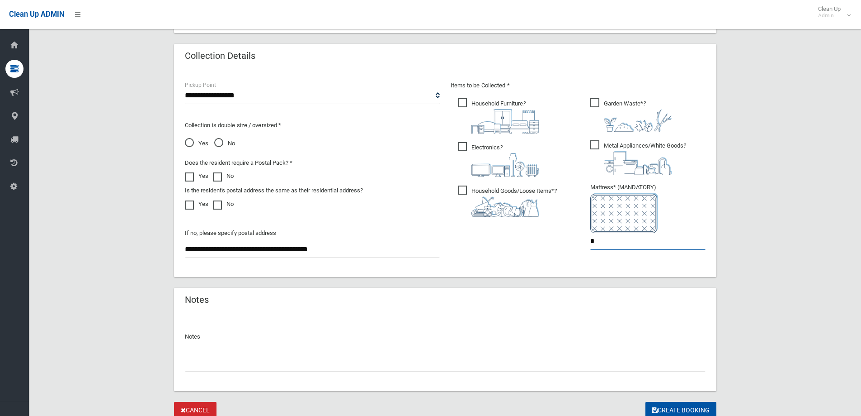
scroll to position [479, 0]
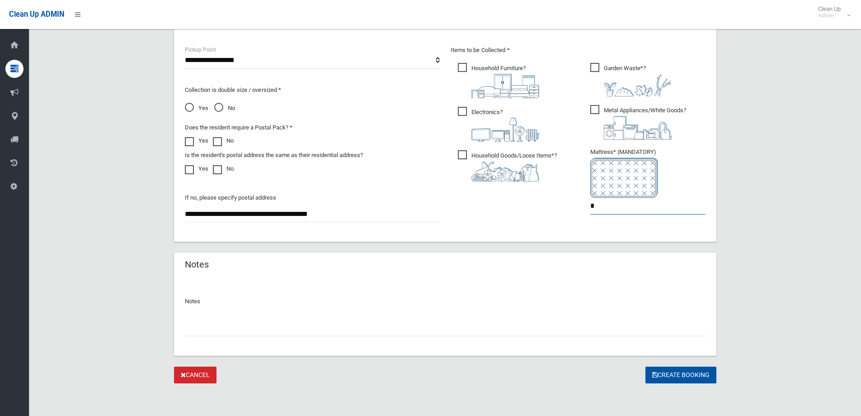
type input "*"
click at [287, 321] on input "text" at bounding box center [445, 327] width 521 height 17
type input "**********"
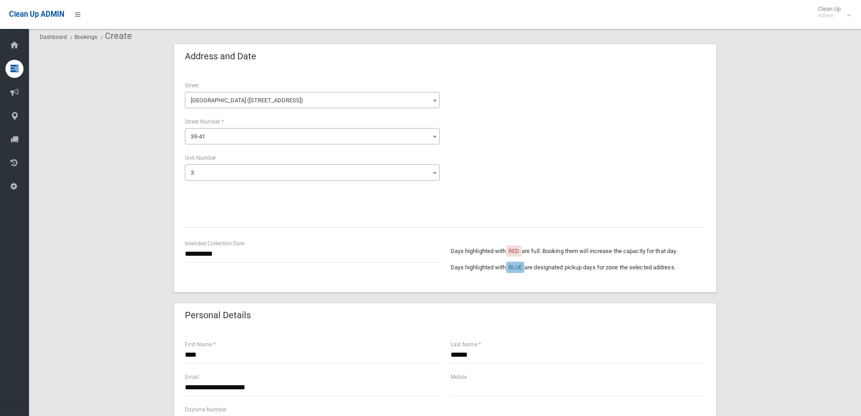
scroll to position [45, 0]
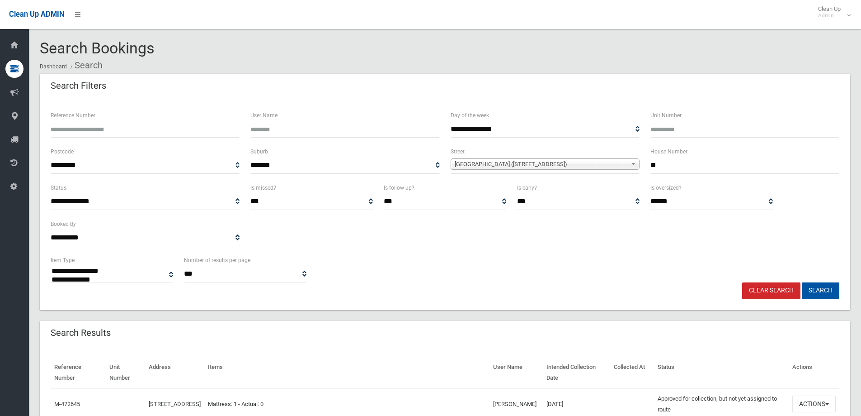
select select
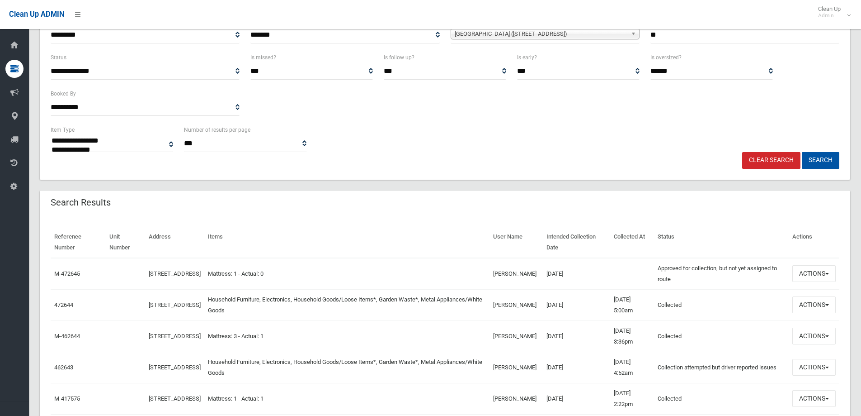
scroll to position [136, 0]
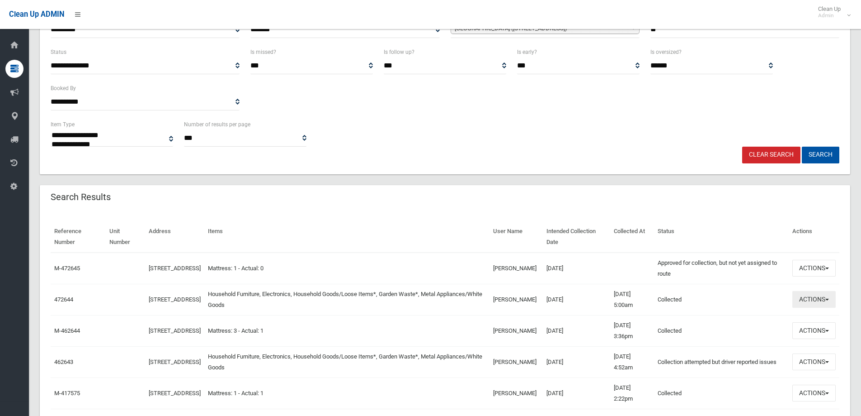
click at [824, 302] on button "Actions" at bounding box center [814, 299] width 43 height 17
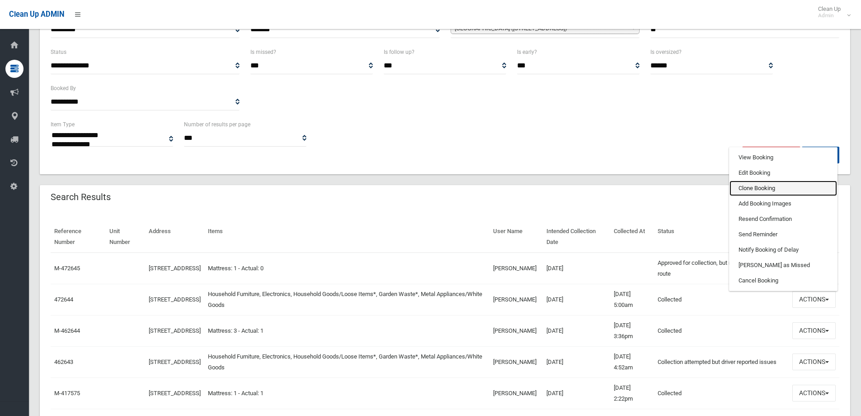
click at [772, 187] on link "Clone Booking" at bounding box center [784, 187] width 108 height 15
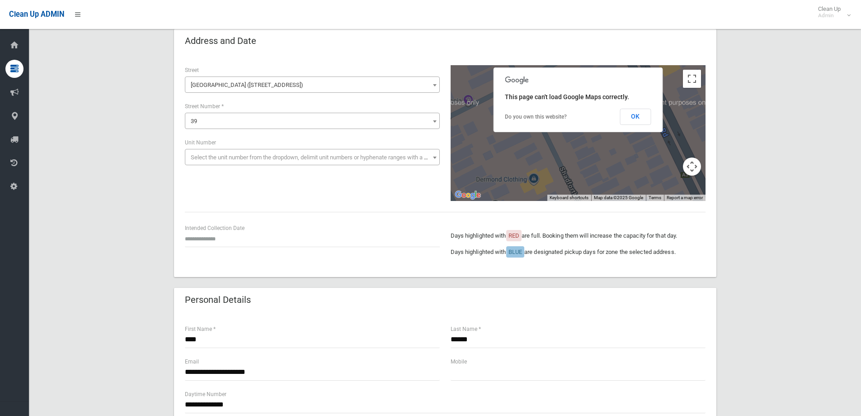
scroll to position [45, 0]
click at [220, 232] on input "text" at bounding box center [312, 238] width 255 height 17
click at [226, 199] on td "29" at bounding box center [227, 201] width 13 height 15
type input "**********"
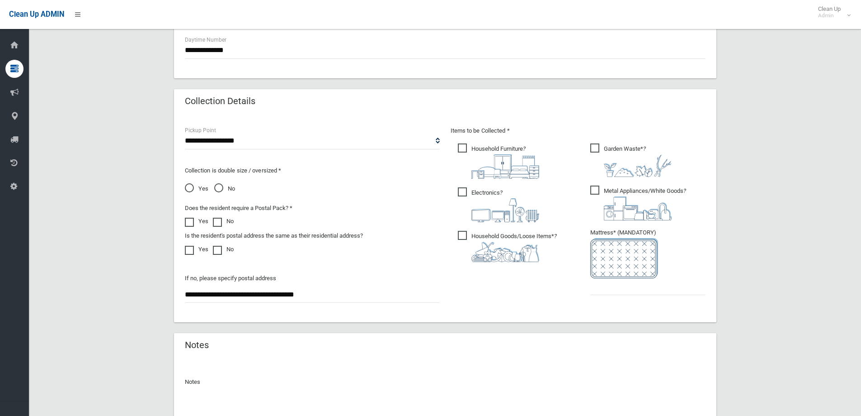
scroll to position [407, 0]
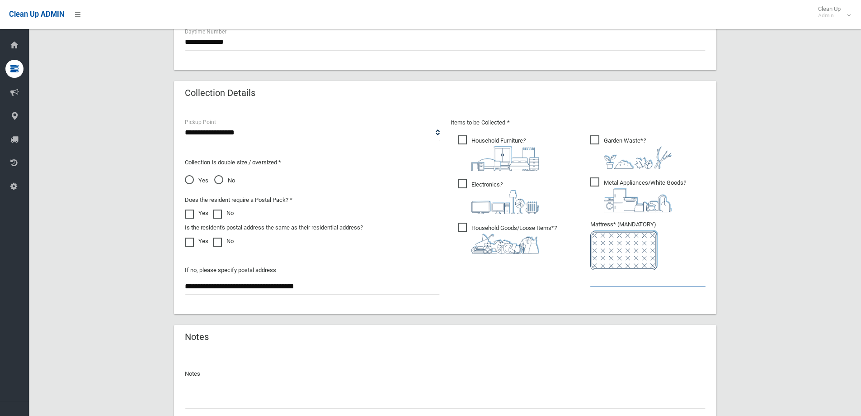
click at [608, 276] on input "text" at bounding box center [648, 278] width 115 height 17
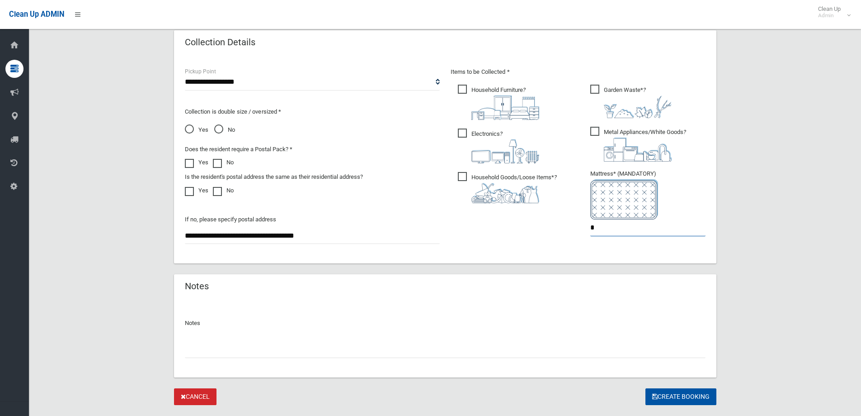
scroll to position [479, 0]
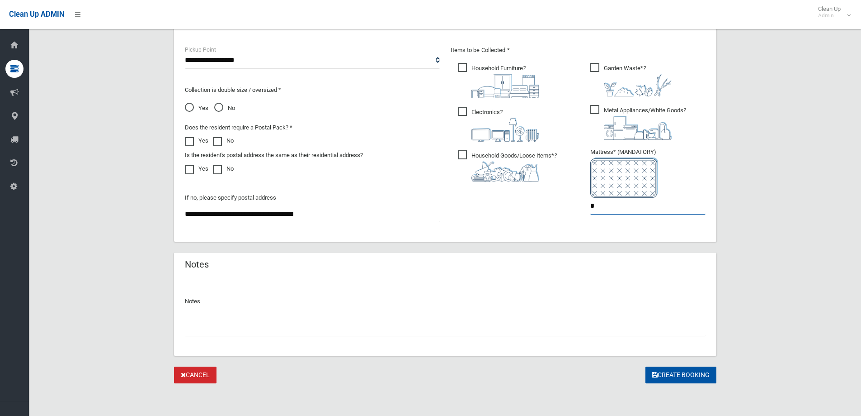
type input "*"
click at [217, 320] on input "text" at bounding box center [445, 327] width 521 height 17
type input "**********"
click at [671, 372] on button "Create Booking" at bounding box center [681, 374] width 71 height 17
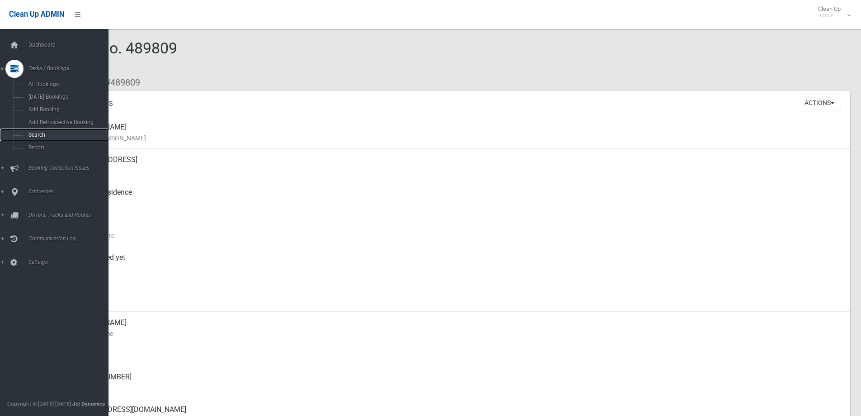
click at [49, 136] on span "Search" at bounding box center [67, 135] width 82 height 6
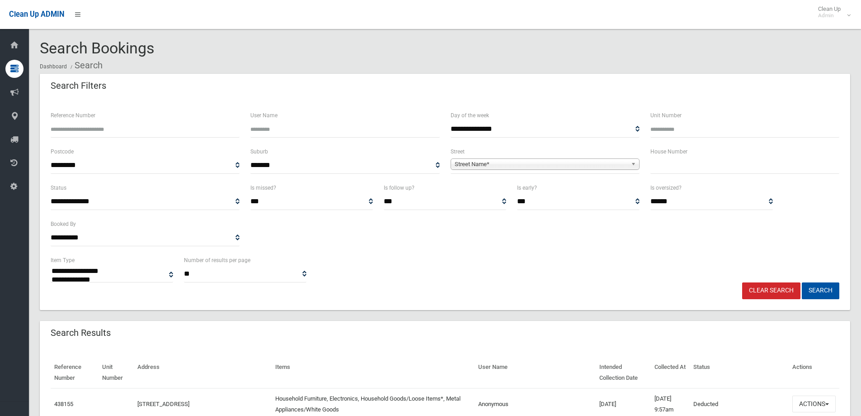
select select
click at [658, 166] on input "text" at bounding box center [745, 165] width 189 height 17
type input "**"
click at [609, 163] on span "Street Name*" at bounding box center [541, 164] width 173 height 11
type input "*****"
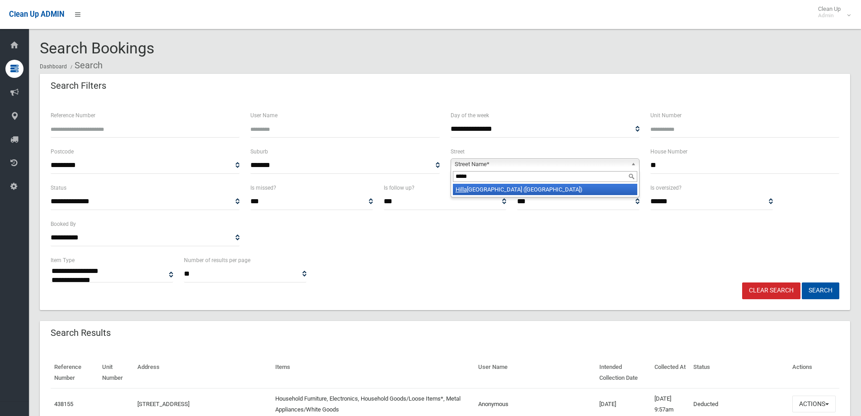
click at [554, 188] on li "Hilla rd Street (WILEY PARK 2195)" at bounding box center [545, 189] width 185 height 11
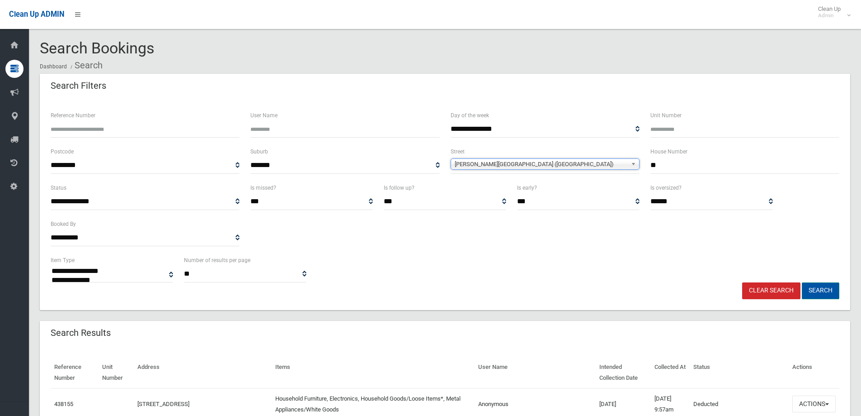
click at [831, 293] on button "Search" at bounding box center [821, 290] width 38 height 17
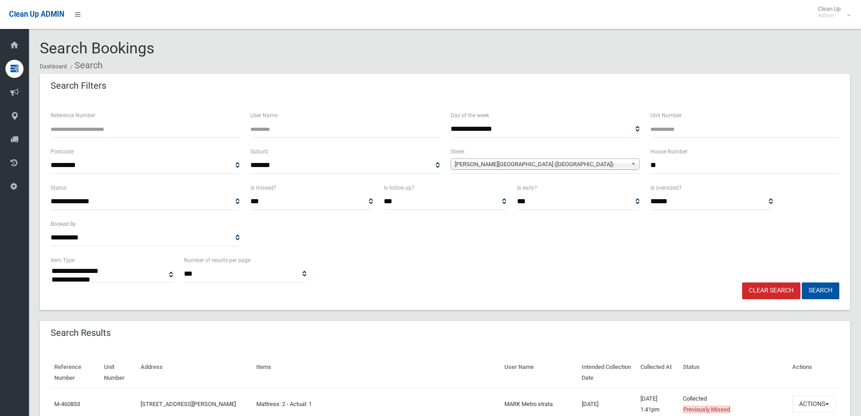
select select
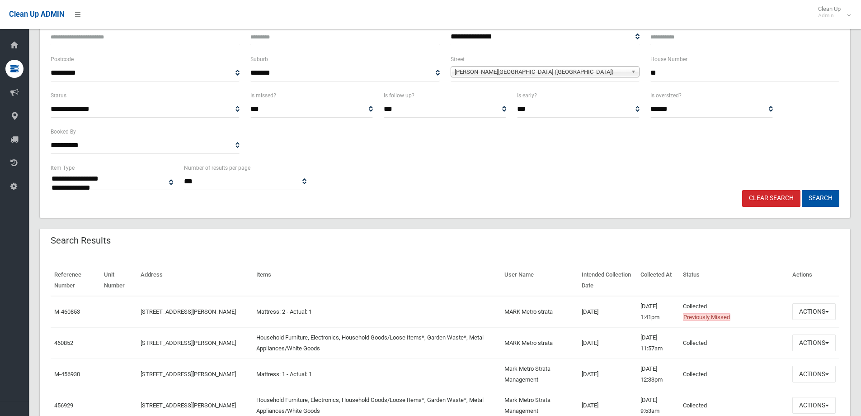
scroll to position [136, 0]
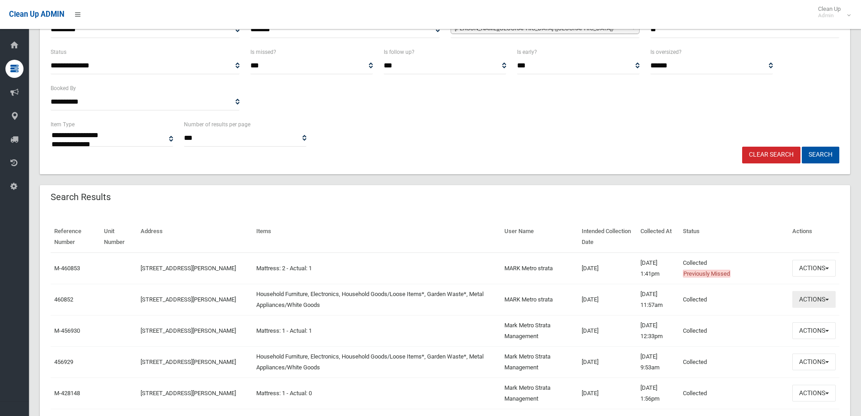
click at [826, 295] on button "Actions" at bounding box center [814, 299] width 43 height 17
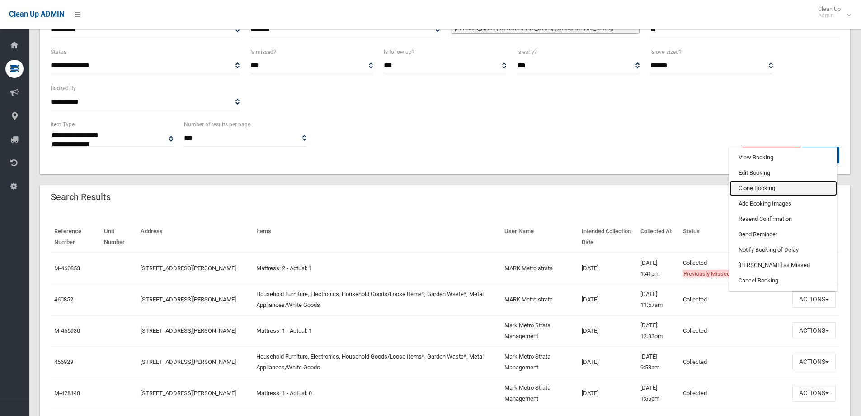
click at [757, 191] on link "Clone Booking" at bounding box center [784, 187] width 108 height 15
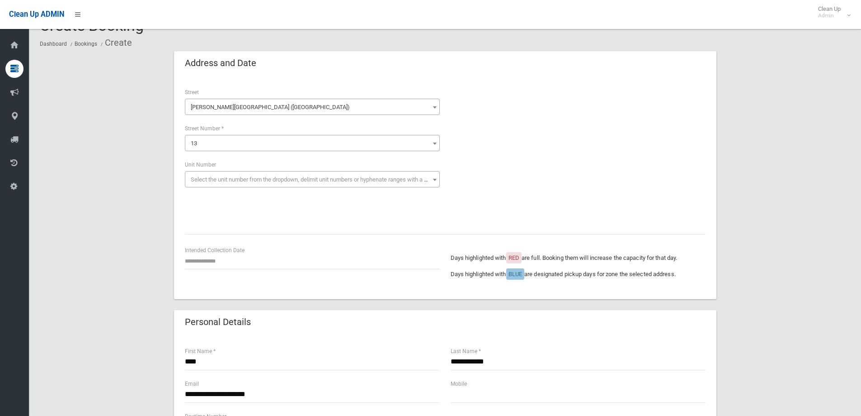
scroll to position [45, 0]
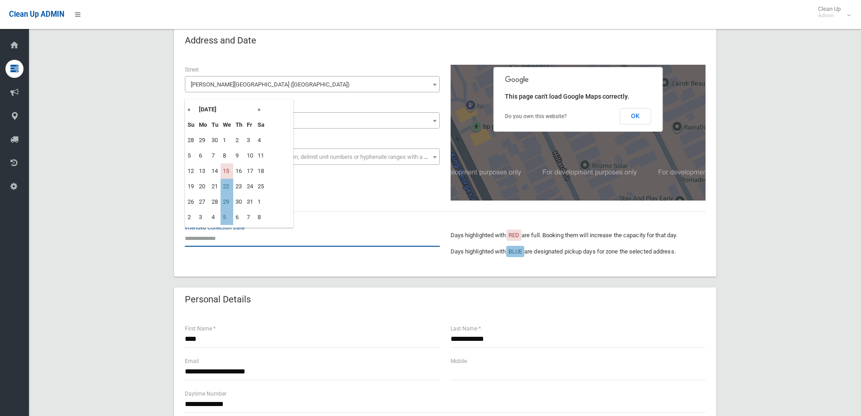
click at [211, 238] on input "text" at bounding box center [312, 238] width 255 height 17
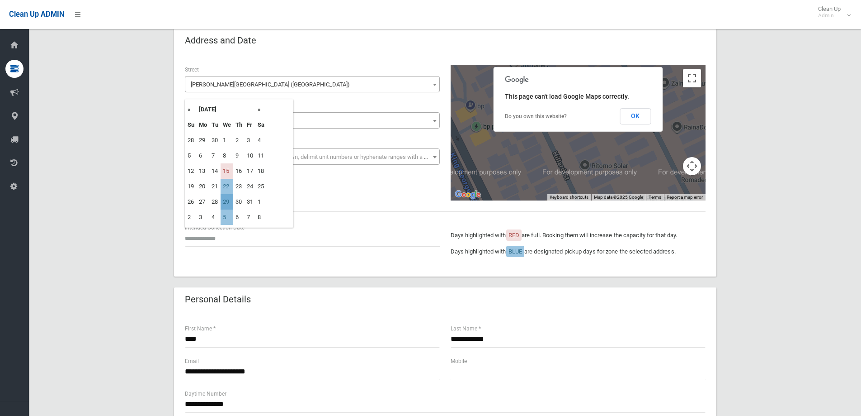
click at [226, 200] on td "29" at bounding box center [227, 201] width 13 height 15
type input "**********"
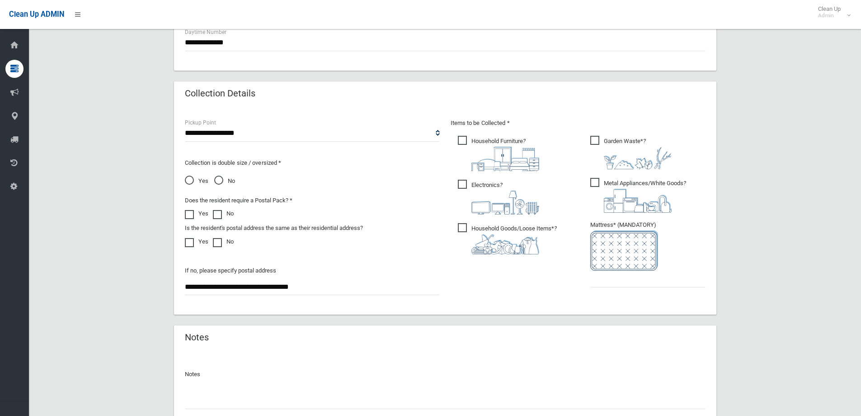
scroll to position [407, 0]
click at [611, 282] on input "text" at bounding box center [648, 278] width 115 height 17
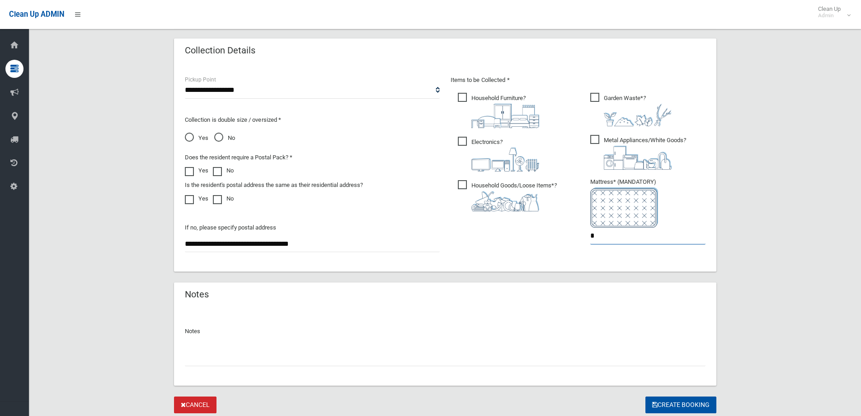
scroll to position [479, 0]
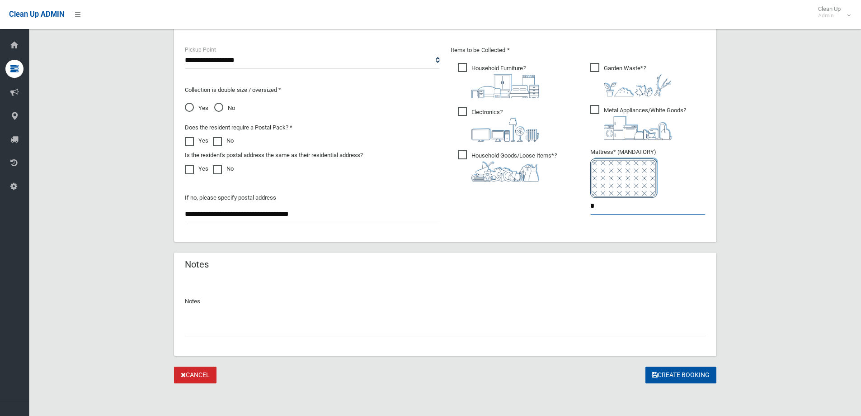
type input "*"
drag, startPoint x: 251, startPoint y: 323, endPoint x: 242, endPoint y: 319, distance: 9.7
click at [249, 322] on input "text" at bounding box center [445, 327] width 521 height 17
type input "**********"
click at [680, 373] on button "Create Booking" at bounding box center [681, 374] width 71 height 17
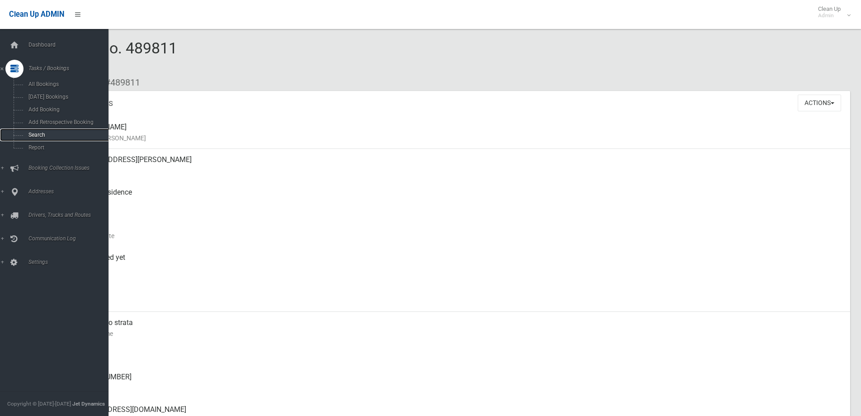
click at [43, 137] on span "Search" at bounding box center [67, 135] width 82 height 6
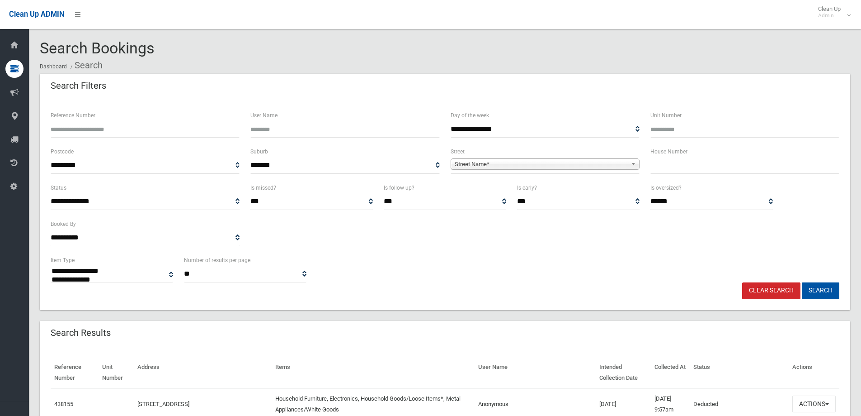
select select
click at [713, 169] on input "text" at bounding box center [745, 165] width 189 height 17
type input "*"
click at [622, 161] on span "Street Name*" at bounding box center [541, 164] width 173 height 11
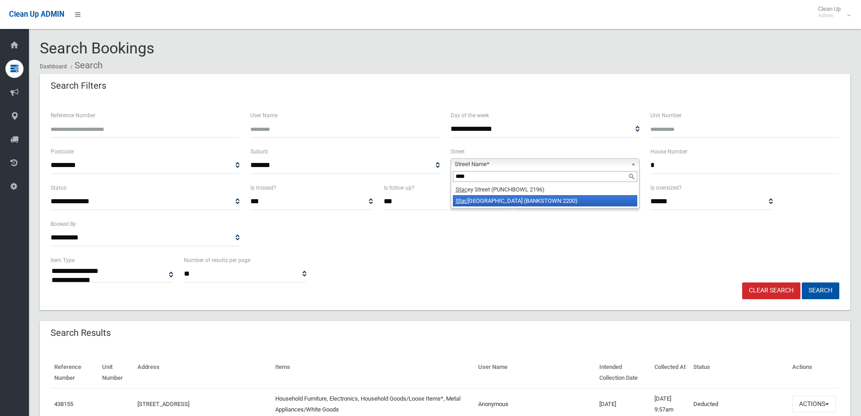
type input "****"
click at [558, 201] on li "Stac ey Street (BANKSTOWN 2200)" at bounding box center [545, 200] width 185 height 11
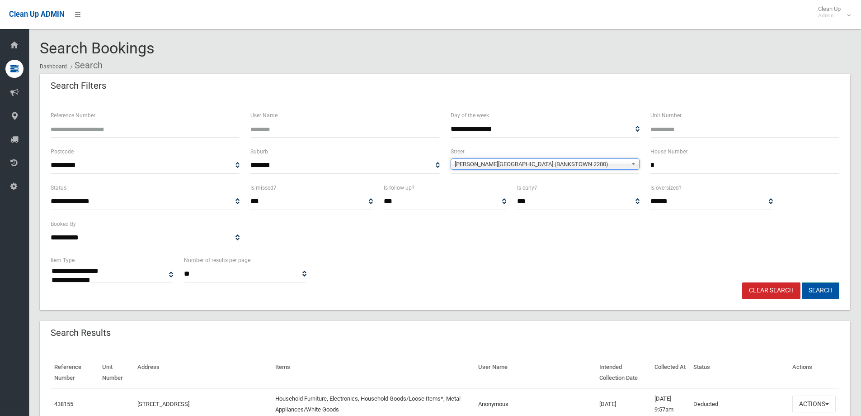
click at [824, 289] on button "Search" at bounding box center [821, 290] width 38 height 17
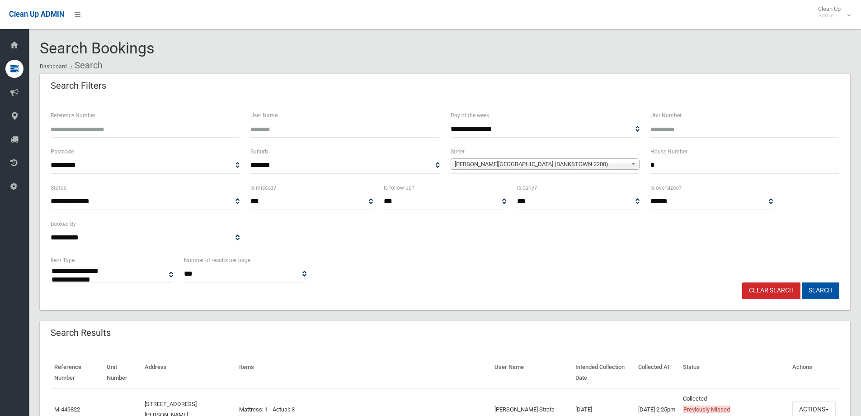
select select
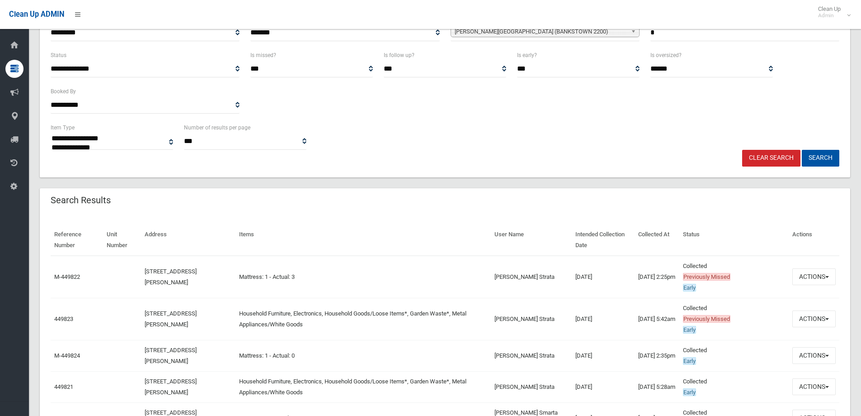
scroll to position [181, 0]
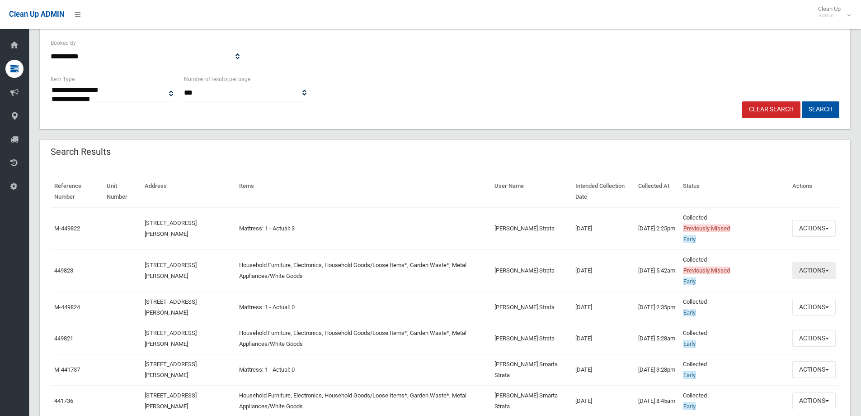
click at [814, 270] on button "Actions" at bounding box center [814, 270] width 43 height 17
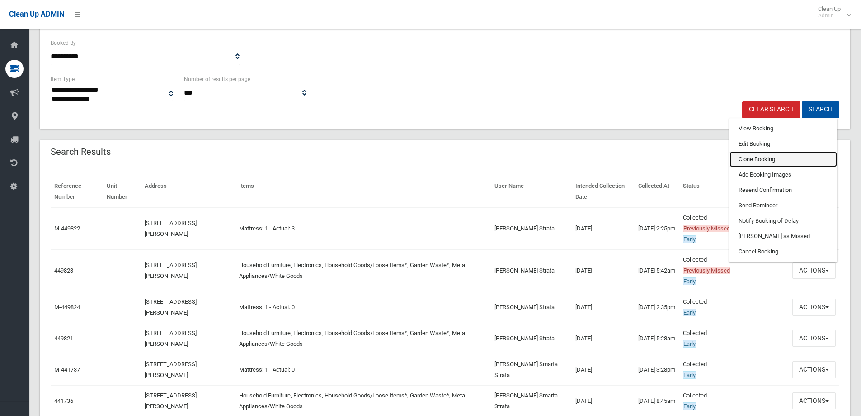
click at [755, 161] on link "Clone Booking" at bounding box center [784, 158] width 108 height 15
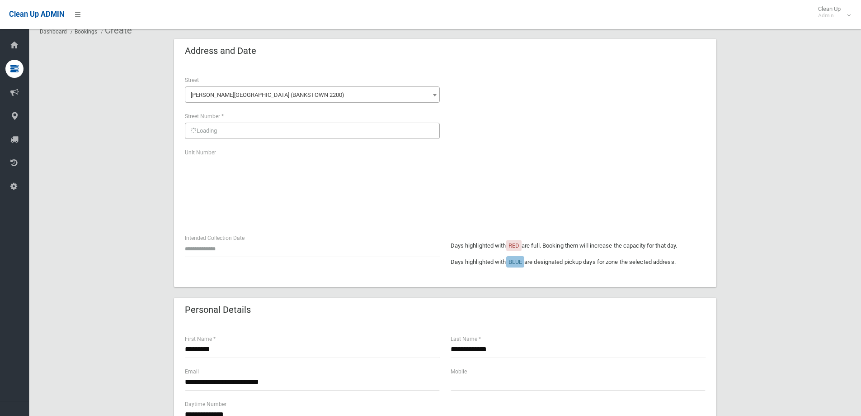
scroll to position [45, 0]
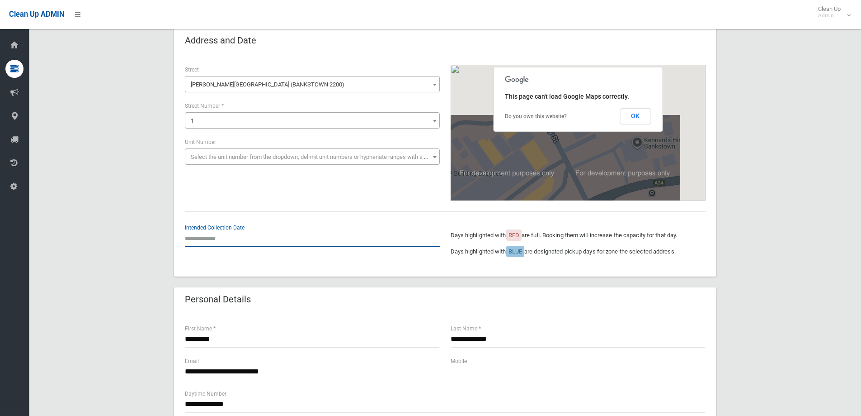
click at [209, 235] on input "text" at bounding box center [312, 238] width 255 height 17
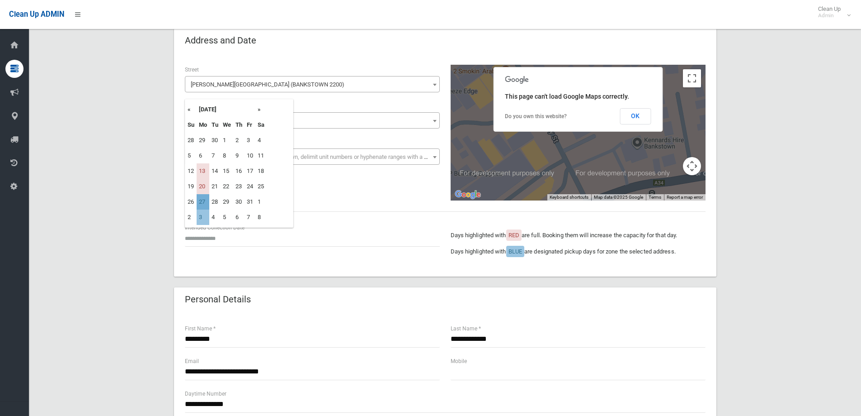
click at [208, 200] on td "27" at bounding box center [203, 201] width 13 height 15
type input "**********"
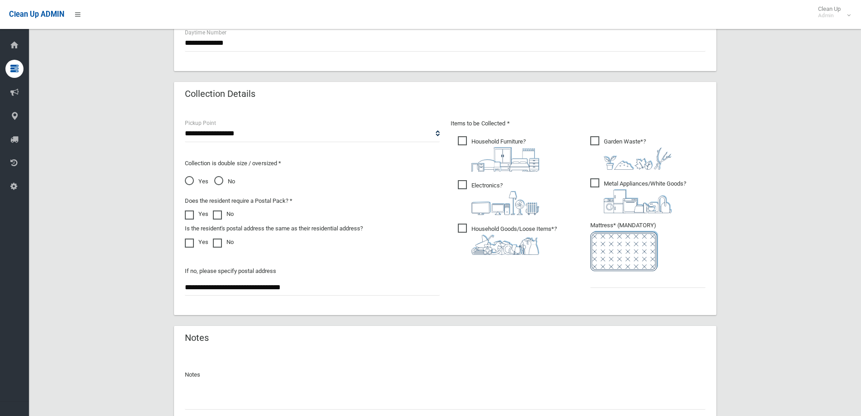
scroll to position [407, 0]
click at [622, 280] on input "text" at bounding box center [648, 278] width 115 height 17
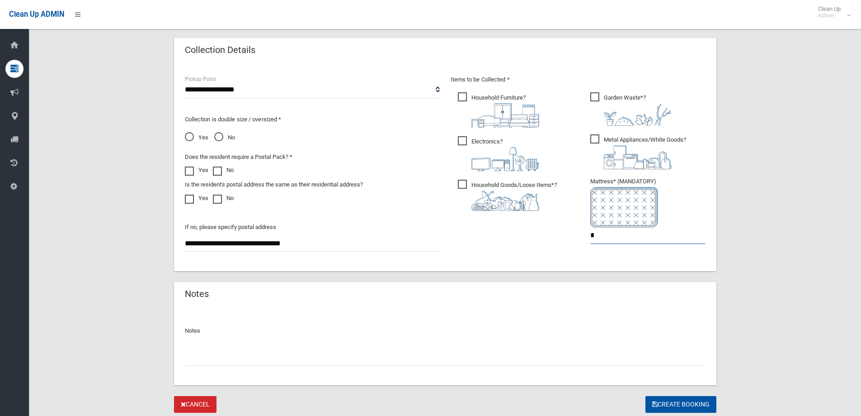
scroll to position [479, 0]
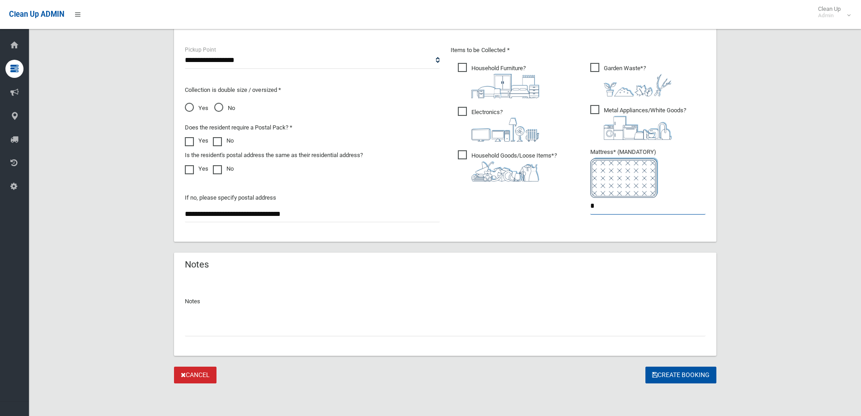
type input "*"
click at [231, 334] on input "text" at bounding box center [445, 327] width 521 height 17
type input "**********"
click at [679, 376] on button "Create Booking" at bounding box center [681, 374] width 71 height 17
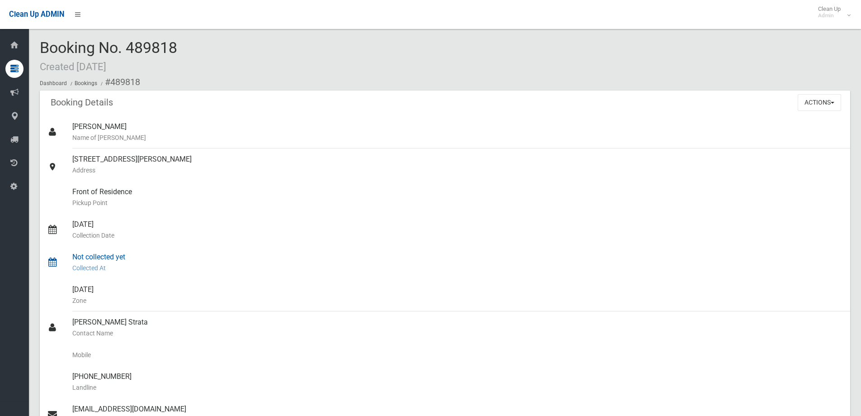
scroll to position [45, 0]
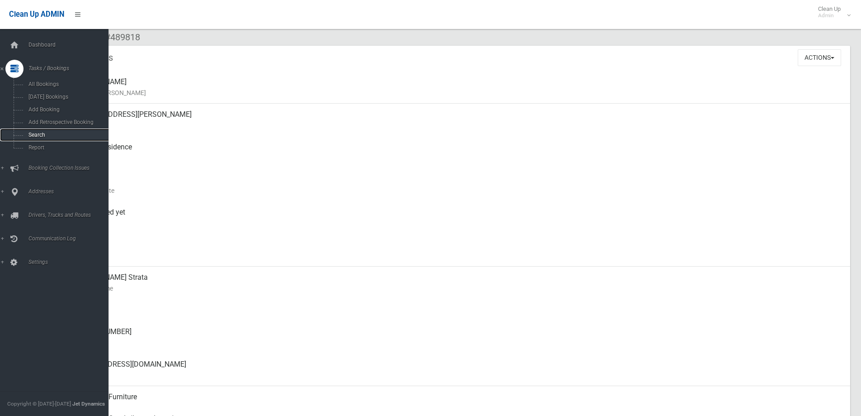
click at [57, 135] on span "Search" at bounding box center [67, 135] width 82 height 6
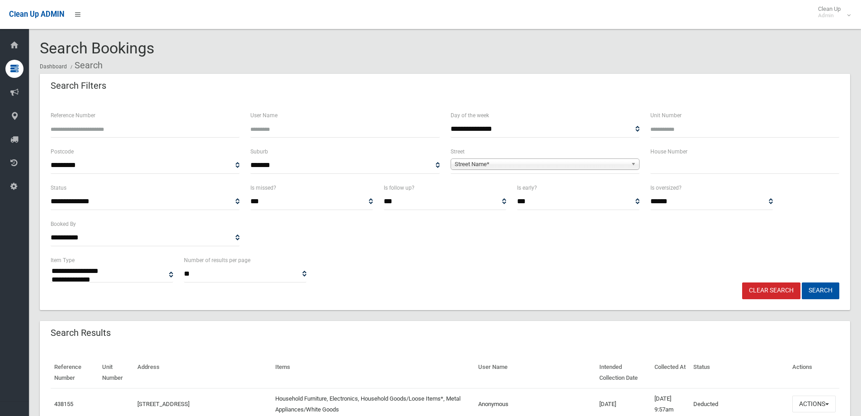
select select
click at [662, 157] on input "text" at bounding box center [745, 165] width 189 height 17
type input "*"
click at [632, 163] on b at bounding box center [635, 164] width 8 height 10
type input "****"
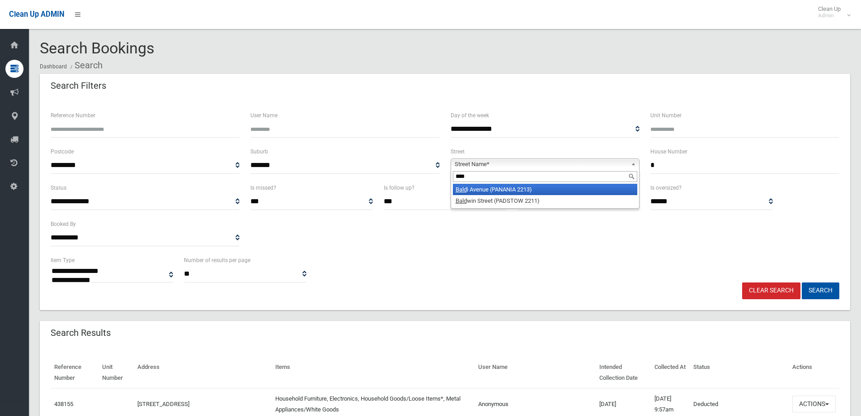
click at [518, 186] on li "Bald i Avenue (PANANIA 2213)" at bounding box center [545, 189] width 185 height 11
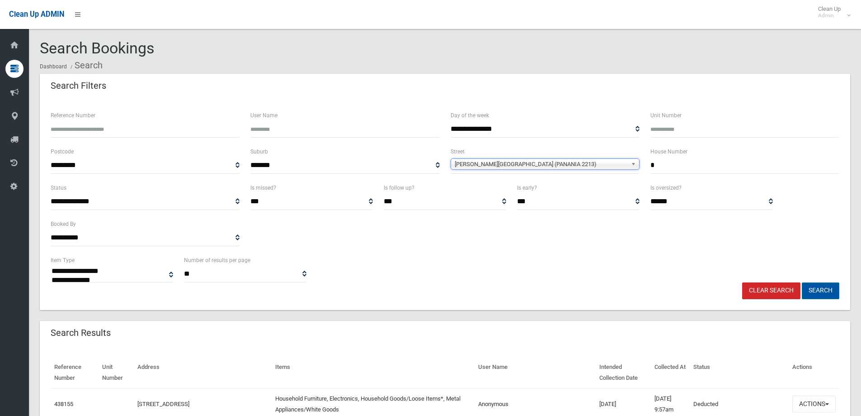
click at [839, 286] on button "Search" at bounding box center [821, 290] width 38 height 17
click at [836, 288] on button "Search" at bounding box center [821, 290] width 38 height 17
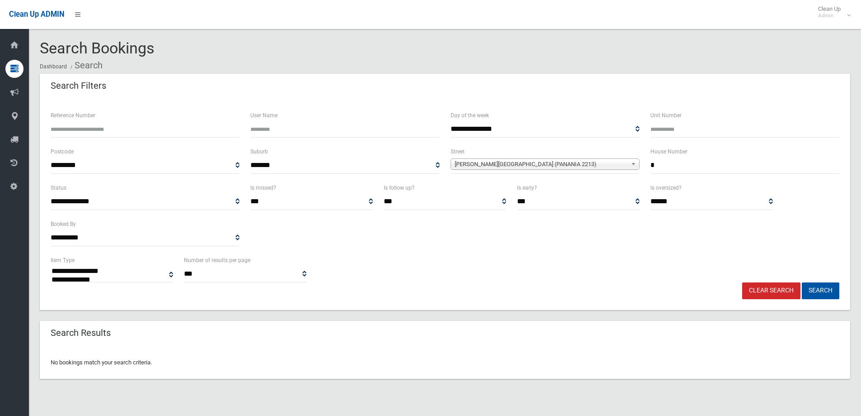
select select
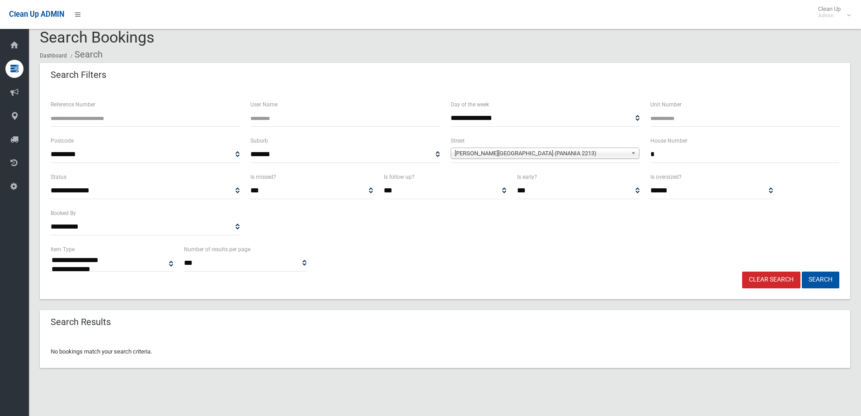
click at [523, 251] on div "**********" at bounding box center [445, 258] width 800 height 28
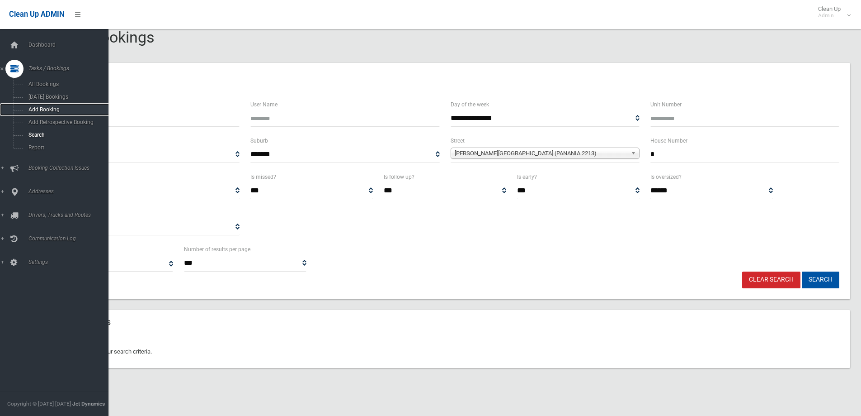
click at [36, 107] on span "Add Booking" at bounding box center [67, 109] width 82 height 6
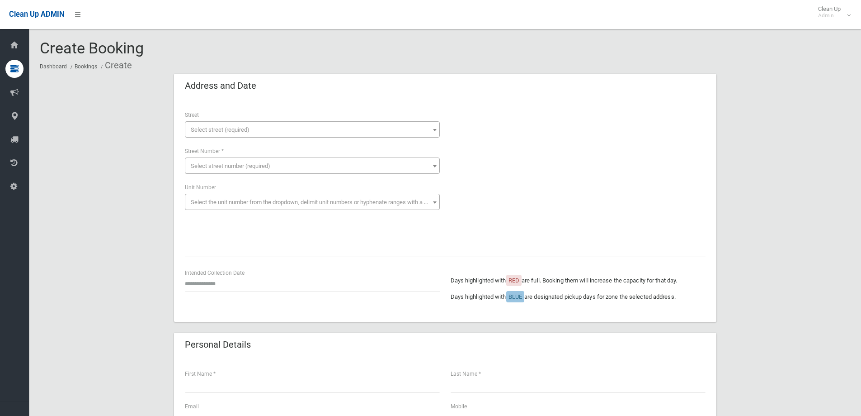
click at [213, 127] on span "Select street (required)" at bounding box center [220, 129] width 59 height 7
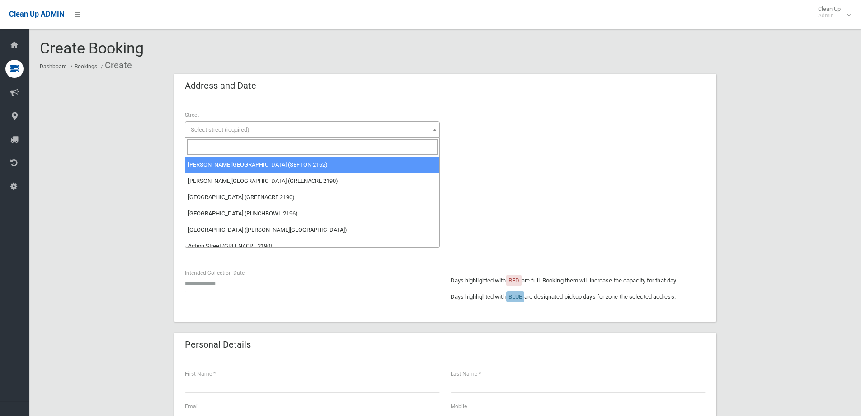
click at [242, 151] on input "search" at bounding box center [312, 146] width 251 height 15
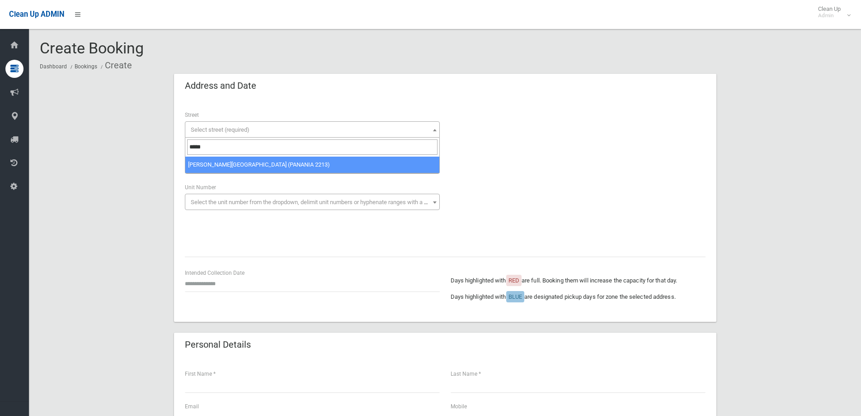
type input "*****"
select select "****"
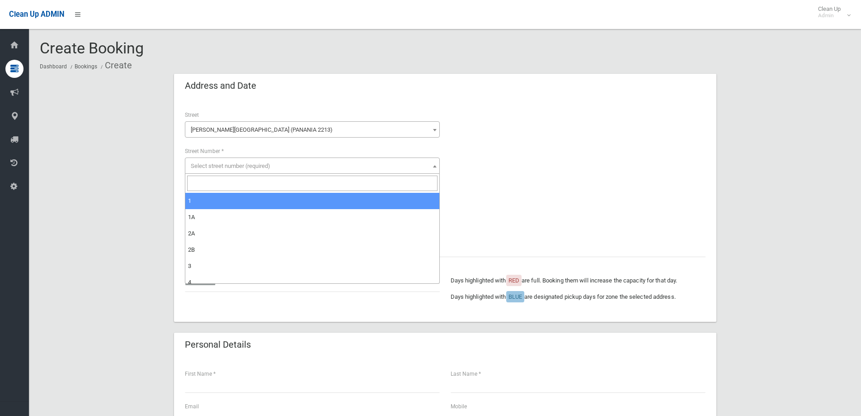
click at [218, 167] on span "Select street number (required)" at bounding box center [231, 165] width 80 height 7
click at [212, 181] on input "search" at bounding box center [312, 182] width 251 height 15
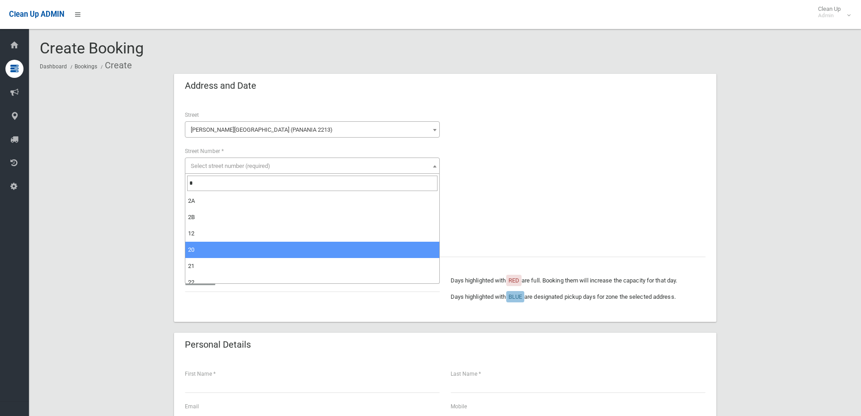
type input "*"
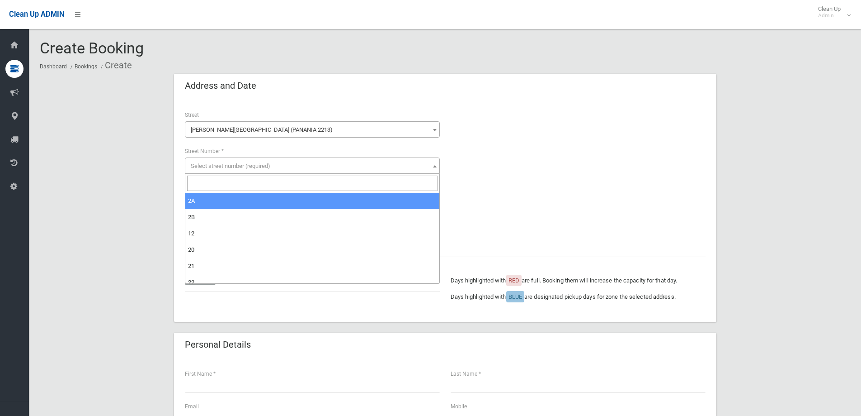
click at [573, 198] on div at bounding box center [578, 178] width 255 height 136
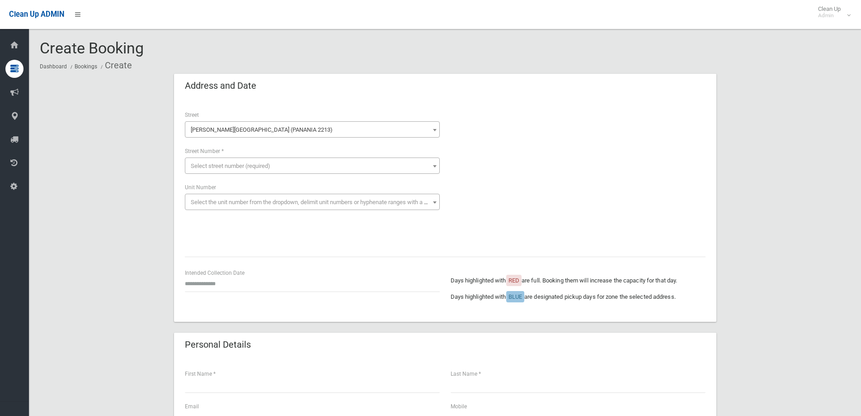
click at [251, 166] on span "Select street number (required)" at bounding box center [231, 165] width 80 height 7
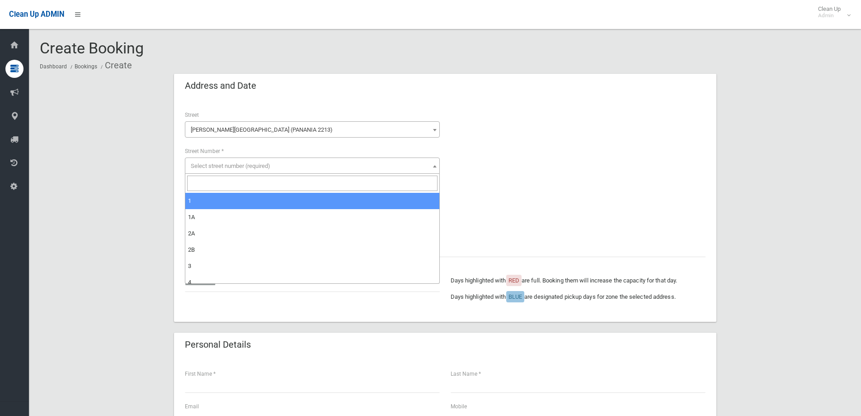
click at [241, 185] on input "search" at bounding box center [312, 182] width 251 height 15
type input "*"
select select "**"
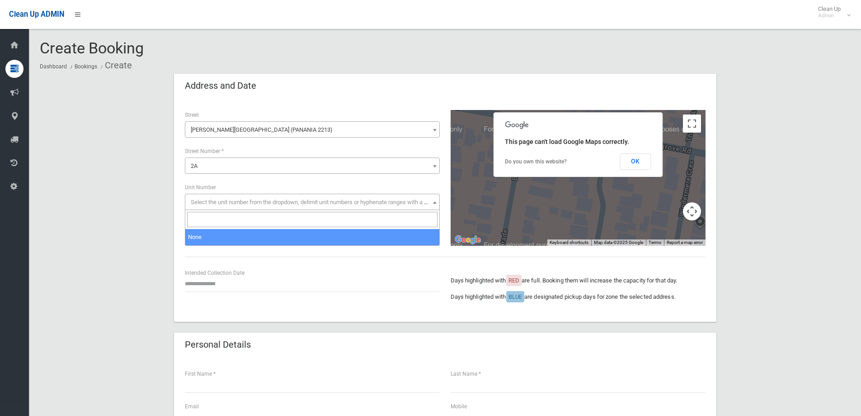
click at [275, 204] on span "Select the unit number from the dropdown, delimit unit numbers or hyphenate ran…" at bounding box center [317, 202] width 253 height 7
click at [274, 184] on div "**********" at bounding box center [312, 196] width 255 height 28
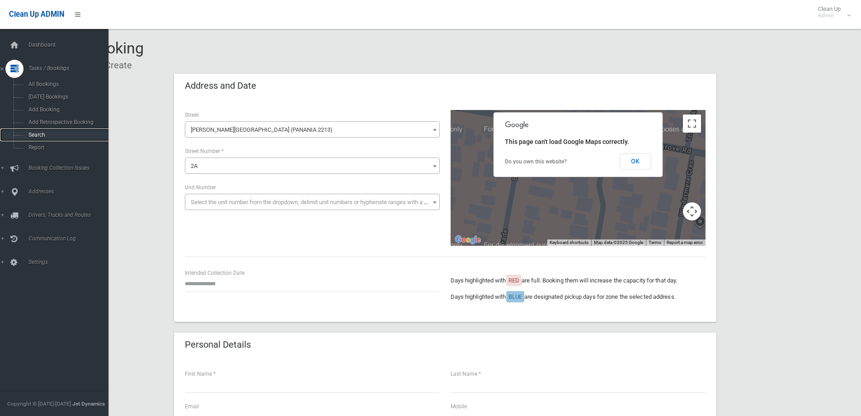
click at [39, 135] on span "Search" at bounding box center [67, 135] width 82 height 6
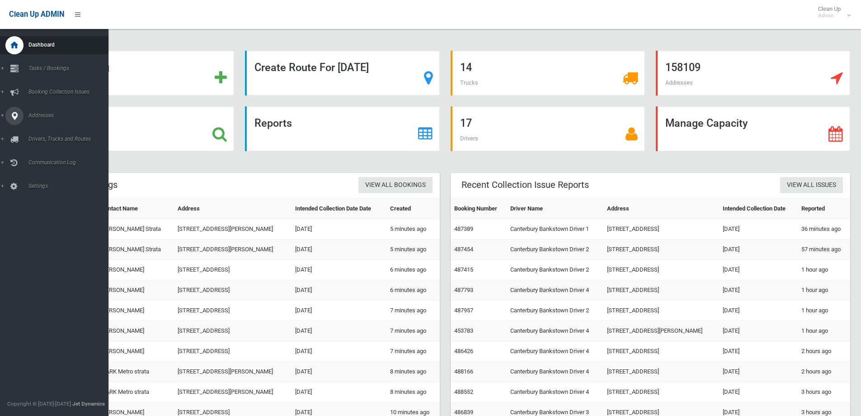
click at [3, 116] on link "Addresses" at bounding box center [57, 116] width 115 height 18
click at [34, 128] on link "All Addresses" at bounding box center [57, 131] width 115 height 13
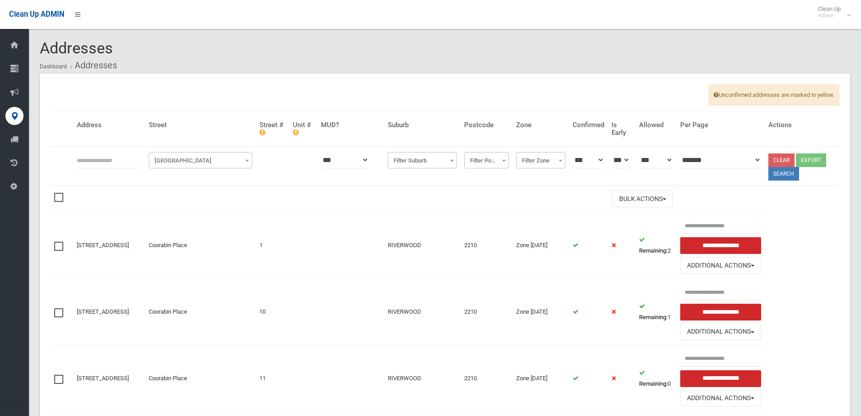
click at [191, 160] on span "Filter Street" at bounding box center [200, 160] width 99 height 13
click at [125, 163] on input "text" at bounding box center [109, 159] width 65 height 17
click at [196, 164] on span "Filter Street" at bounding box center [200, 160] width 99 height 13
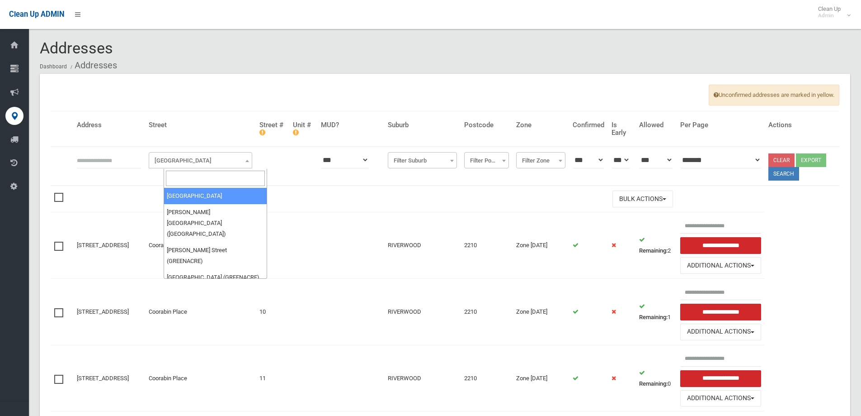
click at [189, 177] on input "search" at bounding box center [215, 177] width 99 height 15
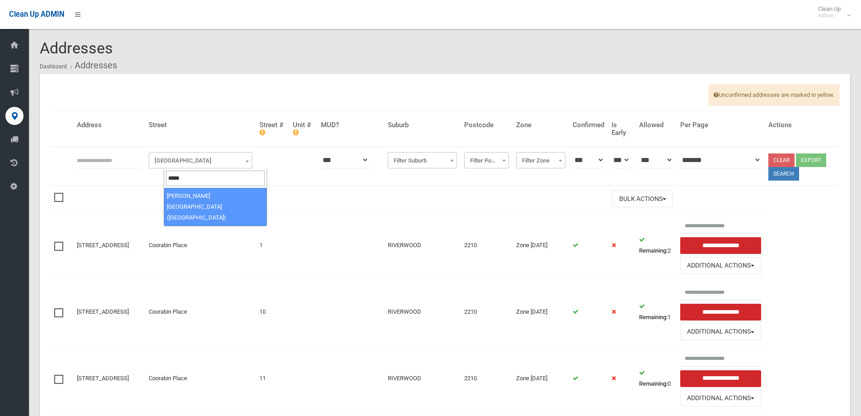
type input "*****"
select select "****"
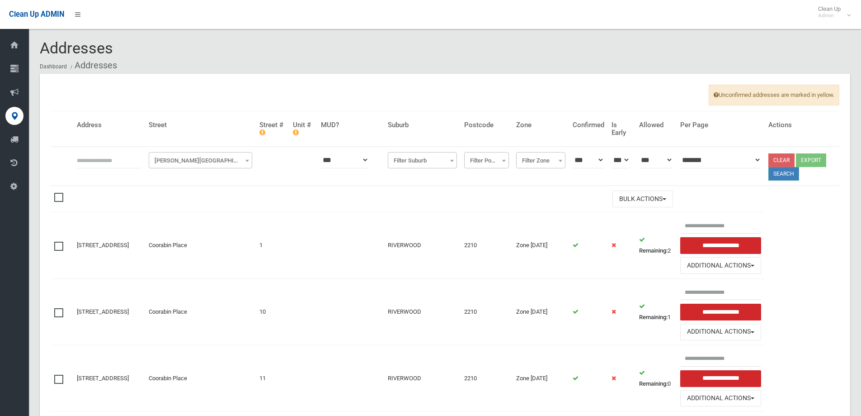
click at [776, 177] on button "Search" at bounding box center [784, 174] width 31 height 14
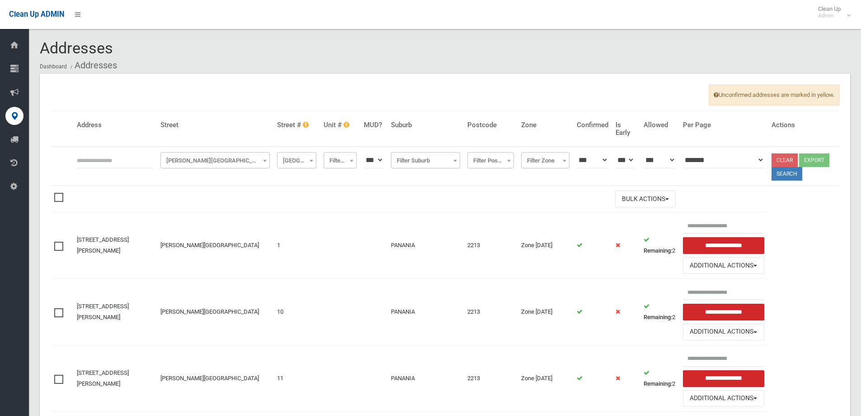
click at [296, 172] on th "**********" at bounding box center [297, 166] width 47 height 39
click at [294, 168] on span "[GEOGRAPHIC_DATA] #" at bounding box center [296, 160] width 39 height 16
click at [283, 180] on input "search" at bounding box center [292, 177] width 35 height 15
type input "*"
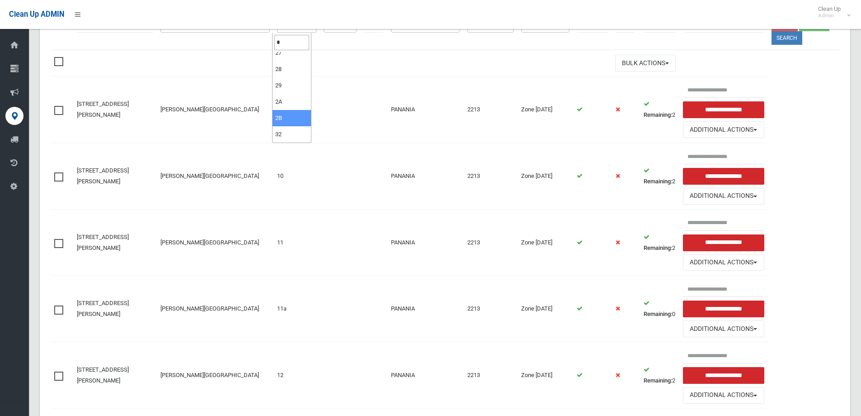
scroll to position [90, 0]
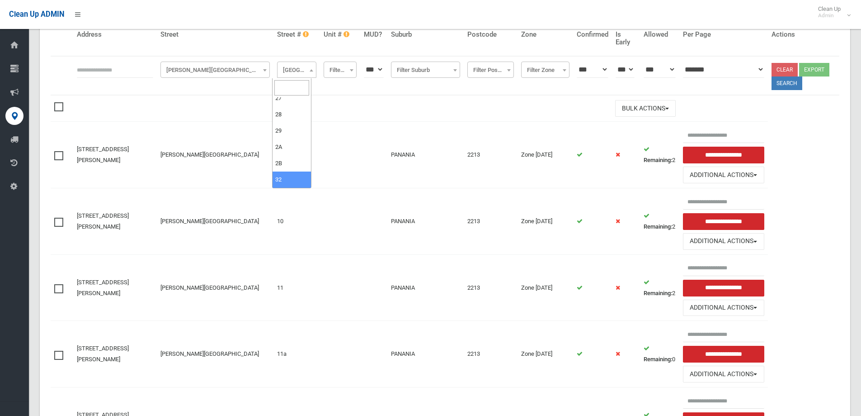
click at [335, 104] on td "Bulk Actions" at bounding box center [376, 108] width 606 height 26
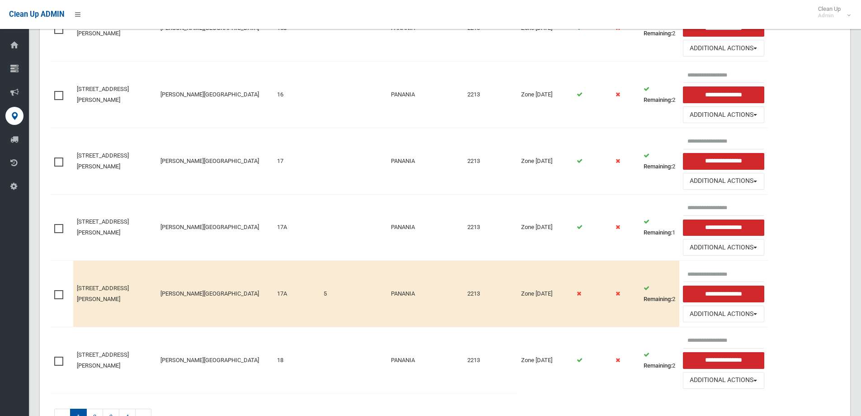
scroll to position [885, 0]
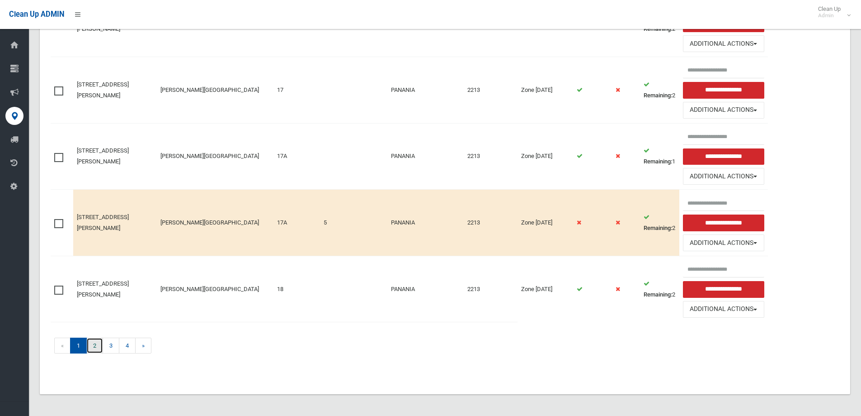
click at [96, 343] on link "2" at bounding box center [94, 345] width 17 height 16
click at [95, 345] on link "2" at bounding box center [94, 345] width 17 height 16
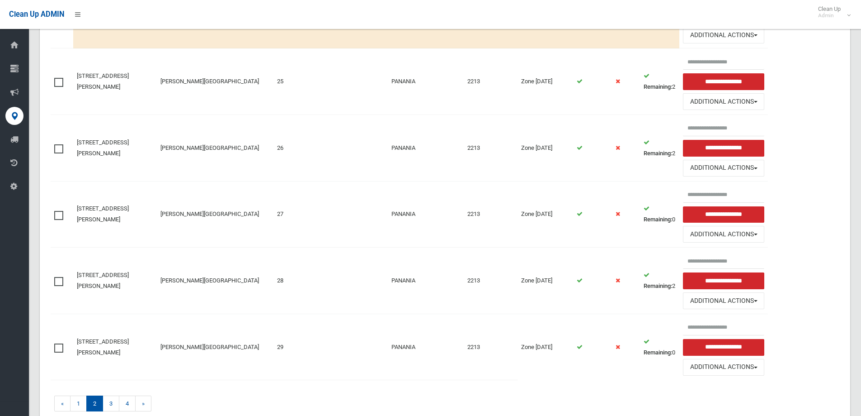
scroll to position [859, 0]
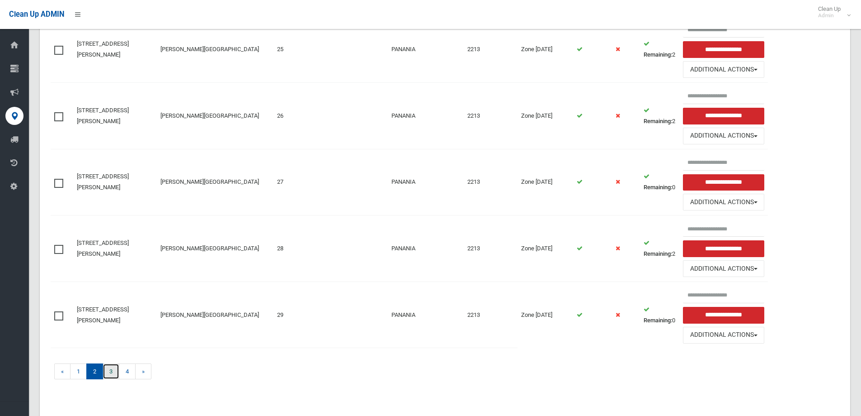
click at [112, 366] on link "3" at bounding box center [111, 371] width 17 height 16
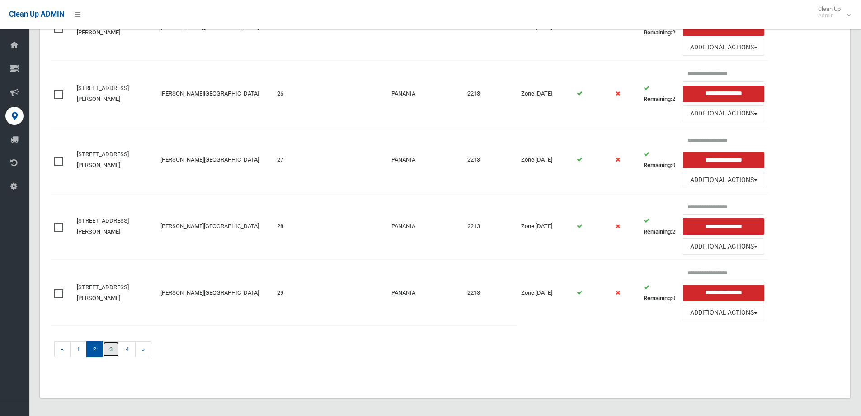
scroll to position [885, 0]
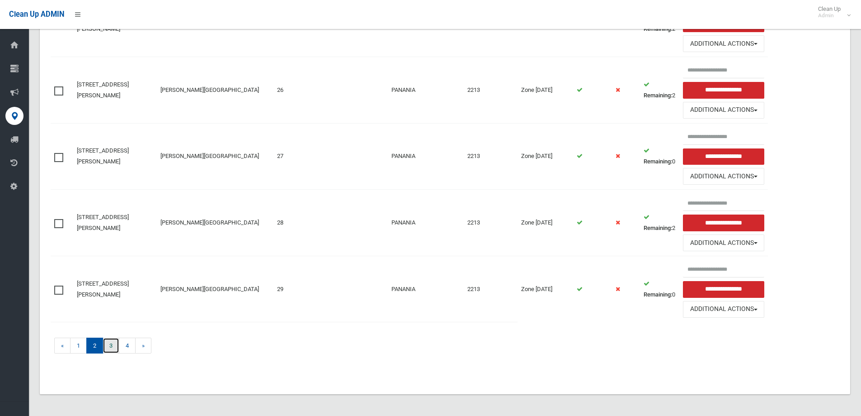
click at [108, 349] on link "3" at bounding box center [111, 345] width 17 height 16
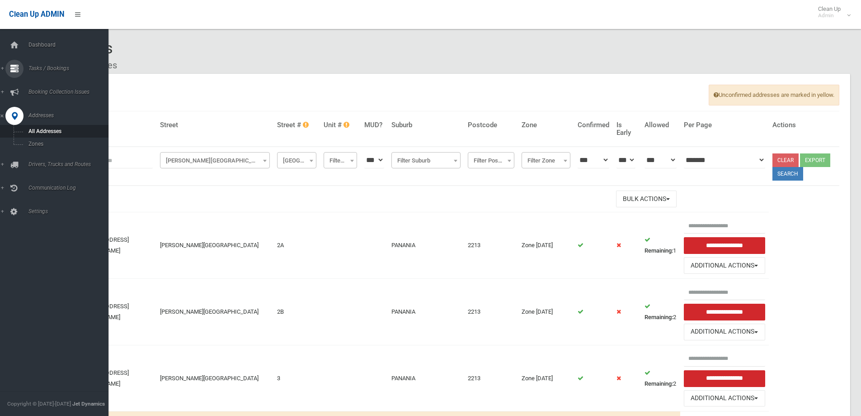
click at [55, 69] on span "Tasks / Bookings" at bounding box center [71, 68] width 90 height 6
click at [46, 113] on link "Add Booking" at bounding box center [57, 109] width 115 height 13
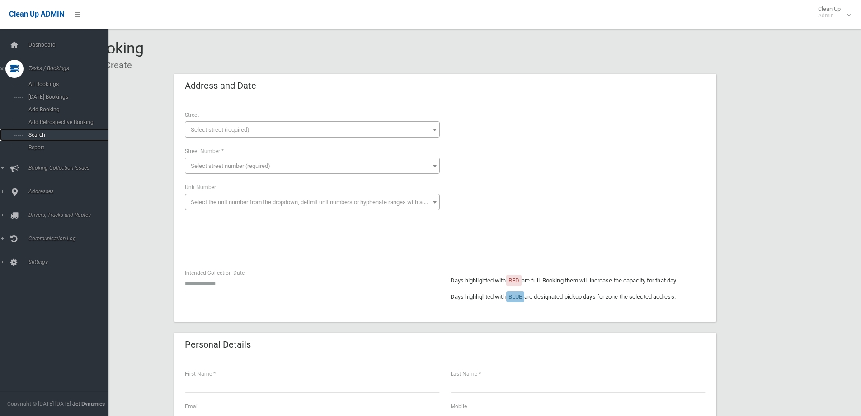
click at [36, 131] on link "Search" at bounding box center [57, 134] width 115 height 13
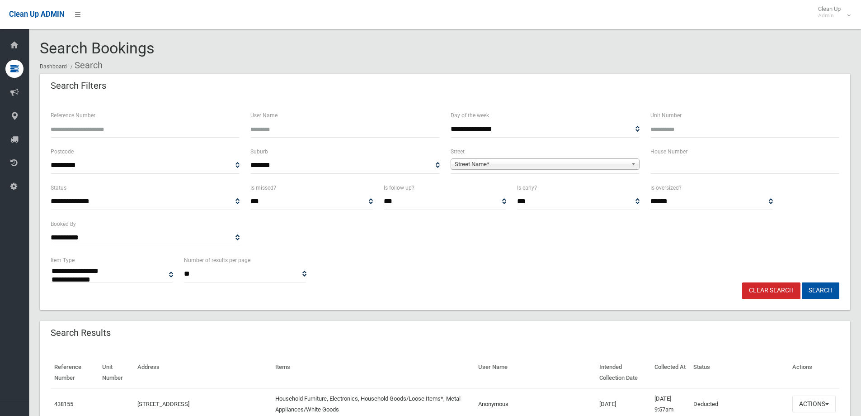
select select
click at [663, 166] on input "text" at bounding box center [745, 165] width 189 height 17
type input "**"
click at [608, 165] on span "Street Name*" at bounding box center [541, 164] width 173 height 11
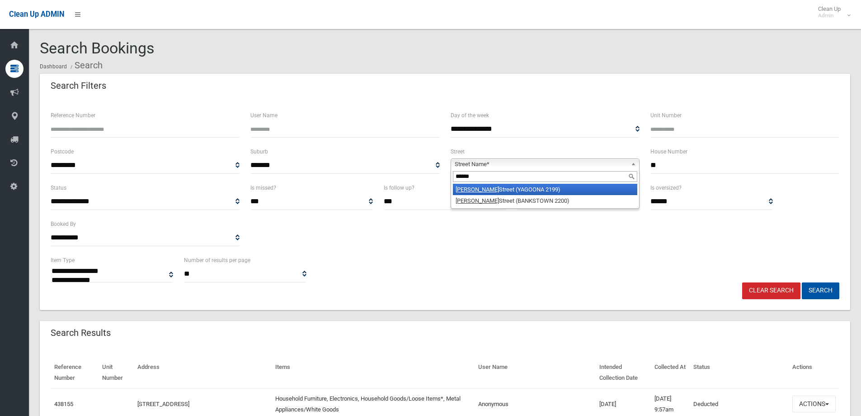
type input "******"
click at [503, 190] on li "Dutton Street (YAGOONA 2199)" at bounding box center [545, 189] width 185 height 11
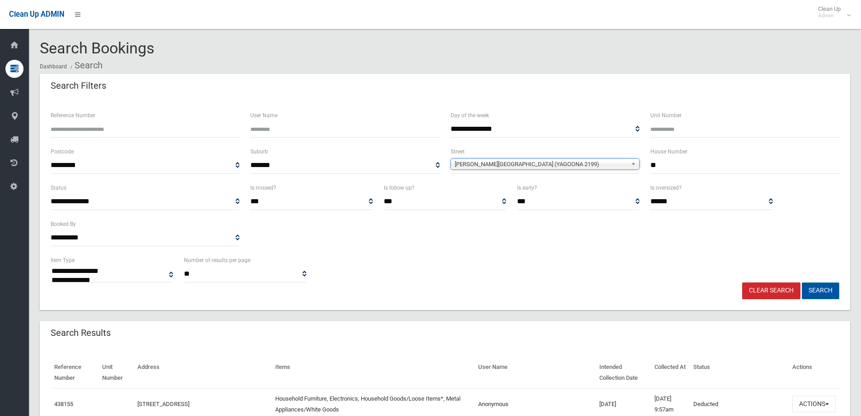
click at [814, 291] on button "Search" at bounding box center [821, 290] width 38 height 17
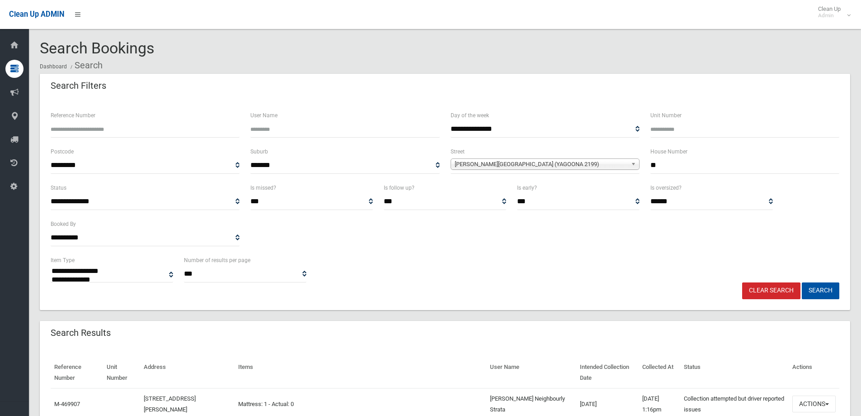
select select
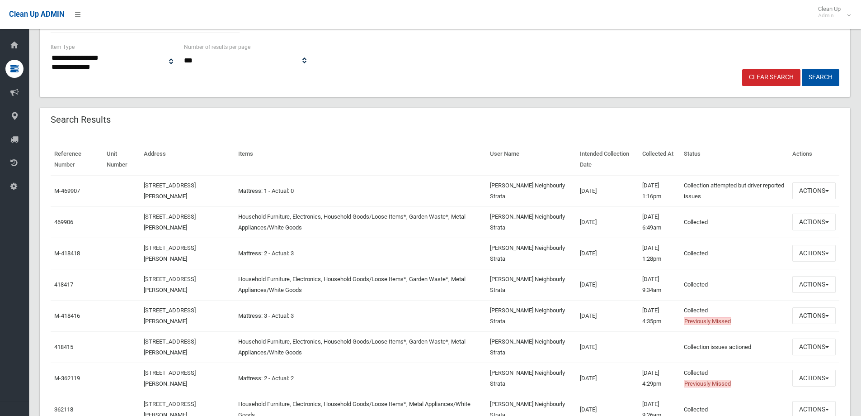
scroll to position [119, 0]
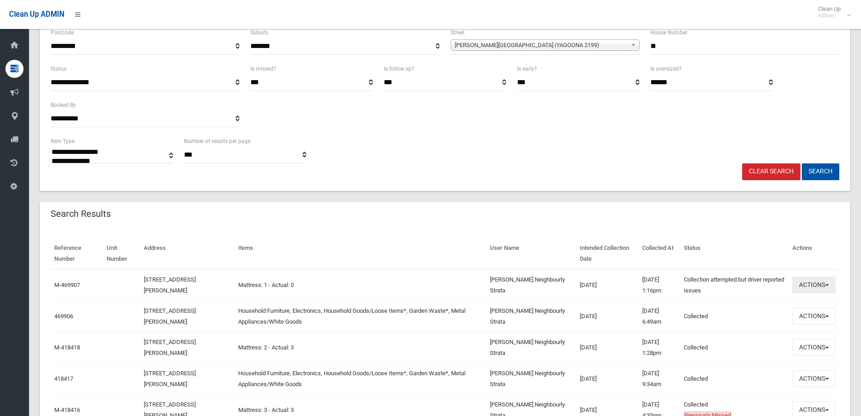
click at [811, 288] on button "Actions" at bounding box center [814, 284] width 43 height 17
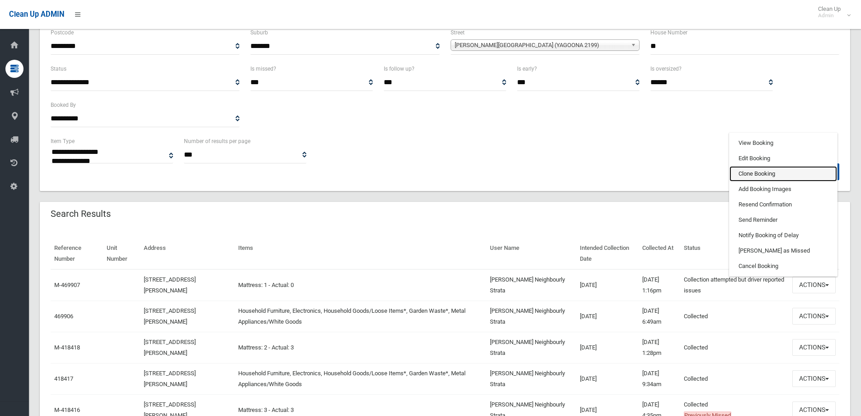
click at [762, 171] on link "Clone Booking" at bounding box center [784, 173] width 108 height 15
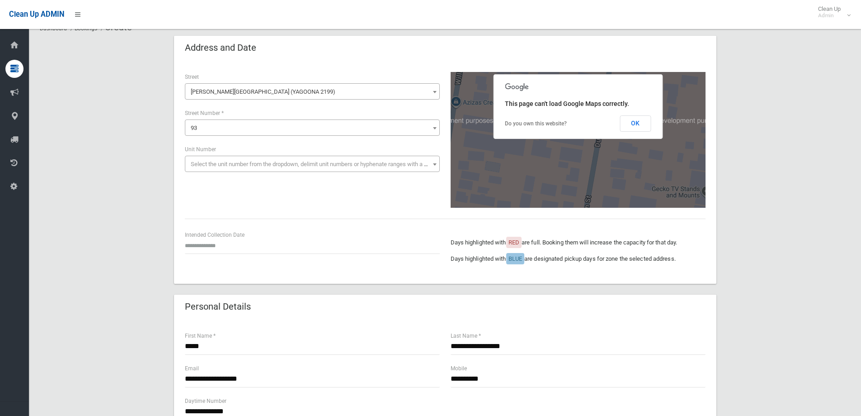
scroll to position [90, 0]
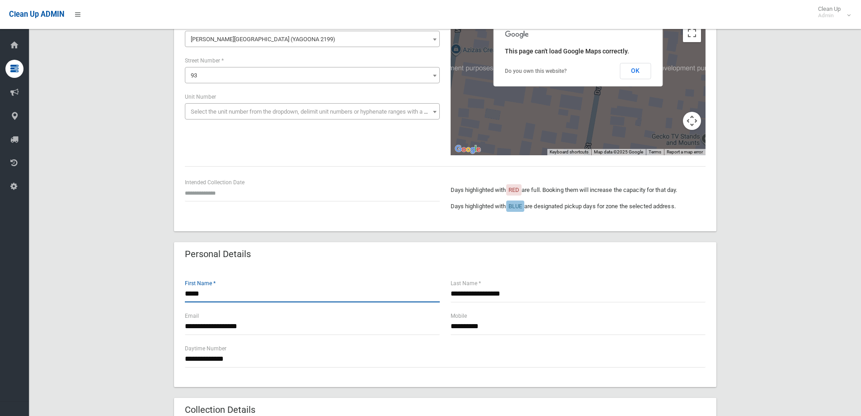
drag, startPoint x: 216, startPoint y: 293, endPoint x: 163, endPoint y: 290, distance: 53.0
click at [163, 290] on div "**********" at bounding box center [445, 377] width 811 height 789
type input "*****"
click at [211, 194] on input "text" at bounding box center [312, 193] width 255 height 17
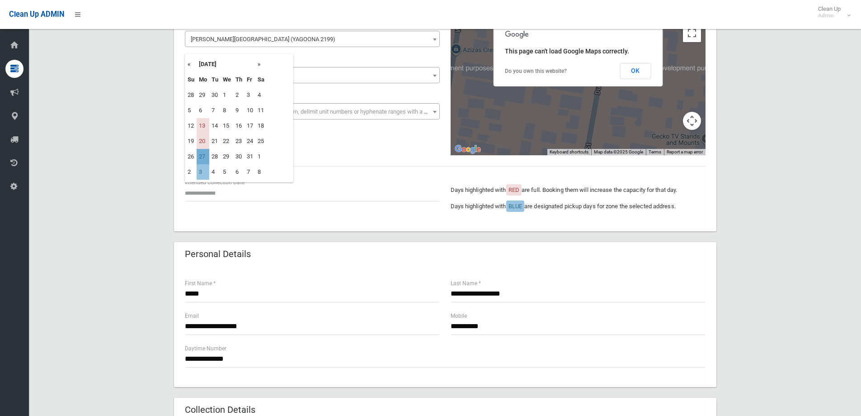
click at [206, 159] on td "27" at bounding box center [203, 156] width 13 height 15
type input "**********"
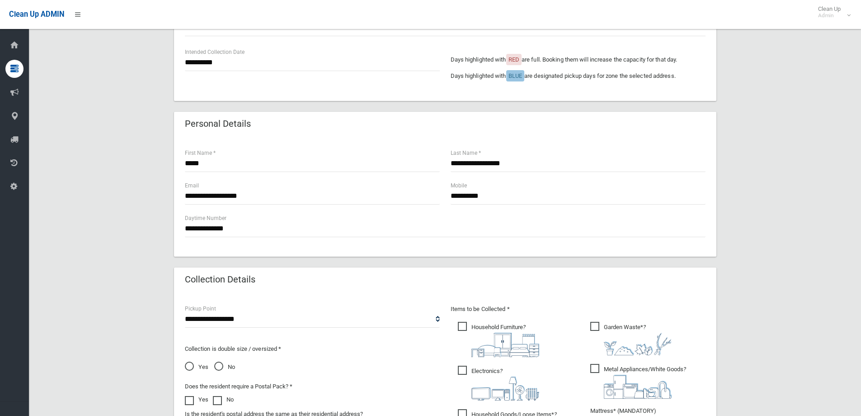
scroll to position [226, 0]
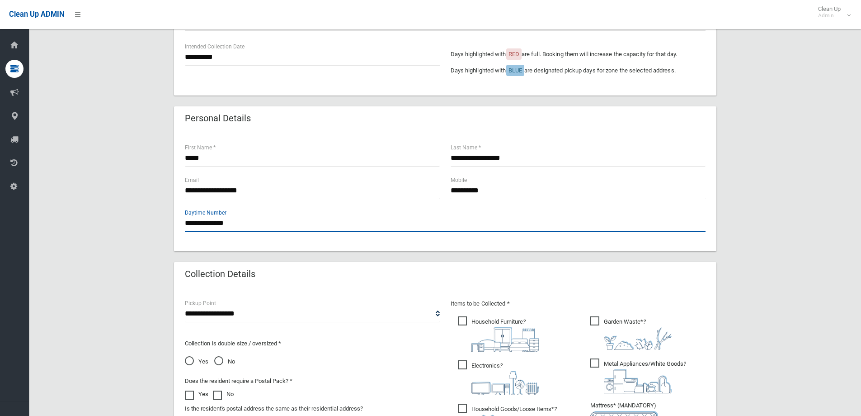
drag, startPoint x: 221, startPoint y: 225, endPoint x: 120, endPoint y: 221, distance: 101.4
click at [120, 226] on div "**********" at bounding box center [445, 242] width 811 height 789
type input "*"
click at [193, 223] on input "**********" at bounding box center [445, 223] width 521 height 17
drag, startPoint x: 212, startPoint y: 223, endPoint x: 217, endPoint y: 214, distance: 9.9
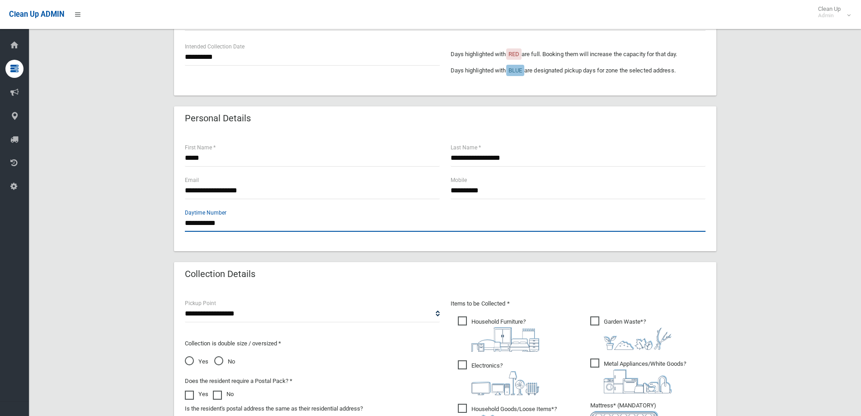
click at [212, 220] on input "**********" at bounding box center [445, 223] width 521 height 17
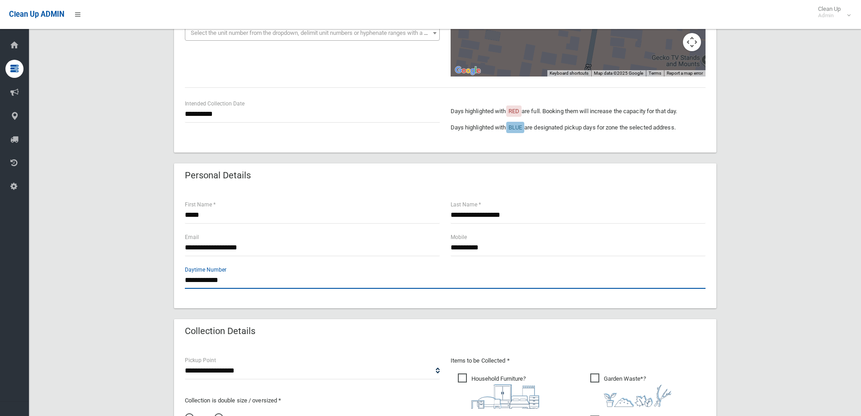
scroll to position [317, 0]
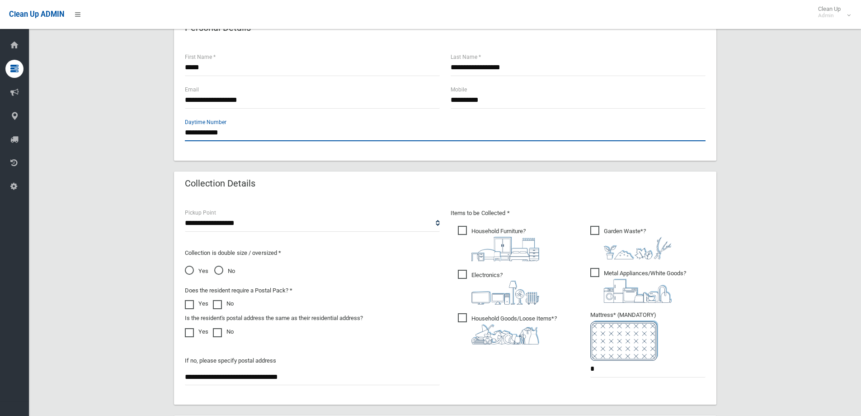
type input "**********"
click at [463, 238] on span "Household Furniture ?" at bounding box center [498, 243] width 81 height 35
click at [462, 270] on span "Electronics ?" at bounding box center [498, 287] width 81 height 35
click at [462, 313] on span "Household Goods/Loose Items* ?" at bounding box center [507, 328] width 99 height 31
click at [596, 273] on span "Metal Appliances/White Goods ?" at bounding box center [639, 285] width 96 height 35
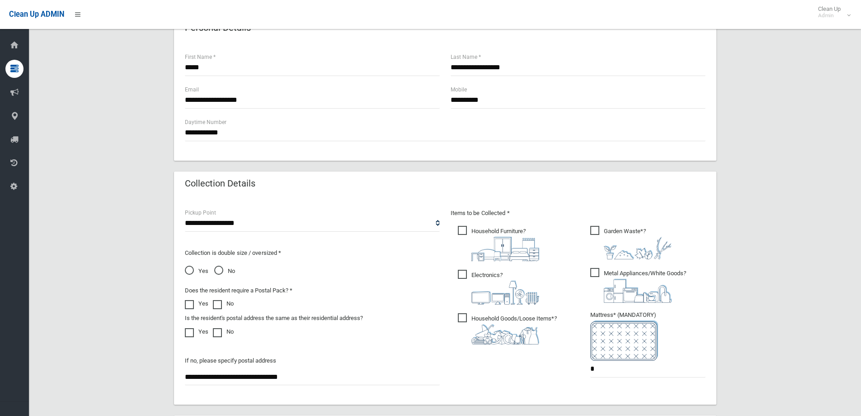
click at [596, 226] on span "Garden Waste* ?" at bounding box center [631, 242] width 81 height 33
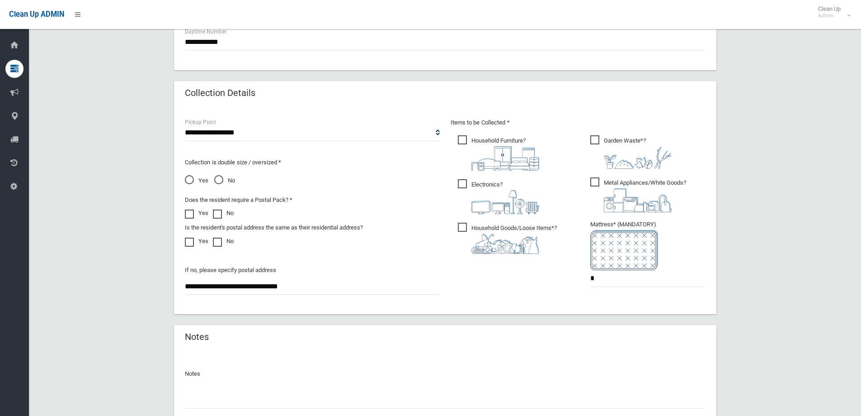
scroll to position [479, 0]
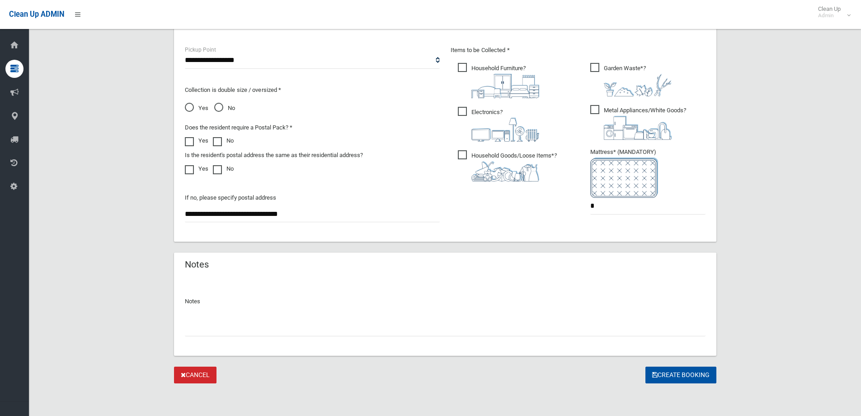
click at [254, 333] on input "text" at bounding box center [445, 327] width 521 height 17
type input "**********"
click at [694, 377] on button "Create Booking" at bounding box center [681, 374] width 71 height 17
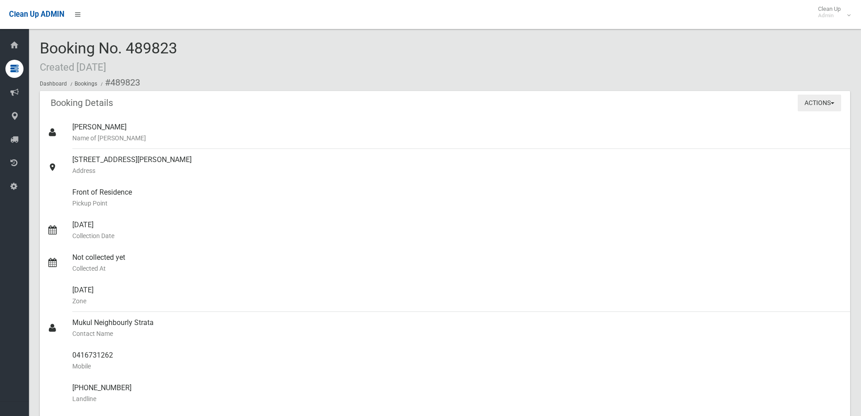
click at [824, 104] on button "Actions" at bounding box center [819, 103] width 43 height 17
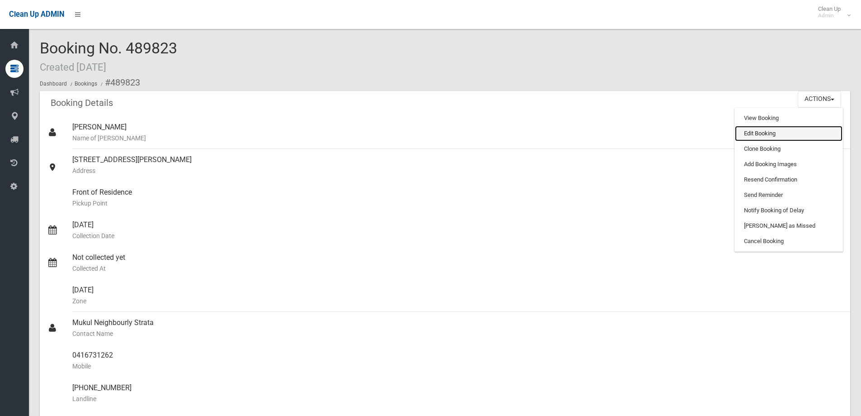
click at [764, 130] on link "Edit Booking" at bounding box center [789, 133] width 108 height 15
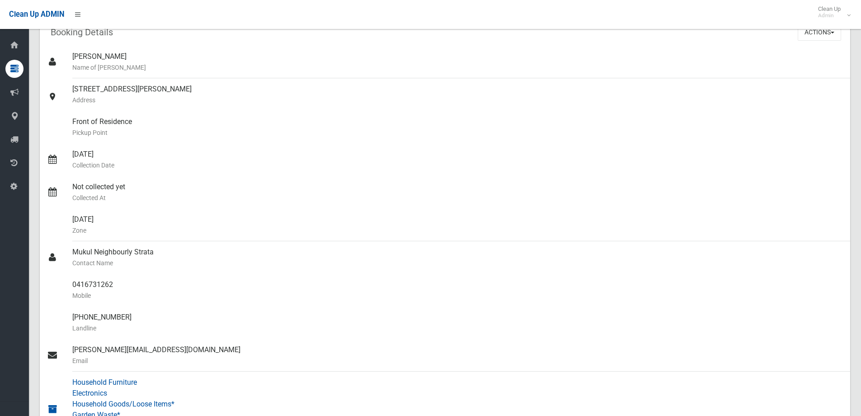
scroll to position [226, 0]
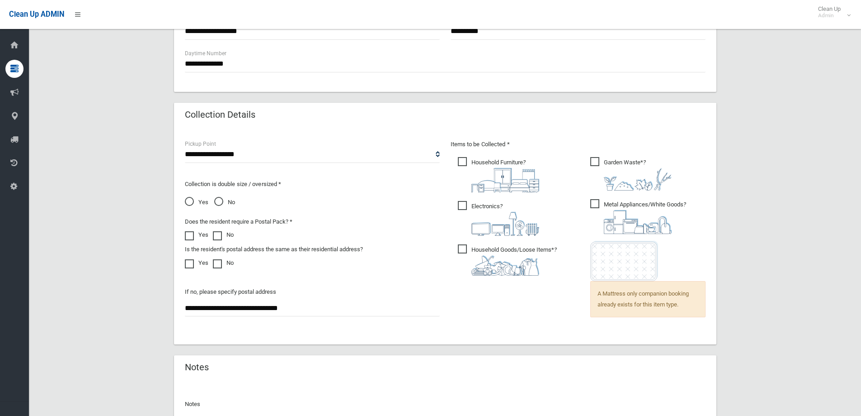
scroll to position [407, 0]
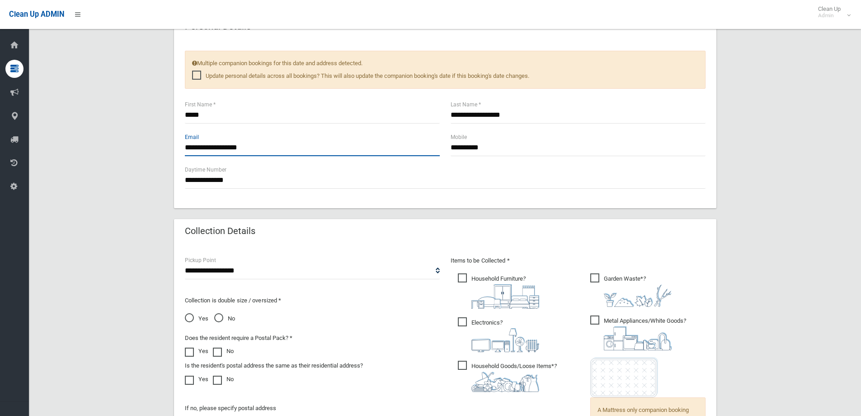
drag, startPoint x: 198, startPoint y: 147, endPoint x: 166, endPoint y: 147, distance: 31.7
click at [164, 150] on div "**********" at bounding box center [445, 174] width 811 height 1014
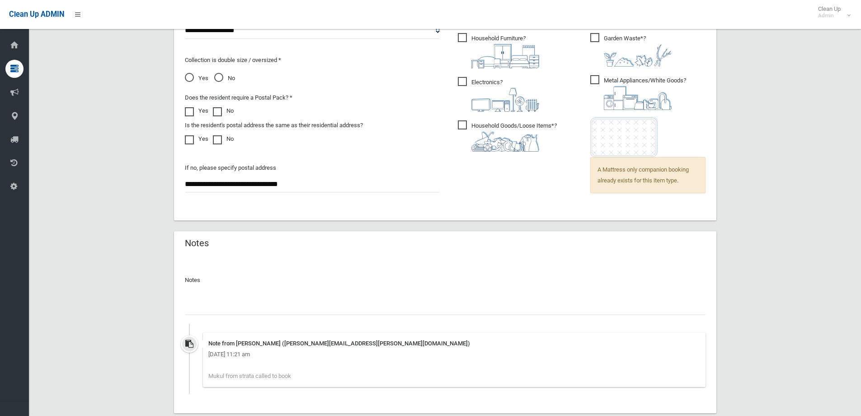
scroll to position [704, 0]
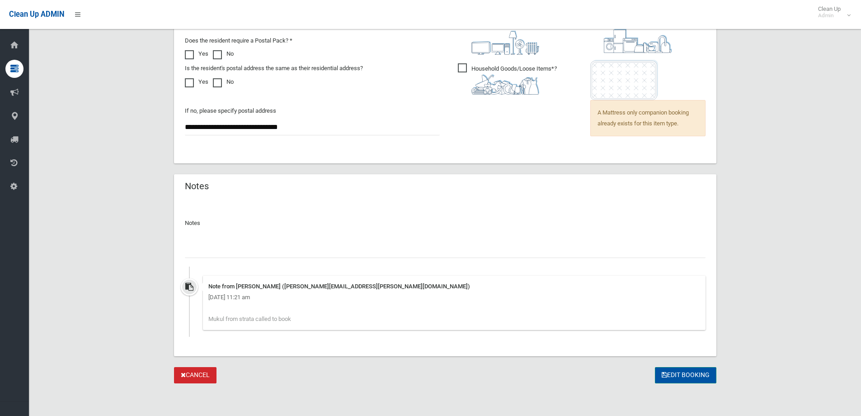
type input "**********"
click at [669, 369] on button "Edit Booking" at bounding box center [686, 375] width 62 height 17
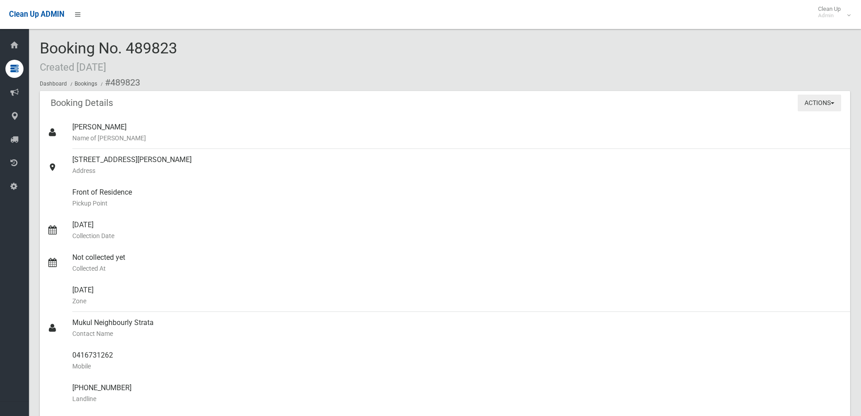
click at [821, 100] on button "Actions" at bounding box center [819, 103] width 43 height 17
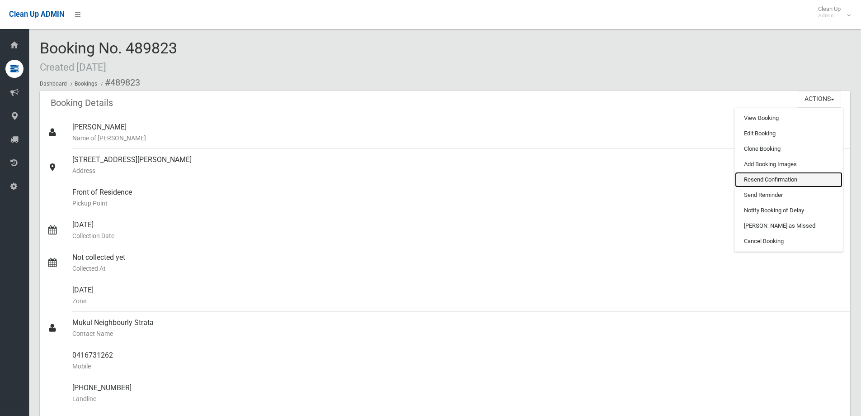
click at [778, 181] on link "Resend Confirmation" at bounding box center [789, 179] width 108 height 15
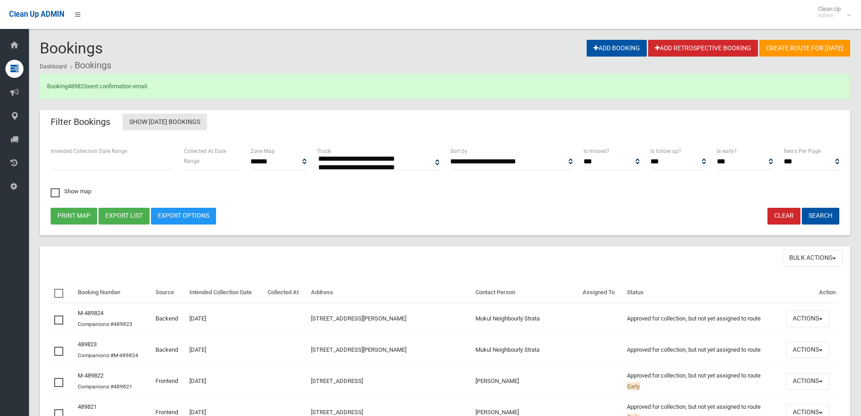
select select
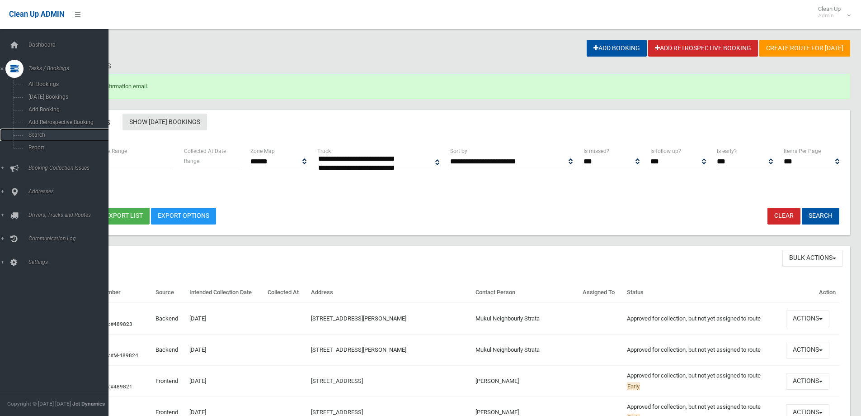
drag, startPoint x: 54, startPoint y: 135, endPoint x: 182, endPoint y: 130, distance: 127.6
click at [54, 135] on span "Search" at bounding box center [67, 135] width 82 height 6
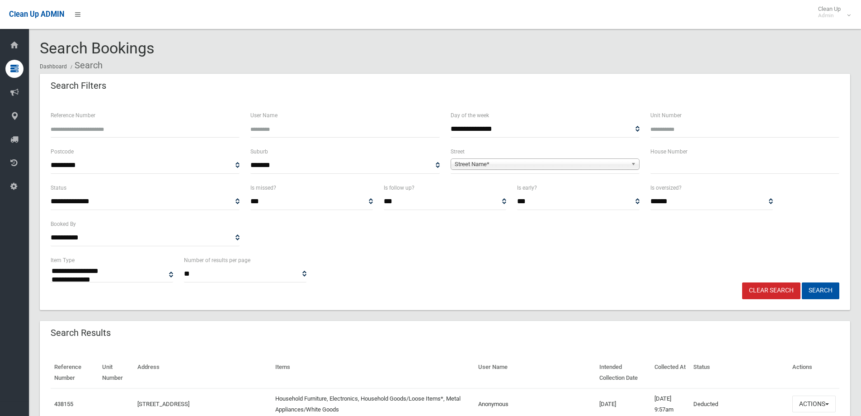
select select
drag, startPoint x: 686, startPoint y: 158, endPoint x: 681, endPoint y: 159, distance: 5.5
click at [685, 158] on input "text" at bounding box center [745, 165] width 189 height 17
type input "**"
click at [635, 161] on b at bounding box center [635, 164] width 8 height 10
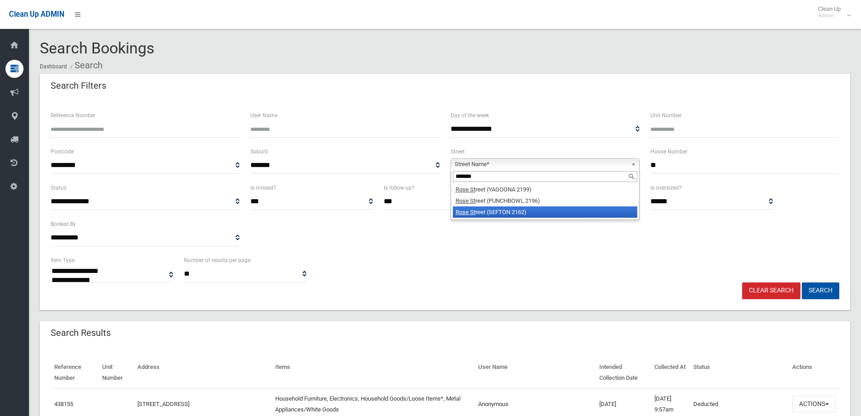
type input "*******"
click at [515, 213] on li "Rose St reet (SEFTON 2162)" at bounding box center [545, 211] width 185 height 11
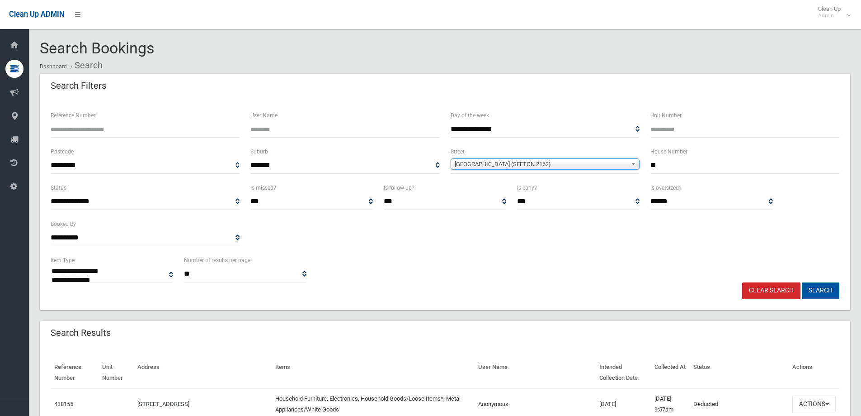
click at [826, 288] on button "Search" at bounding box center [821, 290] width 38 height 17
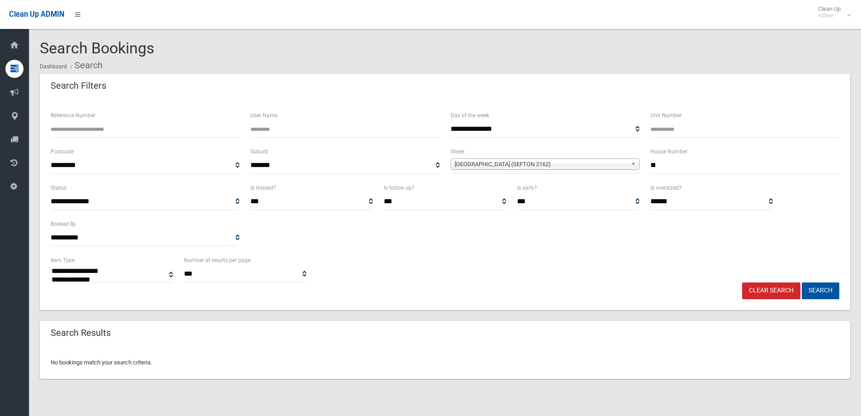
select select
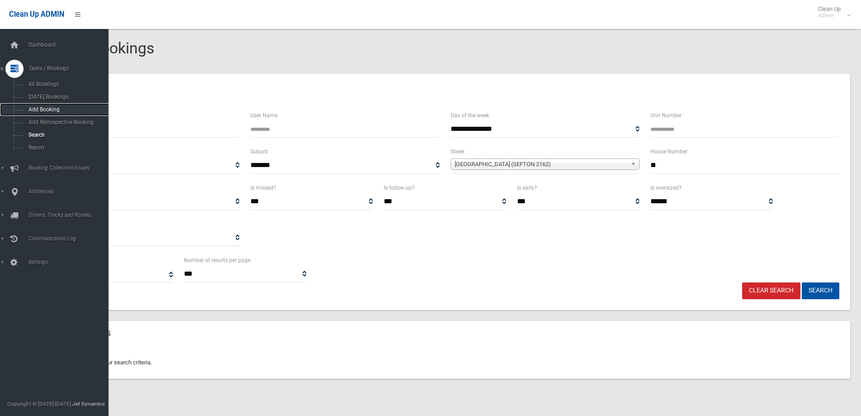
click at [42, 112] on link "Add Booking" at bounding box center [57, 109] width 115 height 13
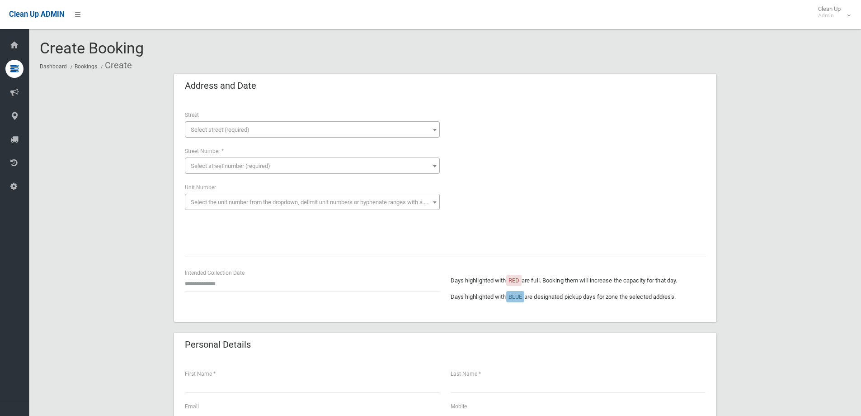
click at [223, 126] on span "Select street (required)" at bounding box center [220, 129] width 59 height 7
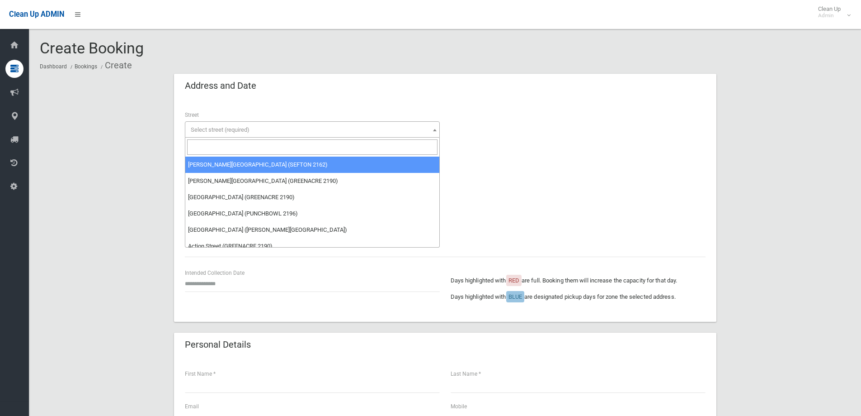
click at [226, 151] on input "search" at bounding box center [312, 146] width 251 height 15
drag, startPoint x: 229, startPoint y: 145, endPoint x: 153, endPoint y: 146, distance: 76.4
click at [153, 146] on body "Clean Up ADMIN Clean Up Admin Logout Create Booking Dashboard Bookings Create" at bounding box center [430, 208] width 861 height 416
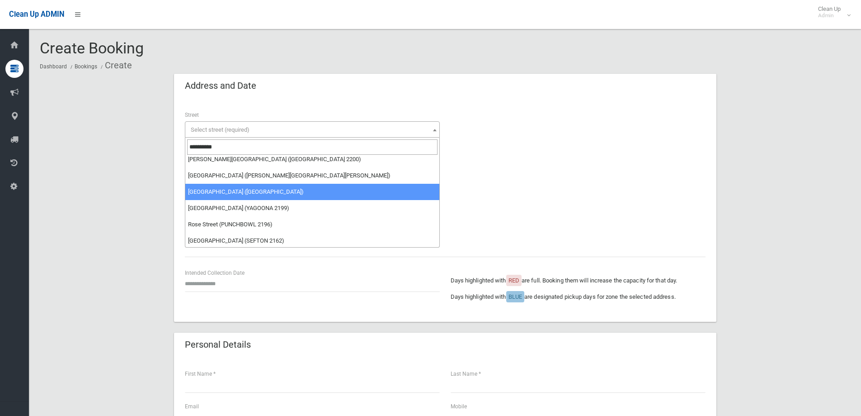
scroll to position [7, 0]
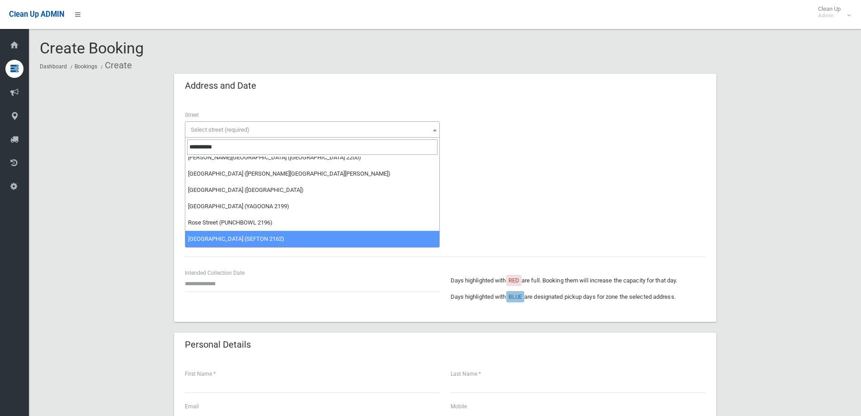
type input "**********"
select select "****"
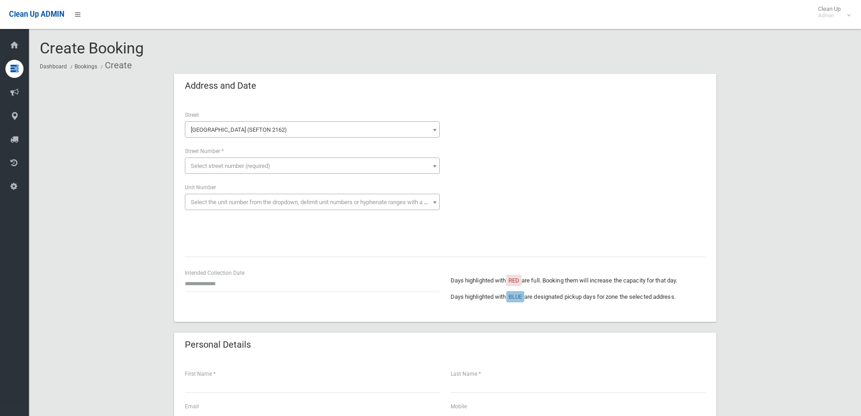
click at [226, 169] on span "Select street number (required)" at bounding box center [231, 165] width 80 height 7
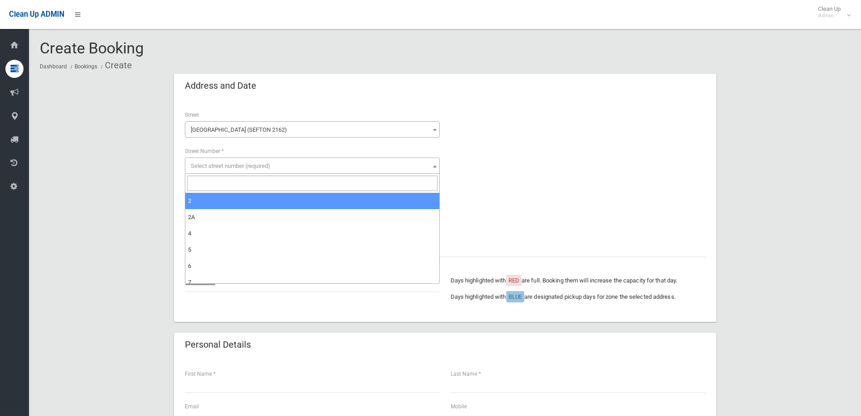
click at [210, 187] on input "search" at bounding box center [312, 182] width 251 height 15
type input "**"
select select "**"
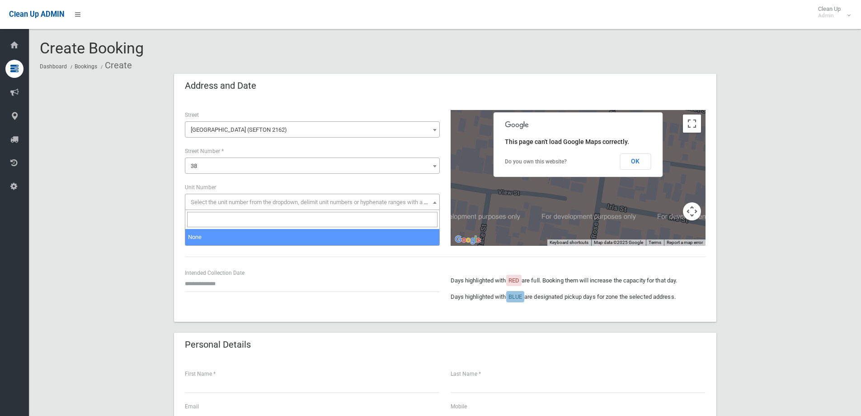
click at [217, 204] on span "Select the unit number from the dropdown, delimit unit numbers or hyphenate ran…" at bounding box center [317, 202] width 253 height 7
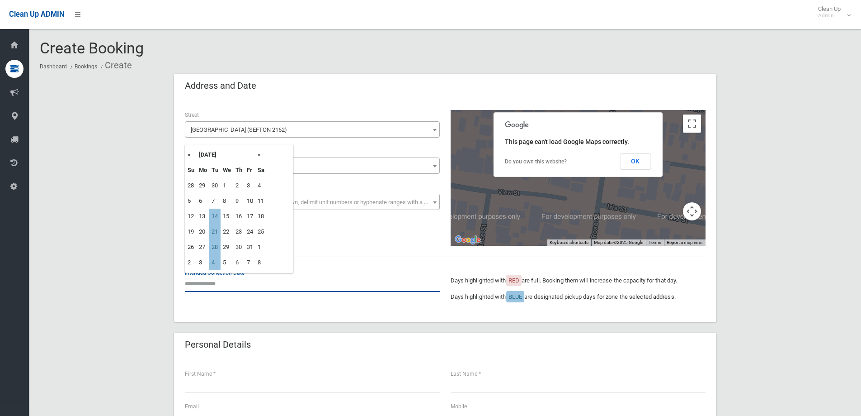
click at [212, 279] on input "text" at bounding box center [312, 283] width 255 height 17
click at [332, 242] on div "**********" at bounding box center [446, 178] width 532 height 136
click at [240, 283] on input "text" at bounding box center [312, 283] width 255 height 17
drag, startPoint x: 103, startPoint y: 137, endPoint x: 86, endPoint y: 99, distance: 41.3
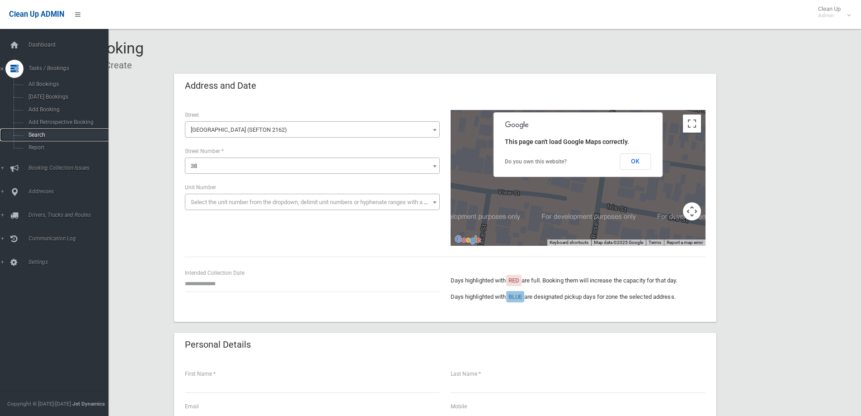
click at [40, 135] on span "Search" at bounding box center [67, 135] width 82 height 6
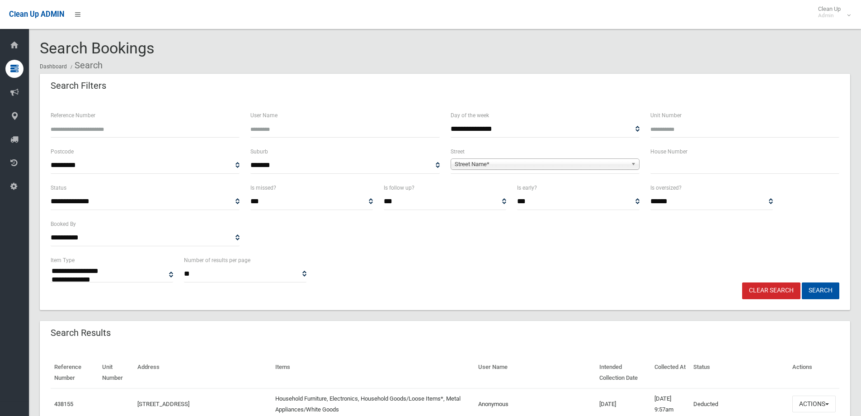
select select
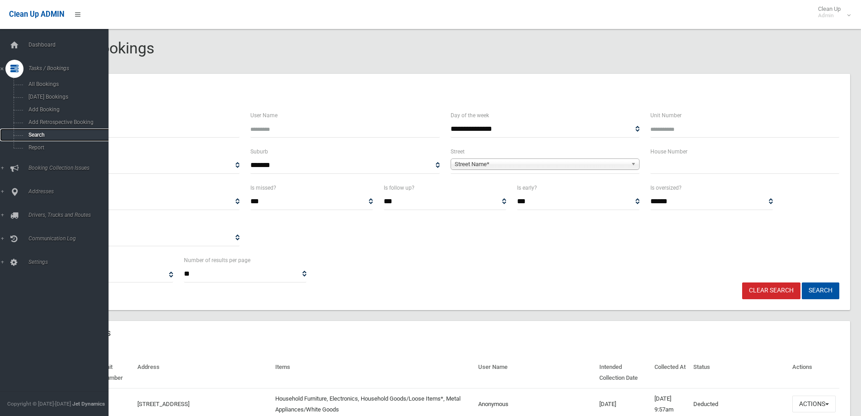
click at [53, 133] on span "Search" at bounding box center [67, 135] width 82 height 6
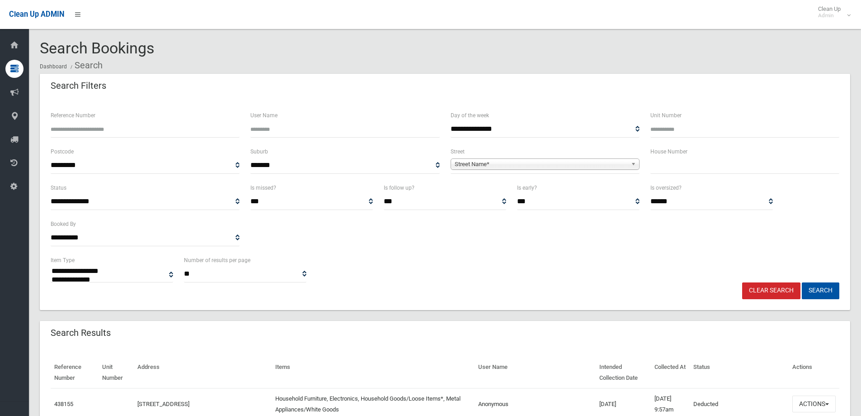
select select
click at [672, 170] on input "text" at bounding box center [745, 165] width 189 height 17
type input "*"
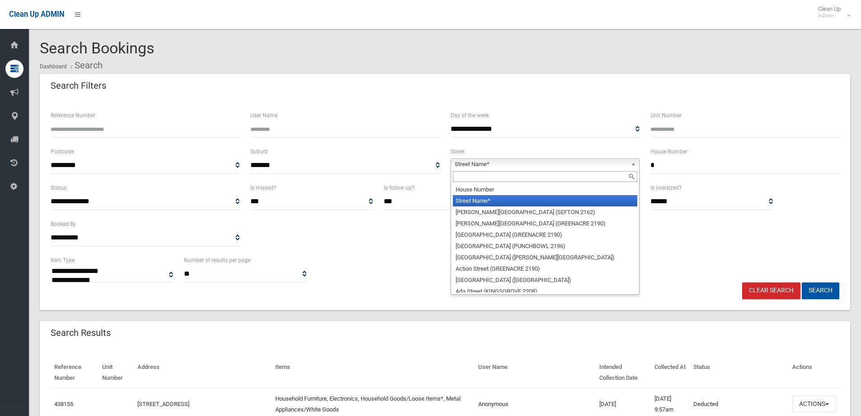
click at [606, 164] on span "Street Name*" at bounding box center [541, 164] width 173 height 11
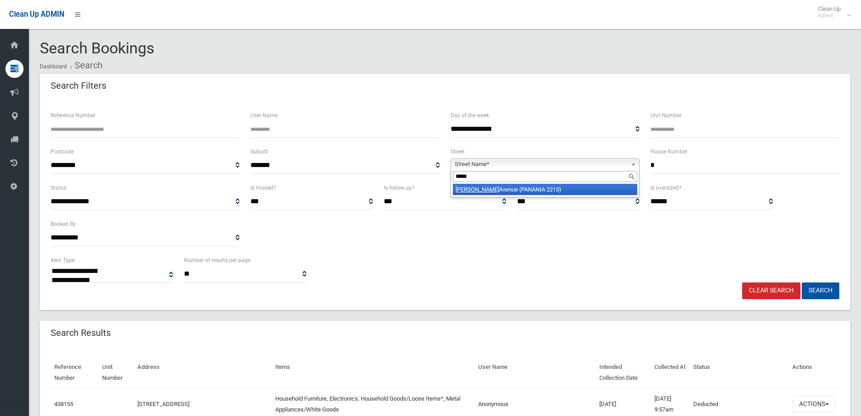
type input "*****"
click at [553, 189] on li "Baldi Avenue (PANANIA 2213)" at bounding box center [545, 189] width 185 height 11
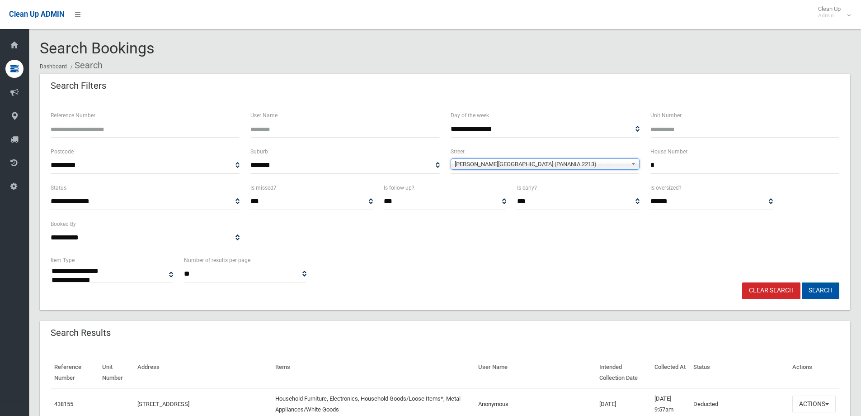
click at [833, 288] on button "Search" at bounding box center [821, 290] width 38 height 17
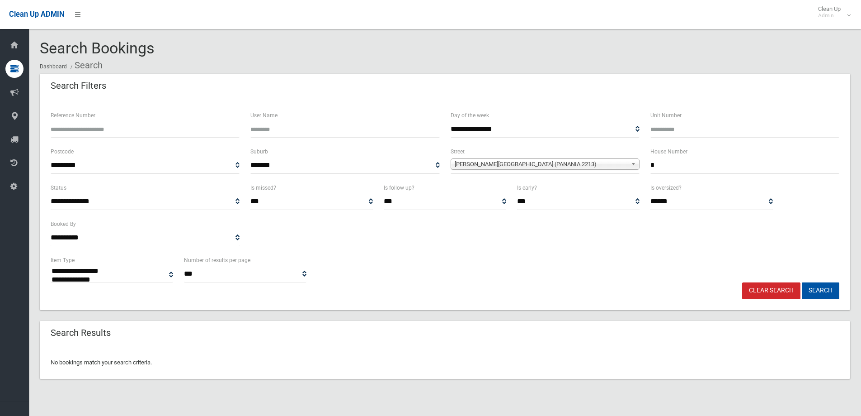
select select
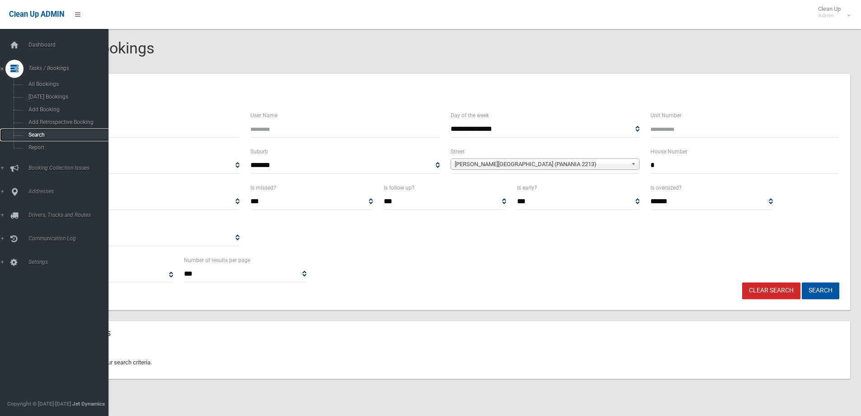
click at [54, 131] on link "Search" at bounding box center [57, 134] width 115 height 13
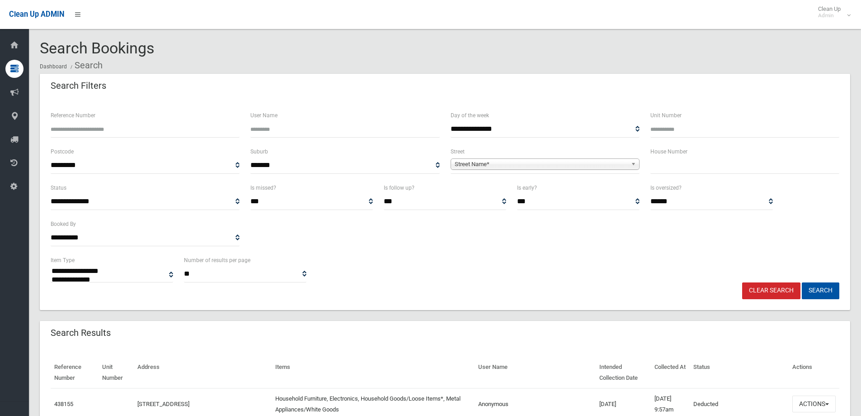
select select
click at [677, 165] on input "text" at bounding box center [745, 165] width 189 height 17
type input "**"
click at [594, 159] on span "Street Name*" at bounding box center [541, 164] width 173 height 11
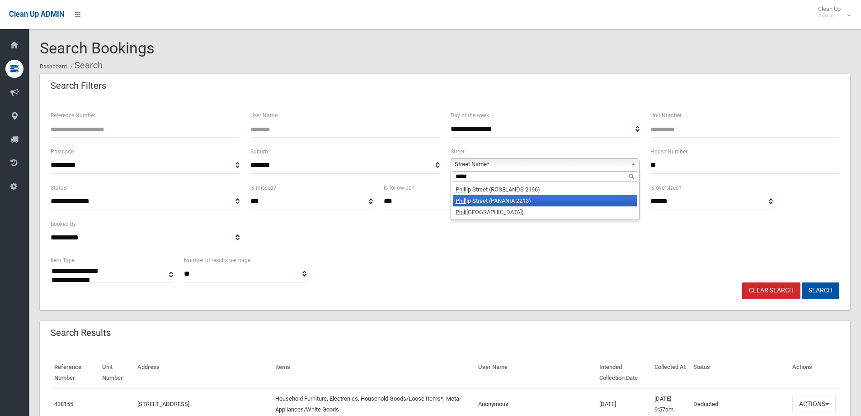
type input "*****"
click at [475, 204] on li "Phill ip Street (PANANIA 2213)" at bounding box center [545, 200] width 185 height 11
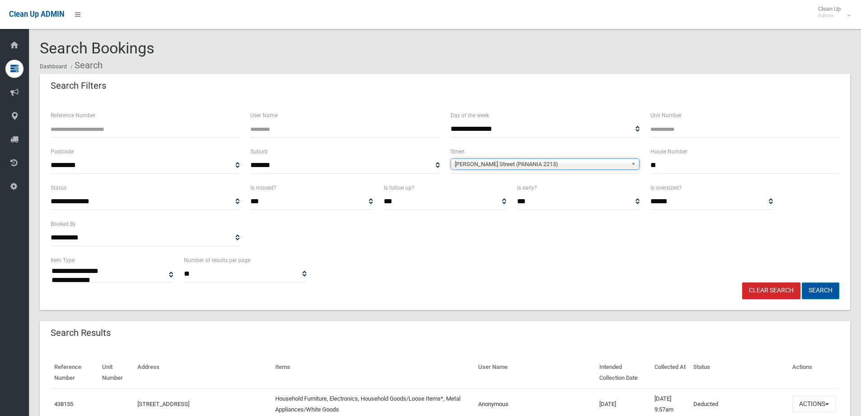
click at [825, 292] on button "Search" at bounding box center [821, 290] width 38 height 17
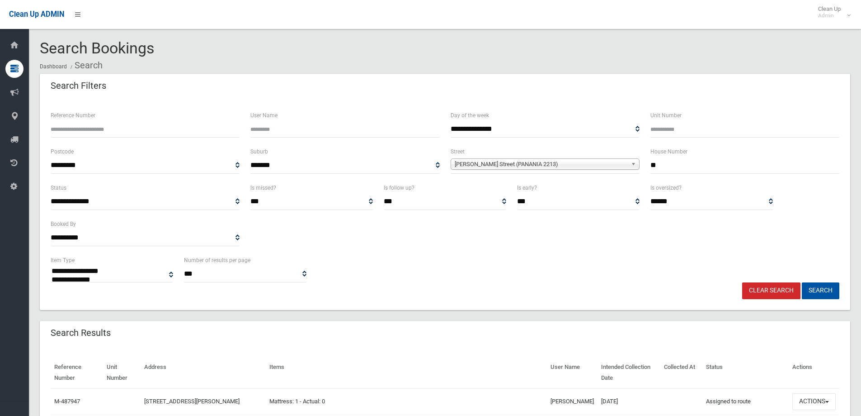
select select
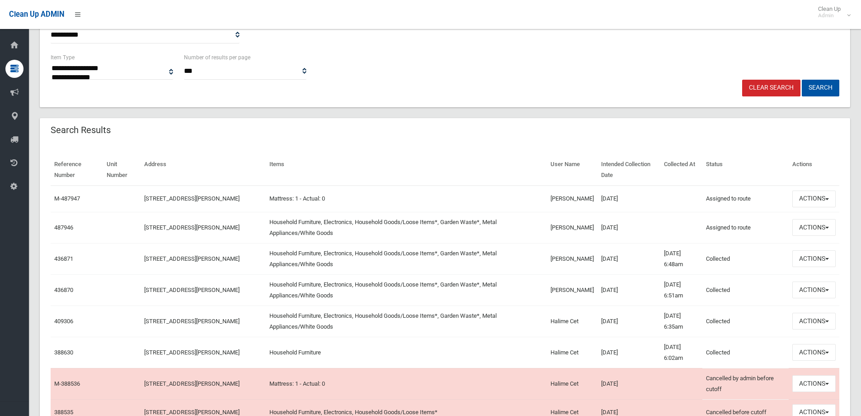
scroll to position [181, 0]
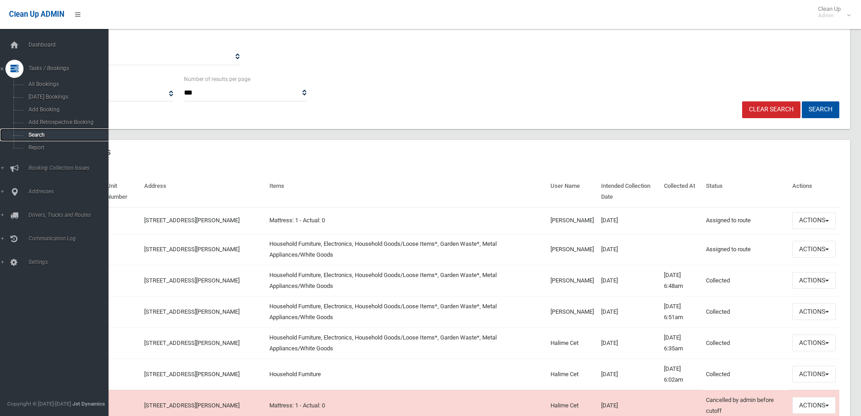
click at [43, 132] on span "Search" at bounding box center [67, 135] width 82 height 6
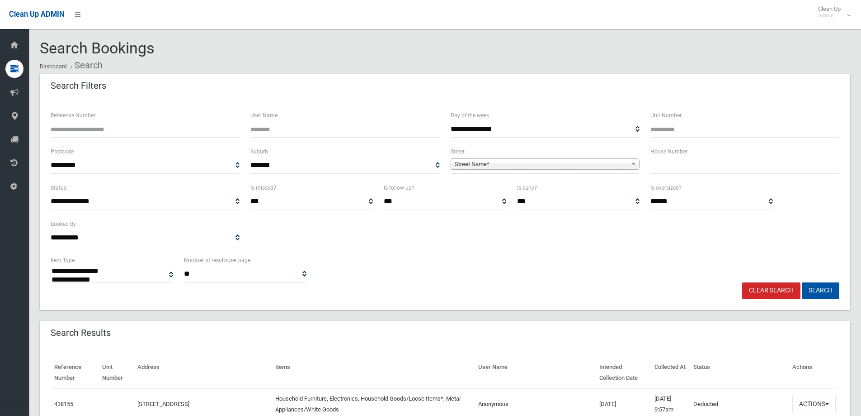
select select
click at [561, 164] on span "Street Name*" at bounding box center [541, 164] width 173 height 11
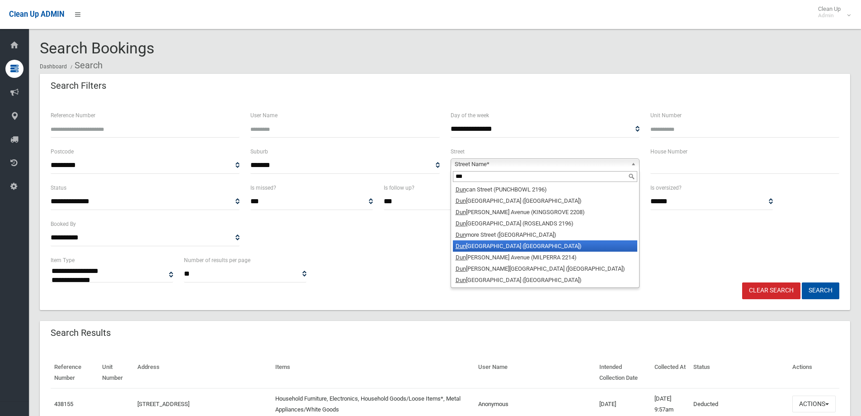
type input "***"
click at [561, 247] on li "Dun staffenage Street (HURLSTONE PARK 2193)" at bounding box center [545, 245] width 185 height 11
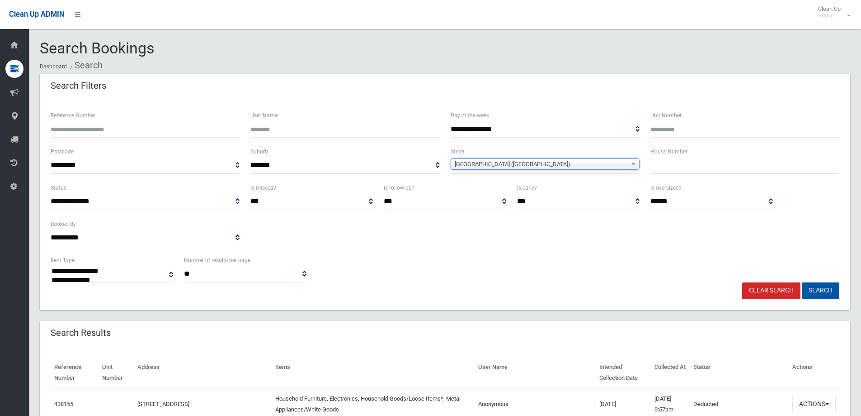
click at [672, 164] on input "text" at bounding box center [745, 165] width 189 height 17
type input "**"
click at [818, 290] on button "Search" at bounding box center [821, 290] width 38 height 17
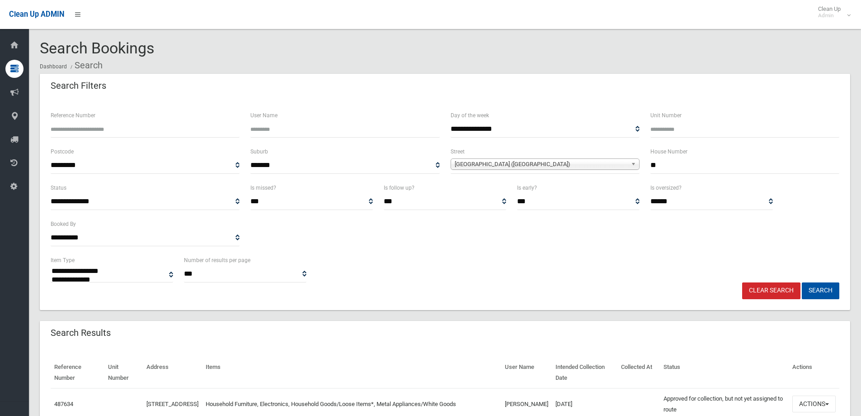
select select
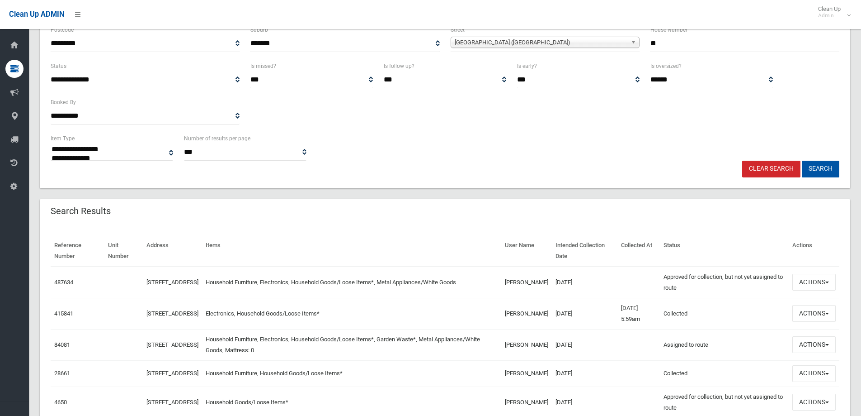
scroll to position [136, 0]
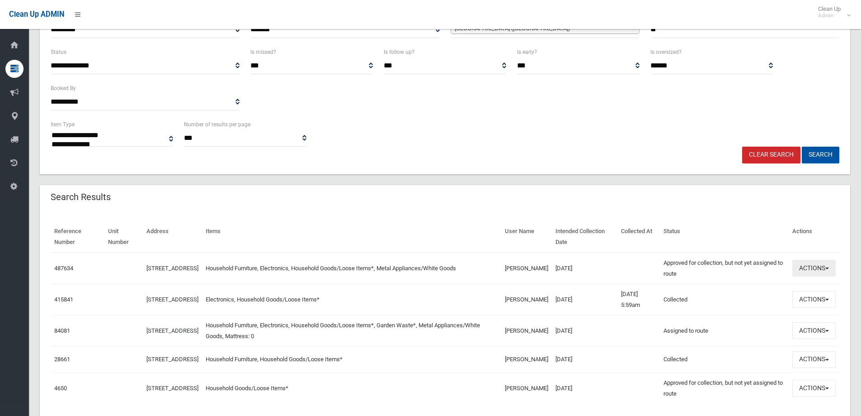
click at [809, 275] on button "Actions" at bounding box center [814, 268] width 43 height 17
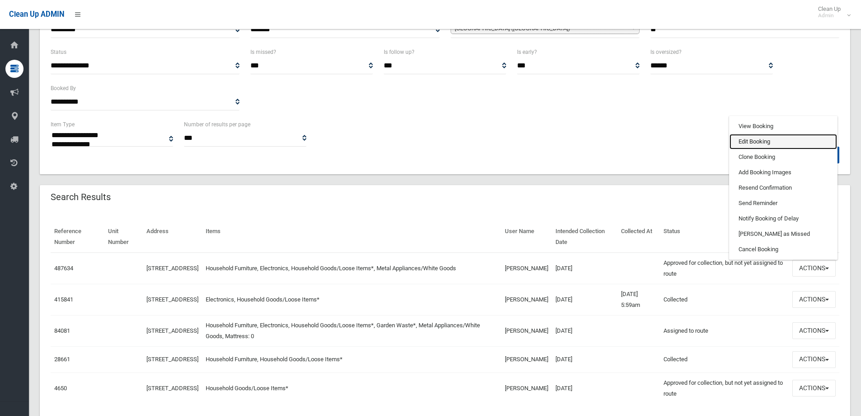
click at [759, 146] on link "Edit Booking" at bounding box center [784, 141] width 108 height 15
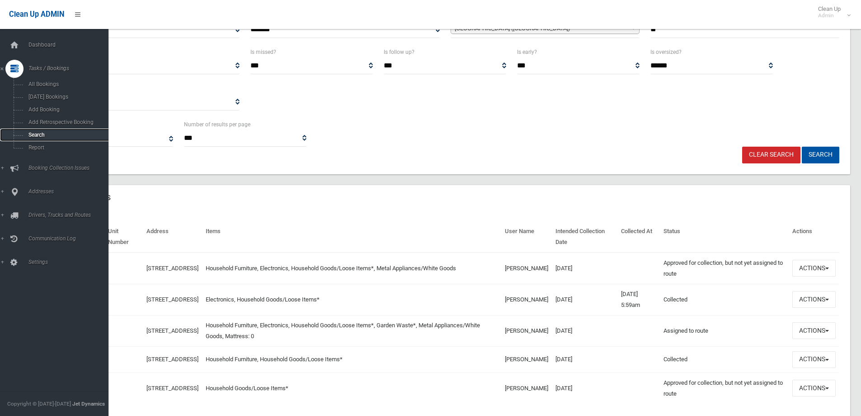
drag, startPoint x: 32, startPoint y: 132, endPoint x: 112, endPoint y: 107, distance: 83.8
click at [33, 132] on span "Search" at bounding box center [67, 135] width 82 height 6
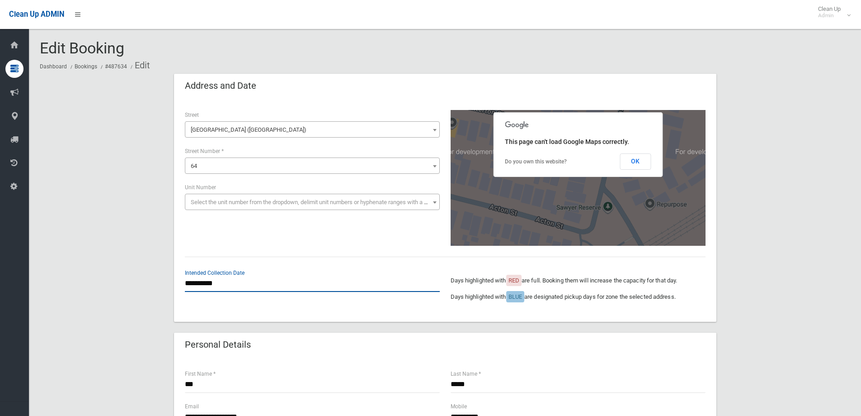
click at [232, 284] on input "**********" at bounding box center [312, 283] width 255 height 17
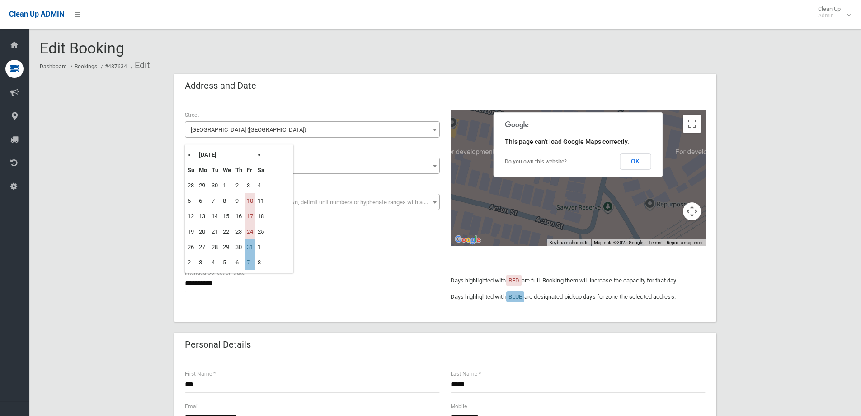
click at [326, 229] on div "**********" at bounding box center [446, 178] width 532 height 136
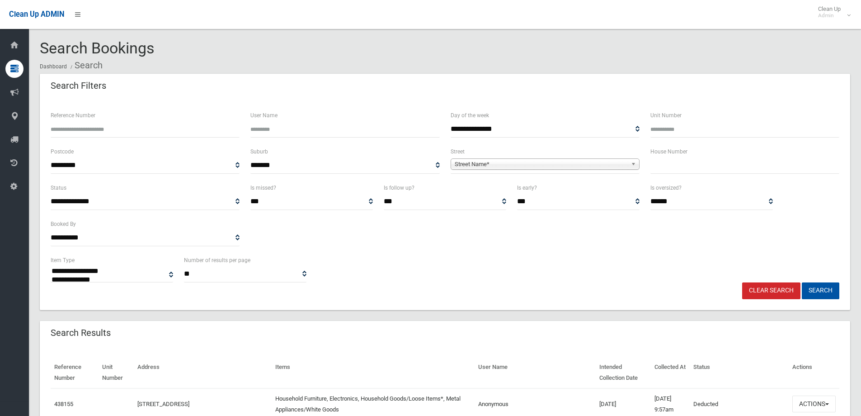
select select
click at [699, 164] on input "text" at bounding box center [745, 165] width 189 height 17
type input "**"
click at [592, 164] on span "Street Name*" at bounding box center [541, 164] width 173 height 11
type input "*****"
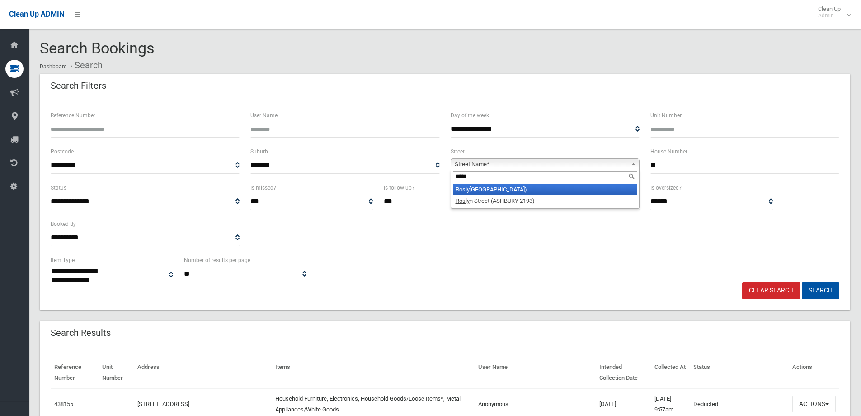
click at [549, 188] on li "Rosly n Avenue (PANANIA 2213)" at bounding box center [545, 189] width 185 height 11
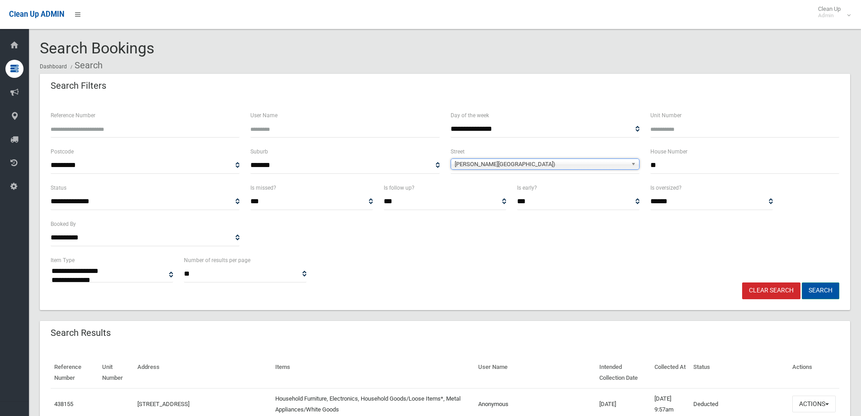
click at [815, 287] on button "Search" at bounding box center [821, 290] width 38 height 17
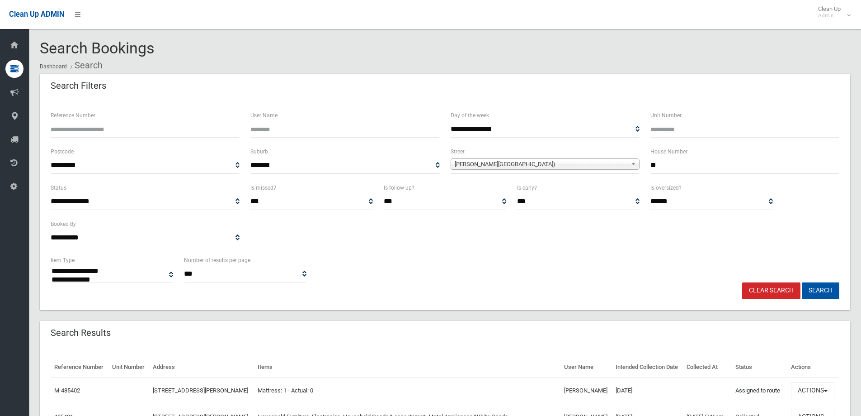
select select
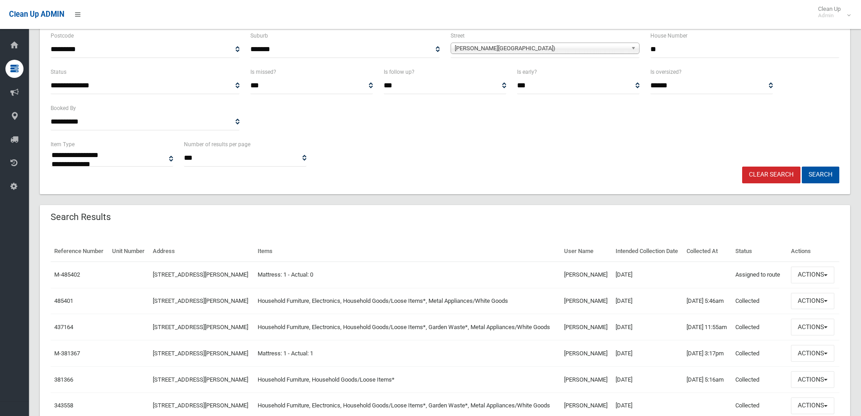
scroll to position [136, 0]
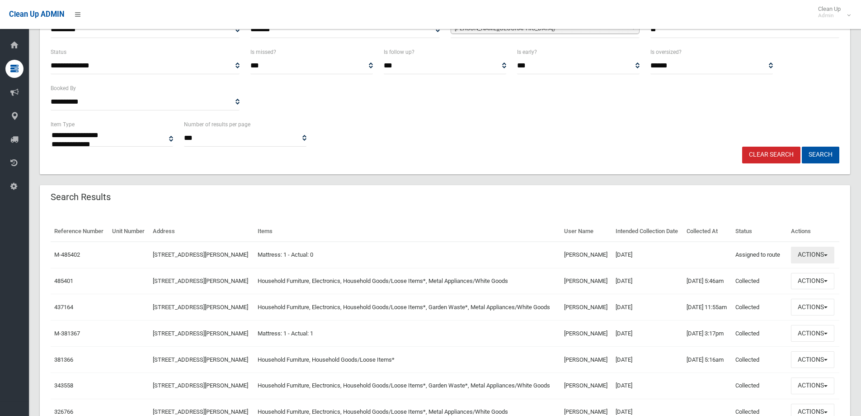
click at [817, 263] on button "Actions" at bounding box center [812, 254] width 43 height 17
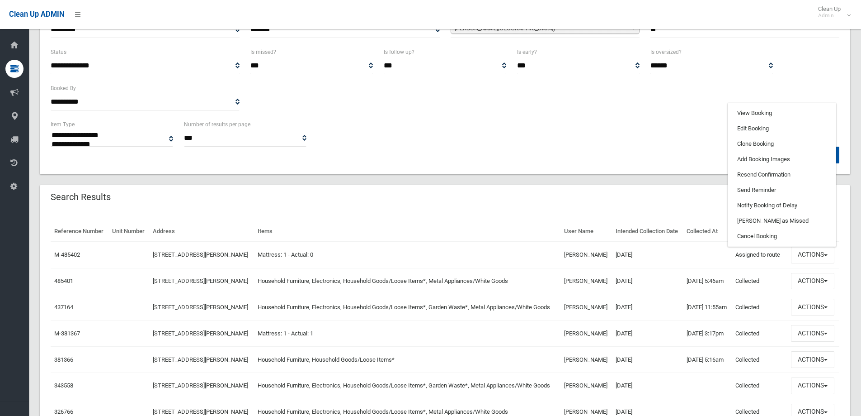
drag, startPoint x: 455, startPoint y: 195, endPoint x: 458, endPoint y: 191, distance: 5.1
click at [457, 194] on div "Search Results" at bounding box center [445, 197] width 811 height 25
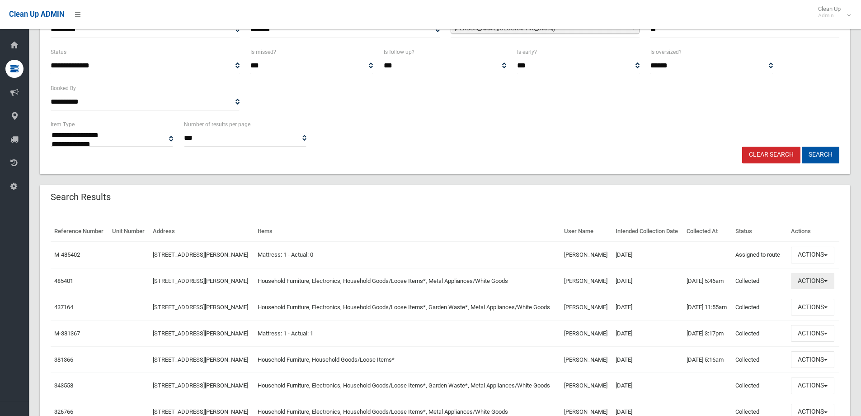
click at [825, 289] on button "Actions" at bounding box center [812, 281] width 43 height 17
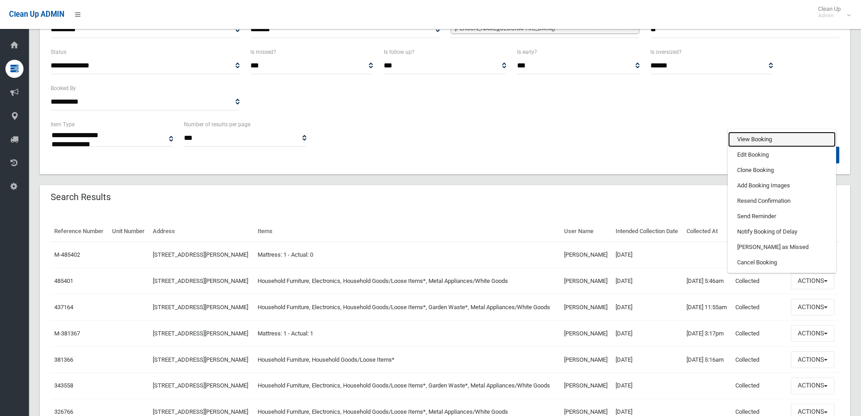
click at [764, 147] on link "View Booking" at bounding box center [783, 139] width 108 height 15
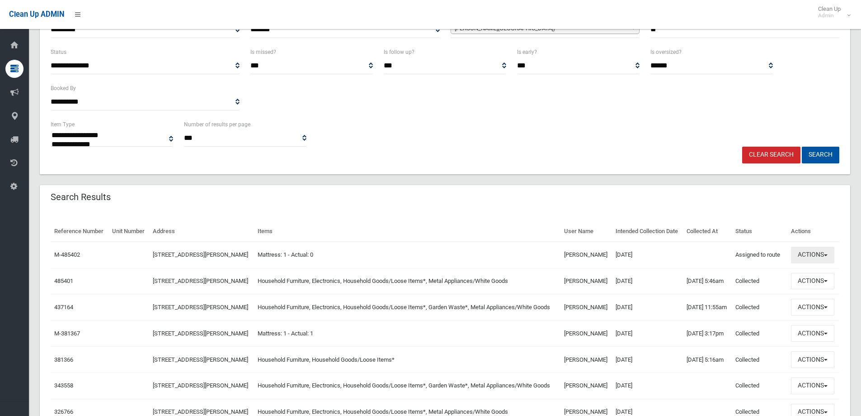
click at [808, 263] on button "Actions" at bounding box center [812, 254] width 43 height 17
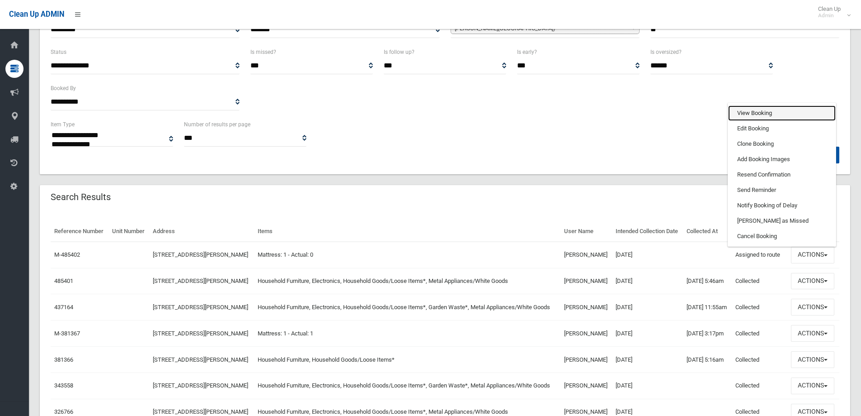
click at [758, 121] on link "View Booking" at bounding box center [783, 112] width 108 height 15
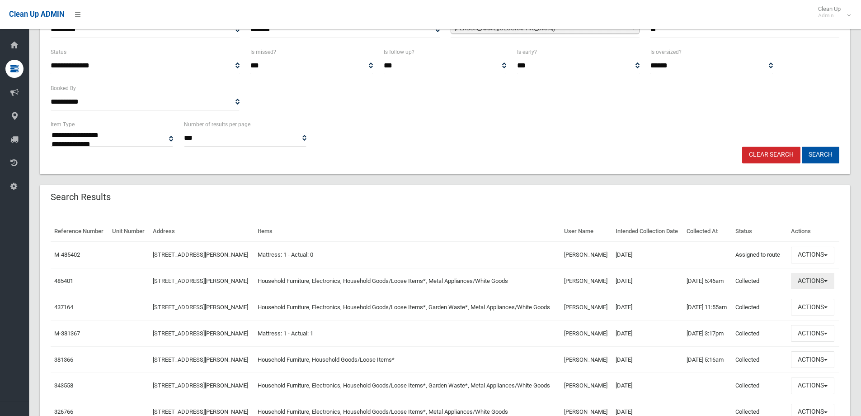
click at [808, 289] on button "Actions" at bounding box center [812, 281] width 43 height 17
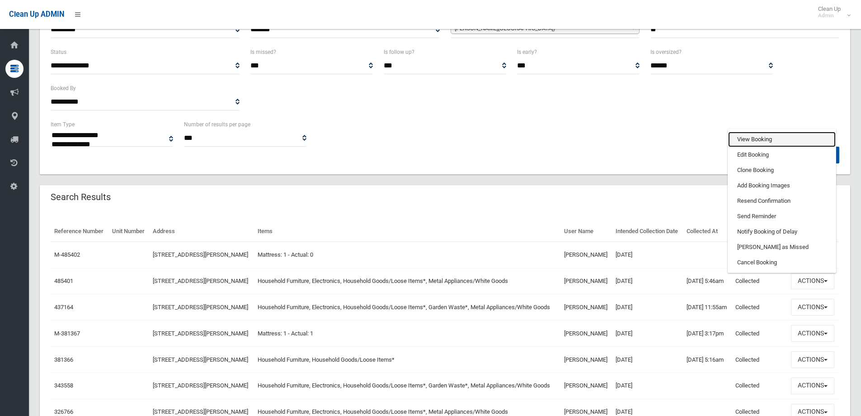
click at [758, 147] on link "View Booking" at bounding box center [783, 139] width 108 height 15
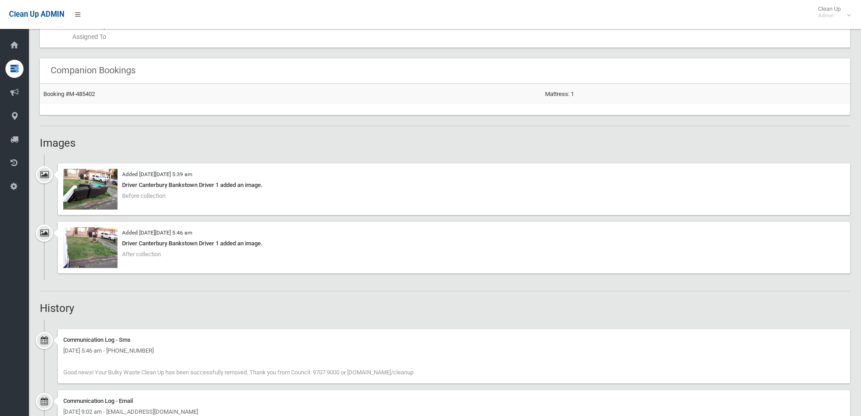
scroll to position [543, 0]
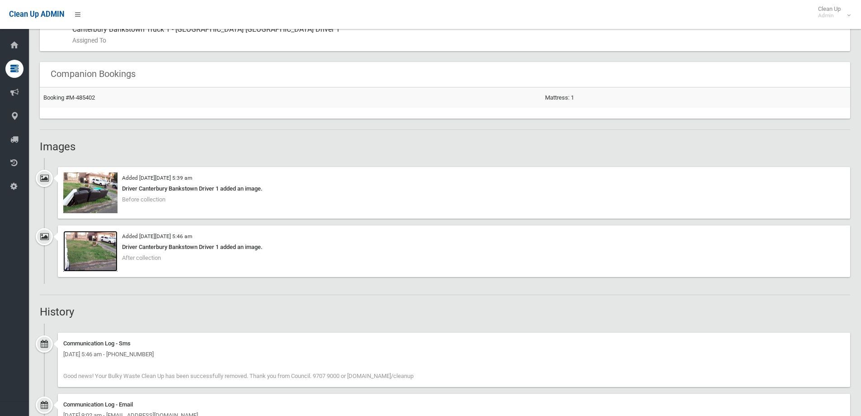
click at [81, 256] on img at bounding box center [90, 251] width 54 height 41
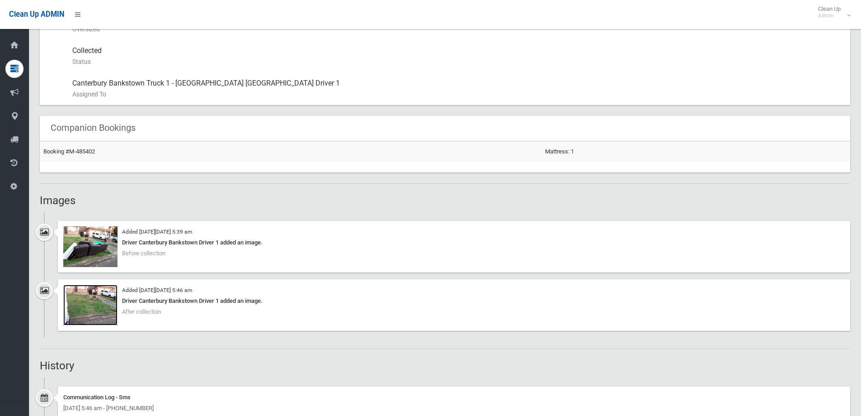
scroll to position [407, 0]
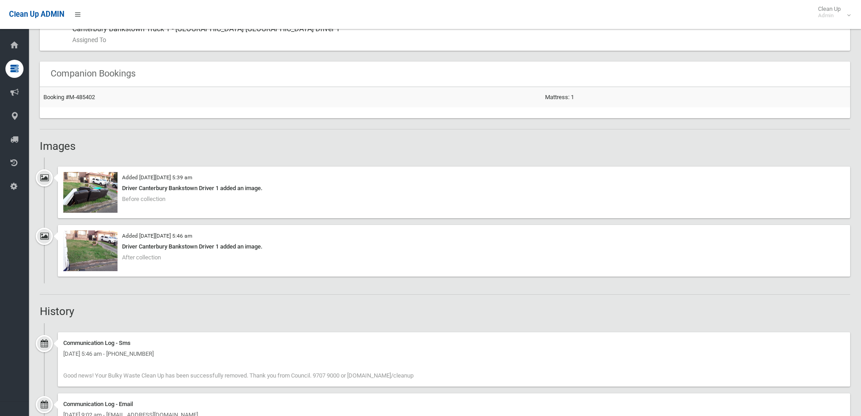
scroll to position [543, 0]
click at [86, 199] on img at bounding box center [90, 192] width 54 height 41
click at [95, 202] on img at bounding box center [90, 192] width 54 height 41
click at [88, 190] on img at bounding box center [90, 192] width 54 height 41
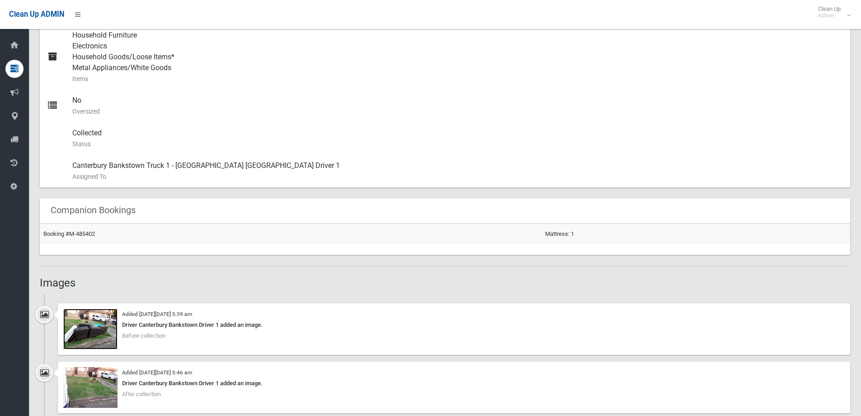
scroll to position [497, 0]
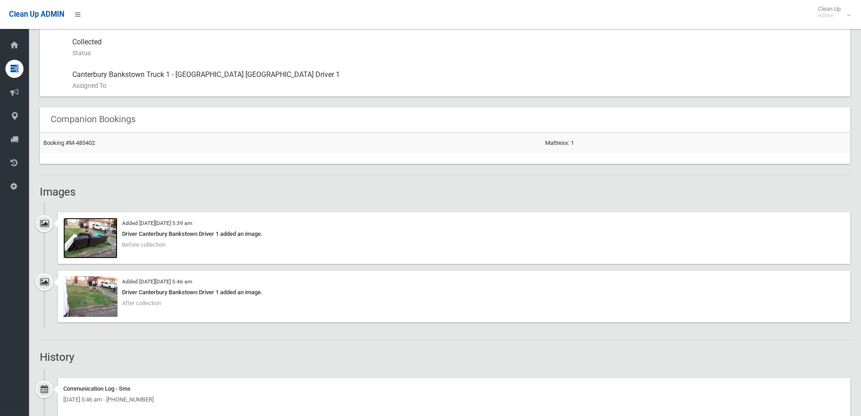
click at [83, 241] on img at bounding box center [90, 238] width 54 height 41
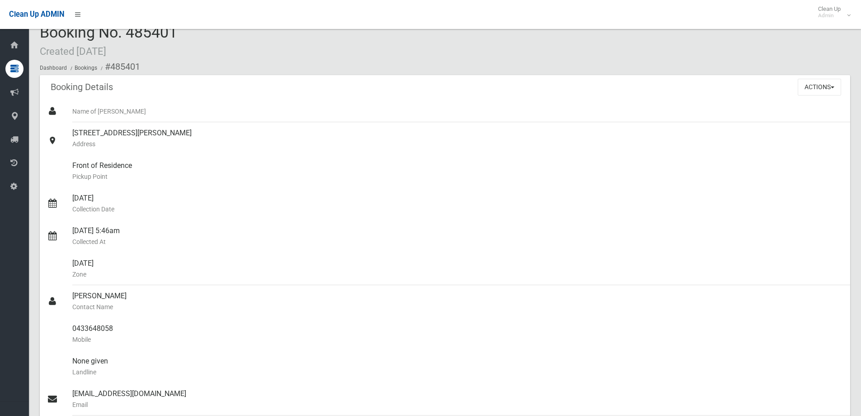
scroll to position [0, 0]
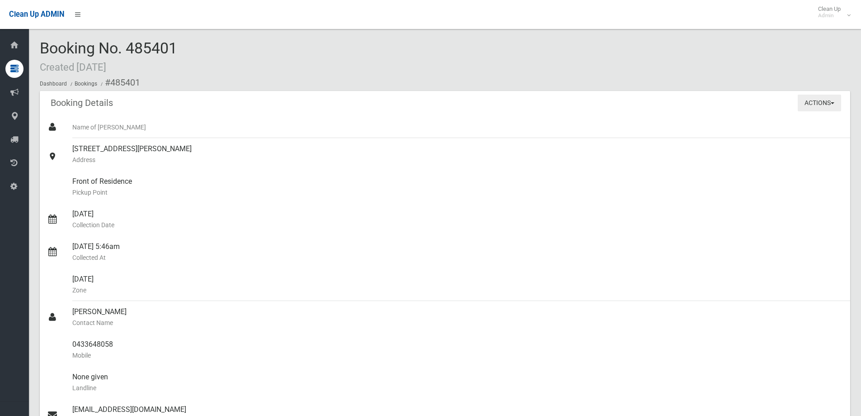
click at [825, 107] on button "Actions" at bounding box center [819, 103] width 43 height 17
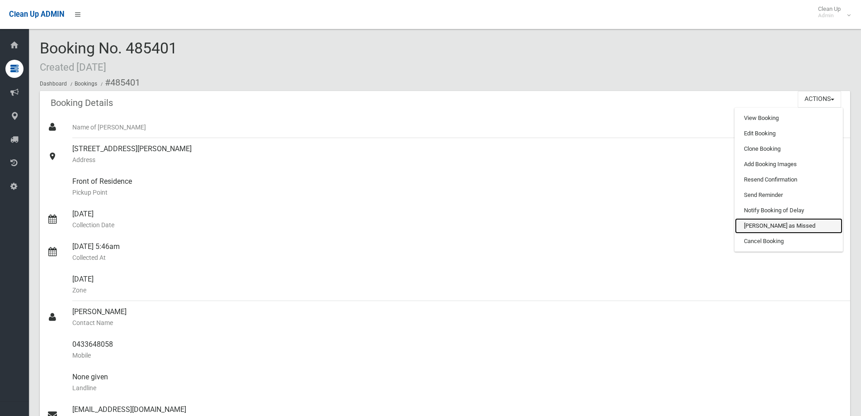
click at [779, 222] on link "[PERSON_NAME] as Missed" at bounding box center [789, 225] width 108 height 15
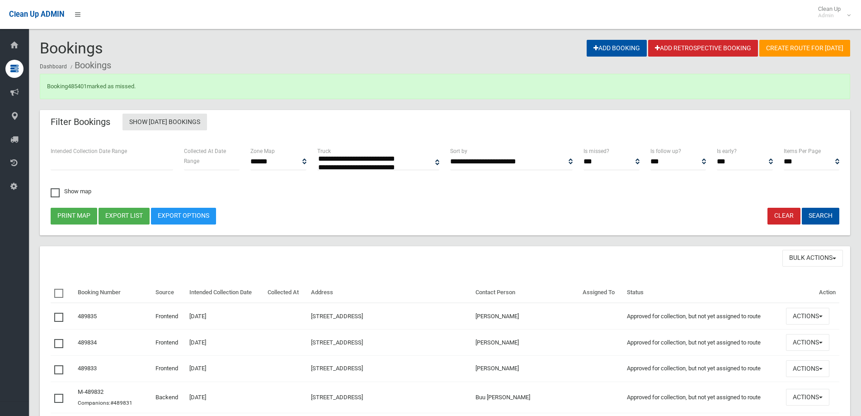
select select
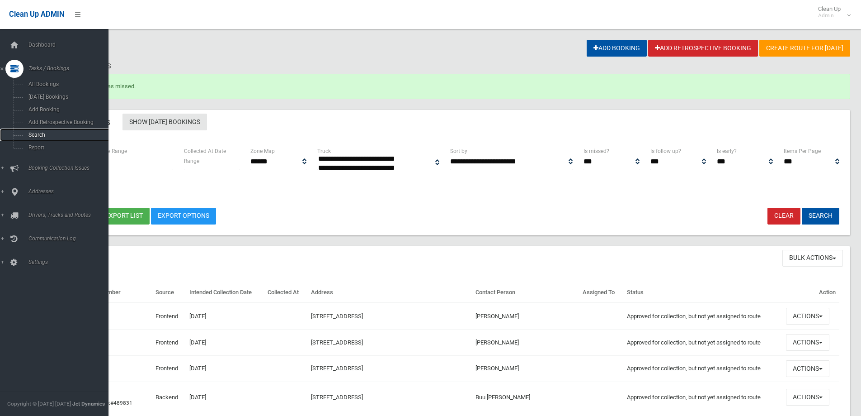
click at [49, 134] on span "Search" at bounding box center [67, 135] width 82 height 6
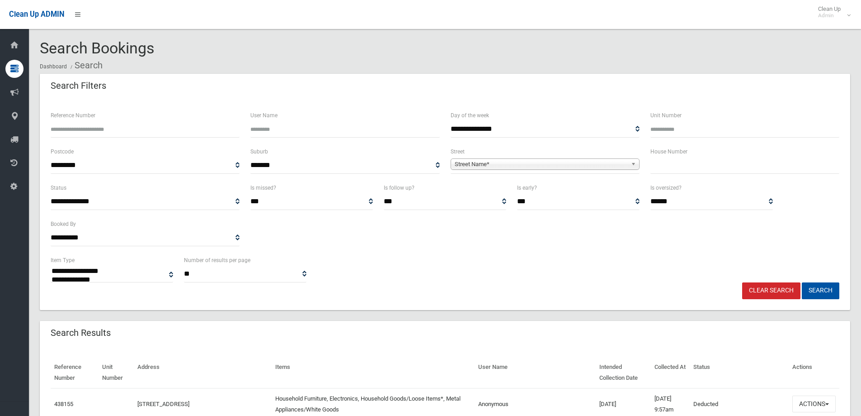
select select
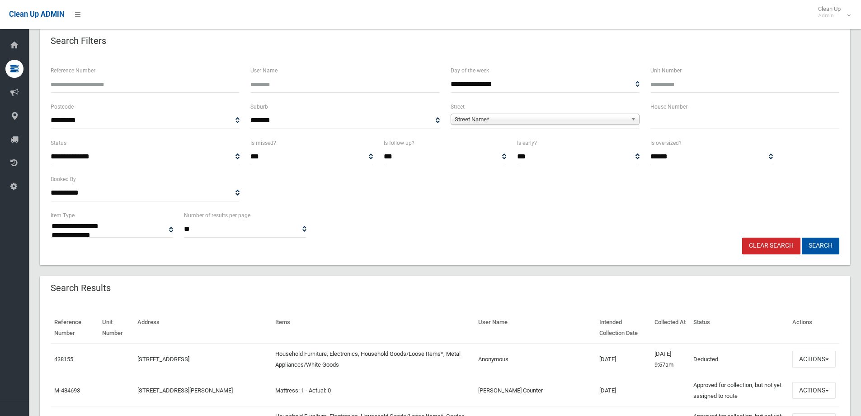
scroll to position [136, 0]
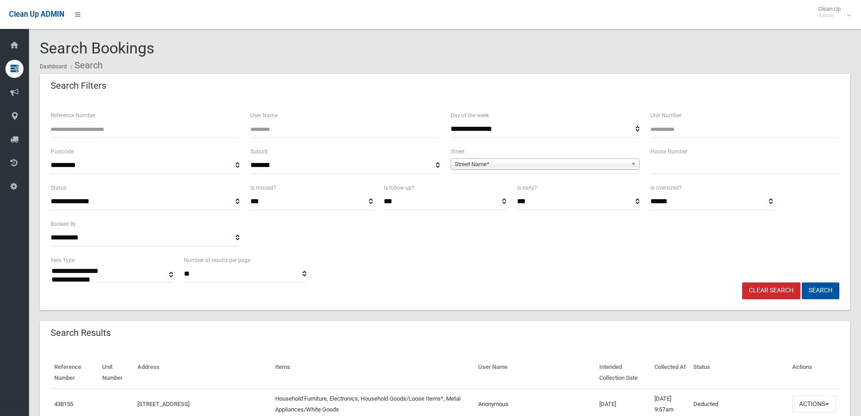
select select
click at [666, 162] on input "text" at bounding box center [745, 165] width 189 height 17
type input "**"
click at [596, 166] on span "Street Name*" at bounding box center [541, 164] width 173 height 11
type input "******"
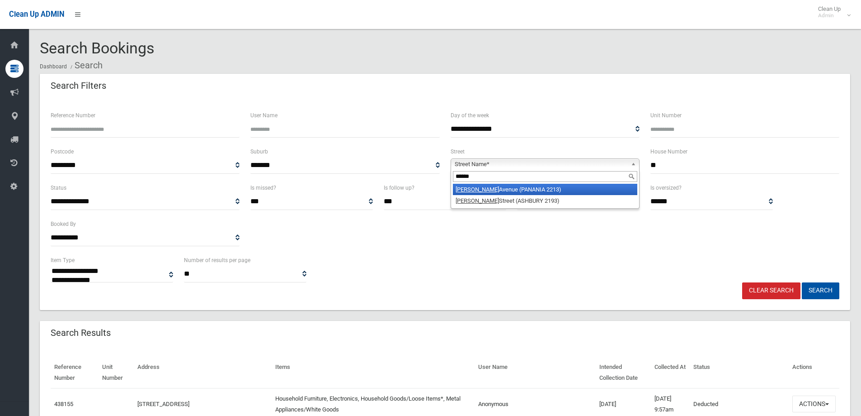
click at [542, 187] on li "Roslyn Avenue (PANANIA 2213)" at bounding box center [545, 189] width 185 height 11
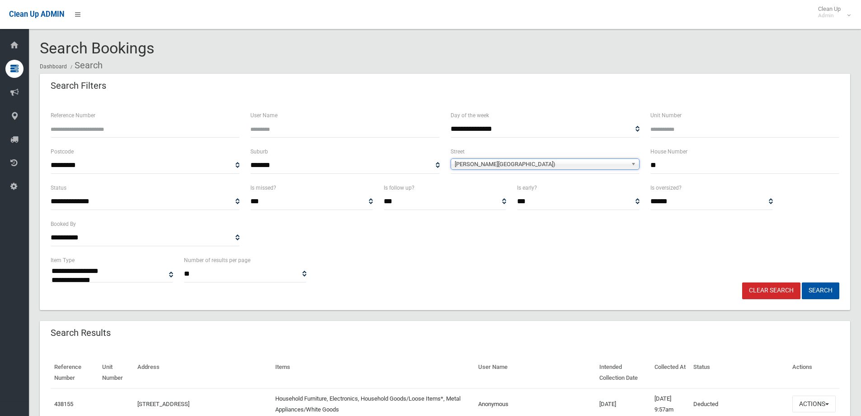
click at [815, 281] on div "**********" at bounding box center [445, 269] width 800 height 28
click at [821, 288] on button "Search" at bounding box center [821, 290] width 38 height 17
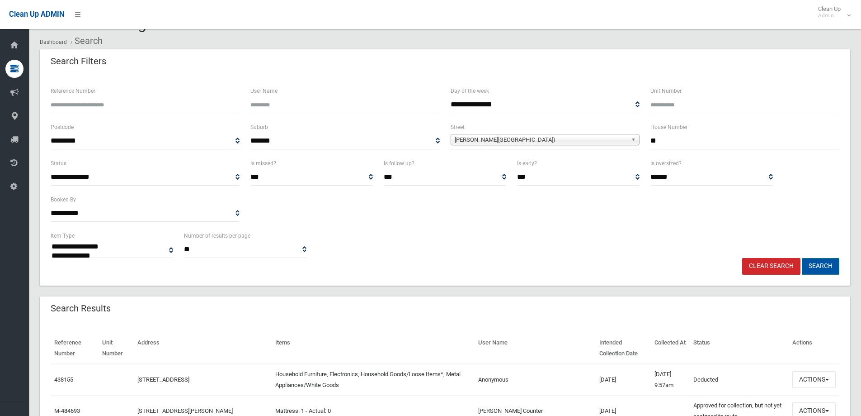
scroll to position [45, 0]
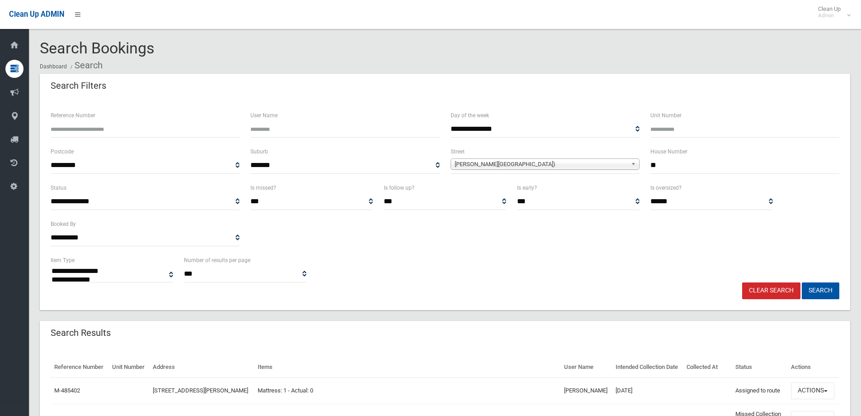
select select
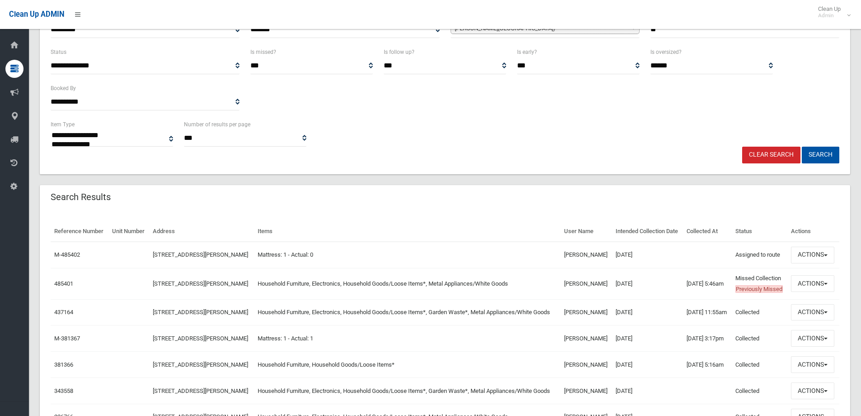
scroll to position [181, 0]
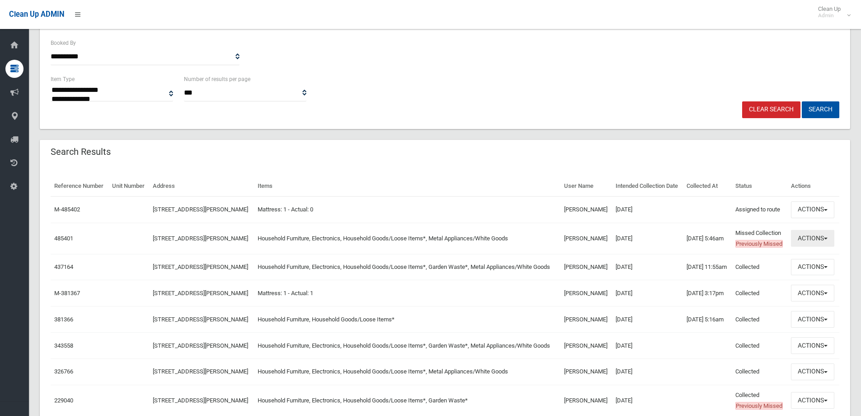
click at [816, 246] on button "Actions" at bounding box center [812, 238] width 43 height 17
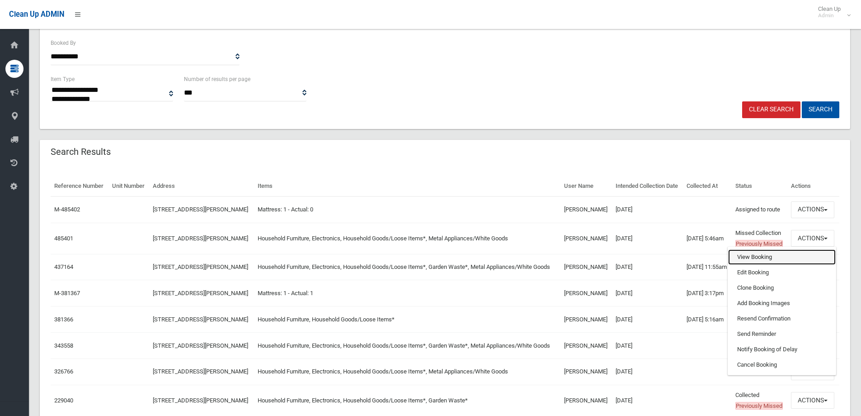
click at [753, 265] on link "View Booking" at bounding box center [783, 256] width 108 height 15
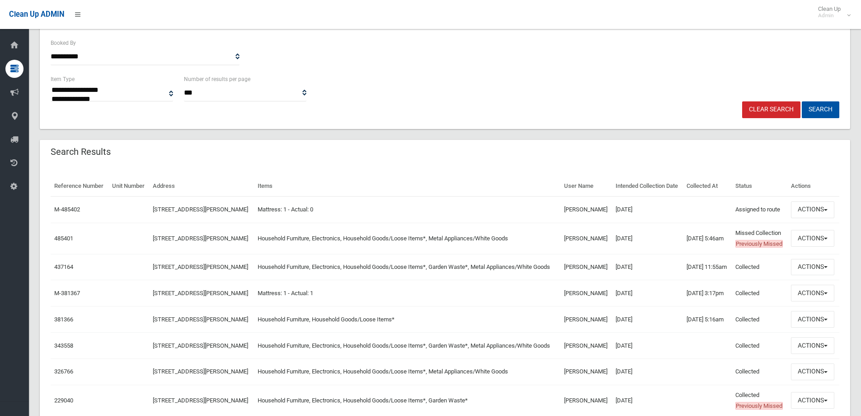
scroll to position [136, 0]
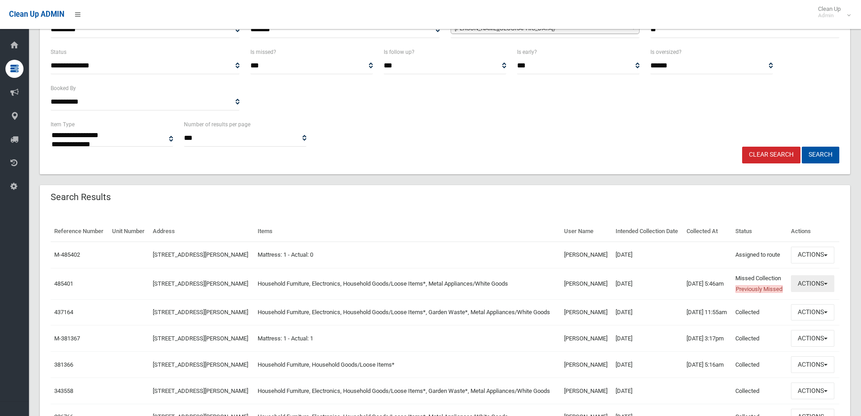
click at [800, 292] on button "Actions" at bounding box center [812, 283] width 43 height 17
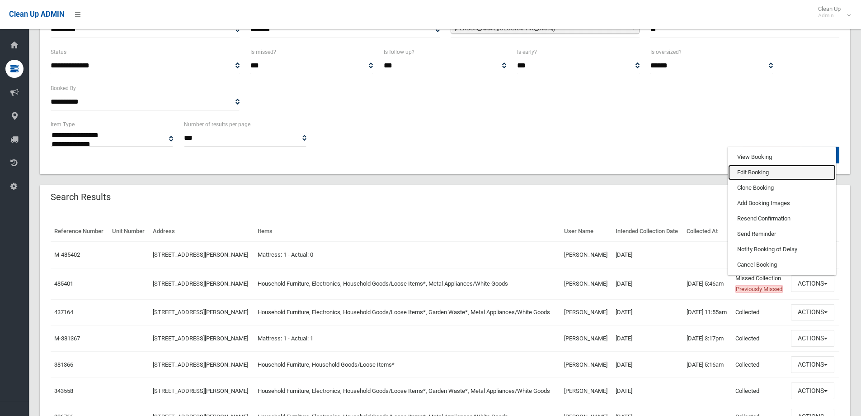
click at [757, 180] on link "Edit Booking" at bounding box center [783, 172] width 108 height 15
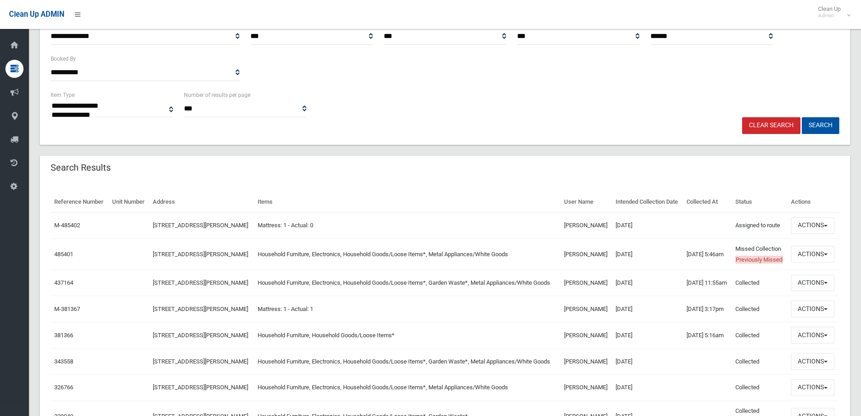
scroll to position [181, 0]
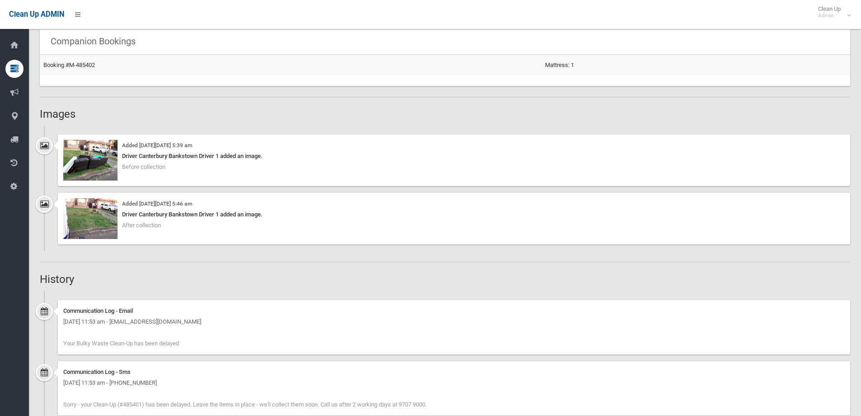
scroll to position [497, 0]
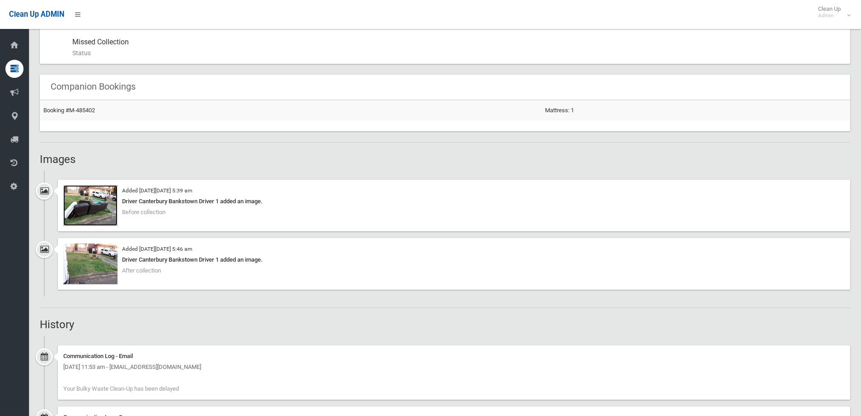
click at [100, 212] on img at bounding box center [90, 205] width 54 height 41
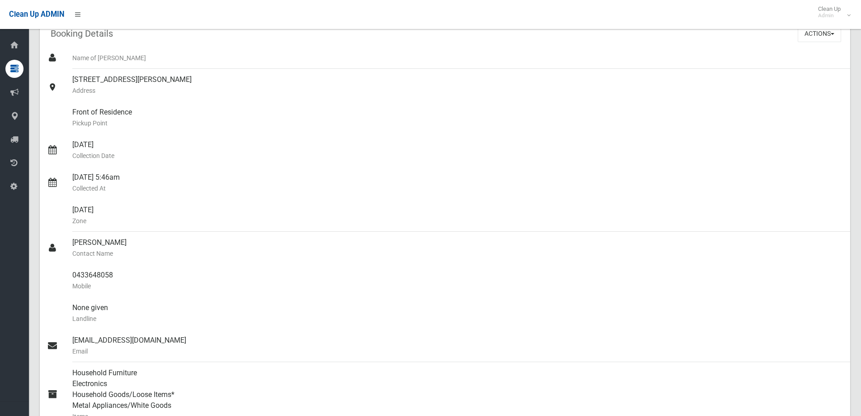
scroll to position [0, 0]
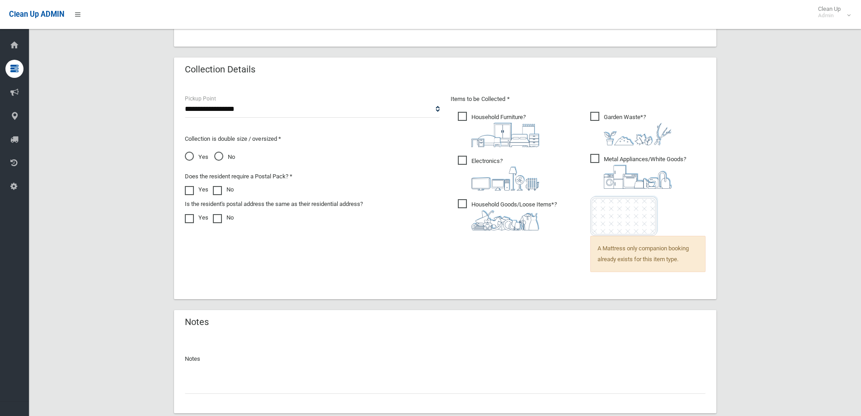
scroll to position [625, 0]
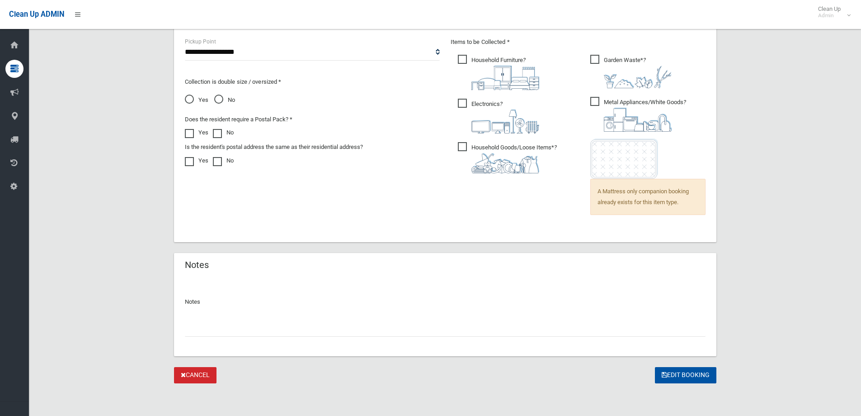
click at [252, 329] on input "text" at bounding box center [445, 328] width 521 height 17
type input "**********"
click at [689, 378] on button "Edit Booking" at bounding box center [686, 375] width 62 height 17
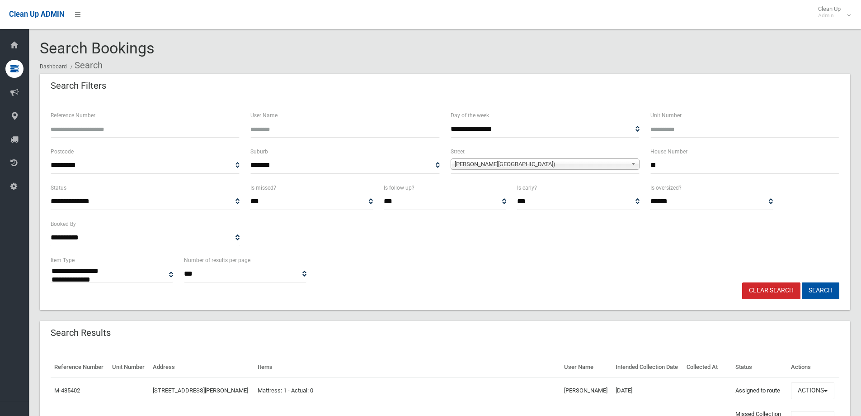
select select
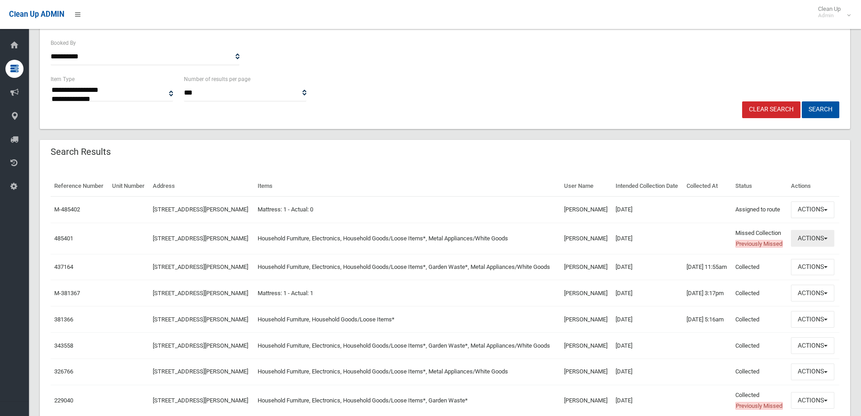
click at [805, 246] on button "Actions" at bounding box center [812, 238] width 43 height 17
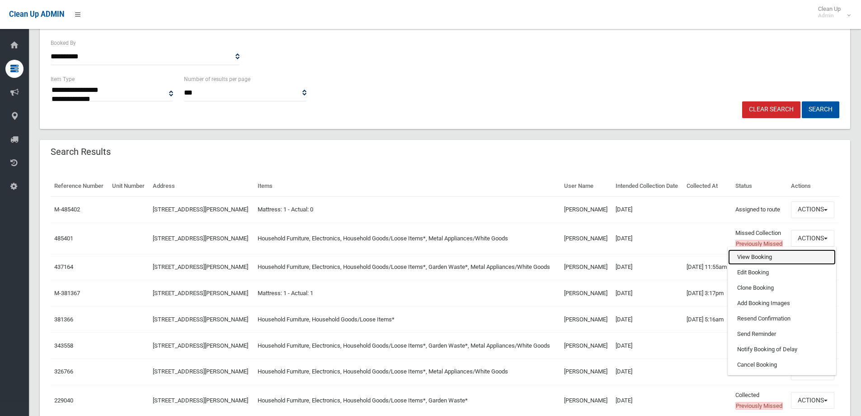
click at [775, 265] on link "View Booking" at bounding box center [783, 256] width 108 height 15
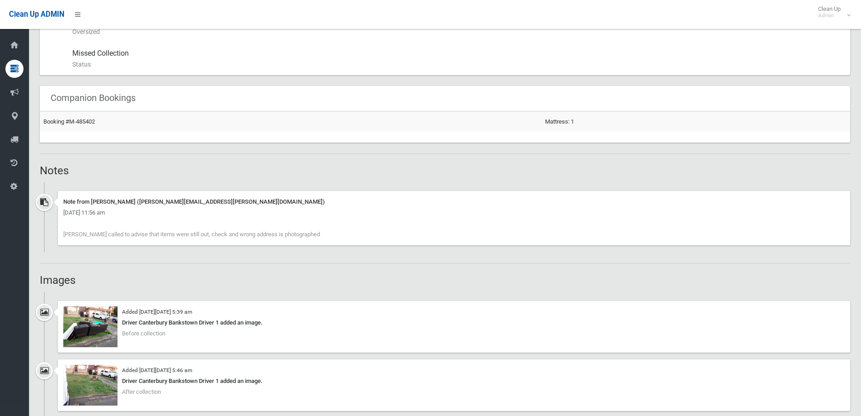
scroll to position [497, 0]
click at [109, 382] on img at bounding box center [90, 384] width 54 height 41
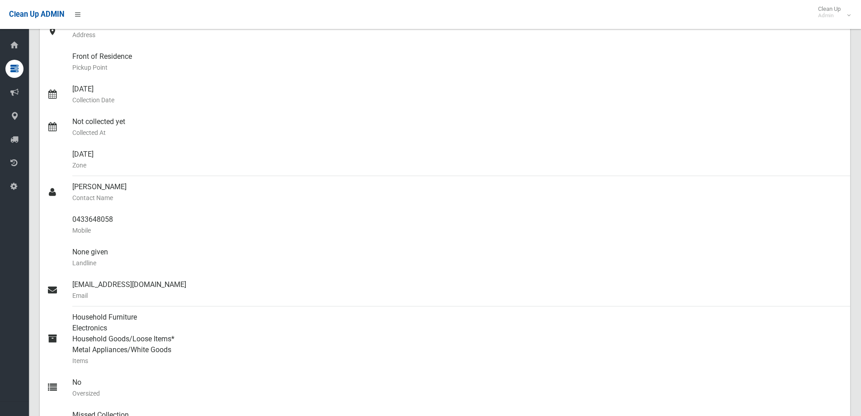
scroll to position [0, 0]
